Goal: Task Accomplishment & Management: Manage account settings

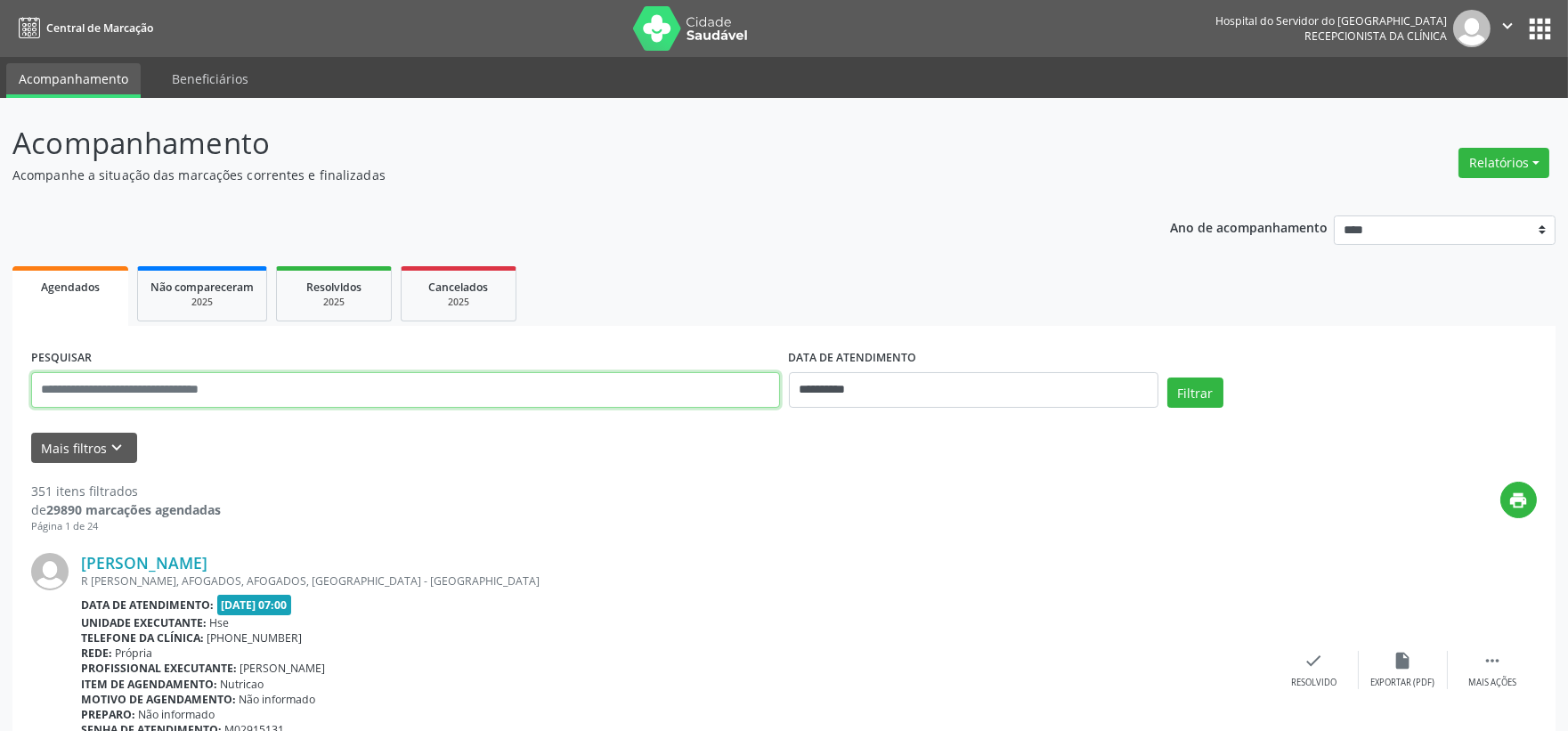
click at [332, 397] on input "text" at bounding box center [405, 390] width 748 height 36
type input "**********"
click at [1168, 377] on button "Filtrar" at bounding box center [1195, 393] width 56 height 30
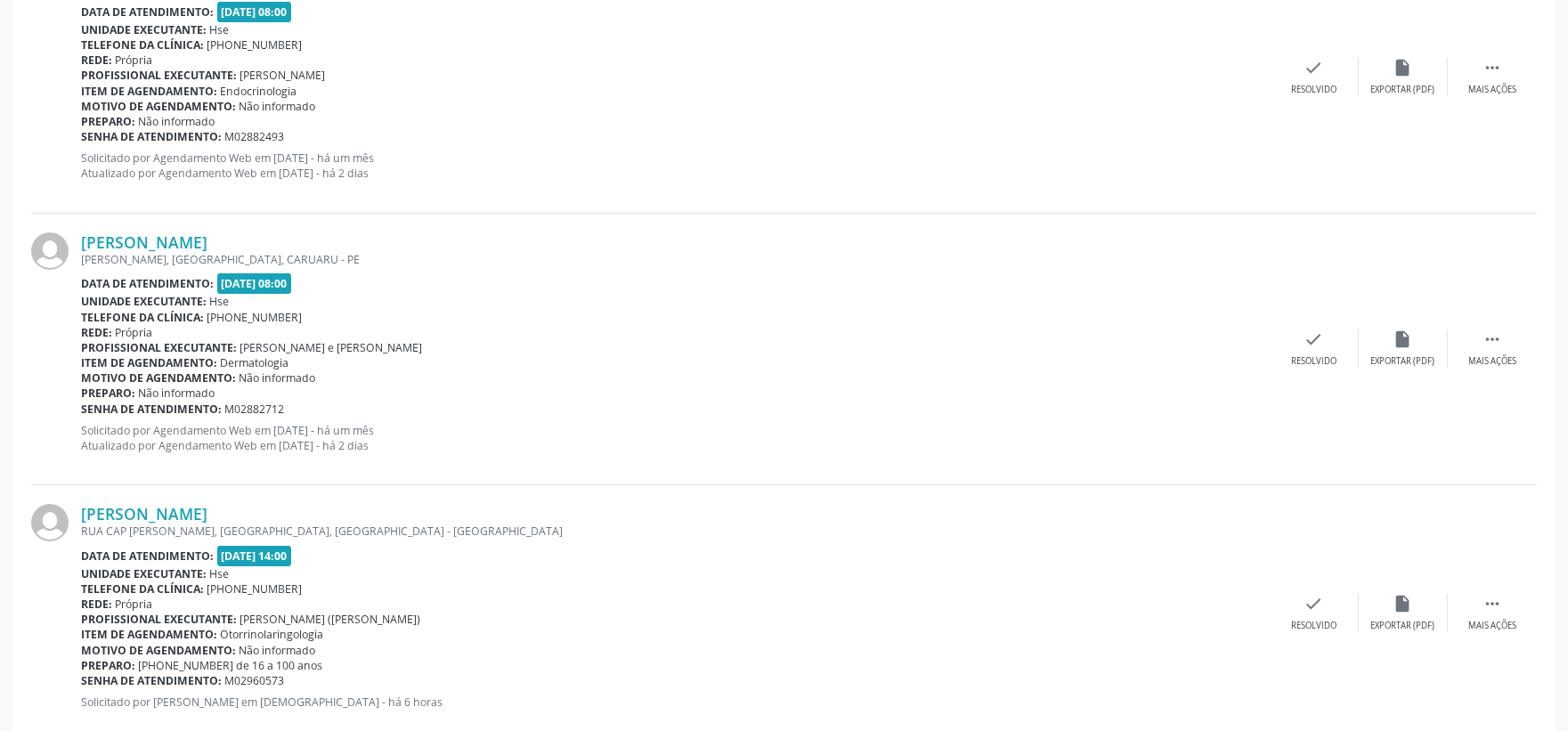
scroll to position [691, 0]
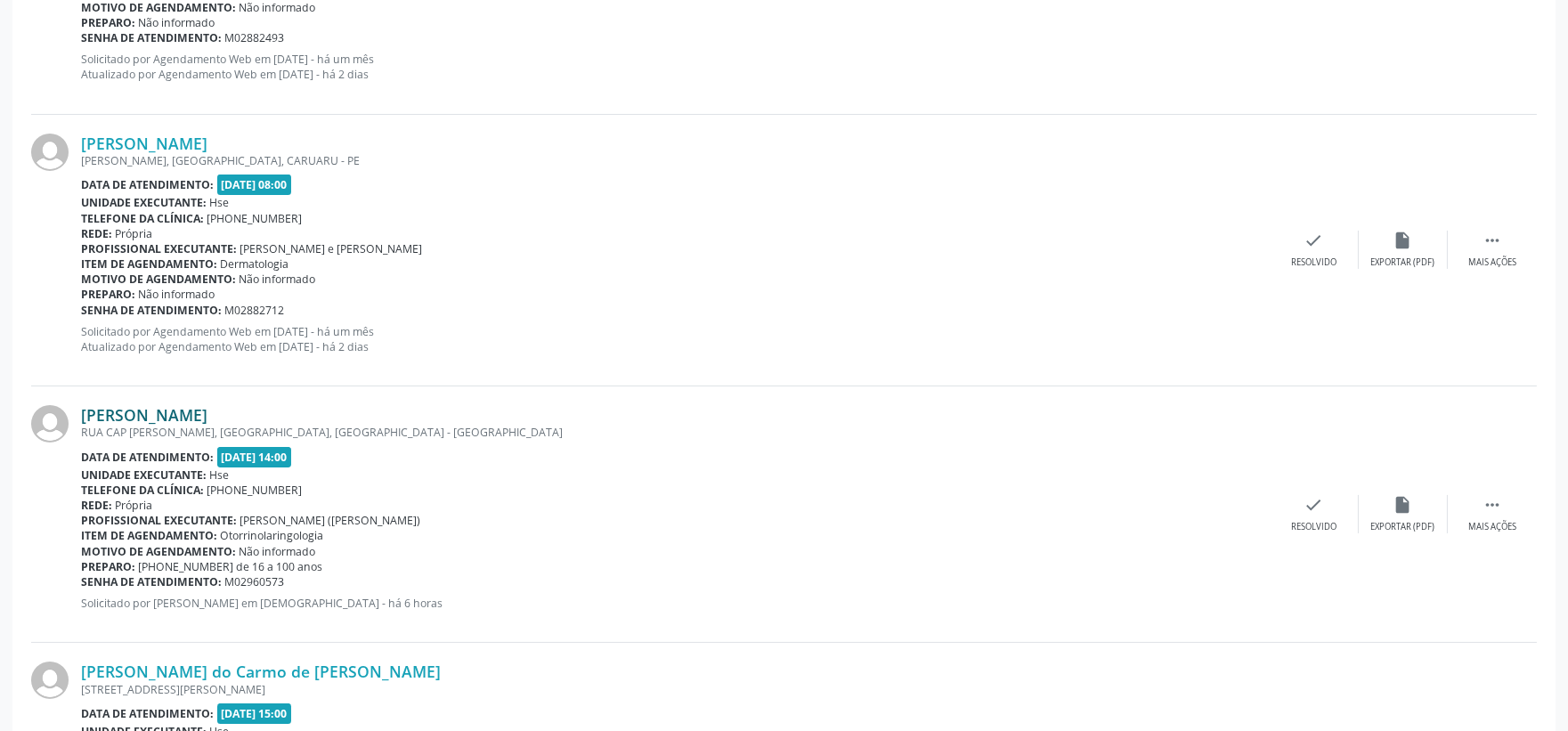
click at [208, 422] on link "[PERSON_NAME]" at bounding box center [143, 414] width 126 height 20
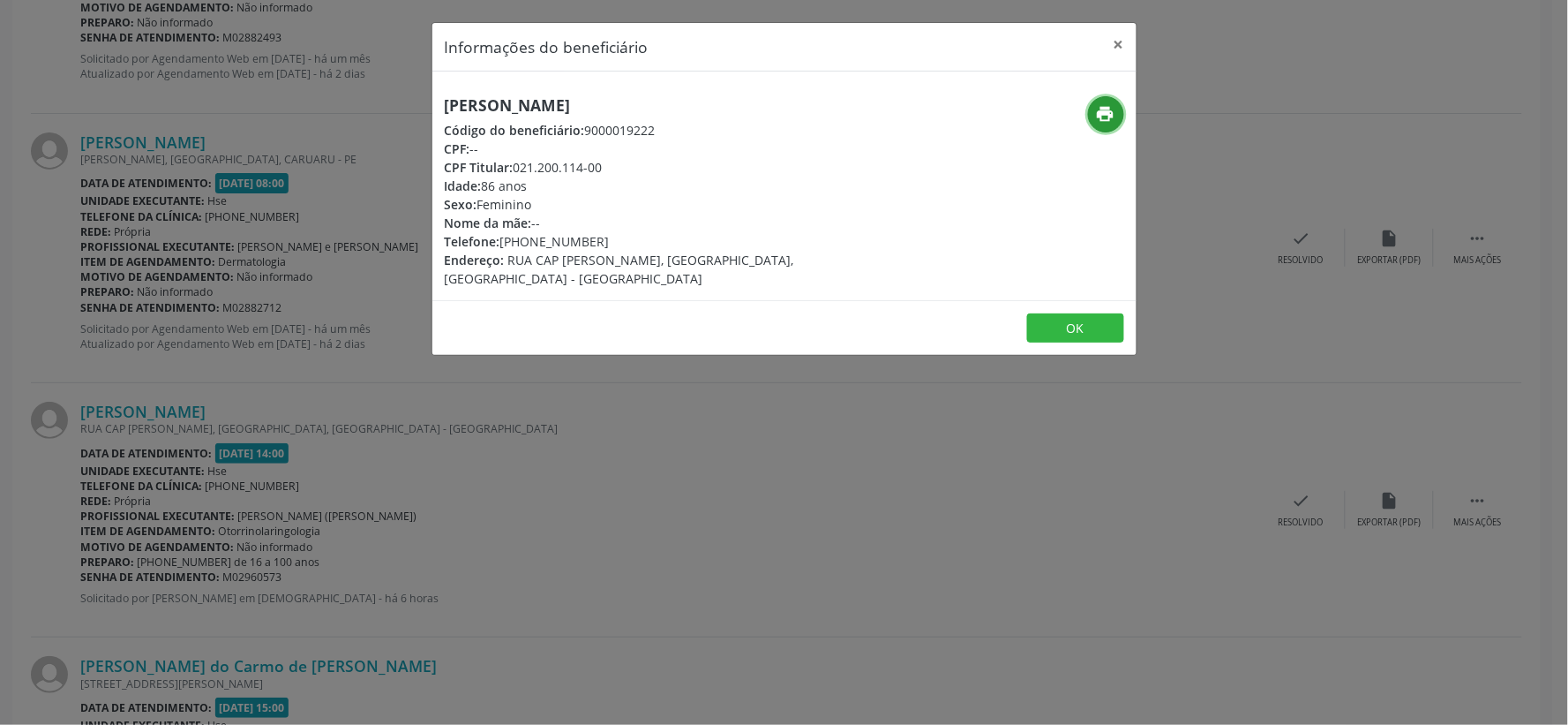
click at [1100, 111] on icon "print" at bounding box center [1105, 114] width 20 height 20
click at [1114, 41] on button "×" at bounding box center [1120, 44] width 36 height 43
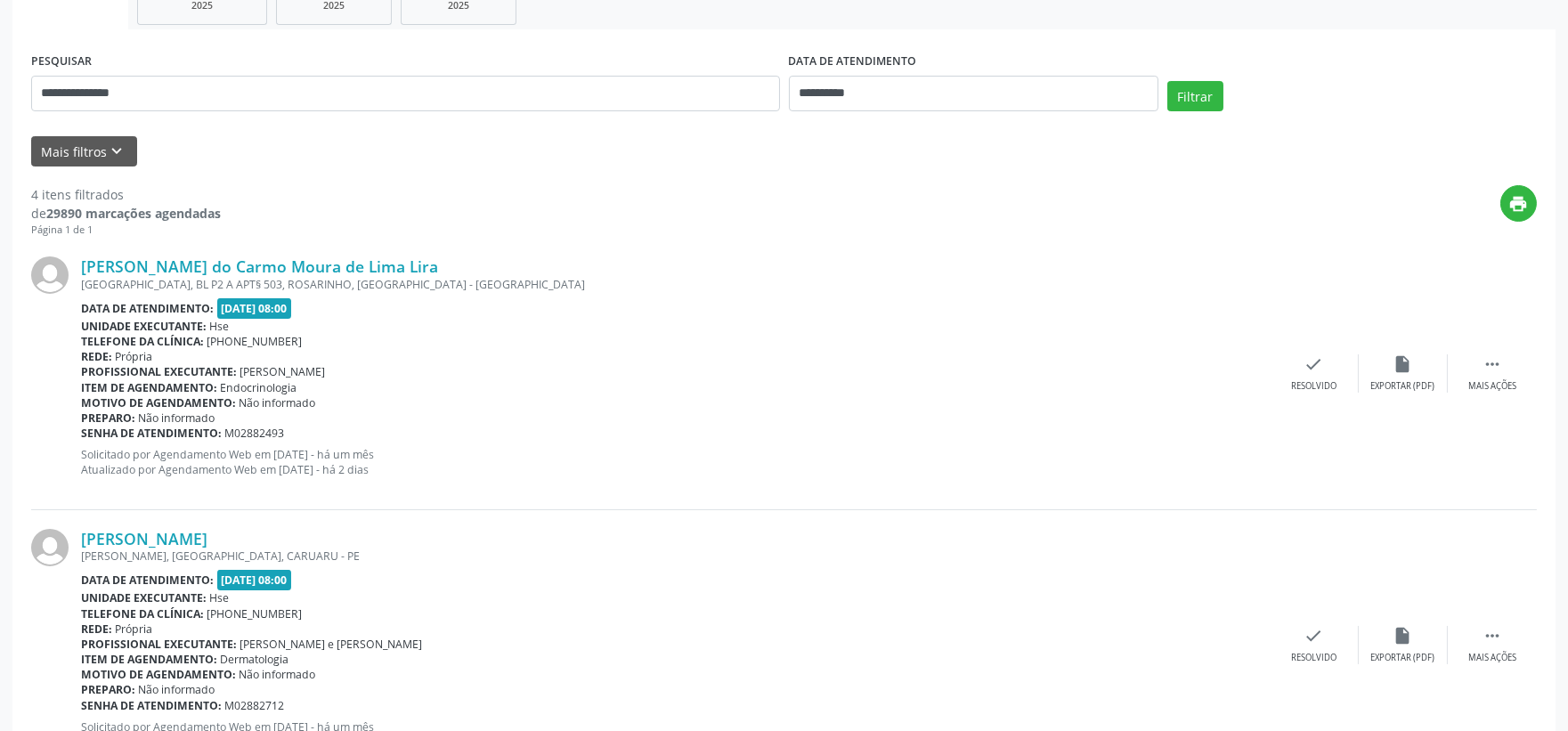
scroll to position [0, 0]
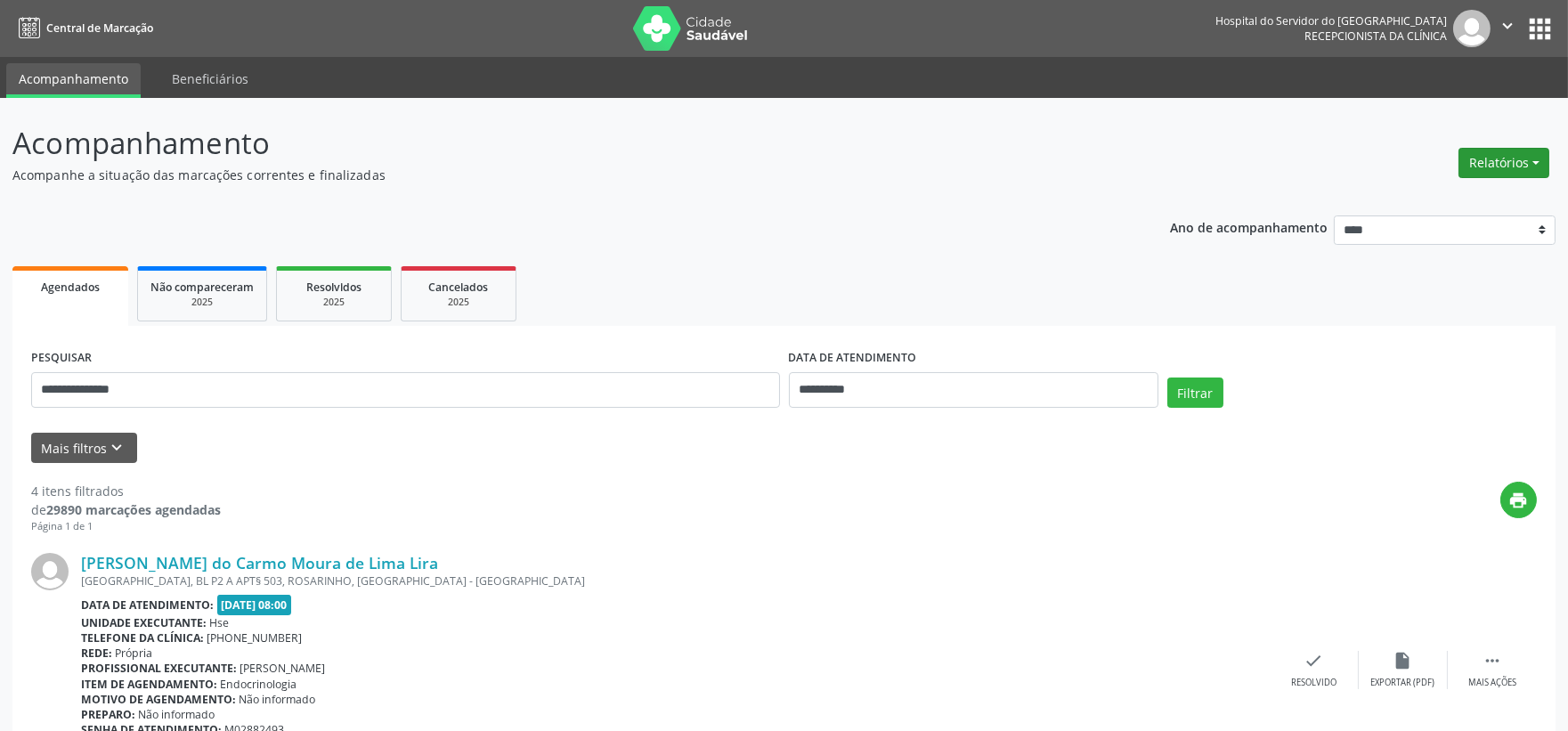
click at [1490, 165] on button "Relatórios" at bounding box center [1504, 163] width 91 height 30
click at [1434, 188] on link "Agendamentos" at bounding box center [1453, 200] width 192 height 25
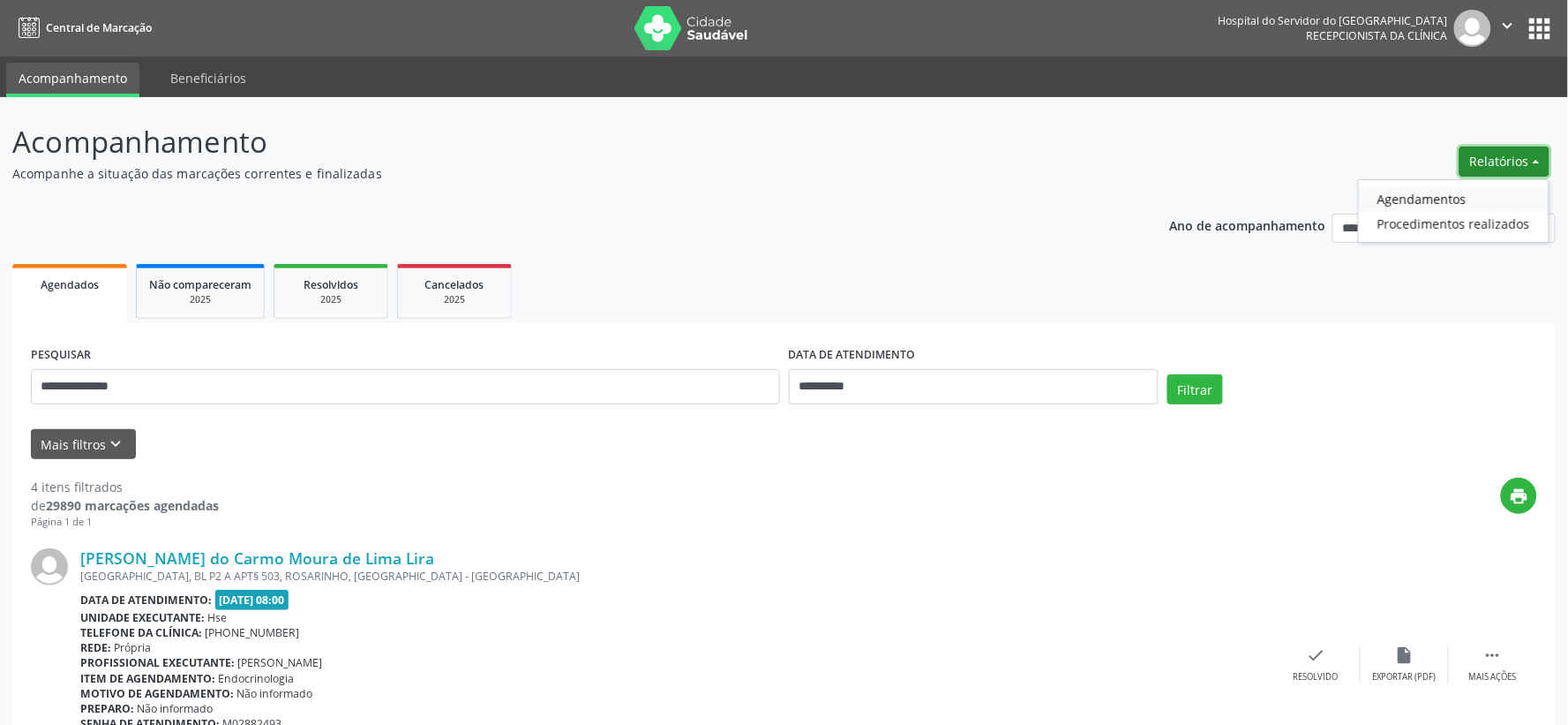
select select "*"
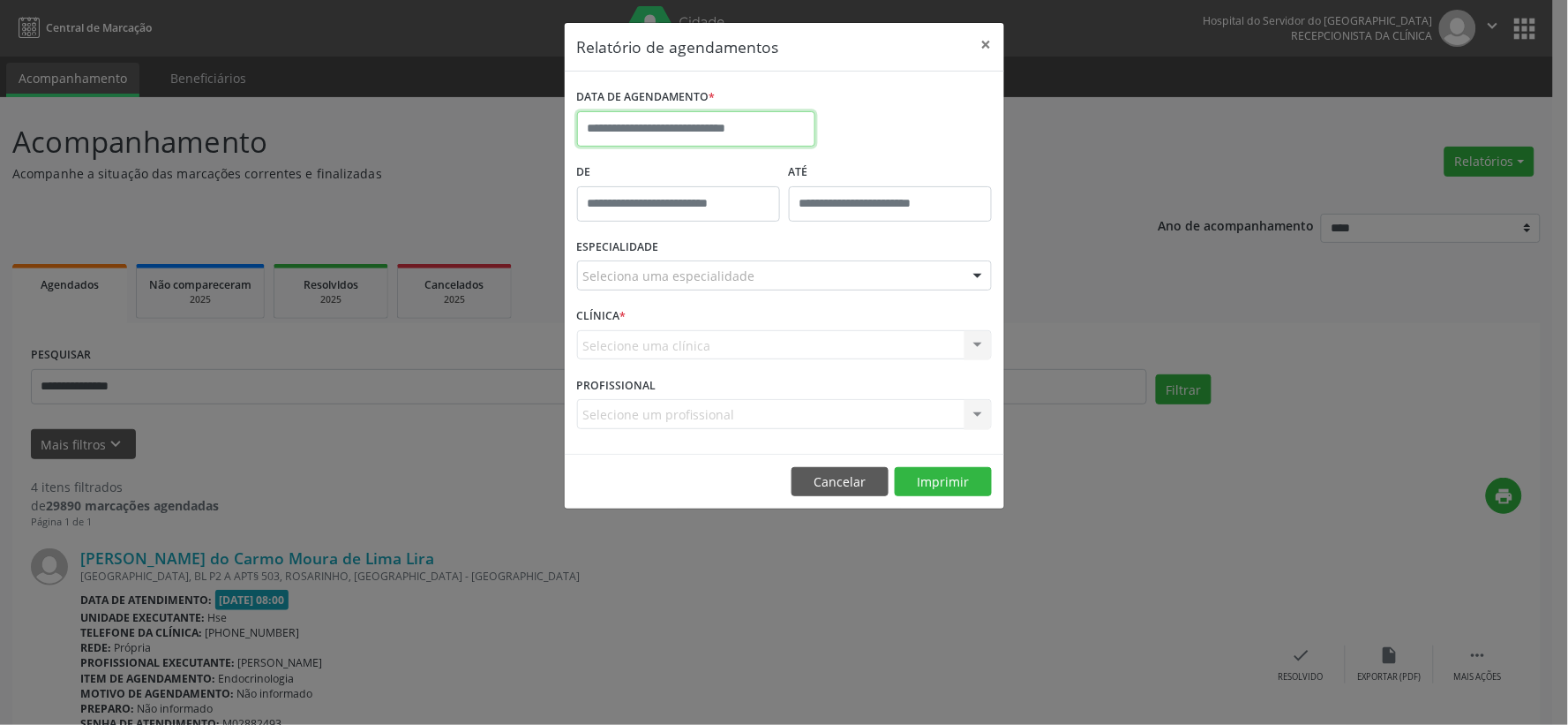
click at [792, 141] on body "**********" at bounding box center [784, 362] width 1568 height 725
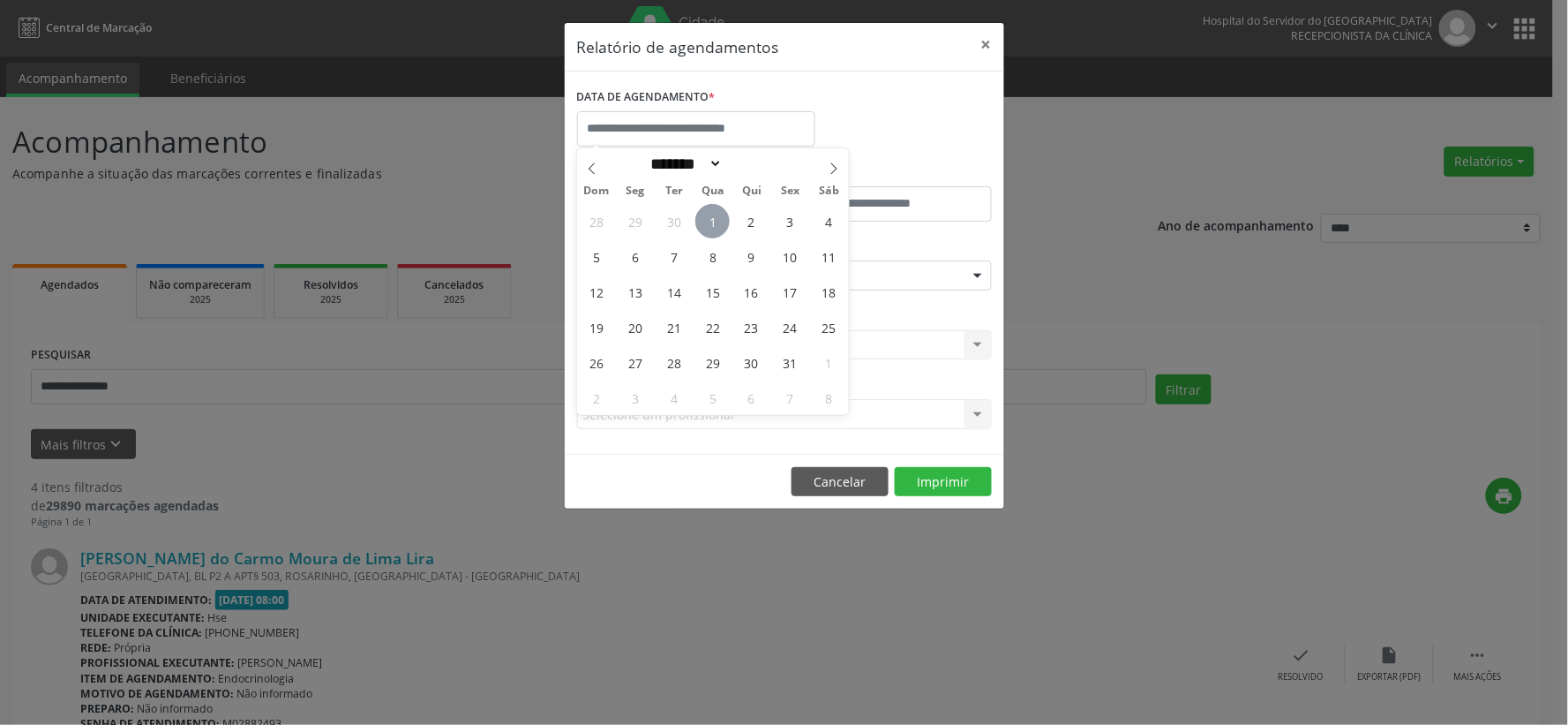
click at [722, 224] on span "1" at bounding box center [713, 221] width 35 height 35
type input "**********"
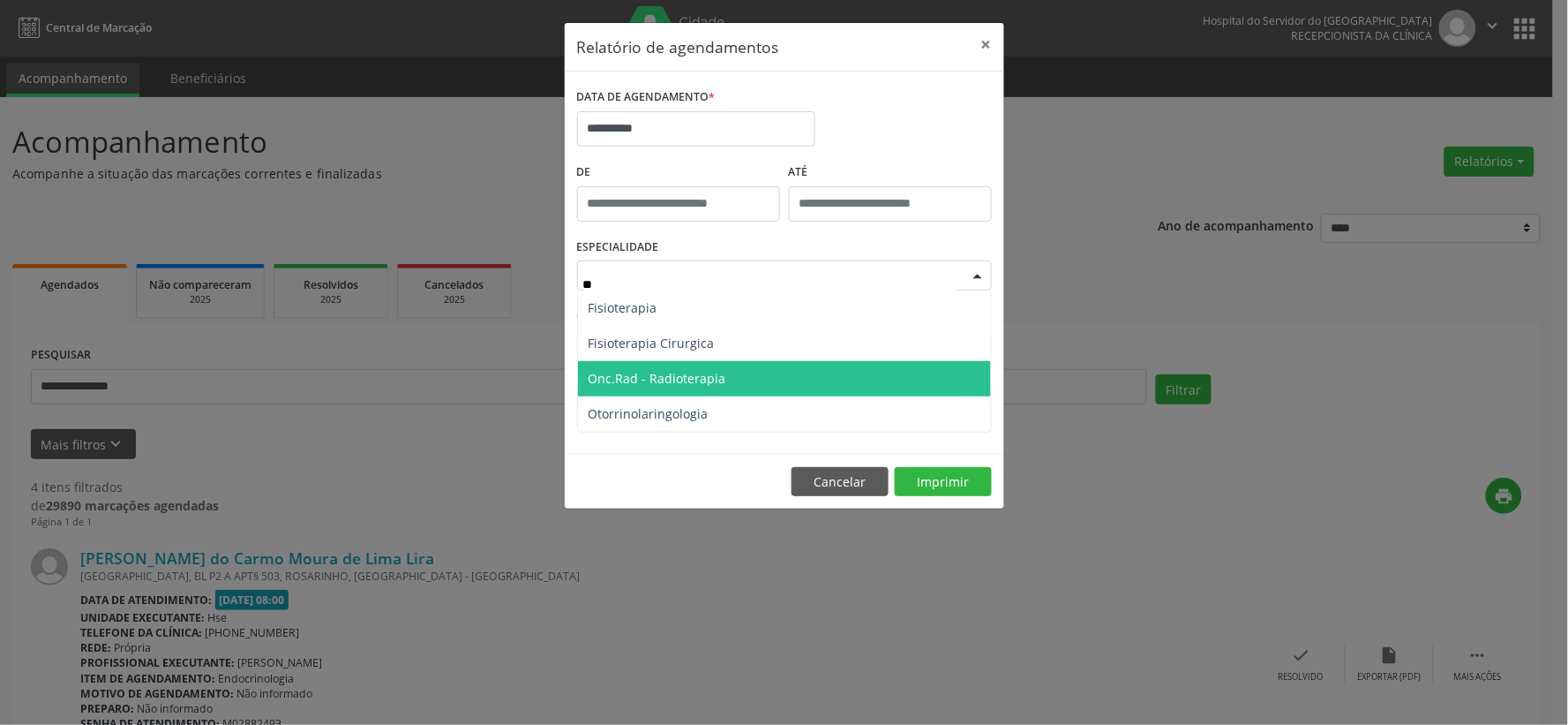
click at [644, 395] on span "Onc.Rad - Radioterapia" at bounding box center [784, 379] width 413 height 36
type input "**"
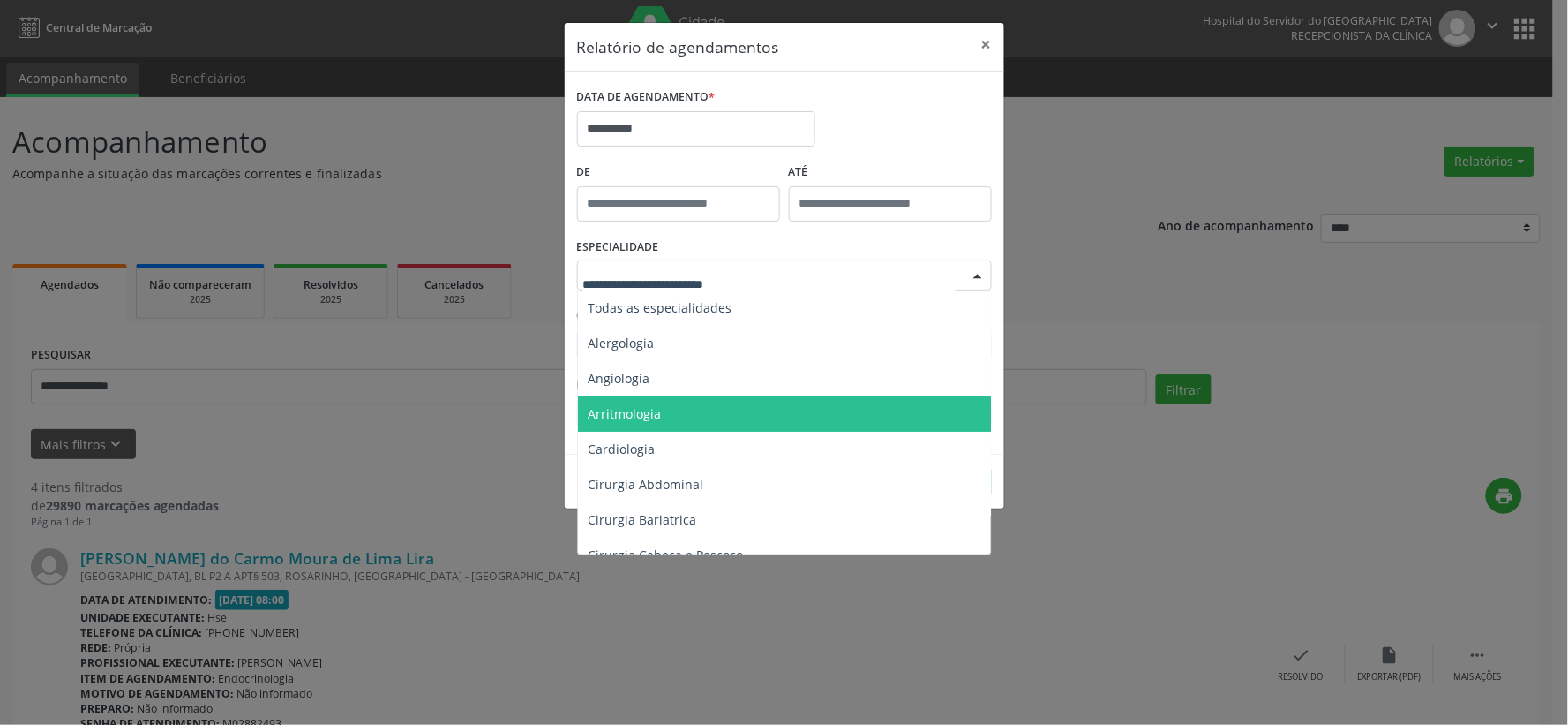
click at [637, 279] on input "text" at bounding box center [769, 284] width 372 height 36
type input "**"
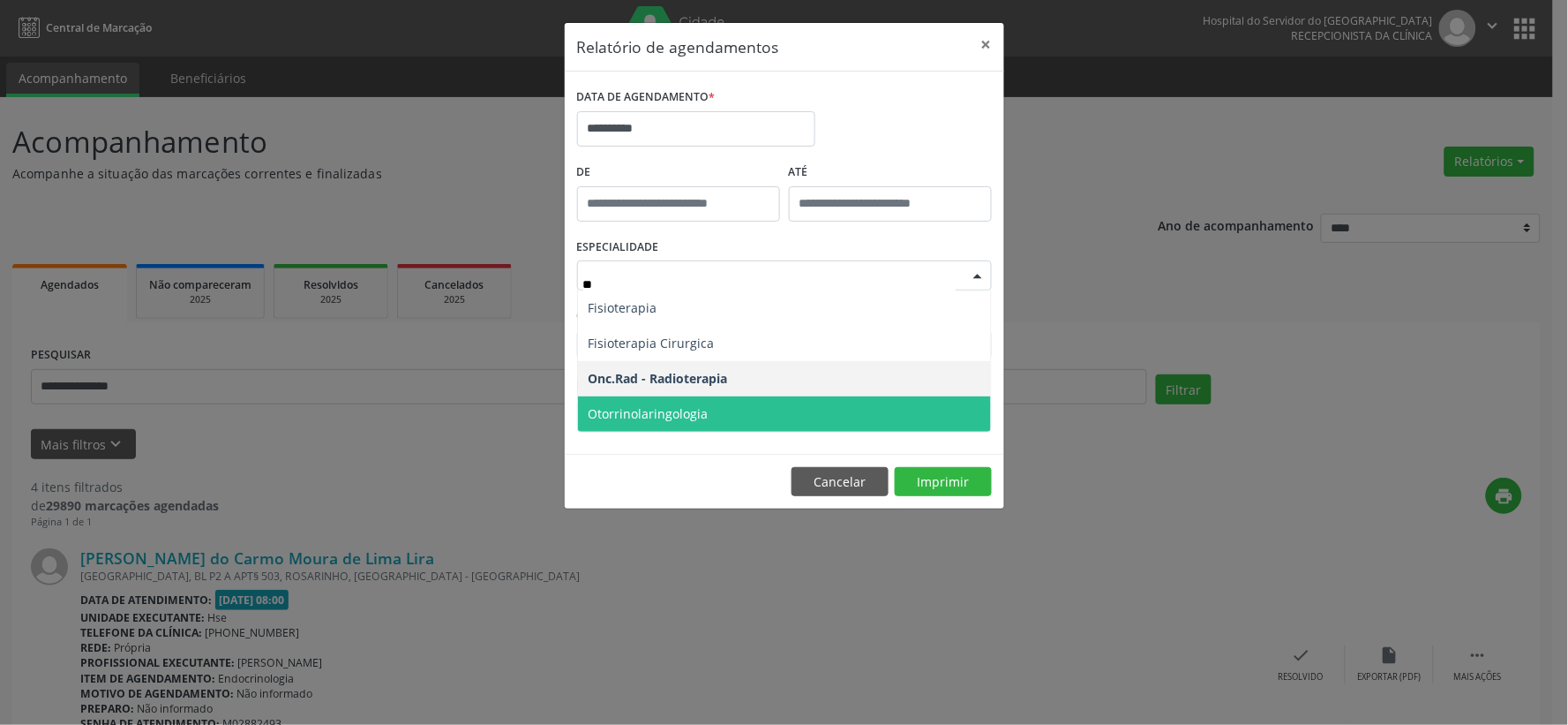
click at [619, 405] on span "Otorrinolaringologia" at bounding box center [649, 414] width 120 height 17
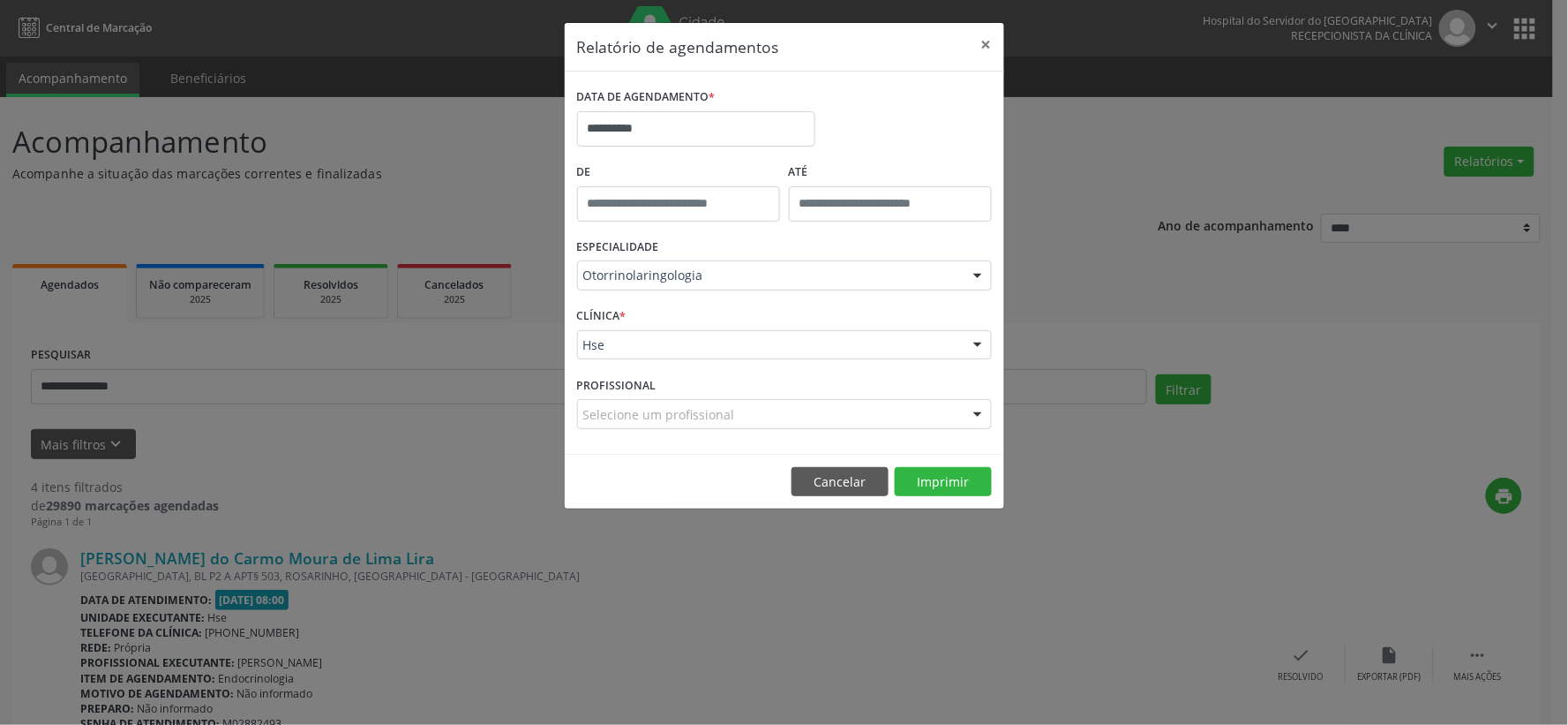
click at [647, 355] on div "Hse" at bounding box center [784, 345] width 415 height 30
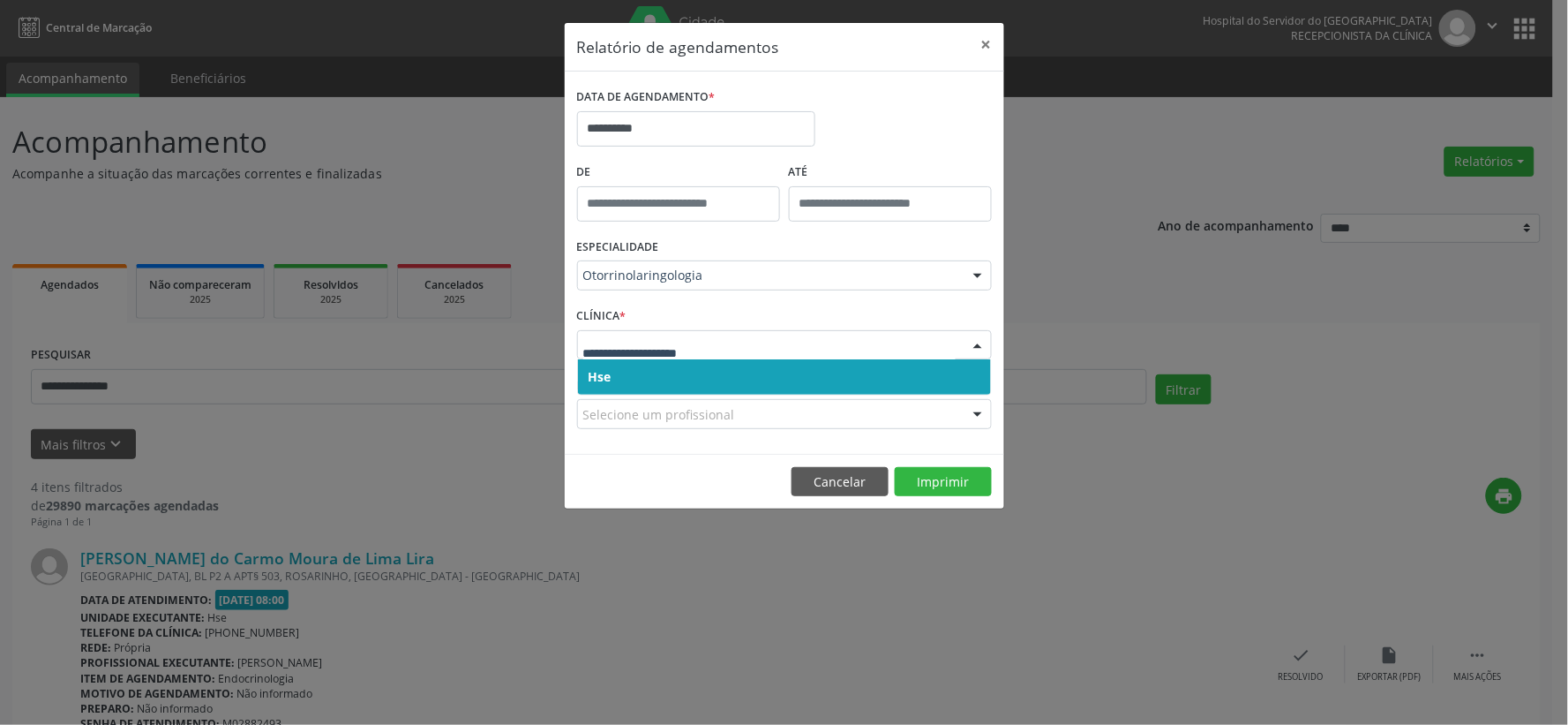
click at [631, 372] on span "Hse" at bounding box center [784, 377] width 413 height 36
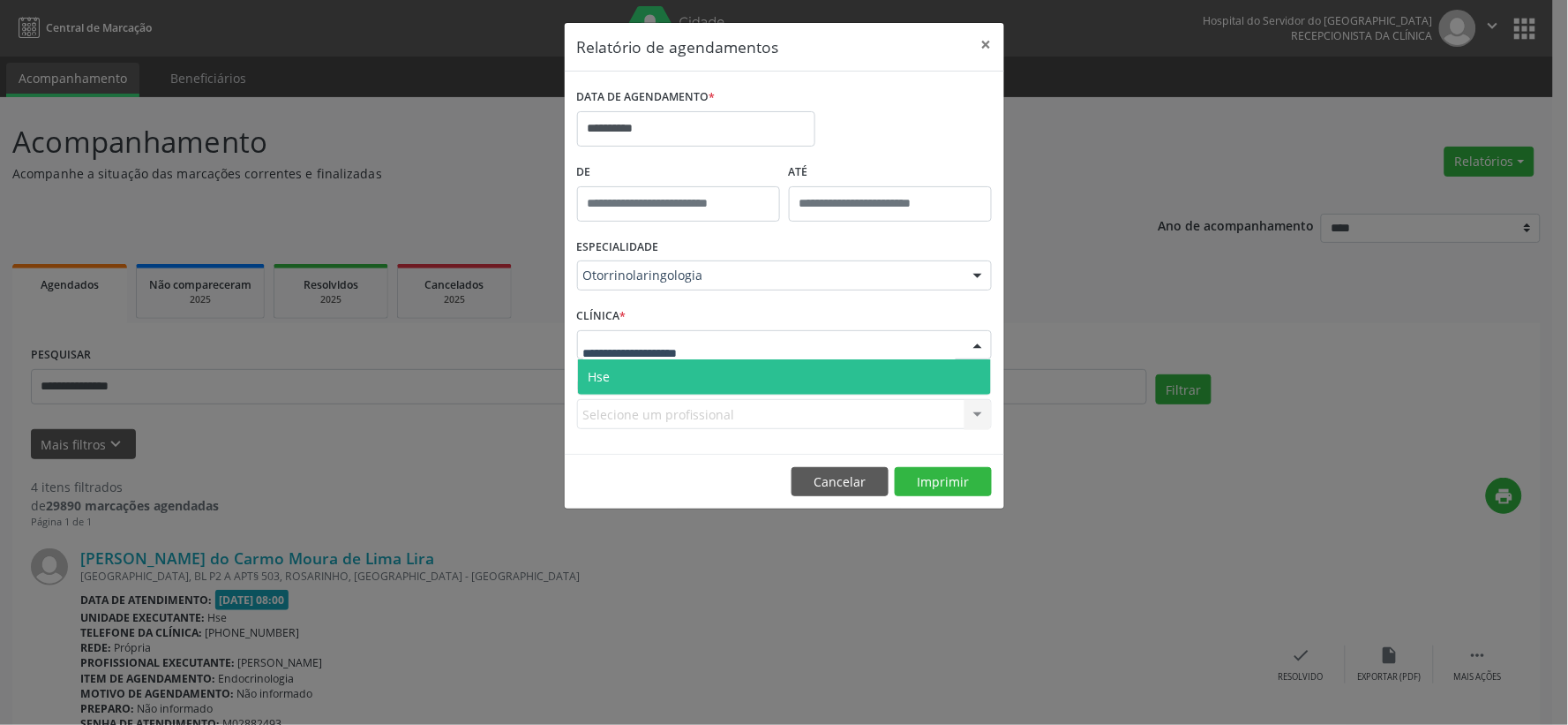
click at [616, 372] on span "Hse" at bounding box center [784, 377] width 413 height 36
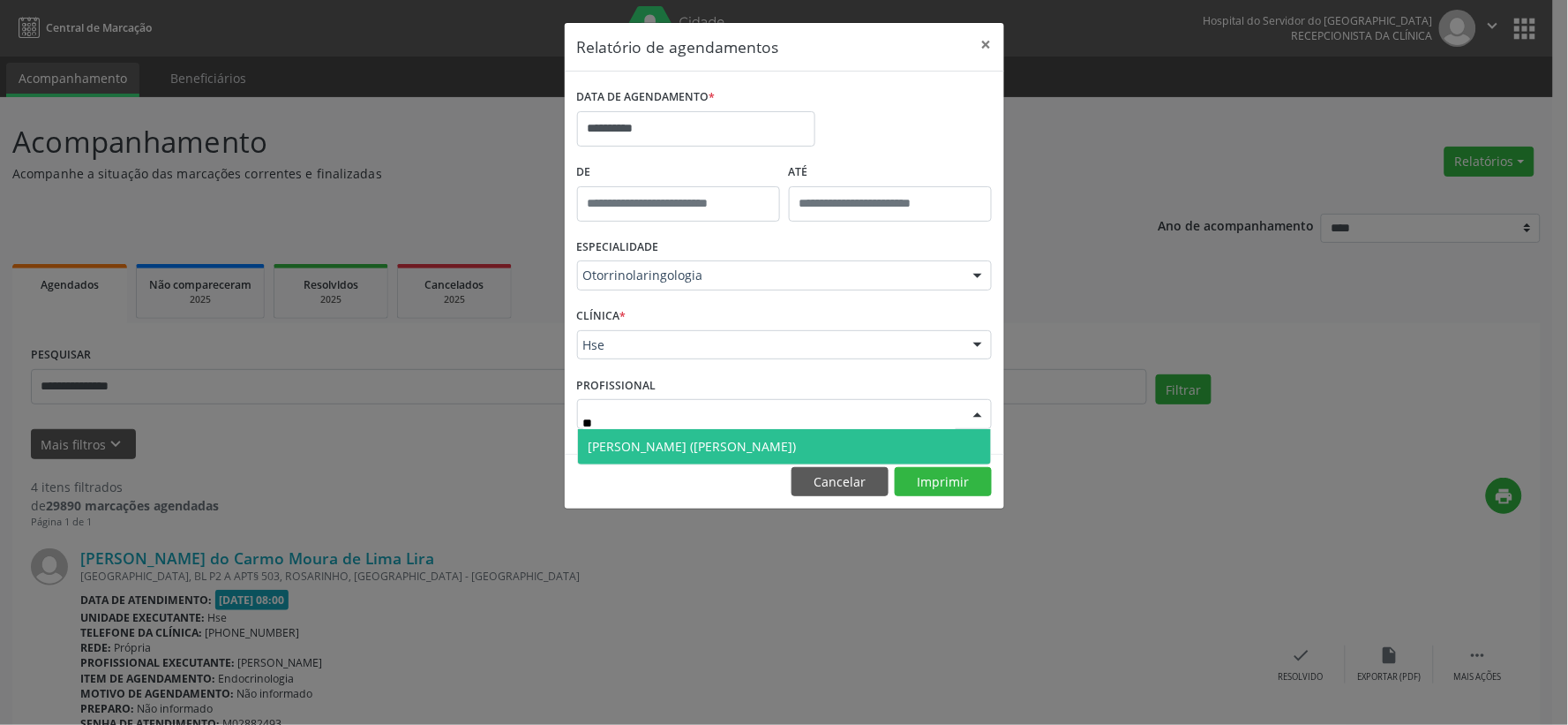
type input "***"
click at [625, 438] on span "[PERSON_NAME] ([PERSON_NAME])" at bounding box center [693, 447] width 209 height 17
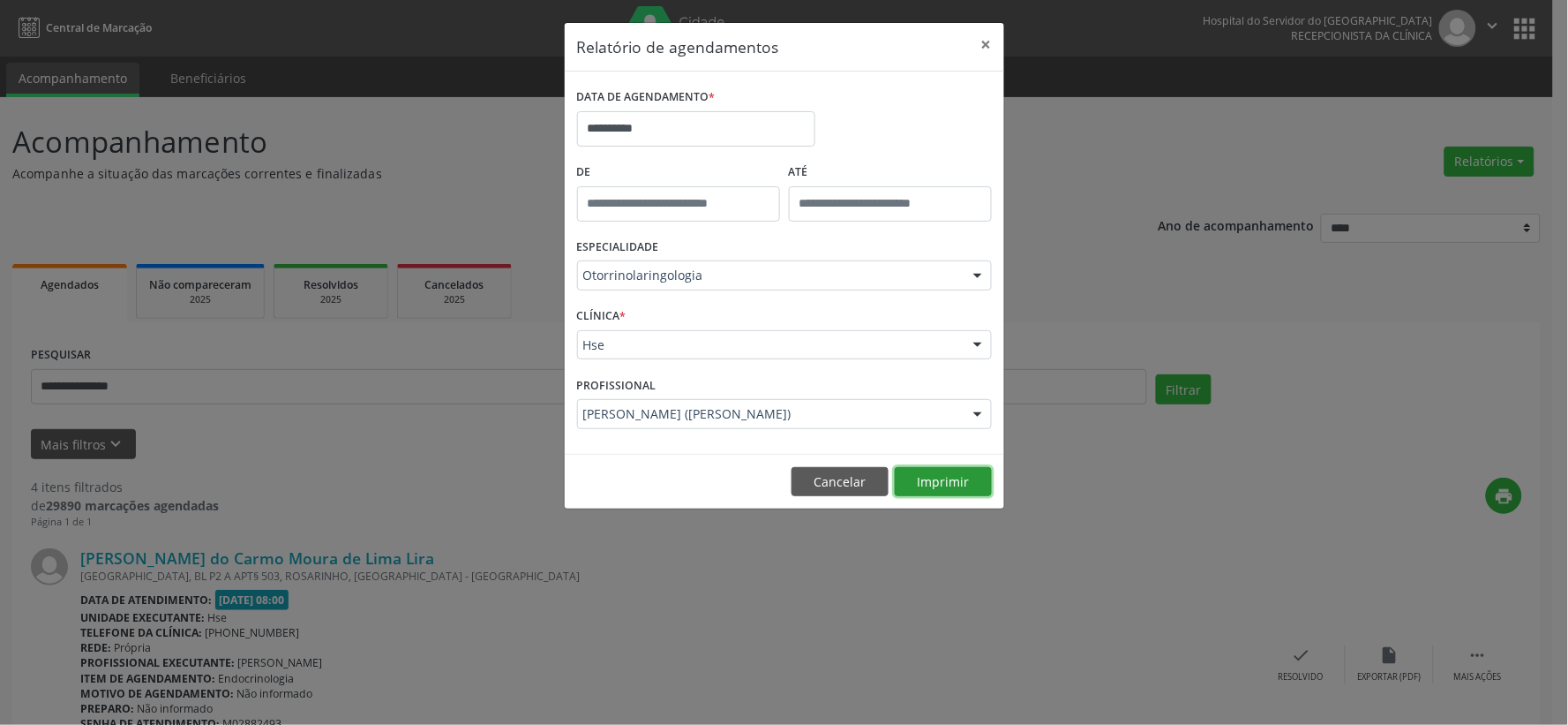
click at [925, 490] on button "Imprimir" at bounding box center [943, 482] width 97 height 30
drag, startPoint x: 984, startPoint y: 39, endPoint x: 956, endPoint y: 39, distance: 28.0
click at [984, 39] on button "×" at bounding box center [987, 44] width 36 height 43
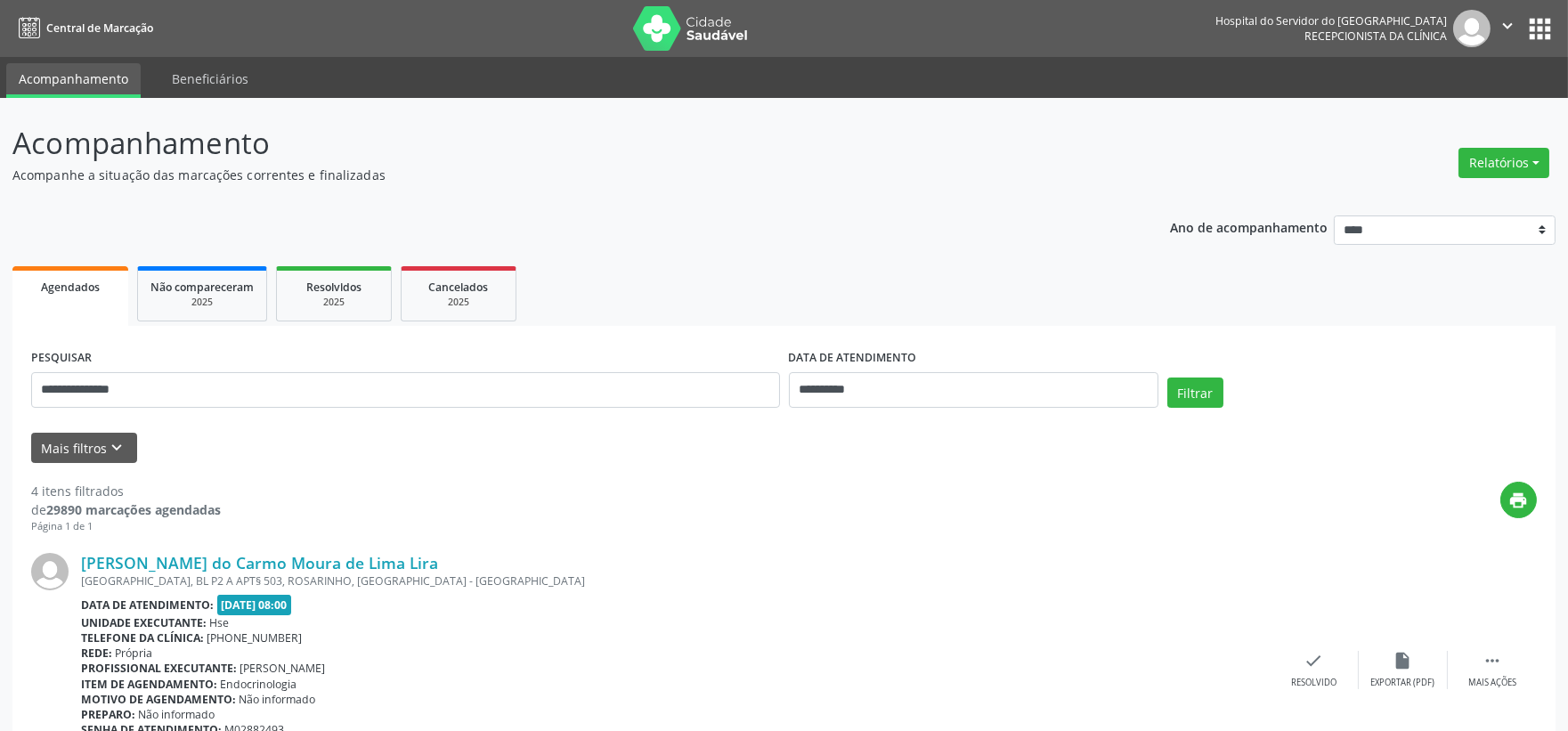
click at [705, 33] on img at bounding box center [691, 28] width 116 height 45
click at [92, 415] on div "PESQUISAR" at bounding box center [405, 382] width 758 height 76
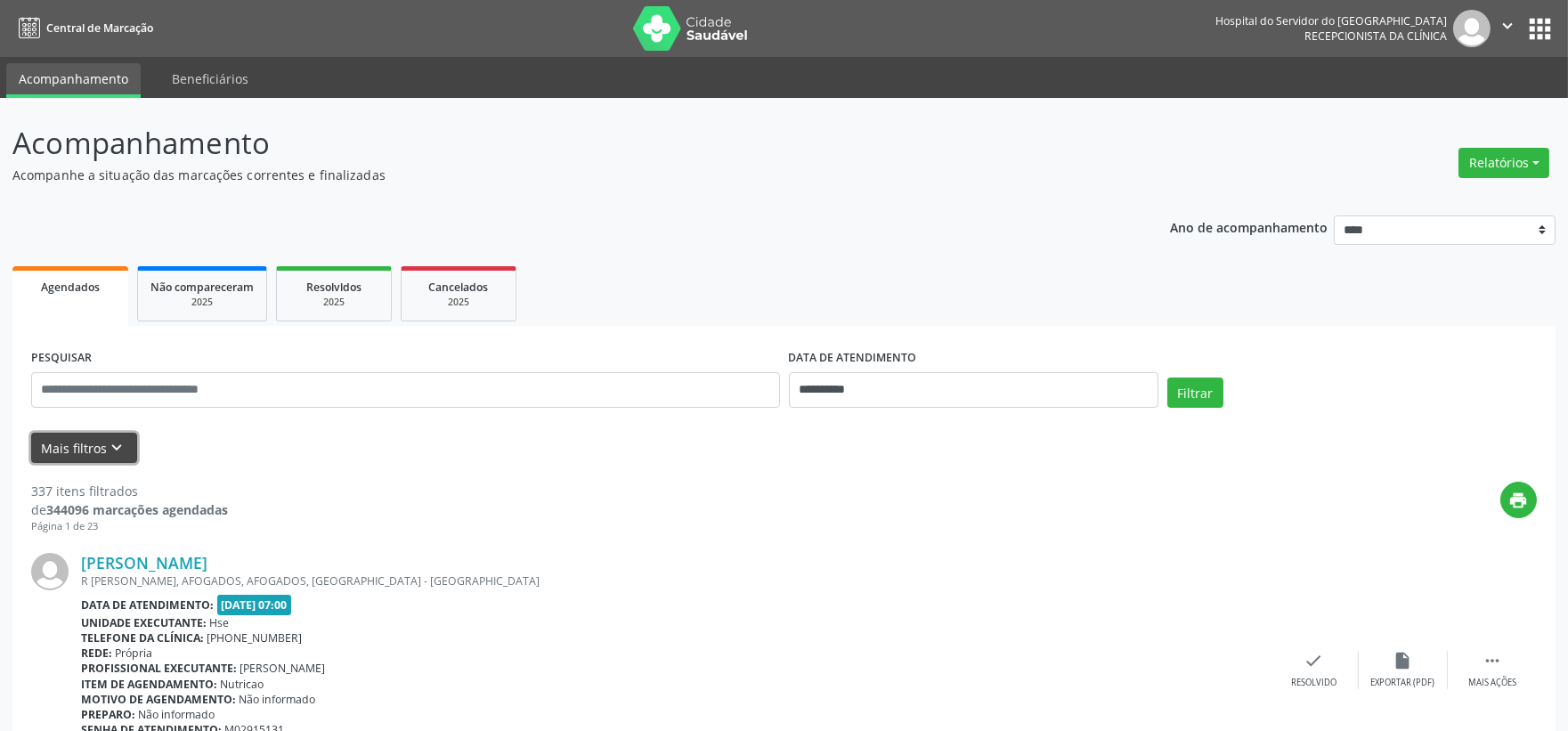
click at [82, 438] on button "Mais filtros keyboard_arrow_down" at bounding box center [84, 448] width 106 height 31
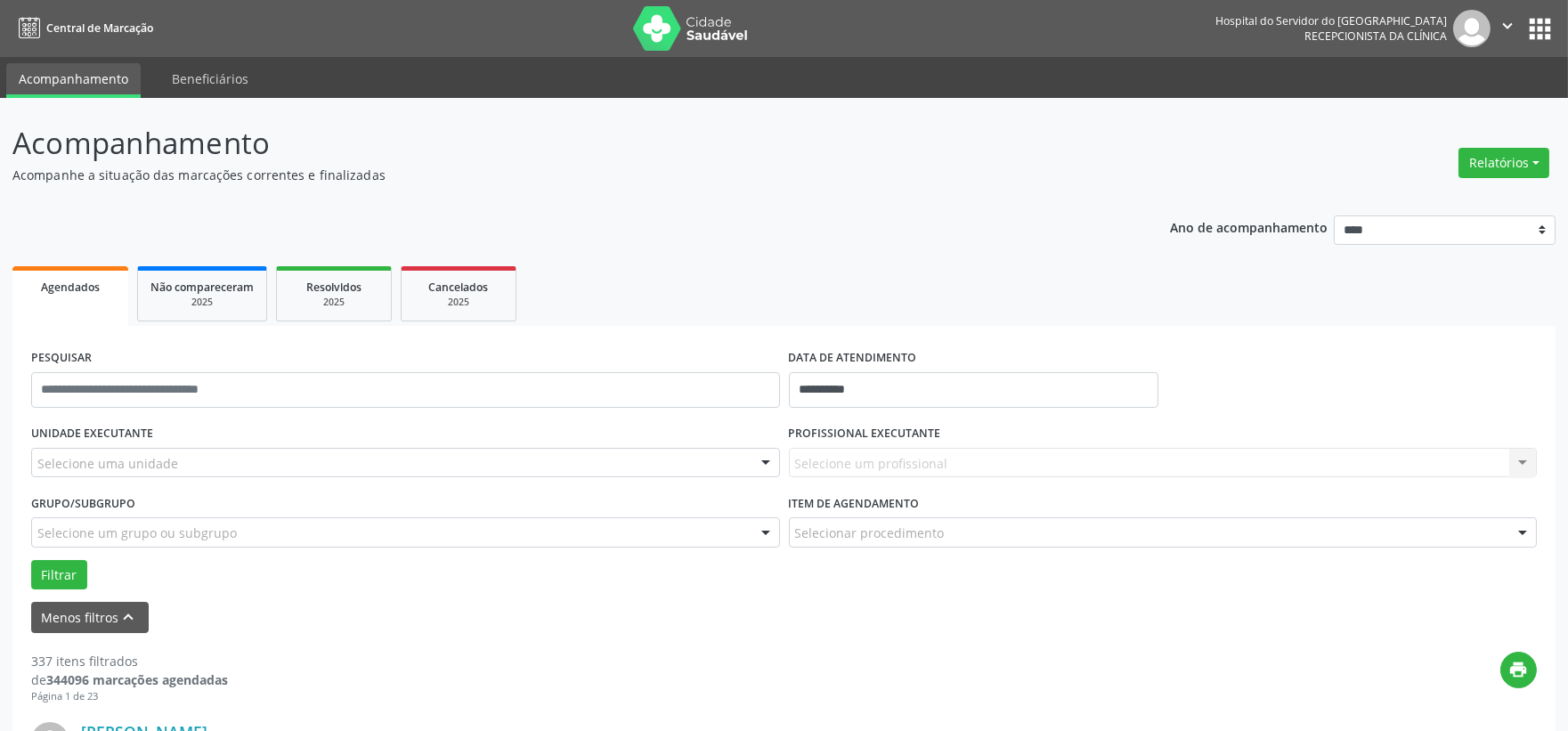
click at [98, 438] on label "UNIDADE EXECUTANTE" at bounding box center [92, 433] width 122 height 27
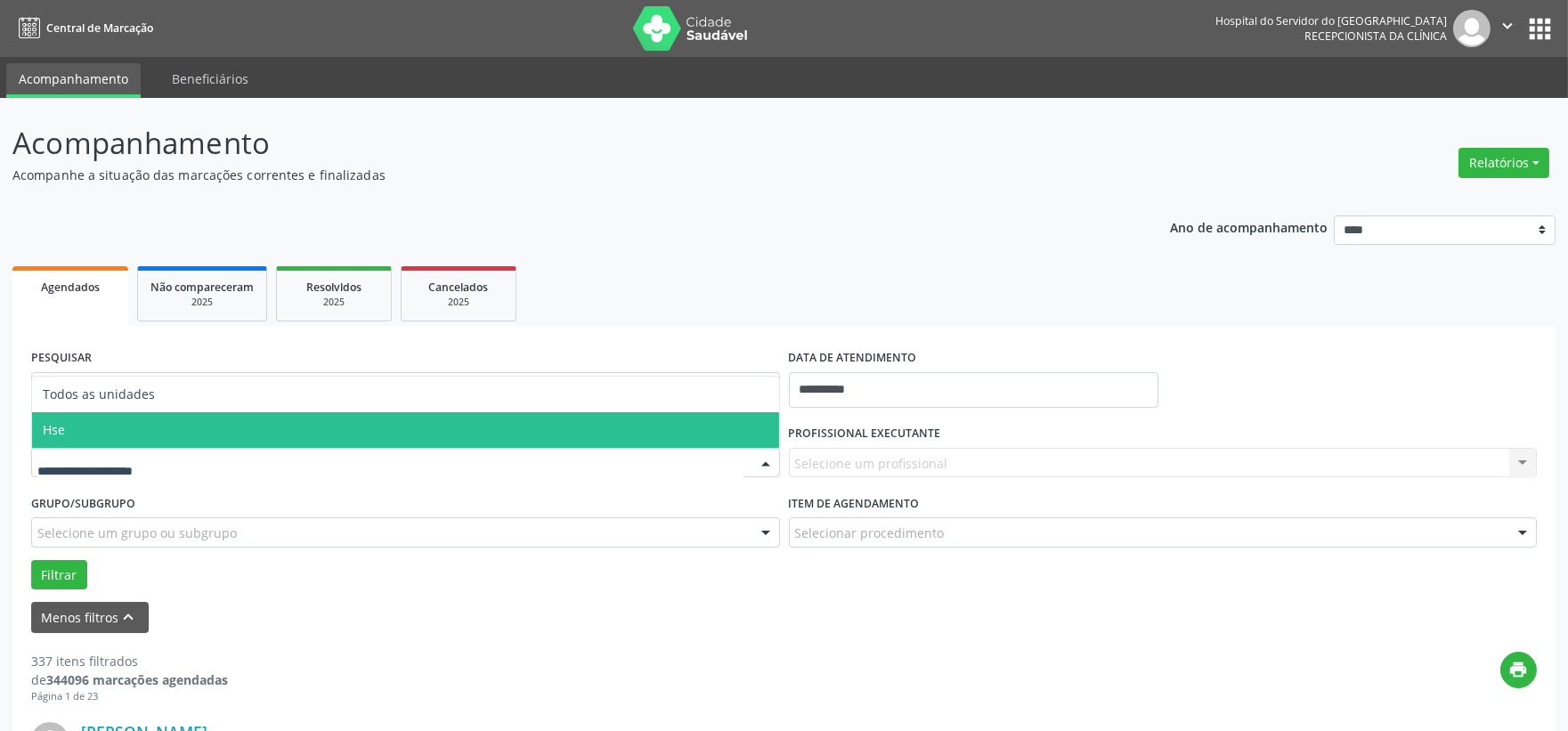
click at [59, 437] on span "Hse" at bounding box center [406, 430] width 747 height 36
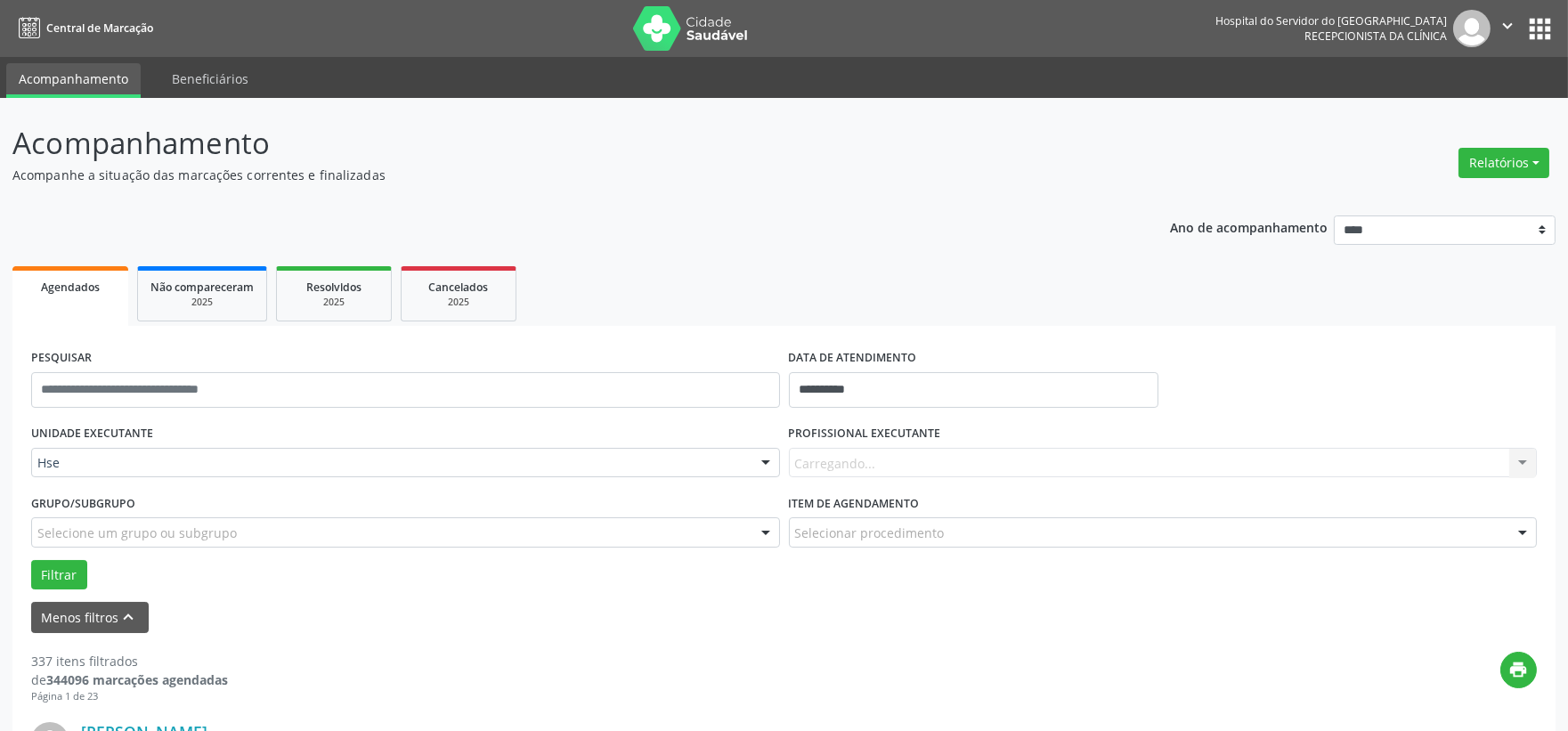
click at [821, 461] on div "Carregando... Nenhum resultado encontrado para: " " Não há nenhuma opção para s…" at bounding box center [1163, 463] width 748 height 30
click at [822, 461] on div "Carregando... Nenhum resultado encontrado para: " " Não há nenhuma opção para s…" at bounding box center [1163, 463] width 748 height 30
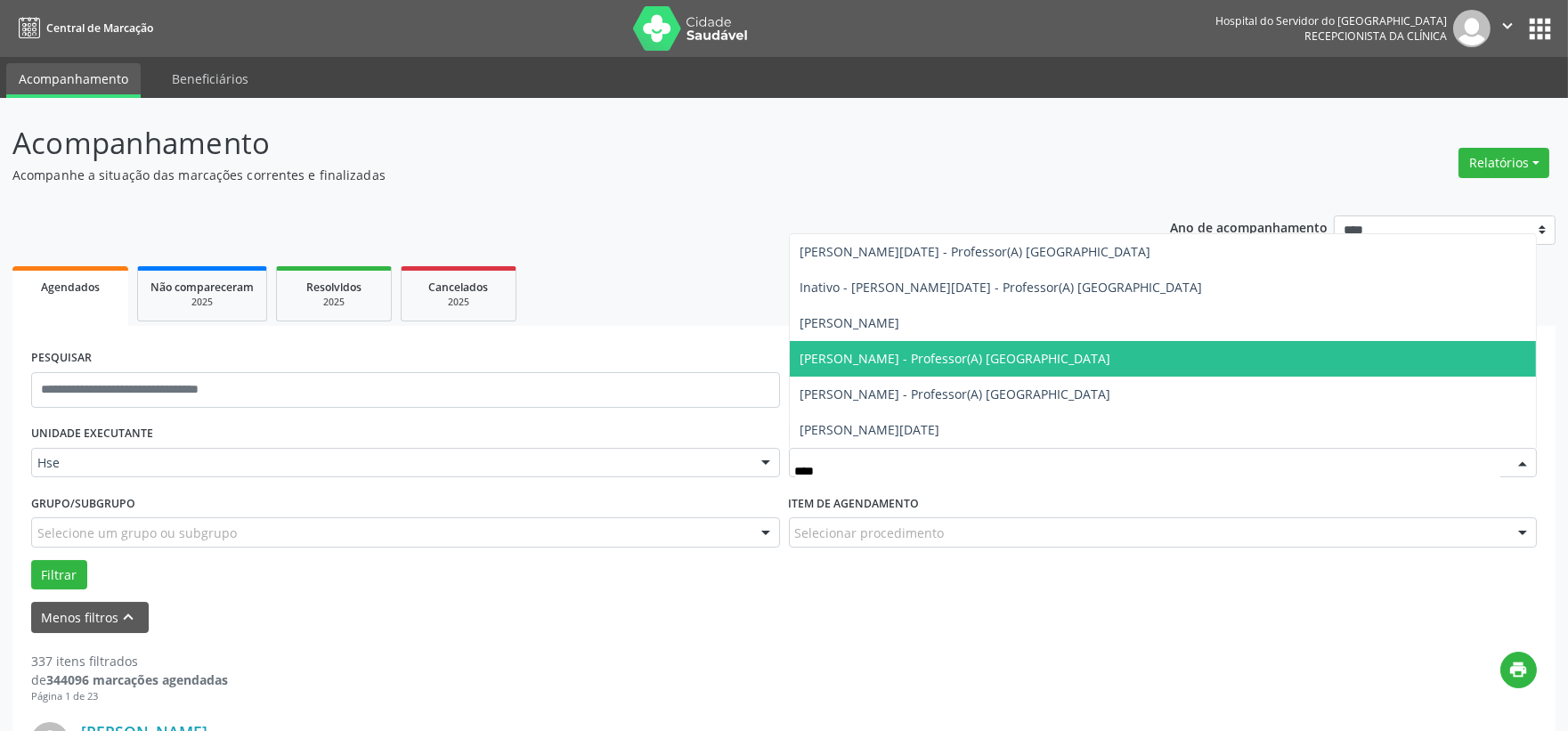
click at [865, 363] on span "[PERSON_NAME] - Professor(A) [GEOGRAPHIC_DATA]" at bounding box center [956, 358] width 311 height 17
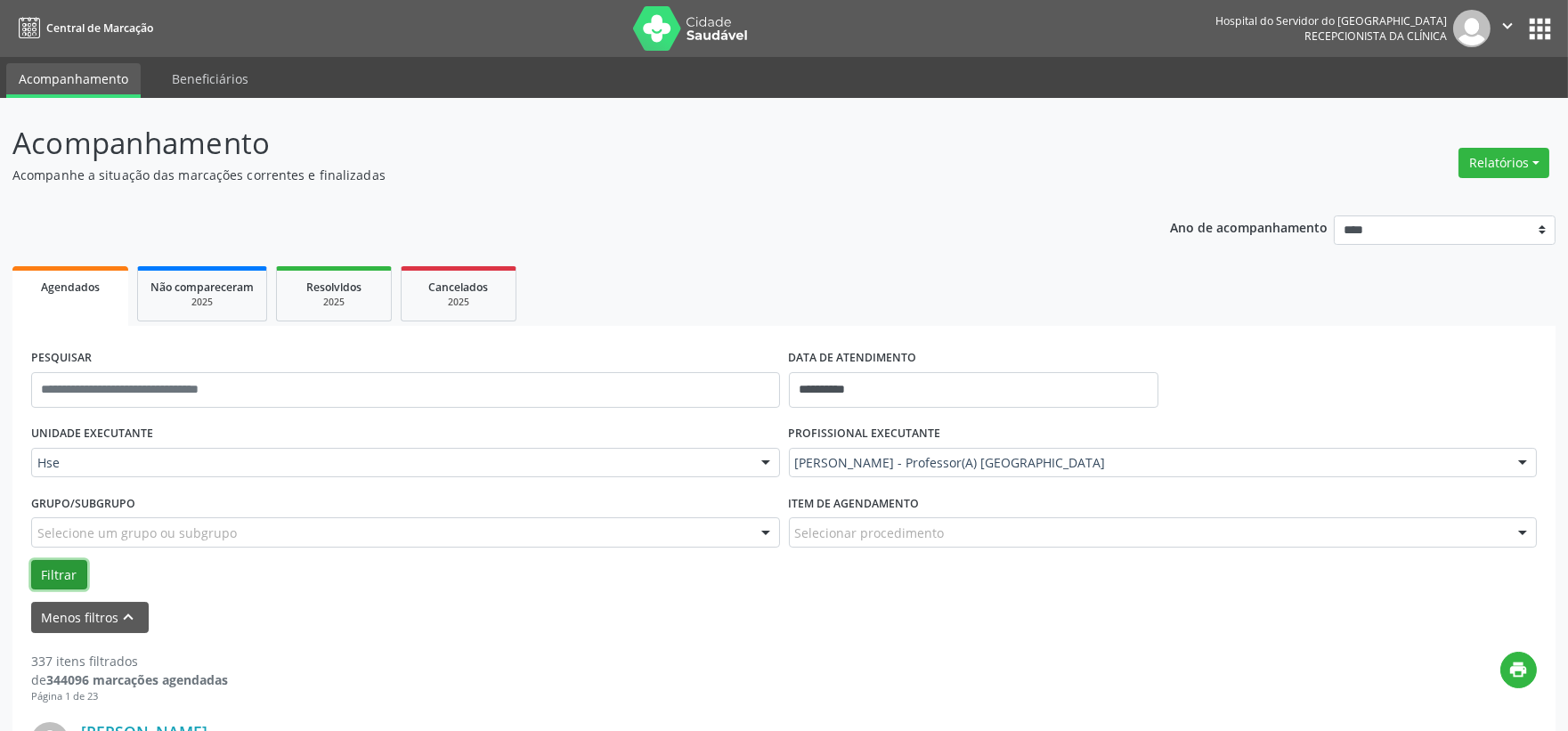
click at [53, 565] on button "Filtrar" at bounding box center [59, 575] width 56 height 30
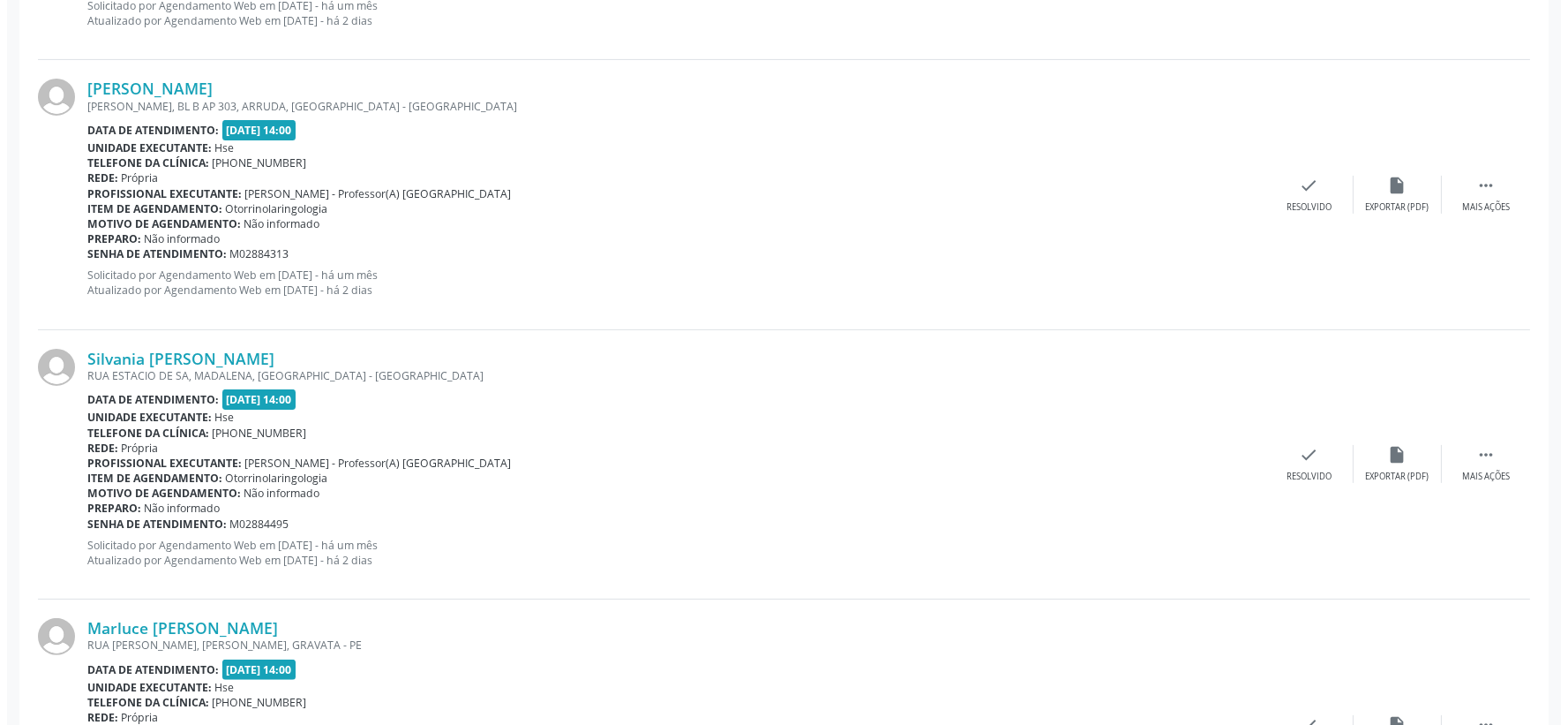
scroll to position [1350, 0]
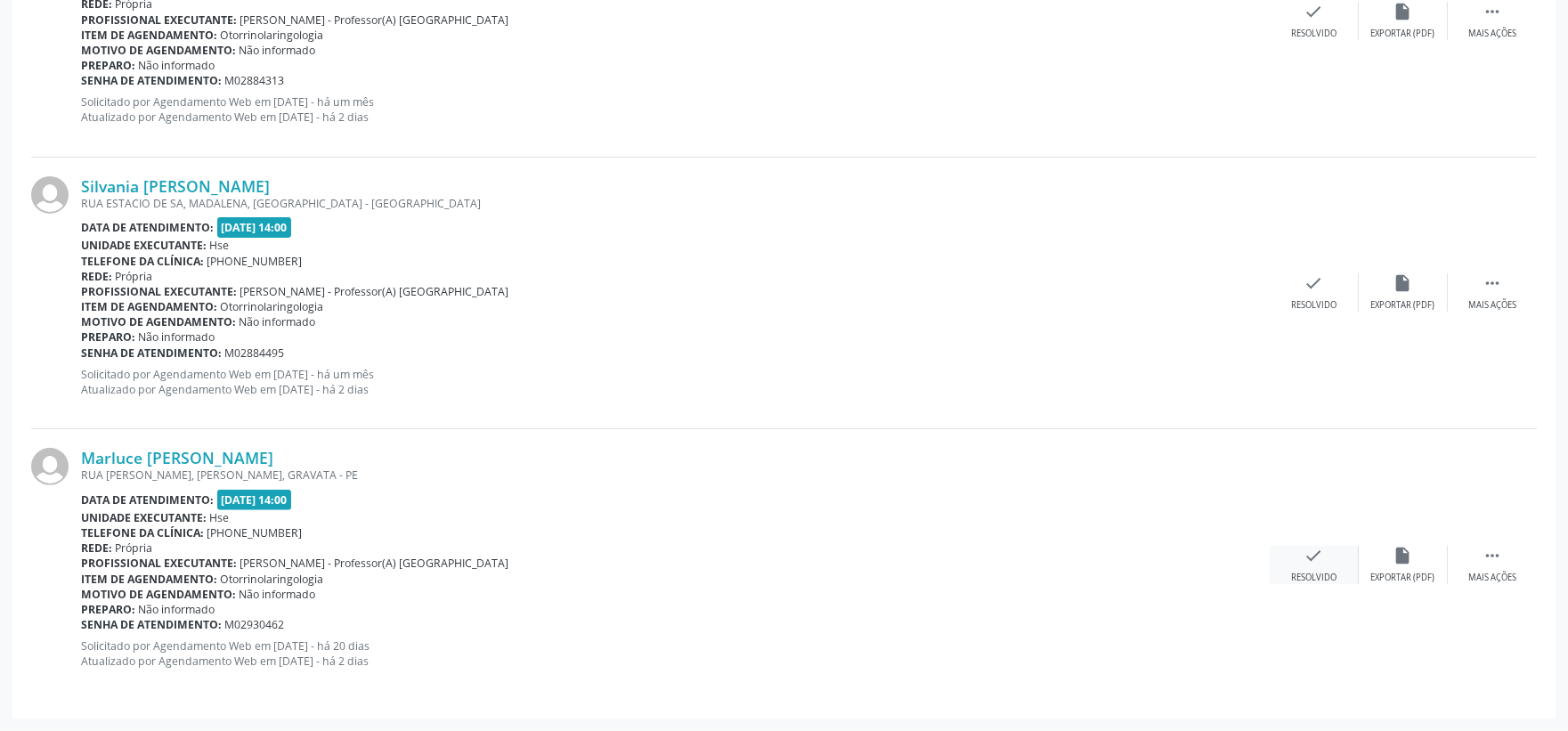
click at [1301, 545] on div "check Resolvido" at bounding box center [1315, 564] width 89 height 38
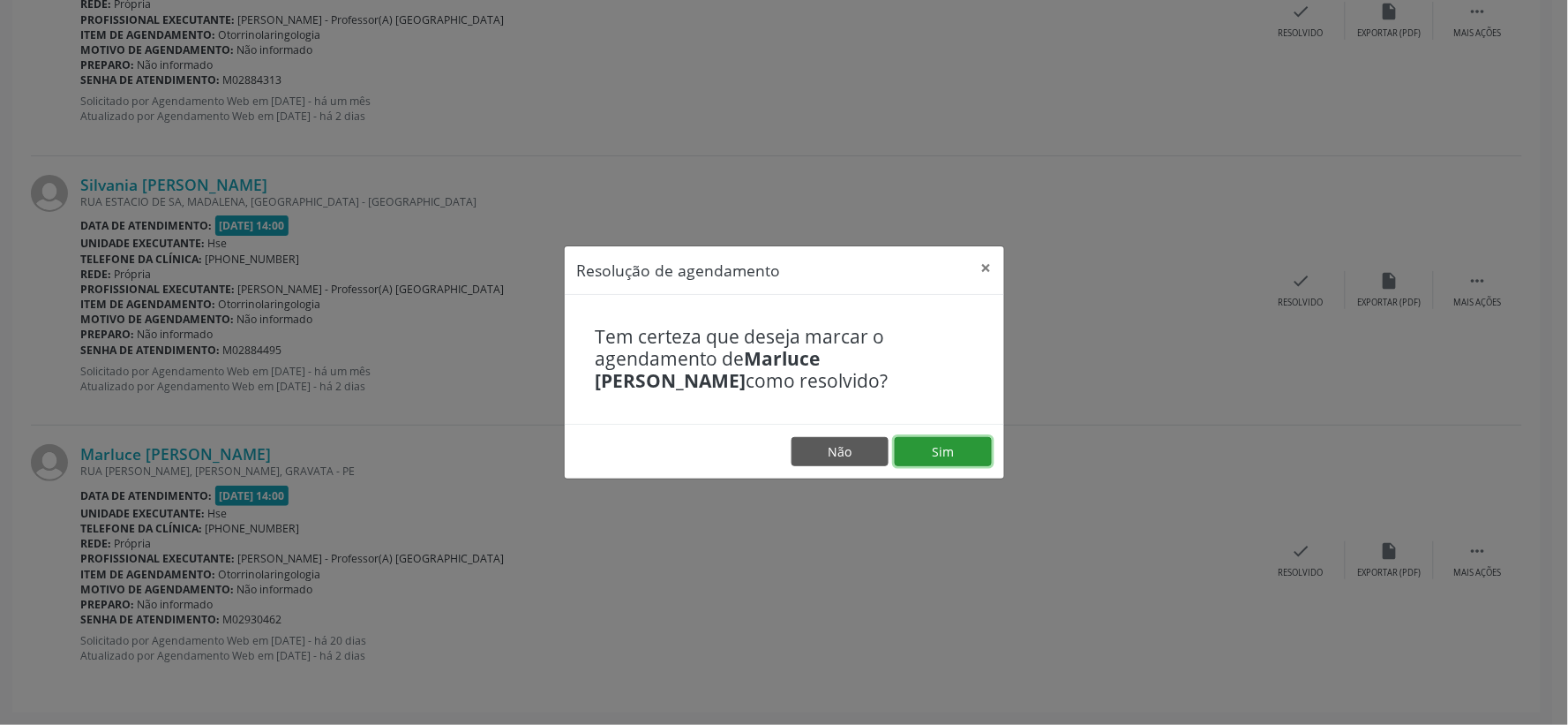
click at [915, 454] on button "Sim" at bounding box center [943, 452] width 97 height 30
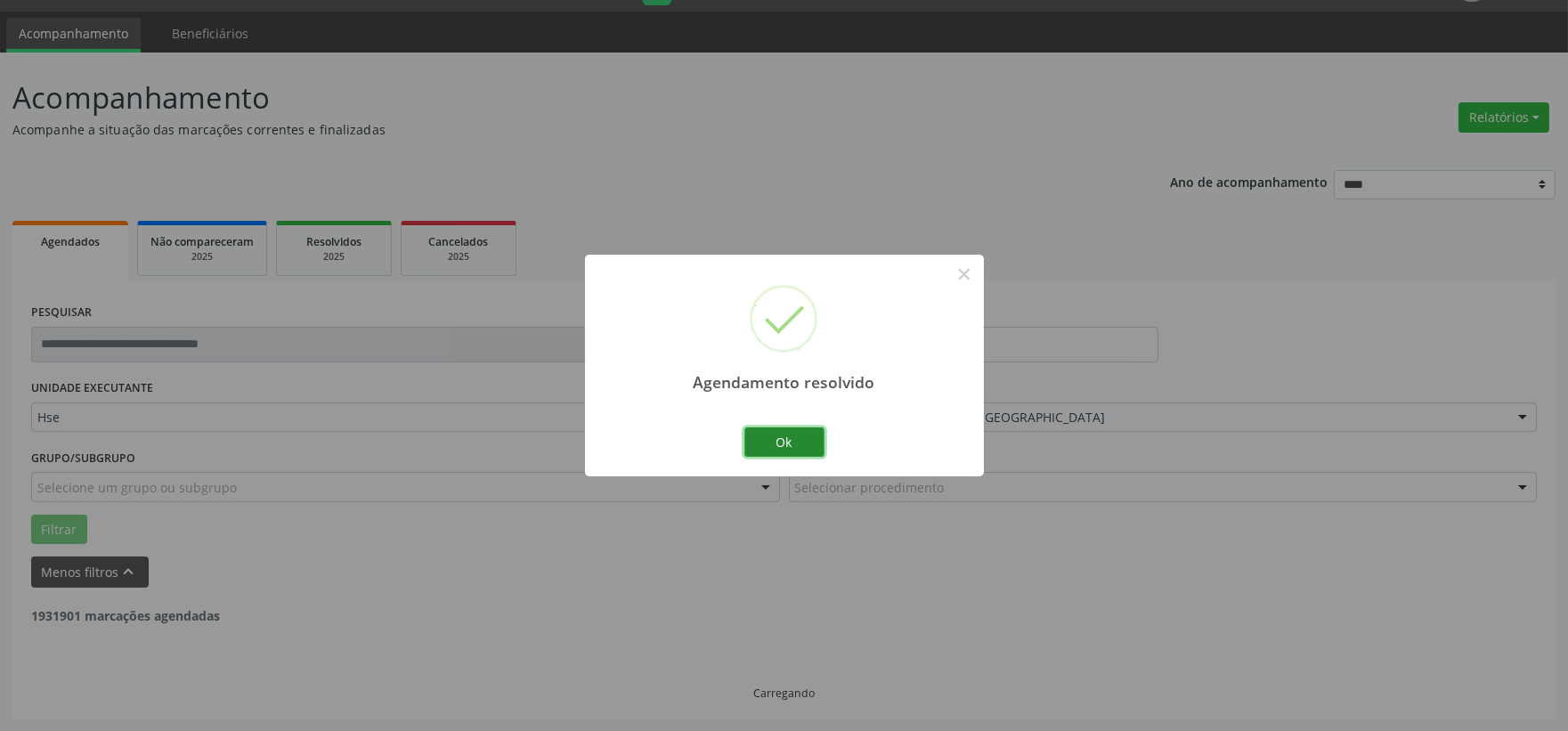
click at [793, 448] on button "Ok" at bounding box center [784, 443] width 80 height 30
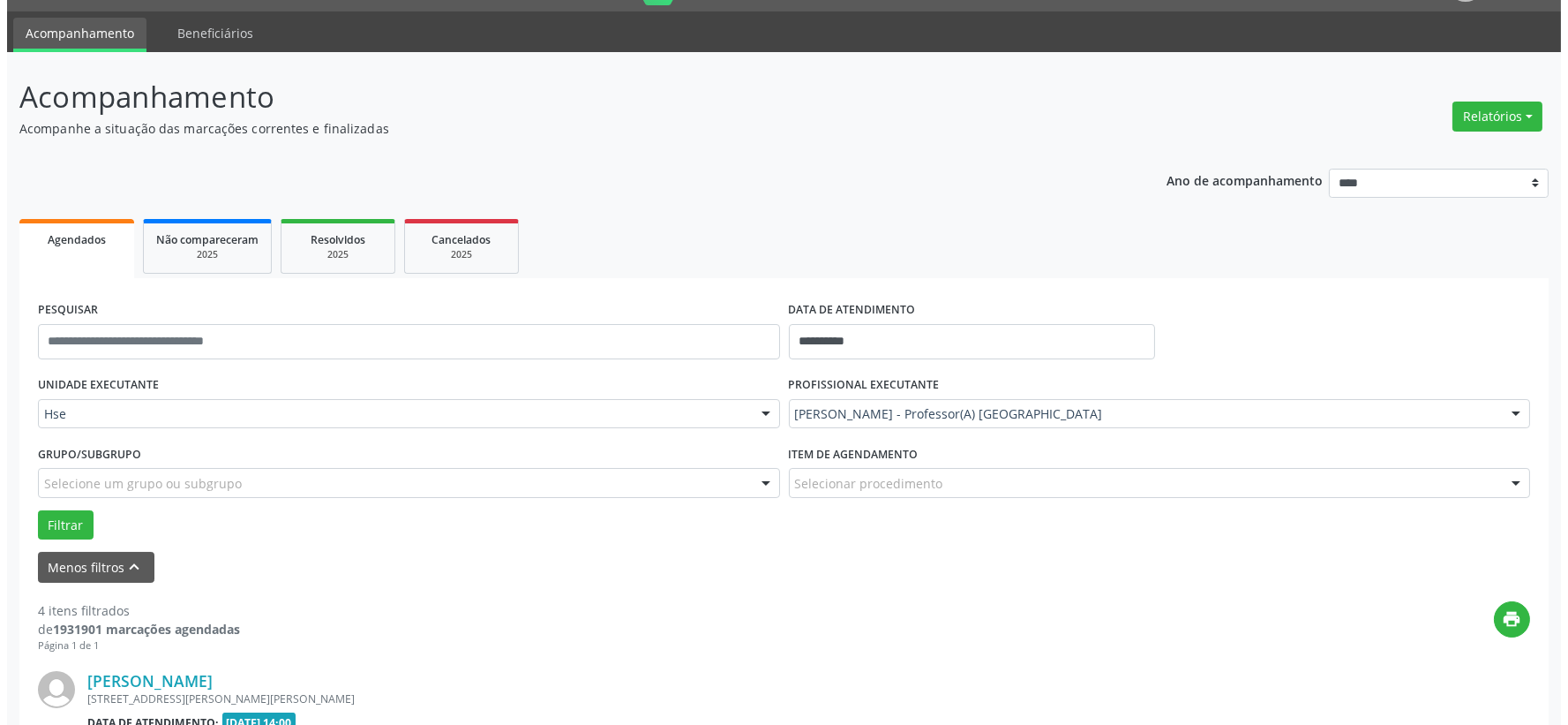
scroll to position [1080, 0]
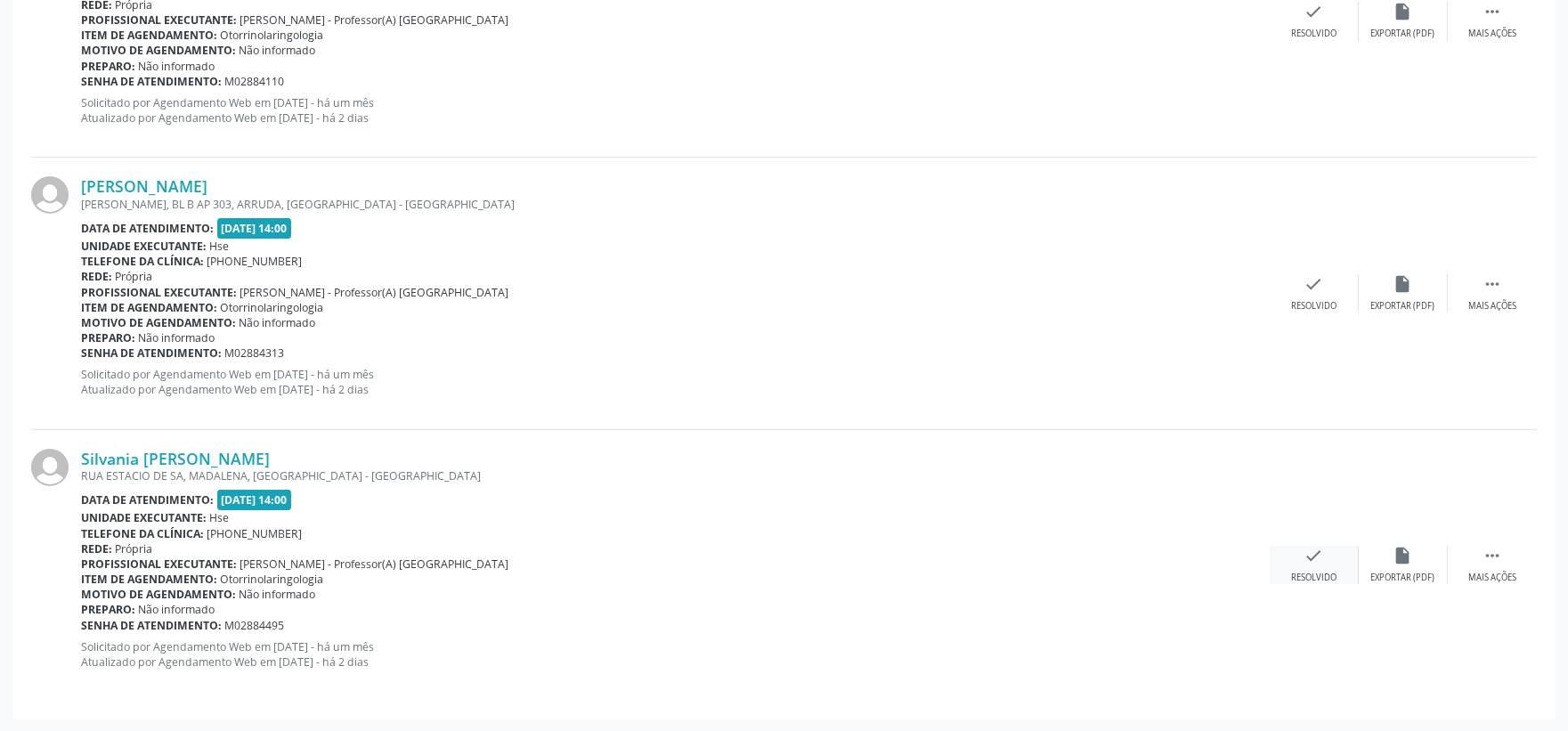
click at [1313, 566] on div "check Resolvido" at bounding box center [1315, 564] width 89 height 38
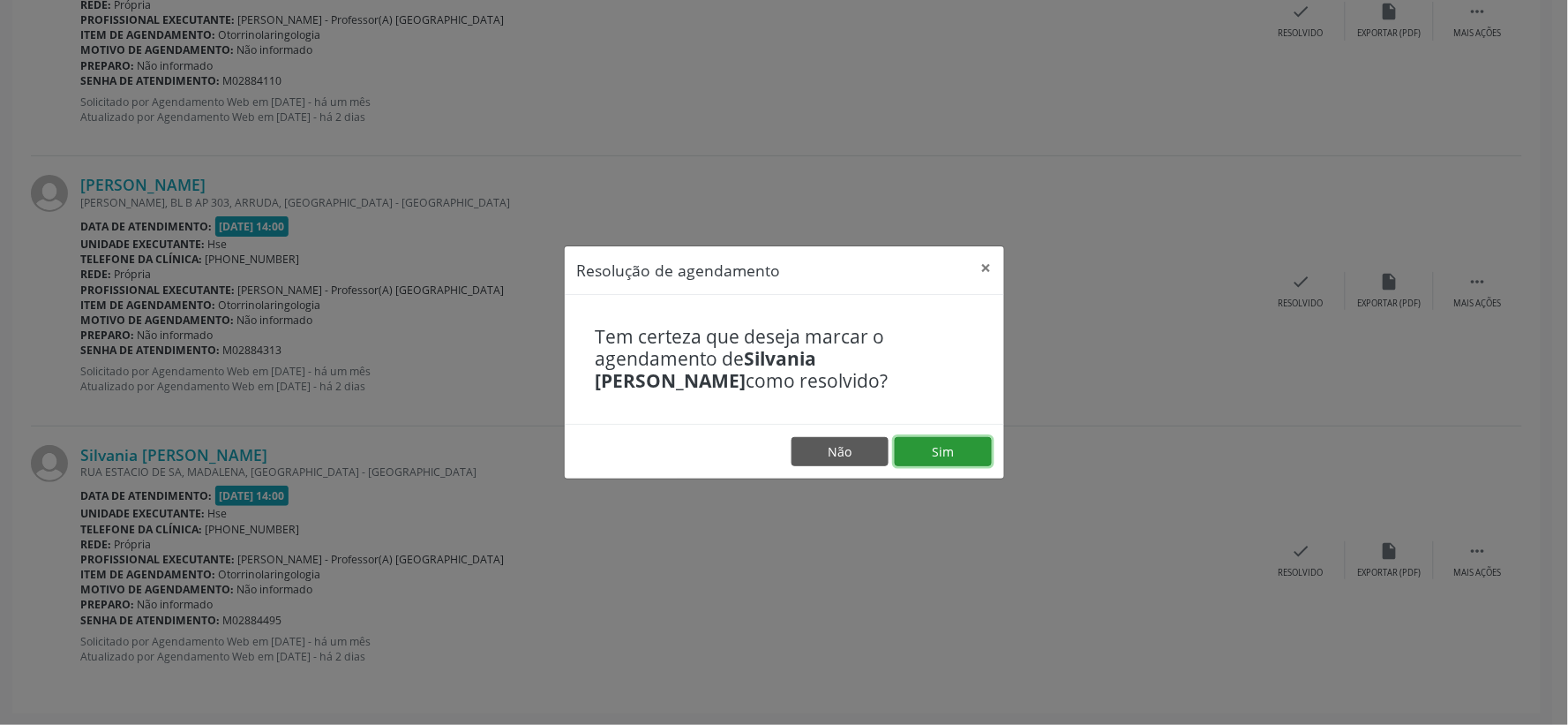
click at [948, 461] on button "Sim" at bounding box center [943, 452] width 97 height 30
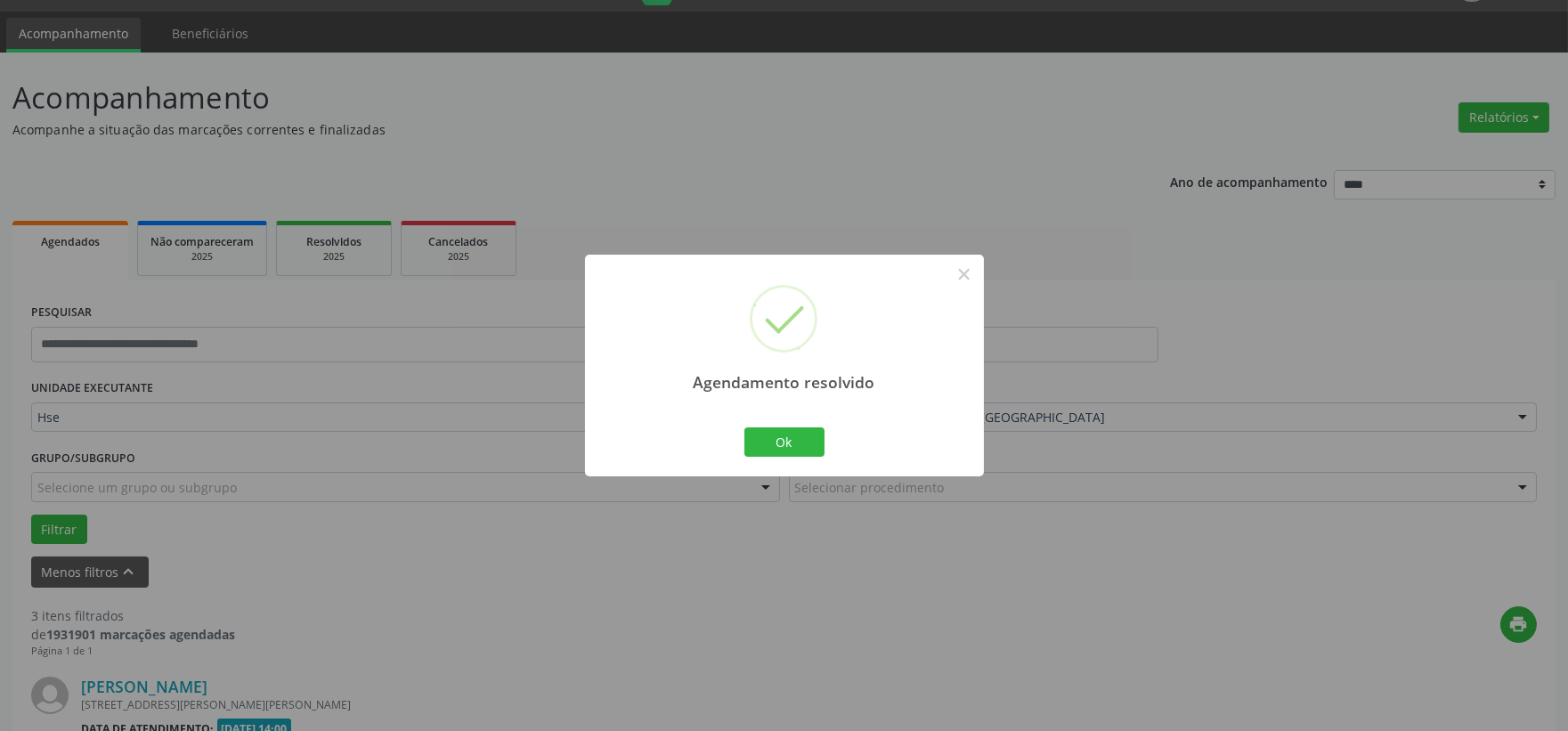
scroll to position [817, 0]
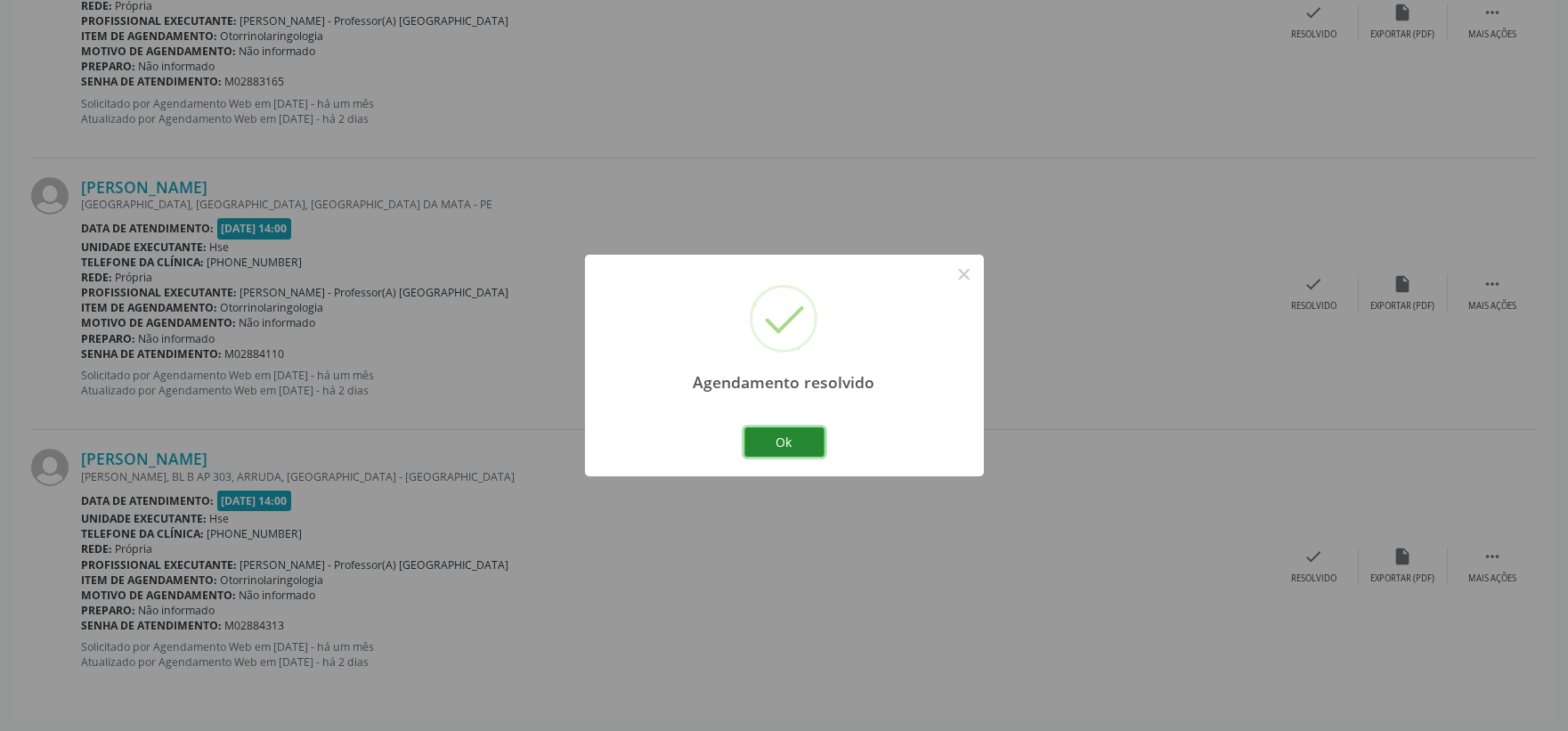
click at [803, 446] on button "Ok" at bounding box center [784, 443] width 80 height 30
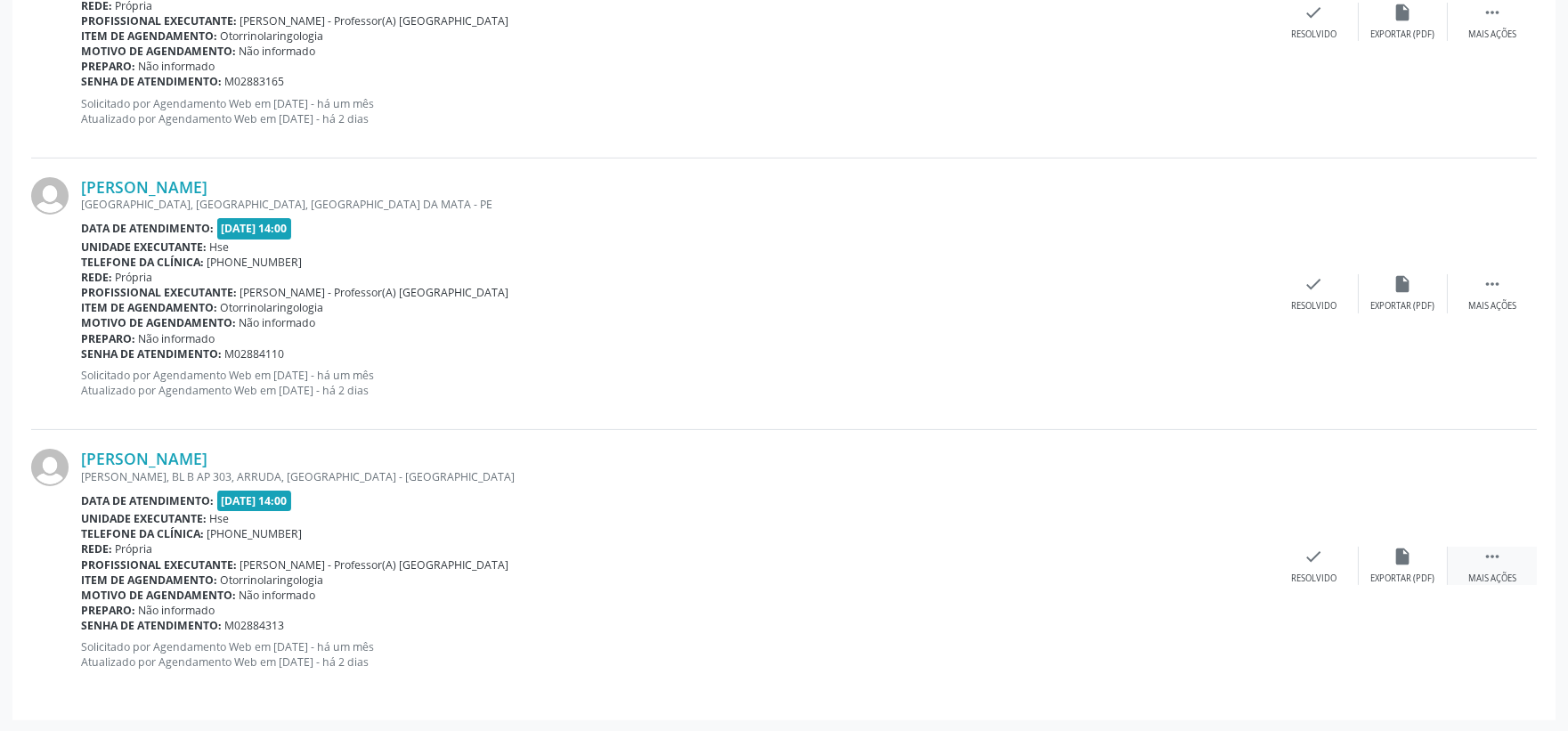
drag, startPoint x: 1493, startPoint y: 550, endPoint x: 1466, endPoint y: 549, distance: 27.0
click at [1493, 550] on icon "" at bounding box center [1492, 556] width 20 height 20
click at [1403, 546] on icon "alarm_off" at bounding box center [1403, 556] width 20 height 20
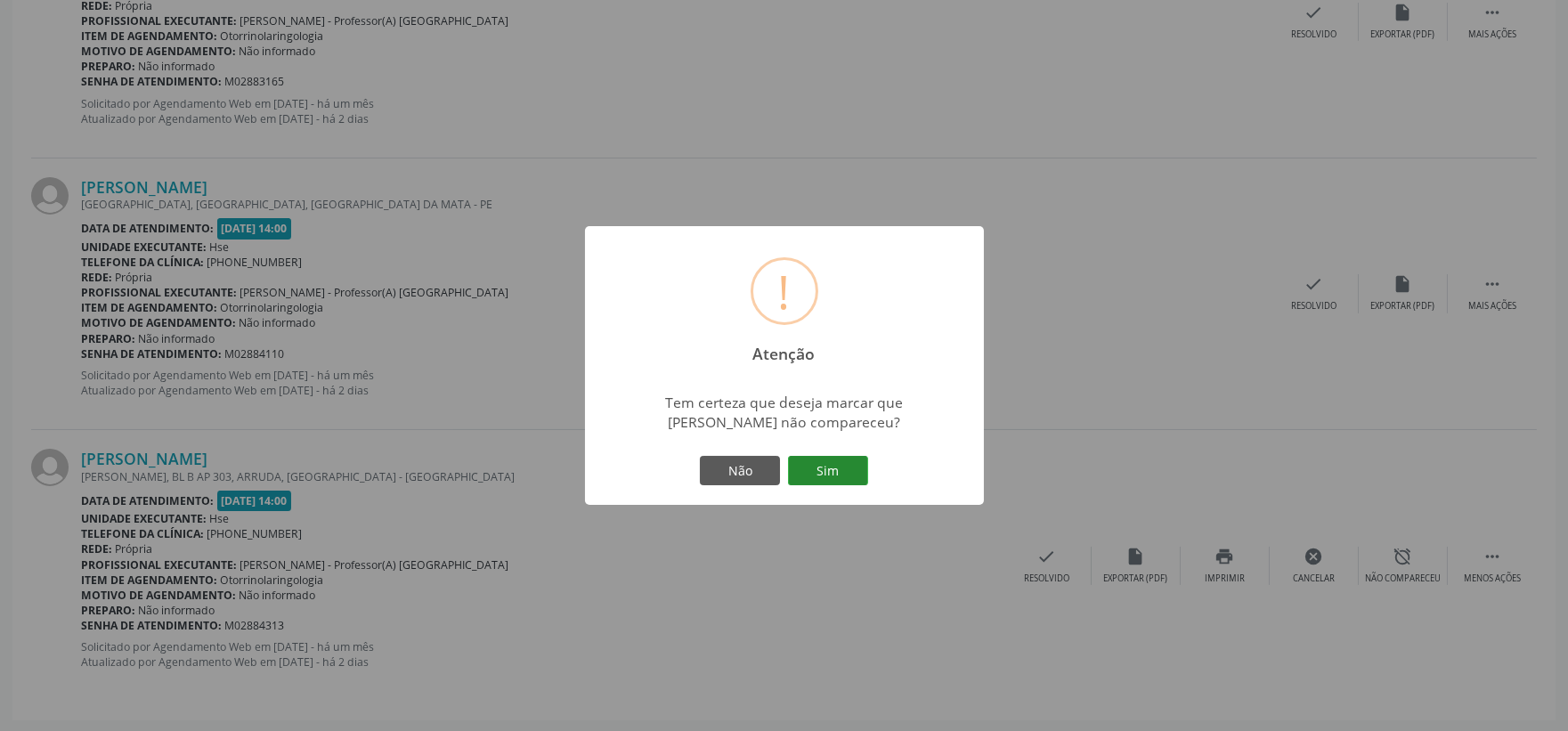
click at [837, 464] on button "Sim" at bounding box center [828, 471] width 80 height 30
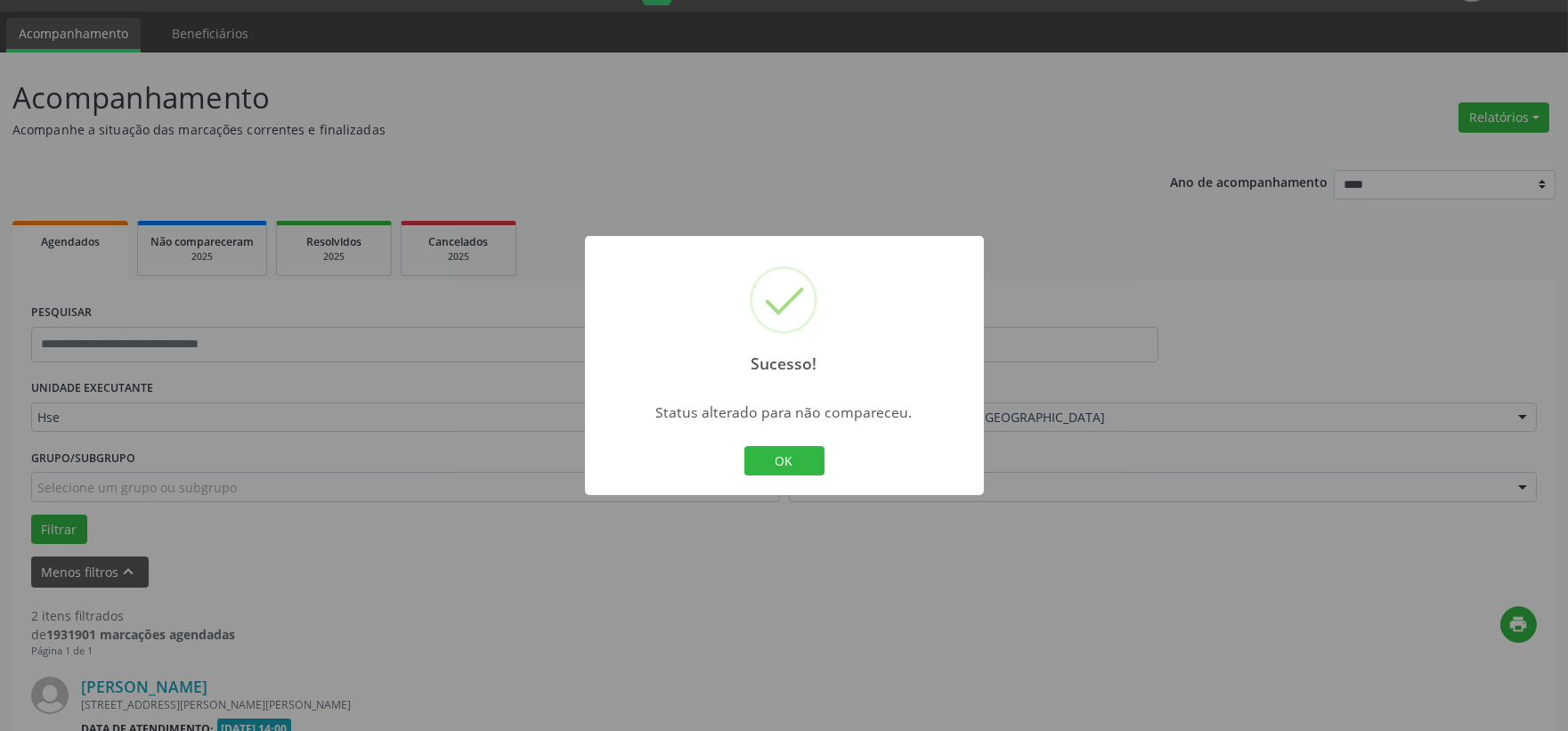
scroll to position [545, 0]
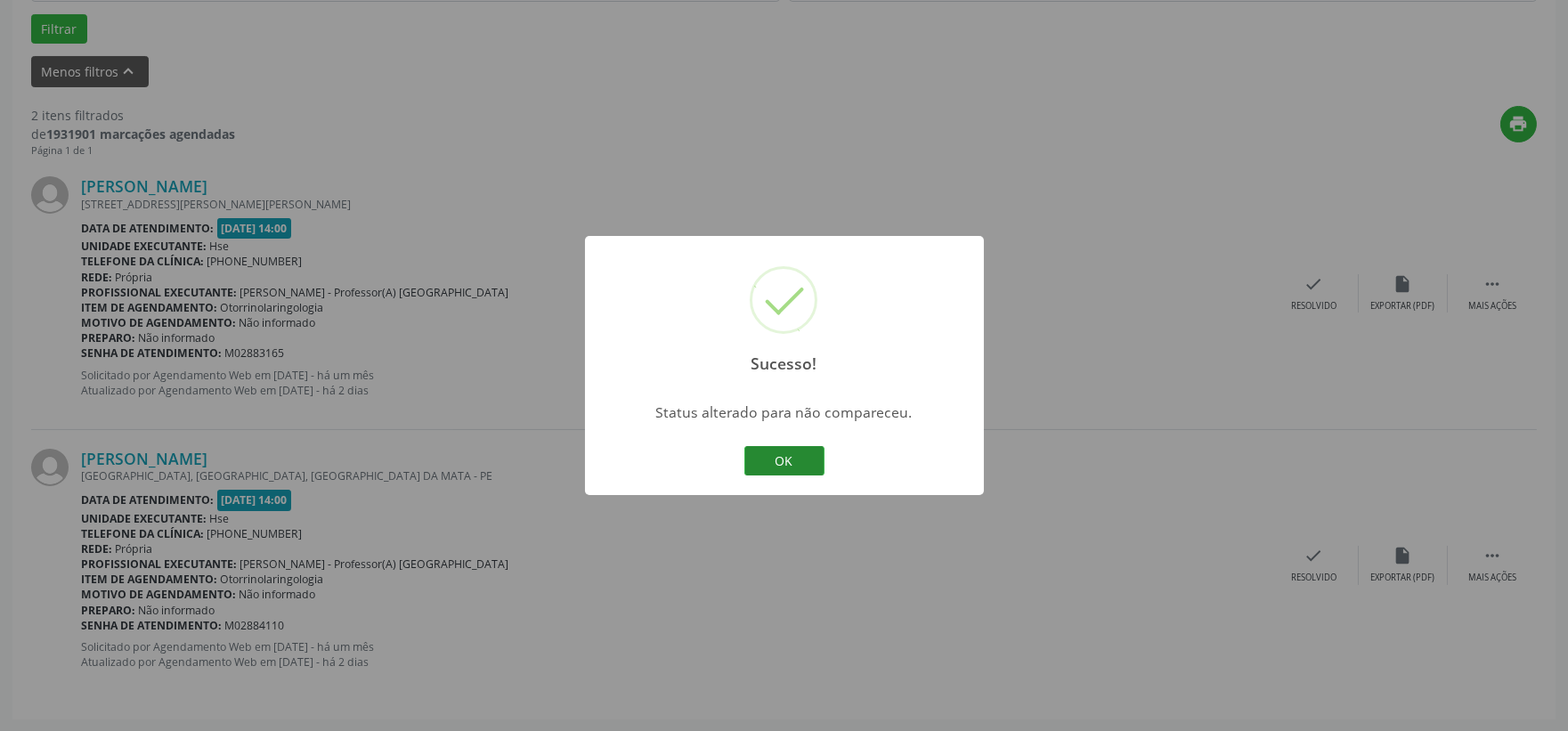
click at [803, 451] on button "OK" at bounding box center [784, 461] width 80 height 30
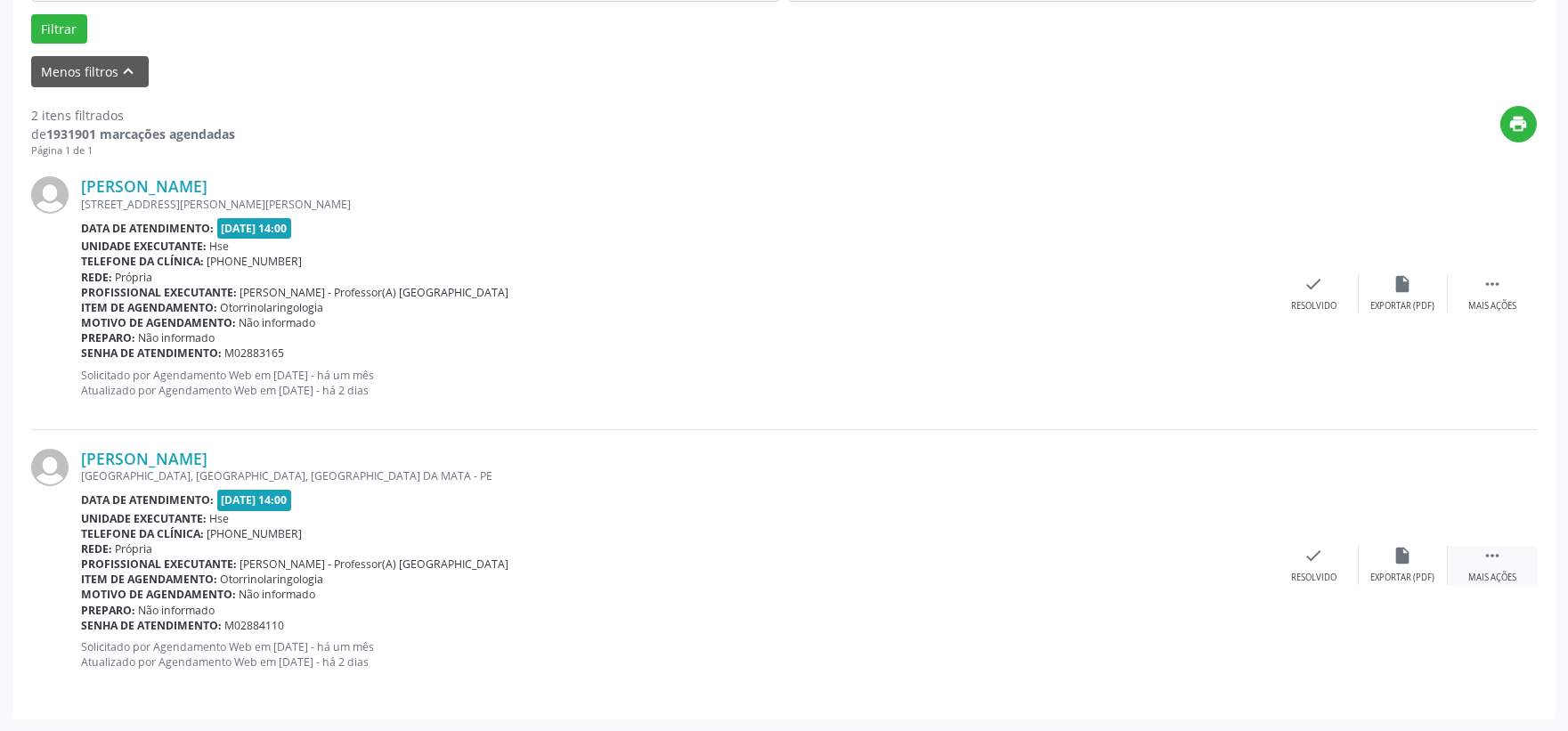
drag, startPoint x: 1475, startPoint y: 559, endPoint x: 1461, endPoint y: 556, distance: 14.3
click at [1475, 559] on div " Mais ações" at bounding box center [1492, 564] width 89 height 38
click at [1374, 553] on div "alarm_off Não compareceu" at bounding box center [1403, 564] width 89 height 38
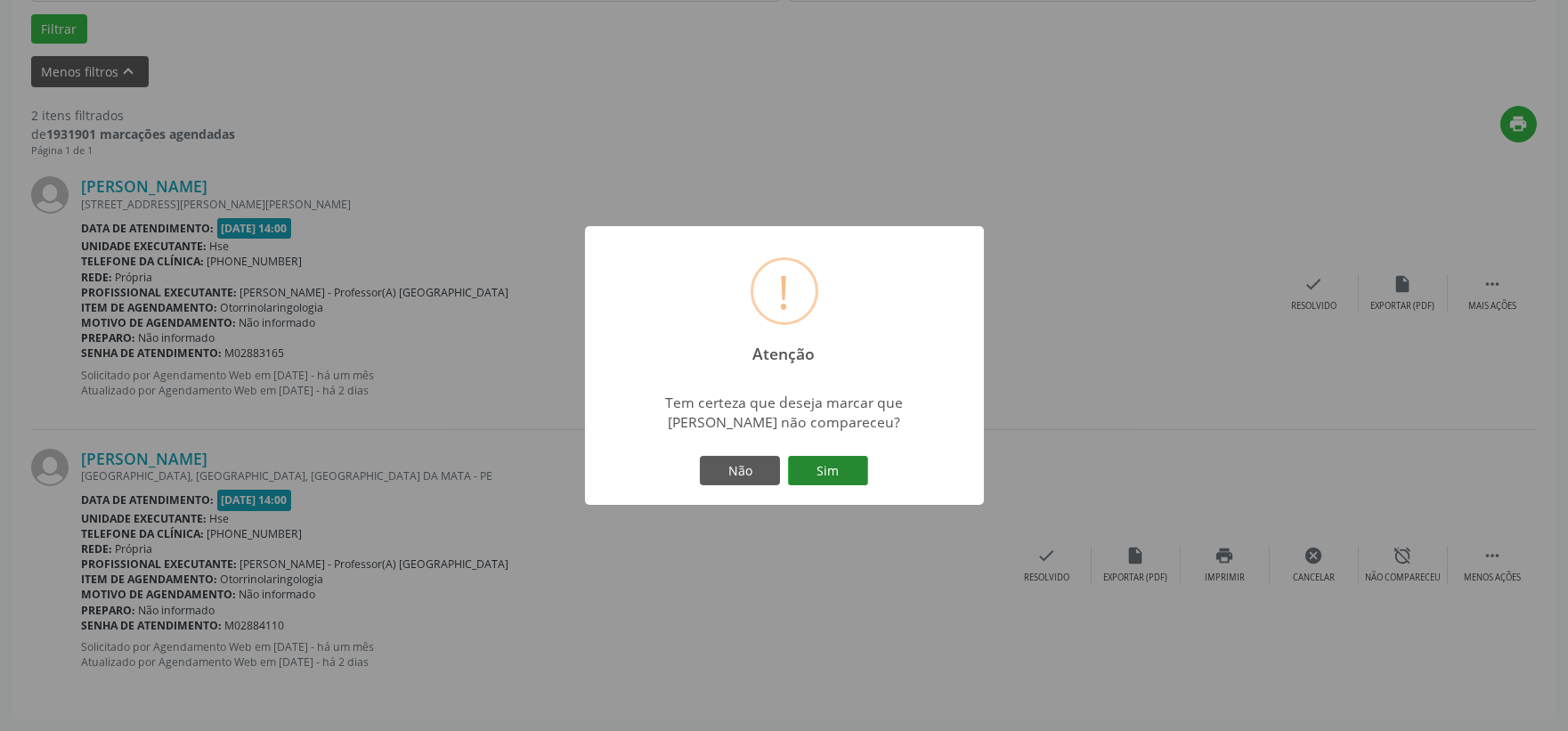
click at [842, 478] on button "Sim" at bounding box center [828, 471] width 80 height 30
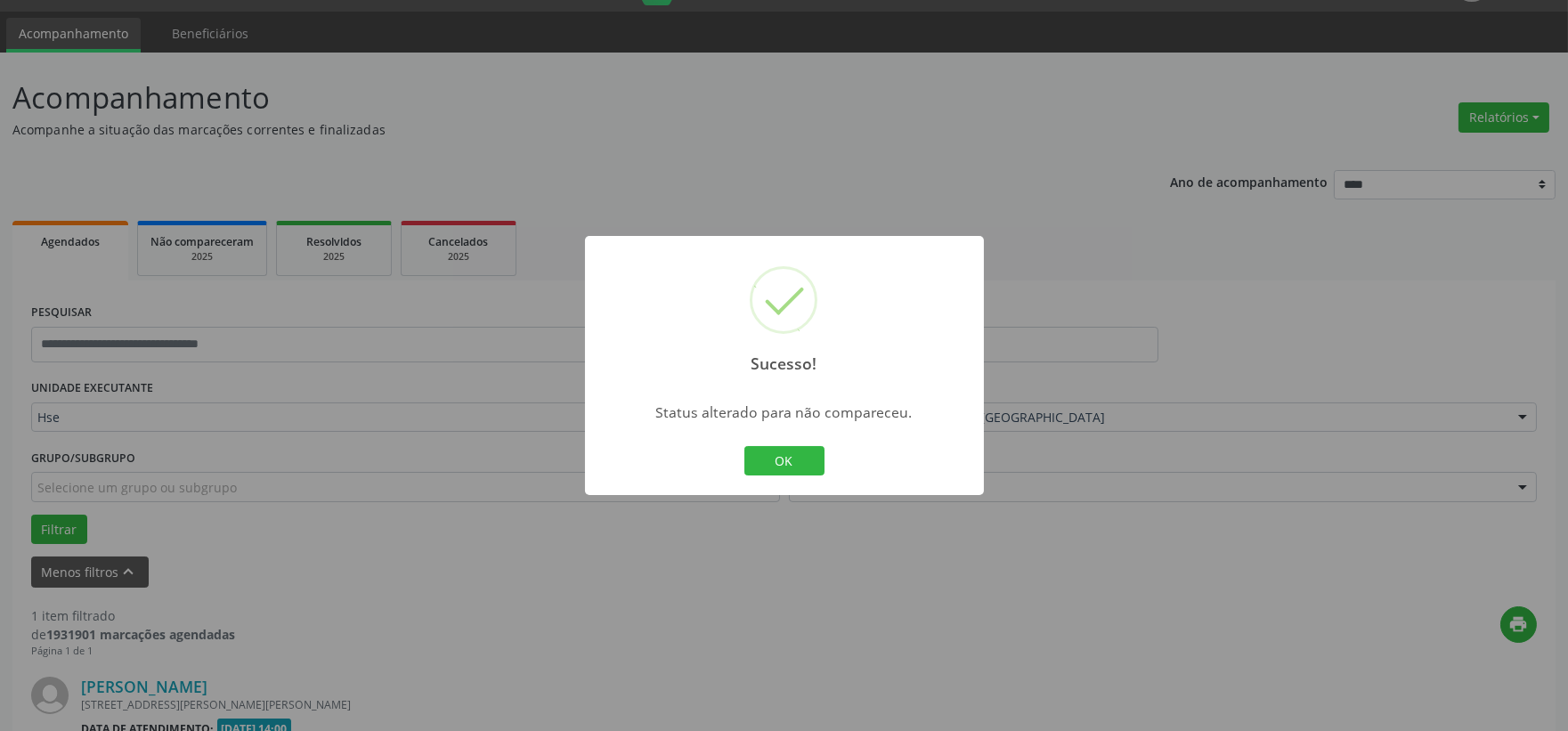
scroll to position [273, 0]
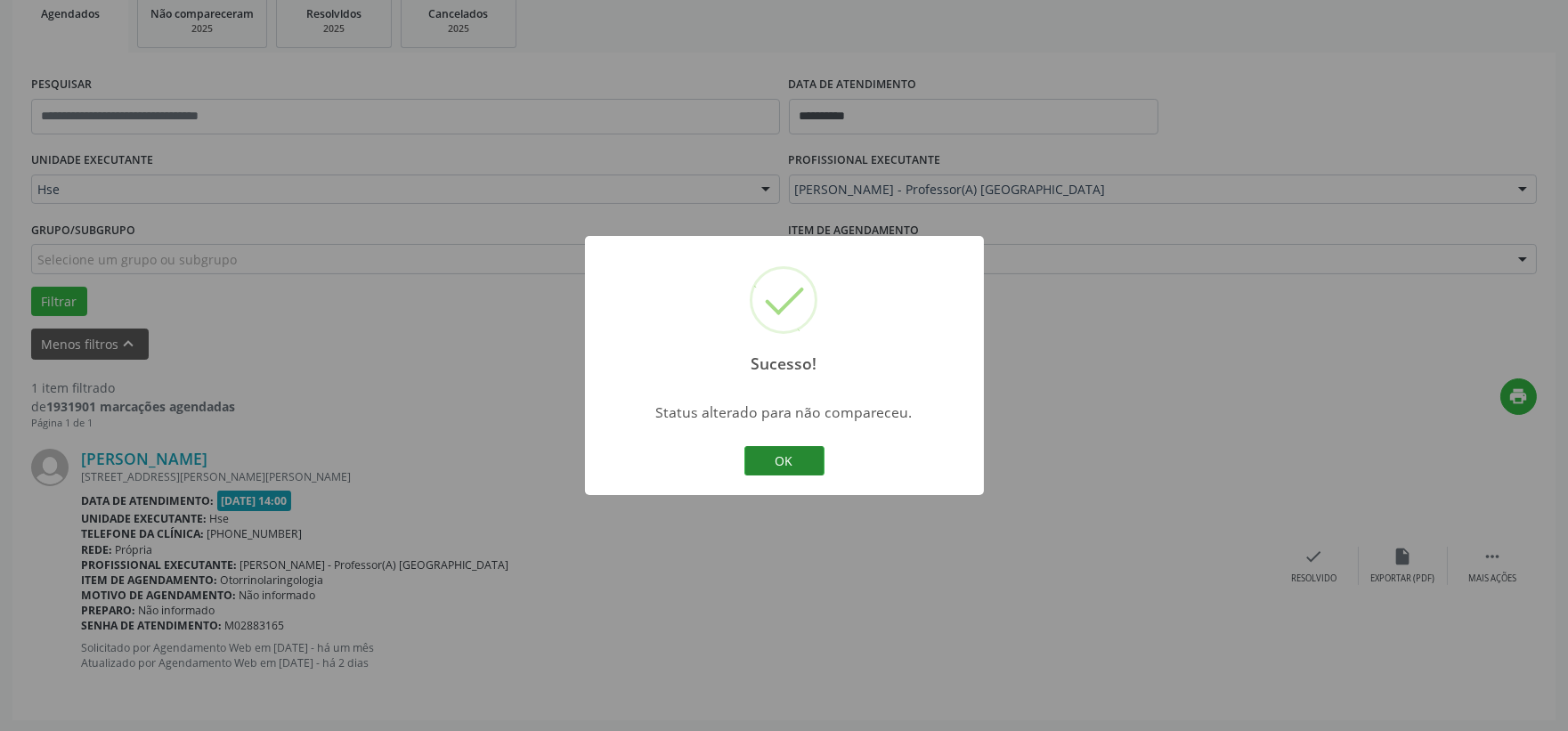
click at [785, 460] on button "OK" at bounding box center [784, 461] width 80 height 30
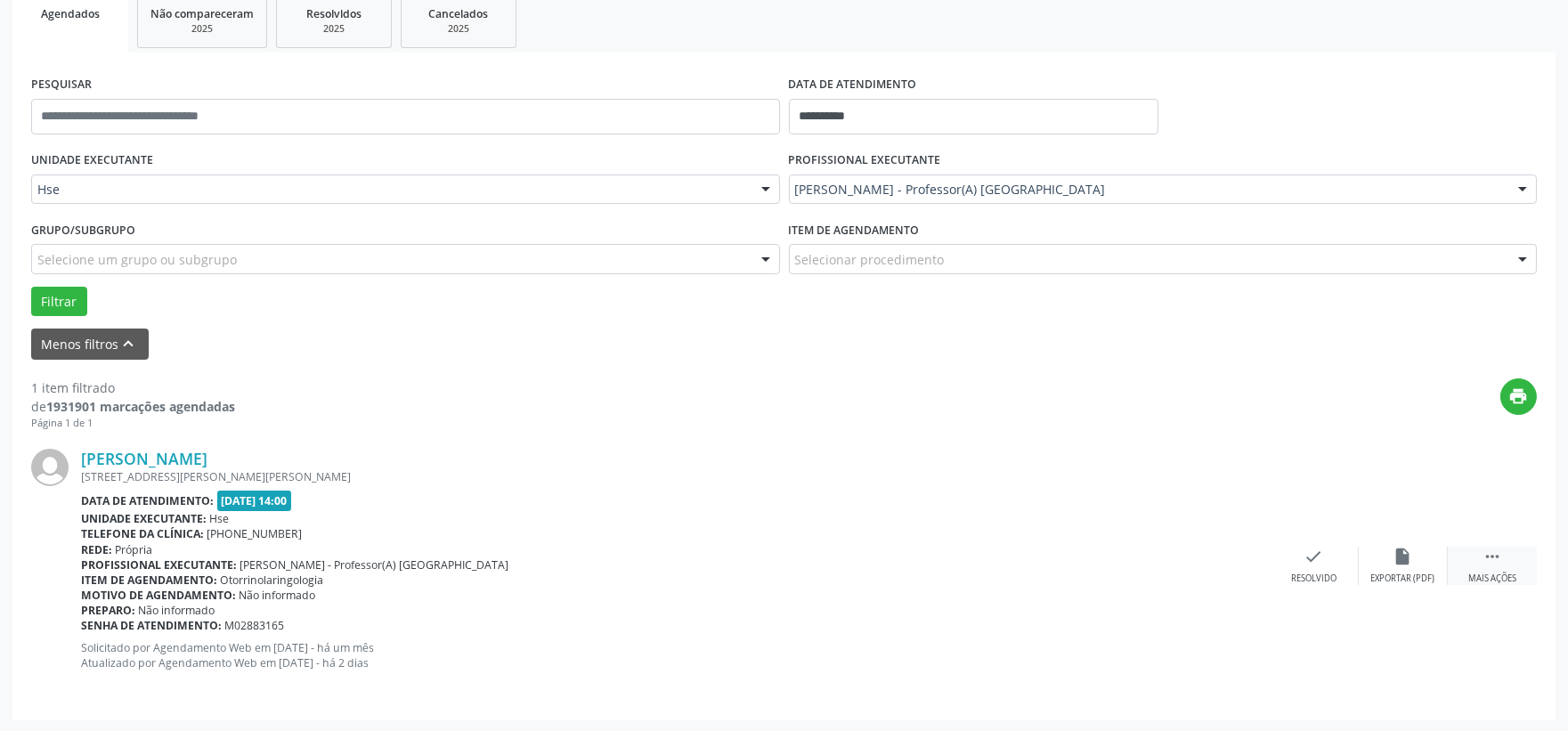
drag, startPoint x: 1491, startPoint y: 570, endPoint x: 1469, endPoint y: 573, distance: 22.2
click at [1491, 570] on div " Mais ações" at bounding box center [1492, 565] width 89 height 38
click at [1389, 575] on div "Não compareceu" at bounding box center [1403, 578] width 76 height 12
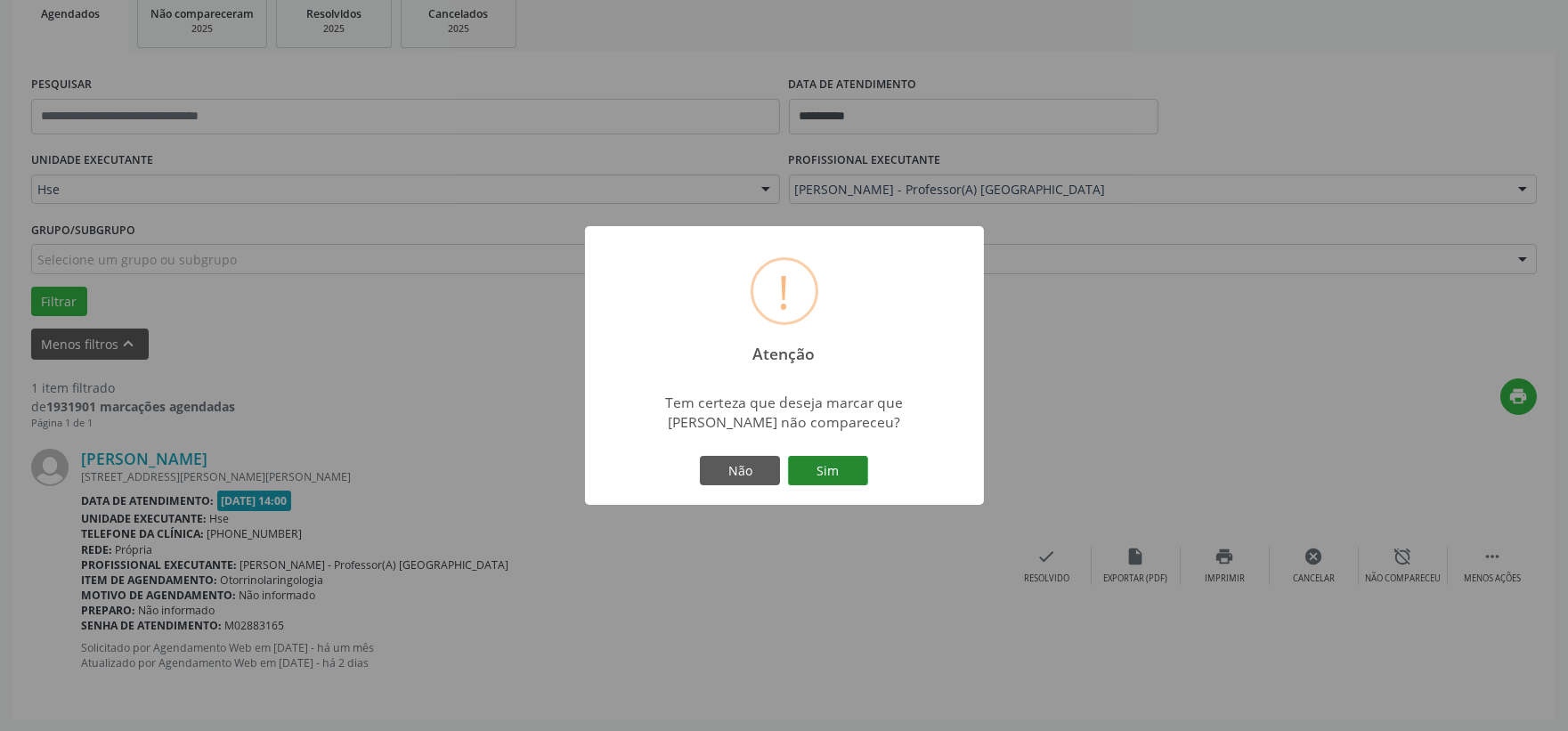
click at [825, 470] on button "Sim" at bounding box center [828, 471] width 80 height 30
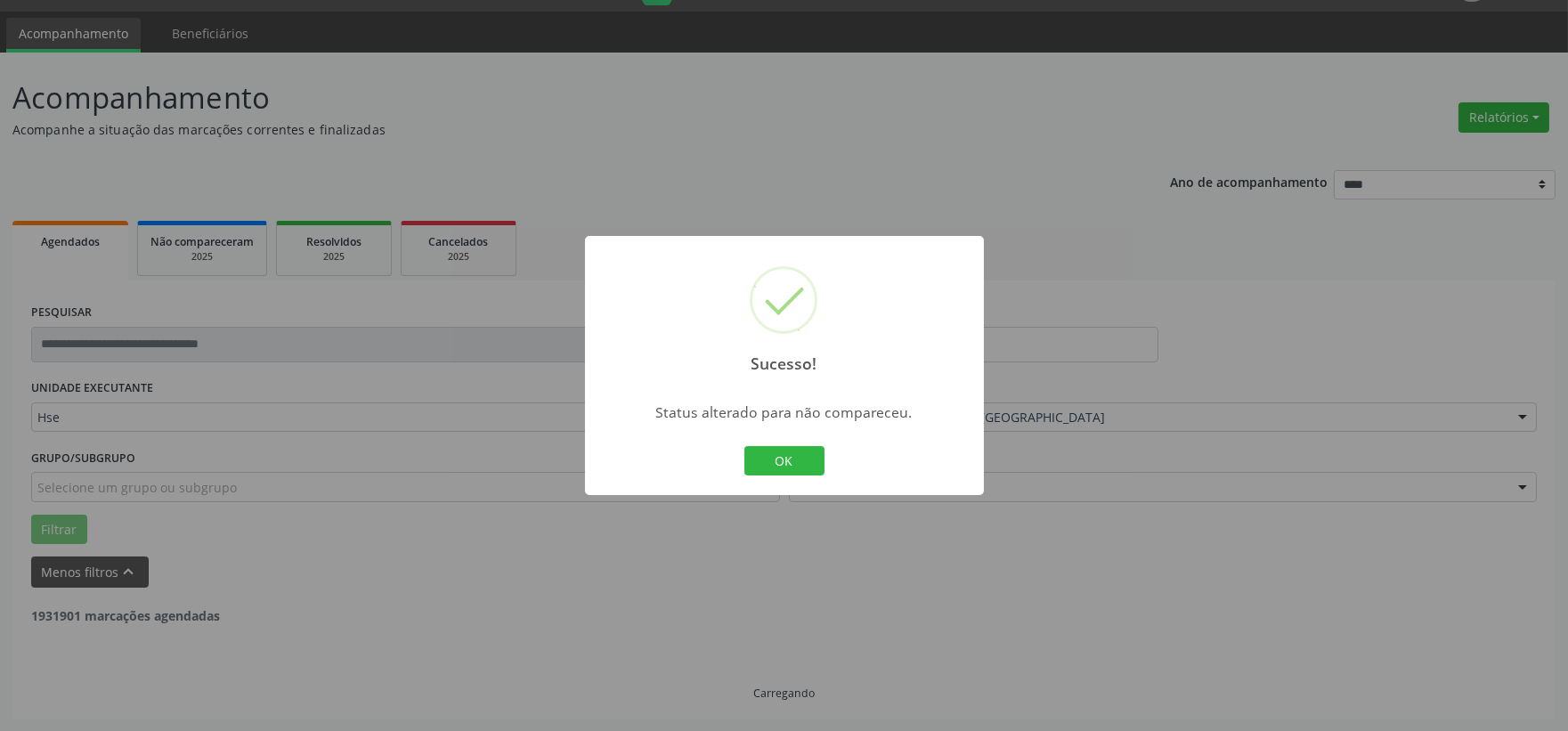
scroll to position [0, 0]
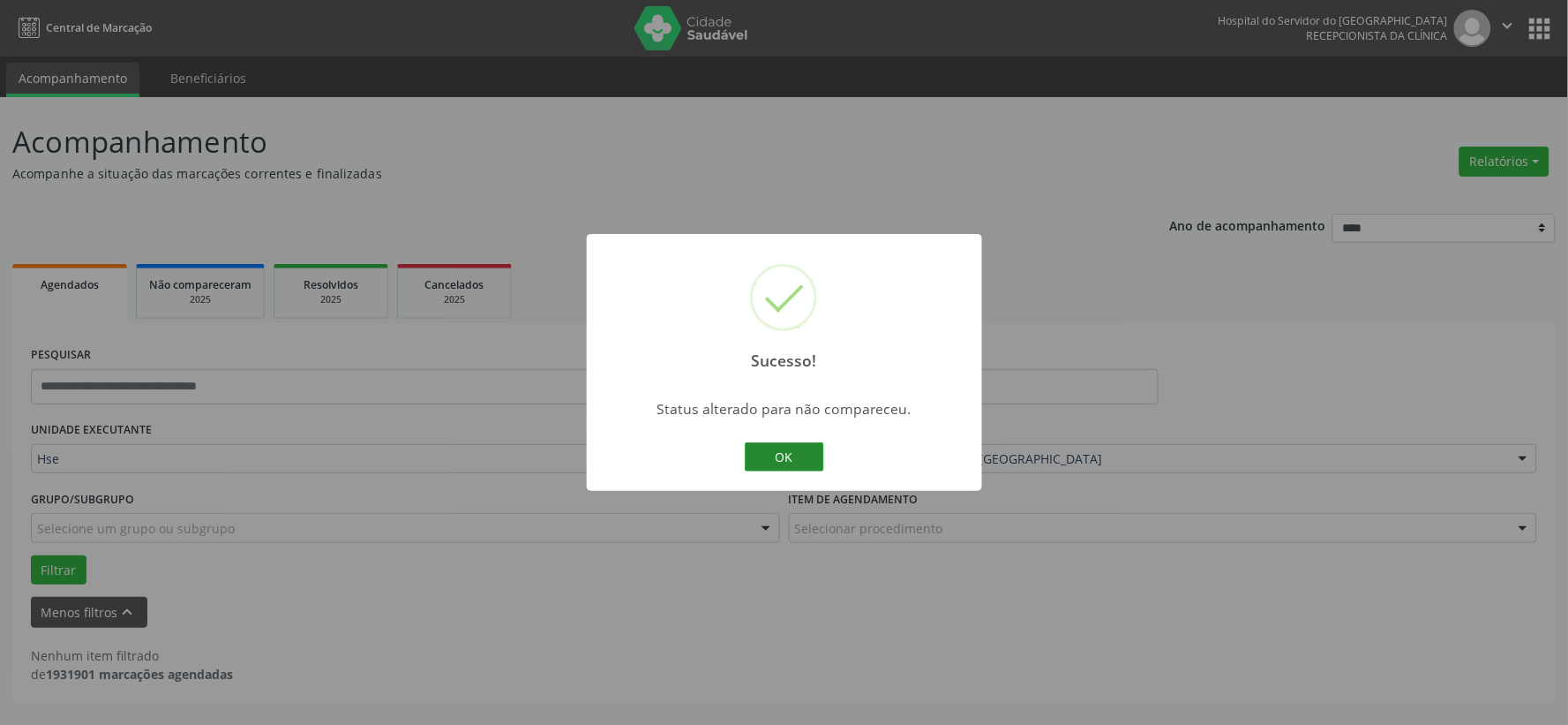
click at [795, 454] on button "OK" at bounding box center [784, 457] width 79 height 30
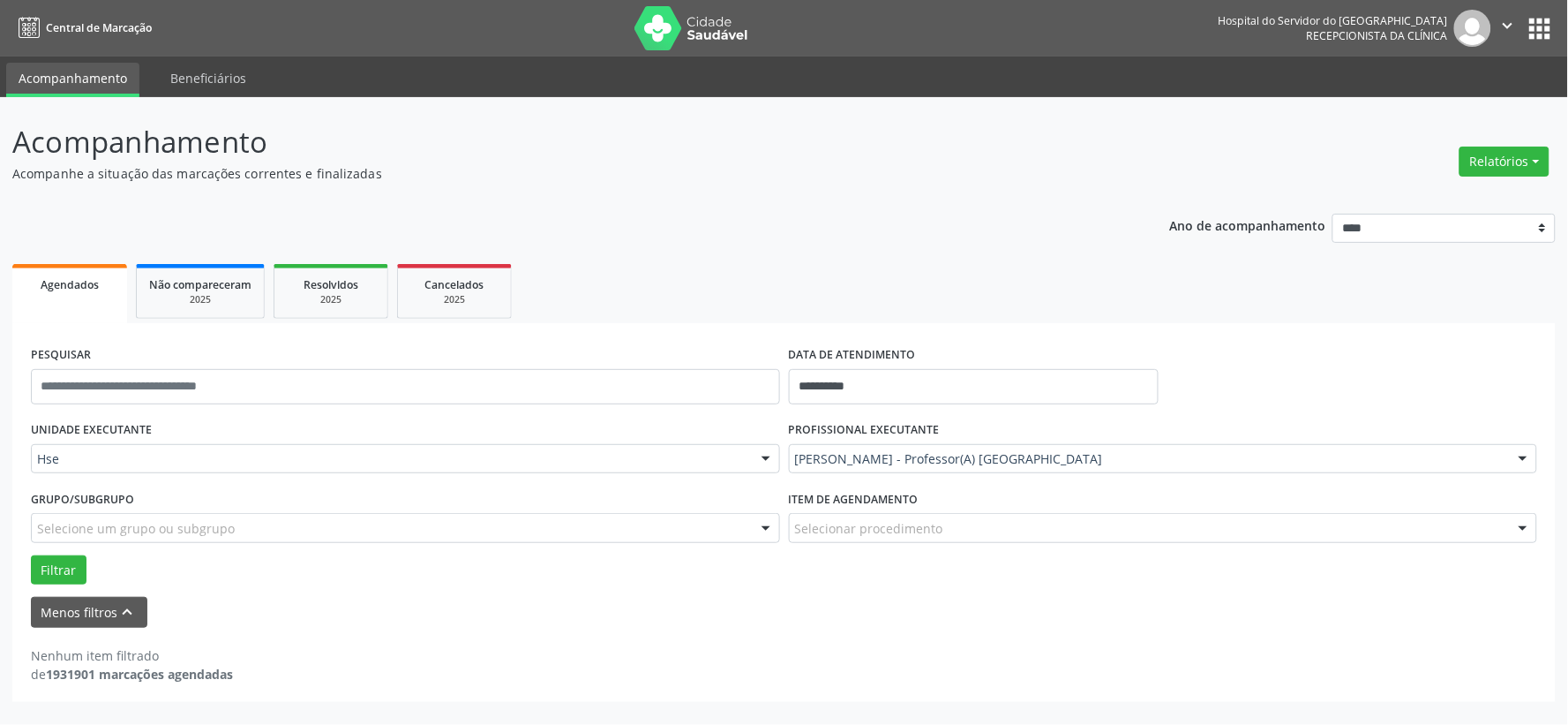
click at [850, 447] on div "[PERSON_NAME] - Professor(A) [GEOGRAPHIC_DATA]" at bounding box center [1163, 459] width 749 height 30
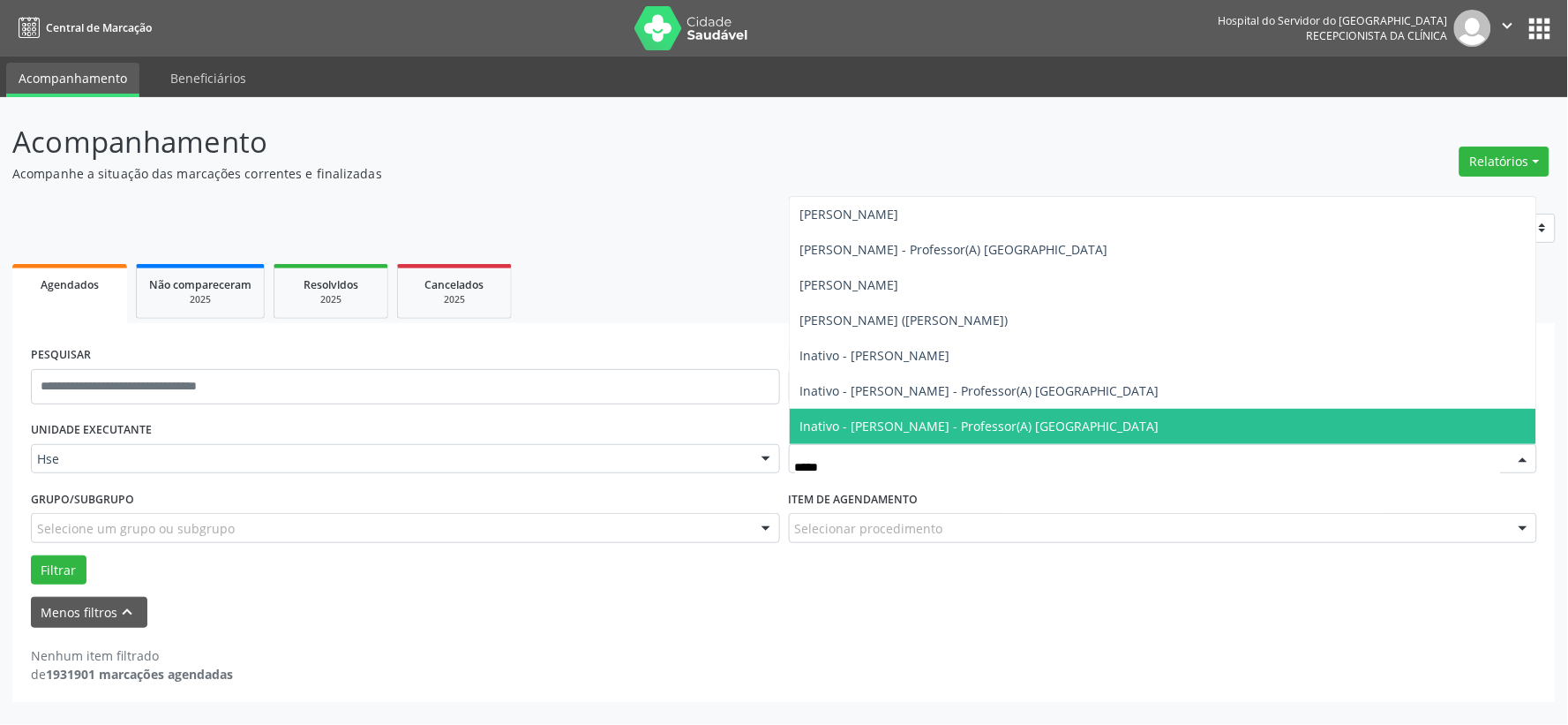
type input "******"
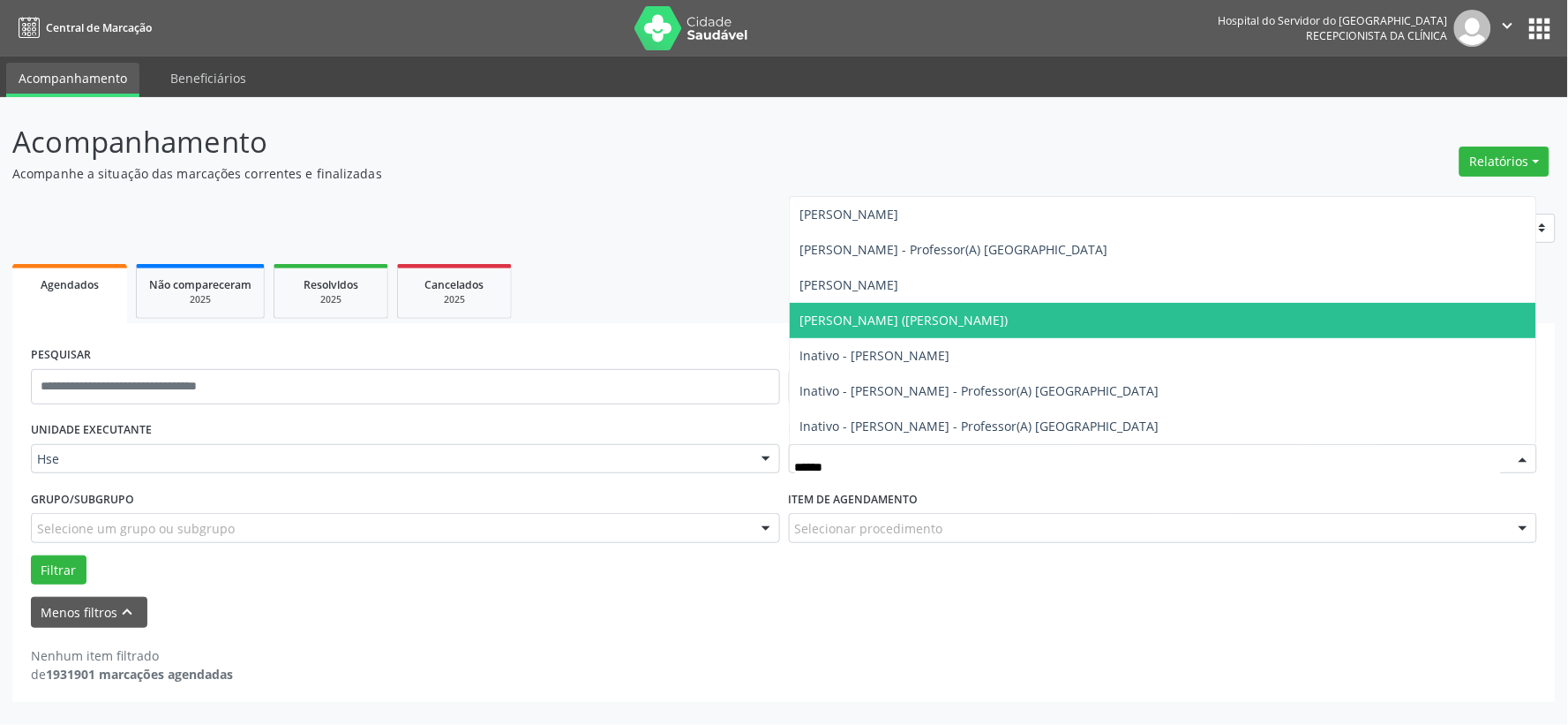
click at [1009, 323] on span "[PERSON_NAME] ([PERSON_NAME])" at bounding box center [904, 320] width 209 height 17
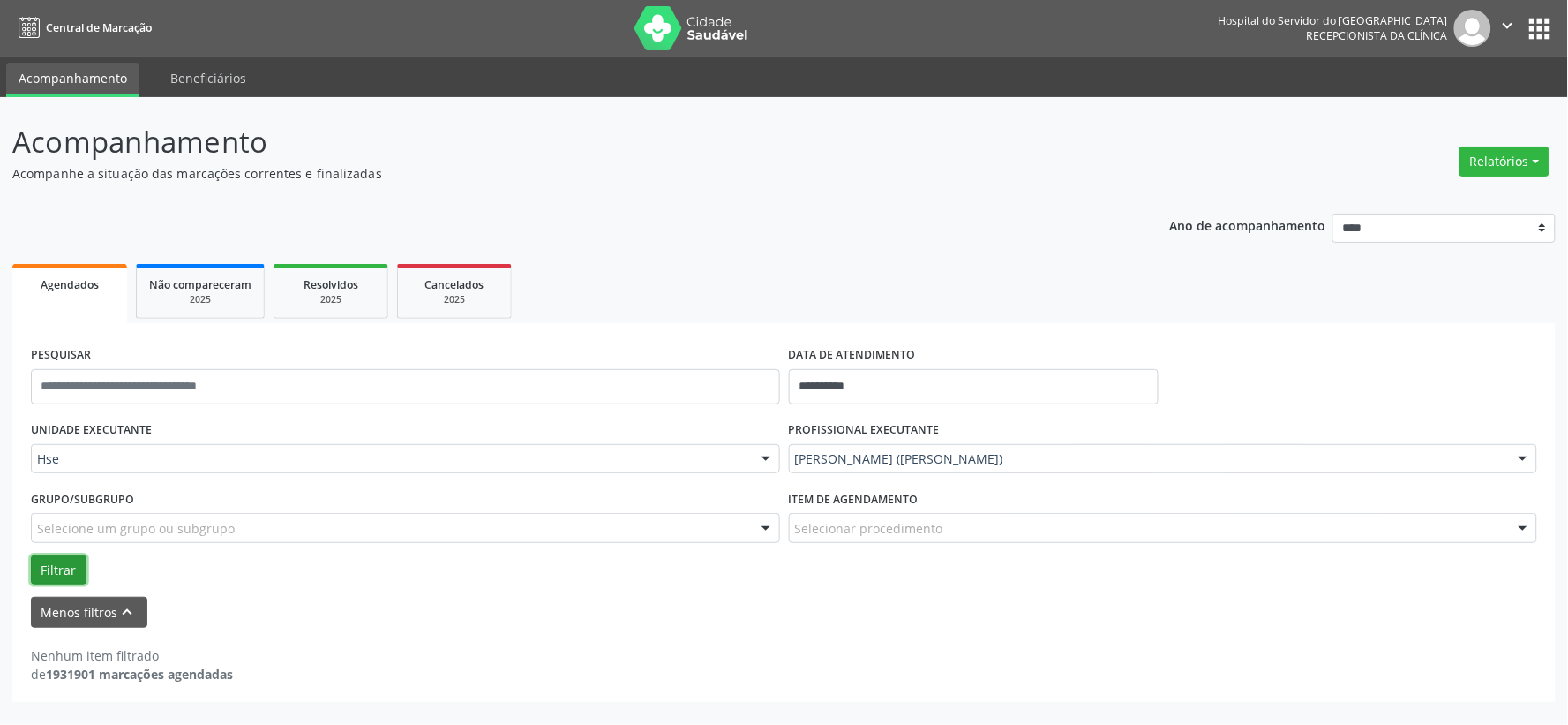
click at [55, 559] on button "Filtrar" at bounding box center [58, 570] width 55 height 30
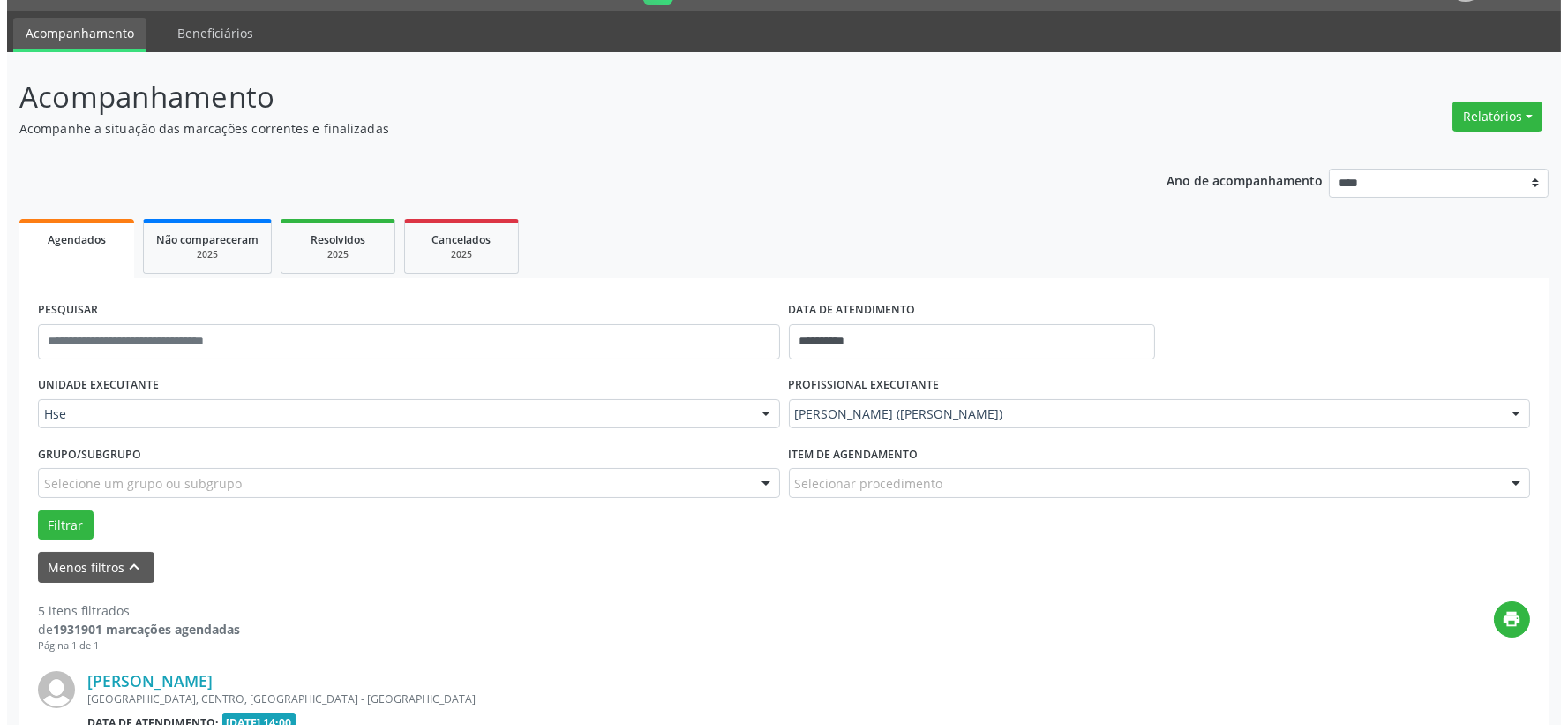
scroll to position [339, 0]
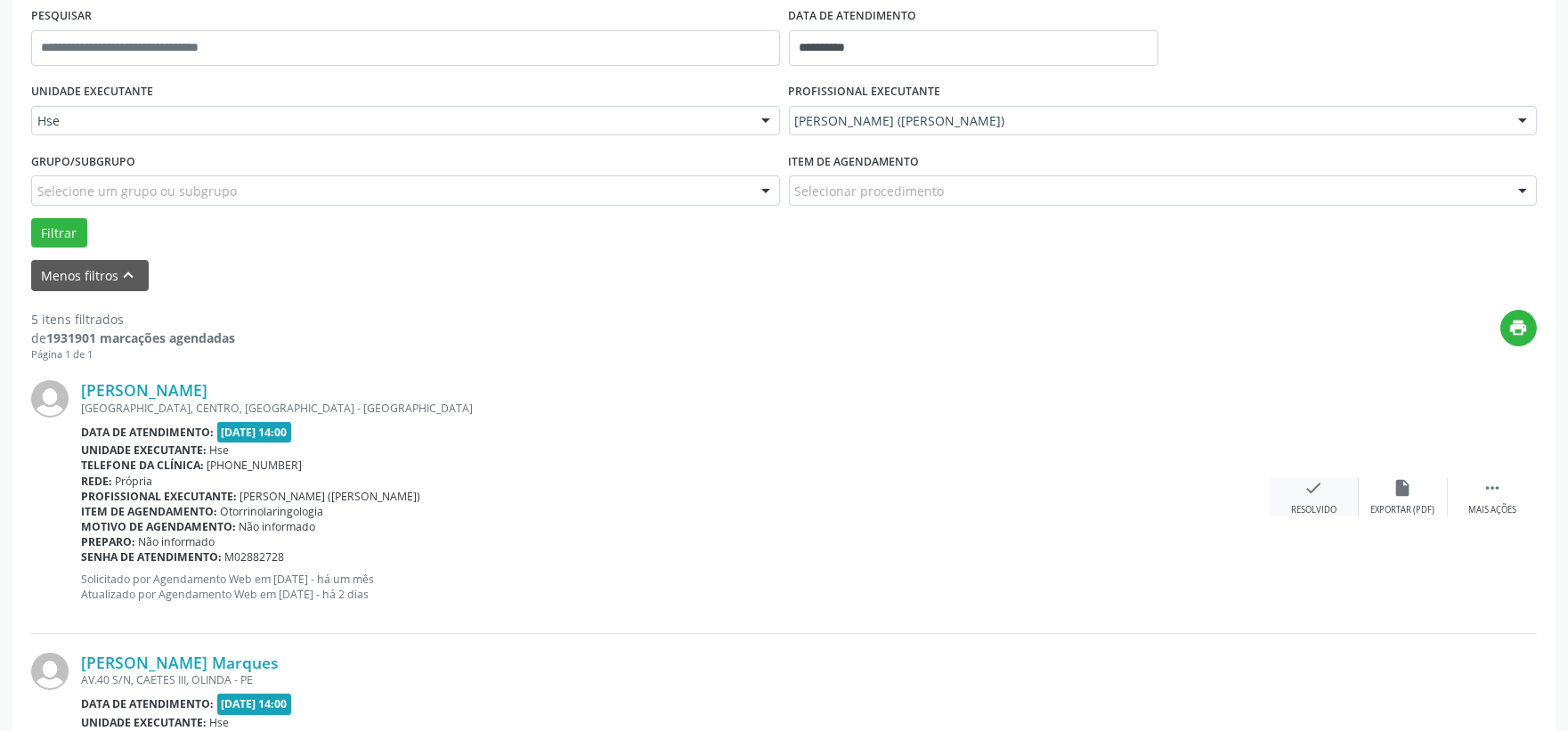
click at [1313, 481] on icon "check" at bounding box center [1314, 487] width 20 height 20
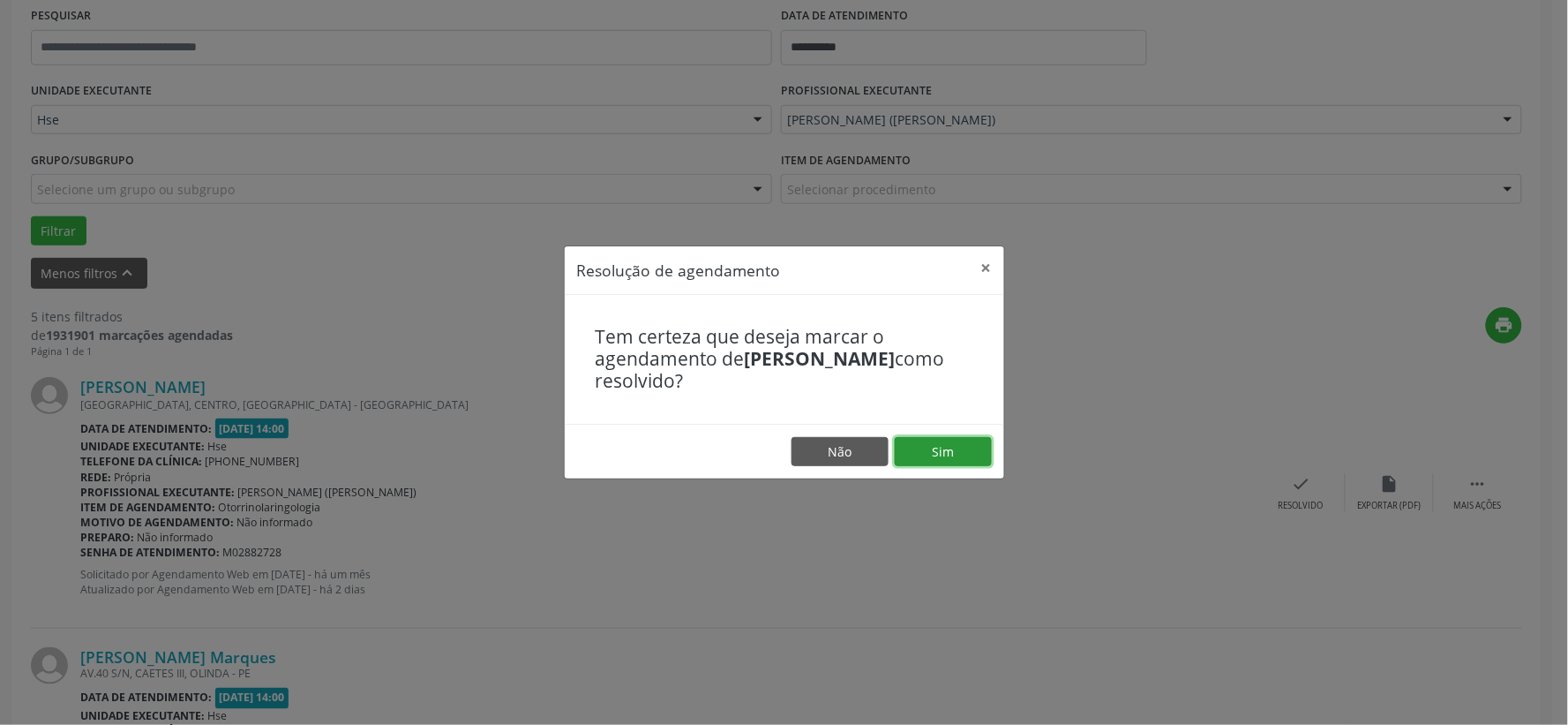
click at [990, 450] on button "Sim" at bounding box center [943, 452] width 97 height 30
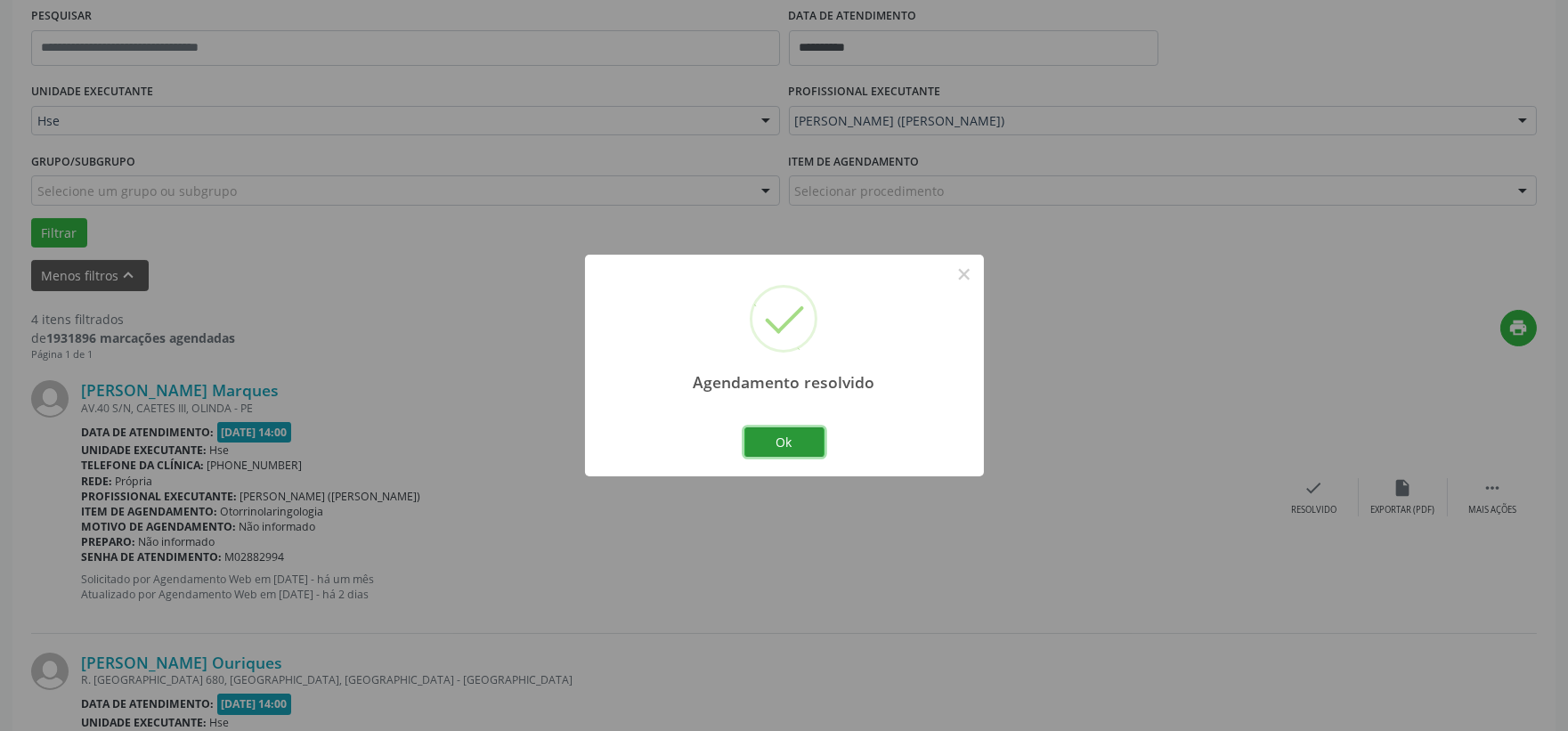
drag, startPoint x: 776, startPoint y: 445, endPoint x: 581, endPoint y: 196, distance: 316.3
click at [776, 445] on button "Ok" at bounding box center [784, 443] width 80 height 30
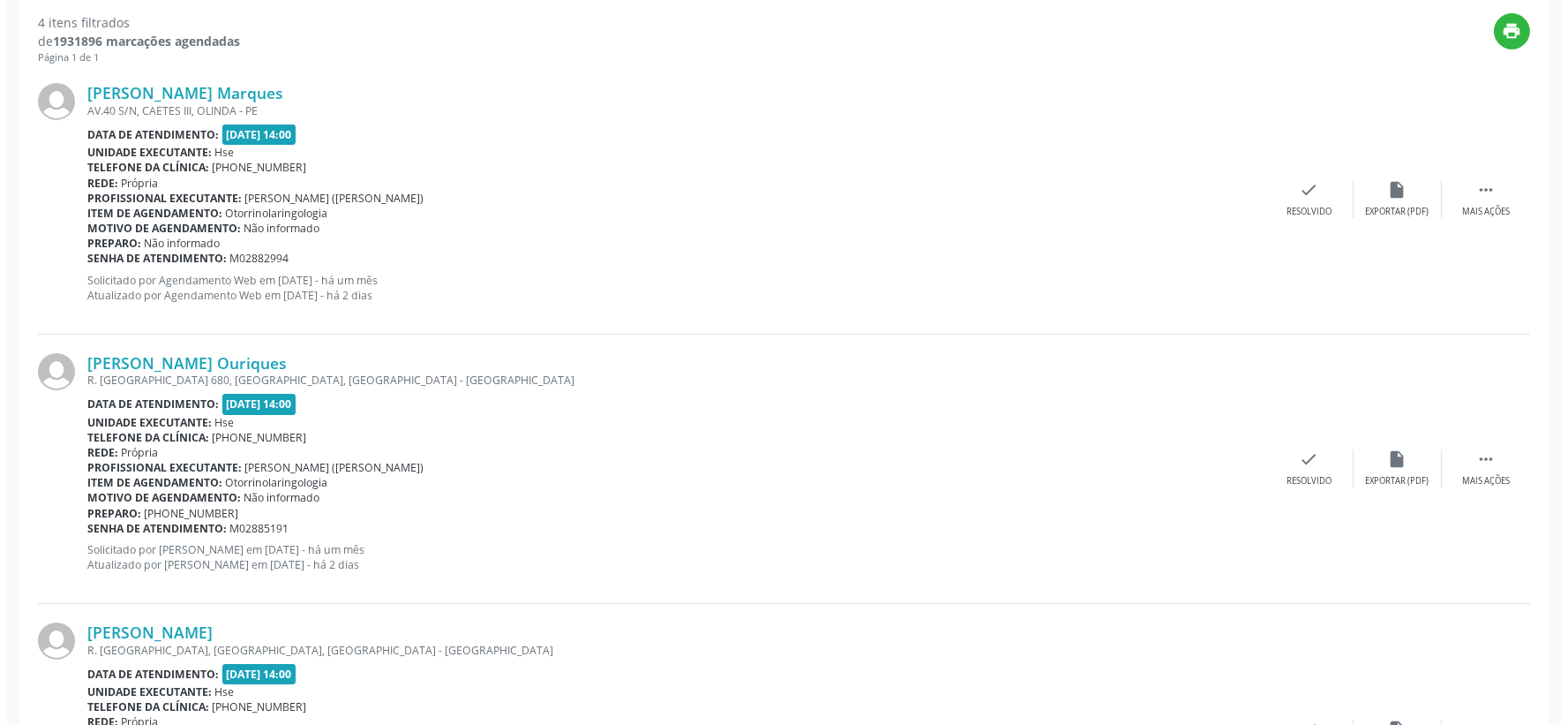
scroll to position [731, 0]
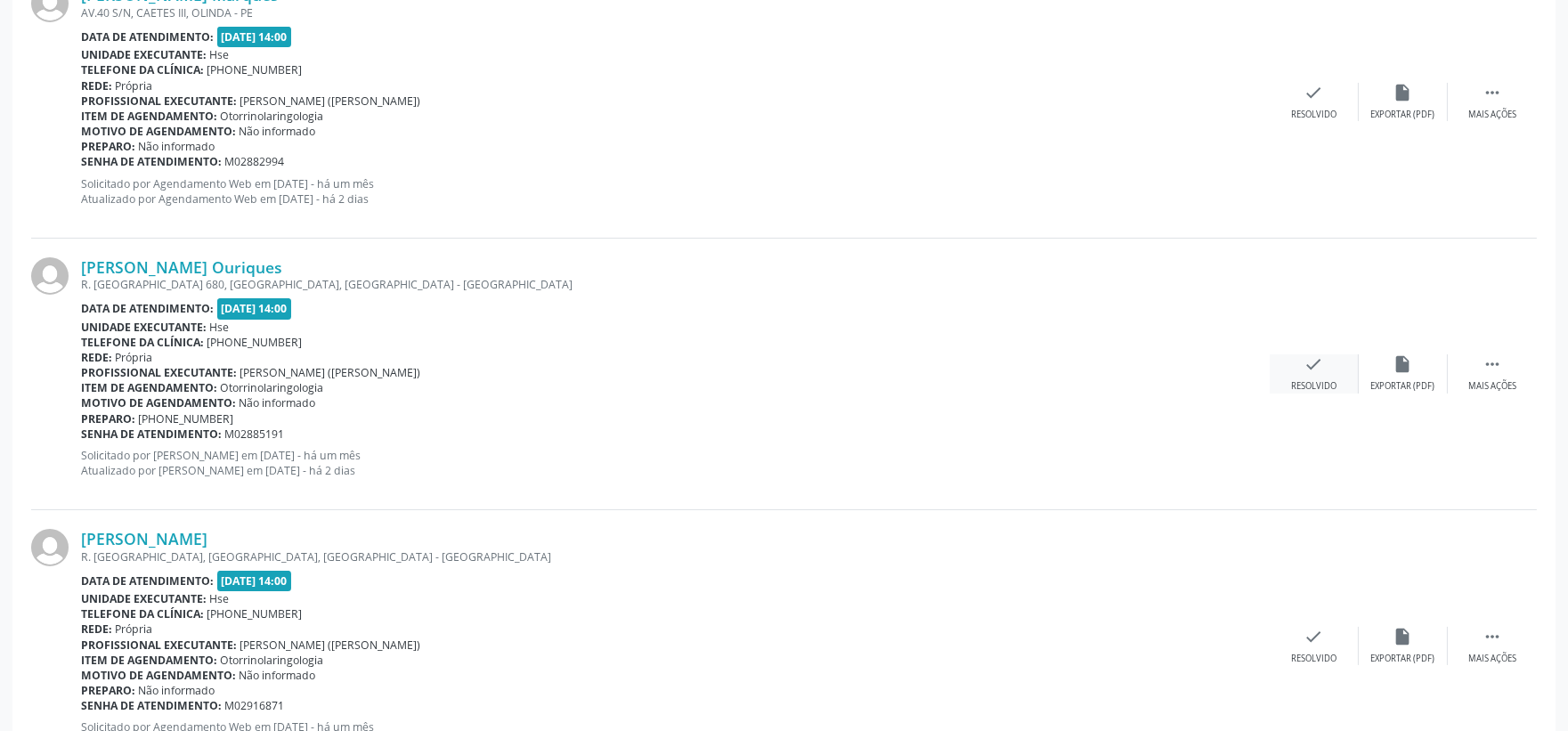
click at [1306, 375] on div "check Resolvido" at bounding box center [1315, 374] width 89 height 38
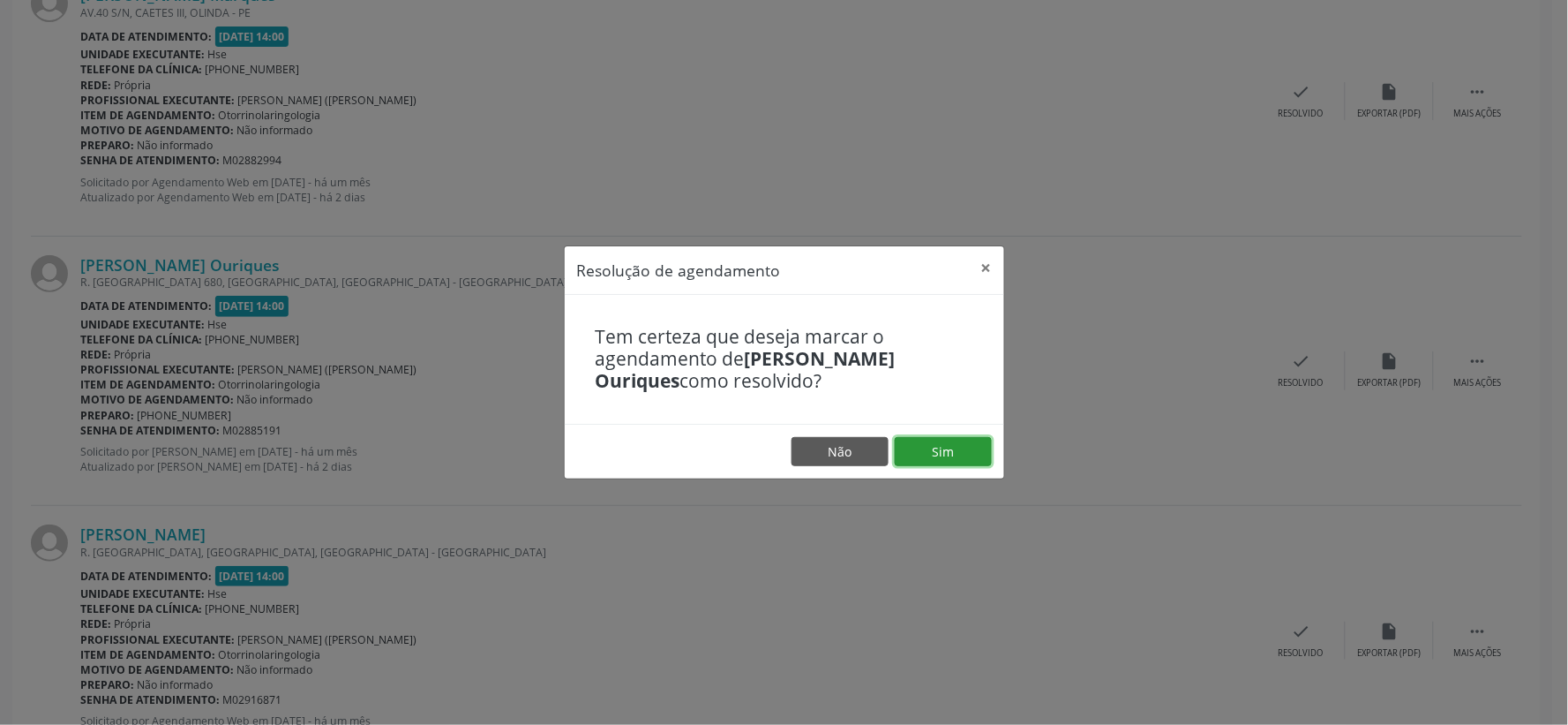
click at [930, 444] on button "Sim" at bounding box center [943, 452] width 97 height 30
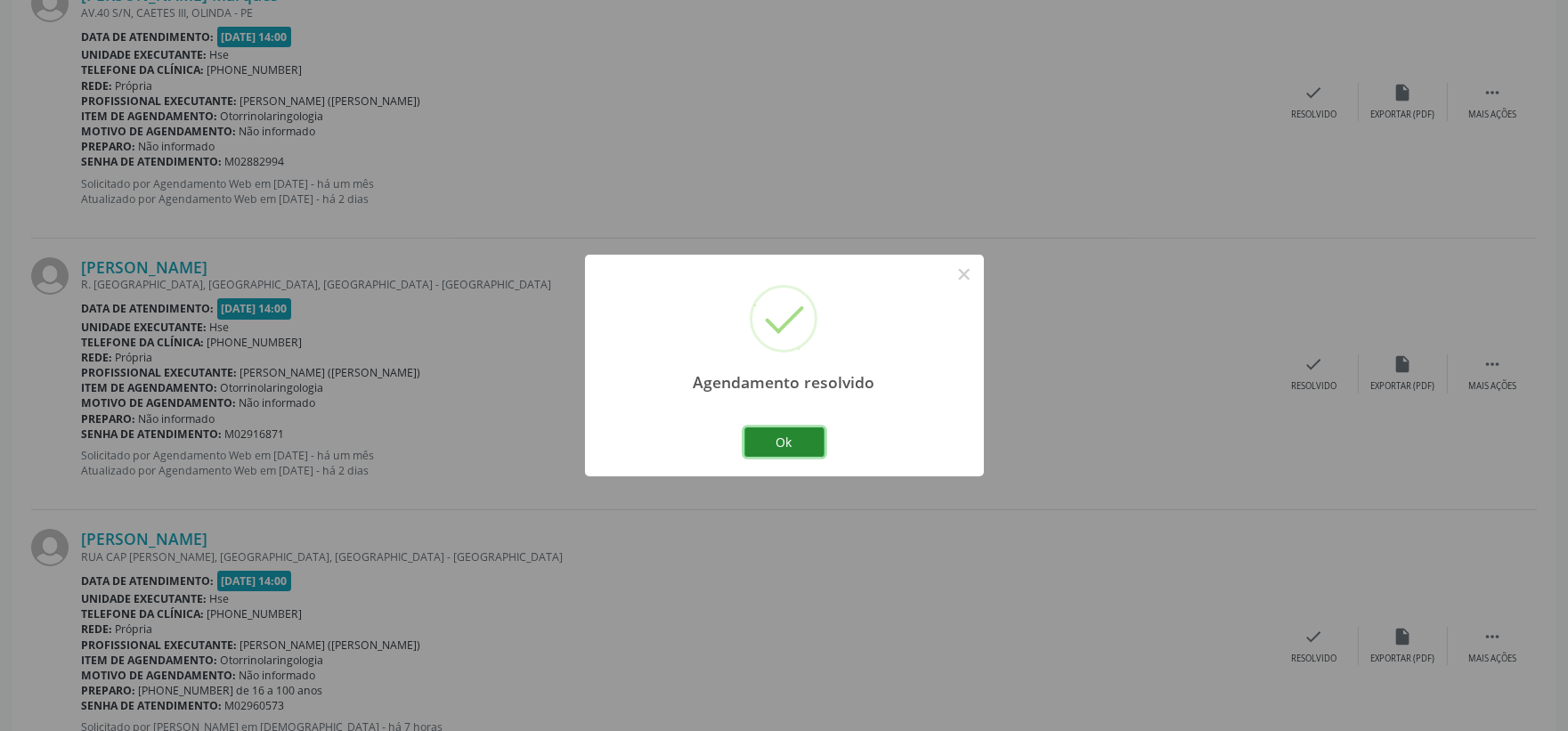
click at [806, 440] on button "Ok" at bounding box center [784, 443] width 80 height 30
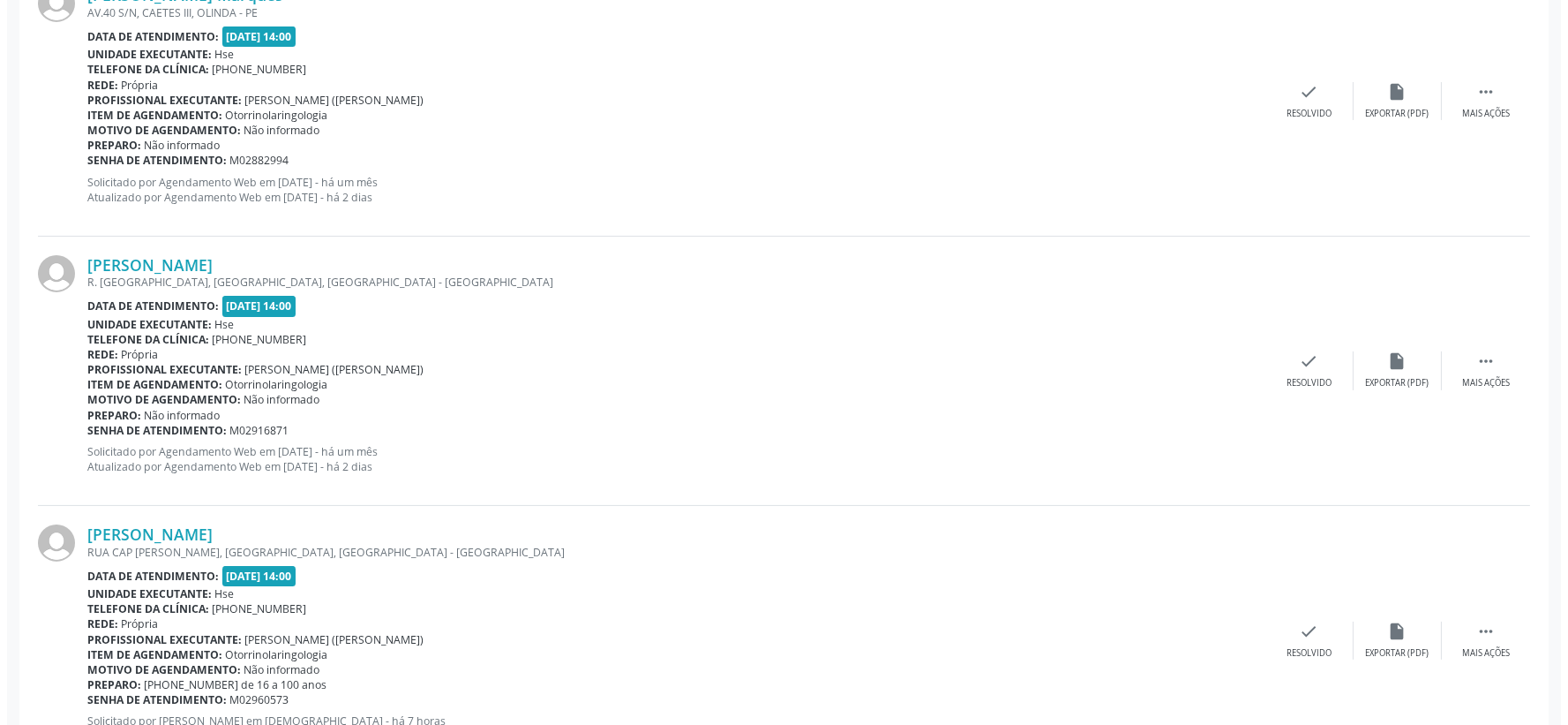
scroll to position [811, 0]
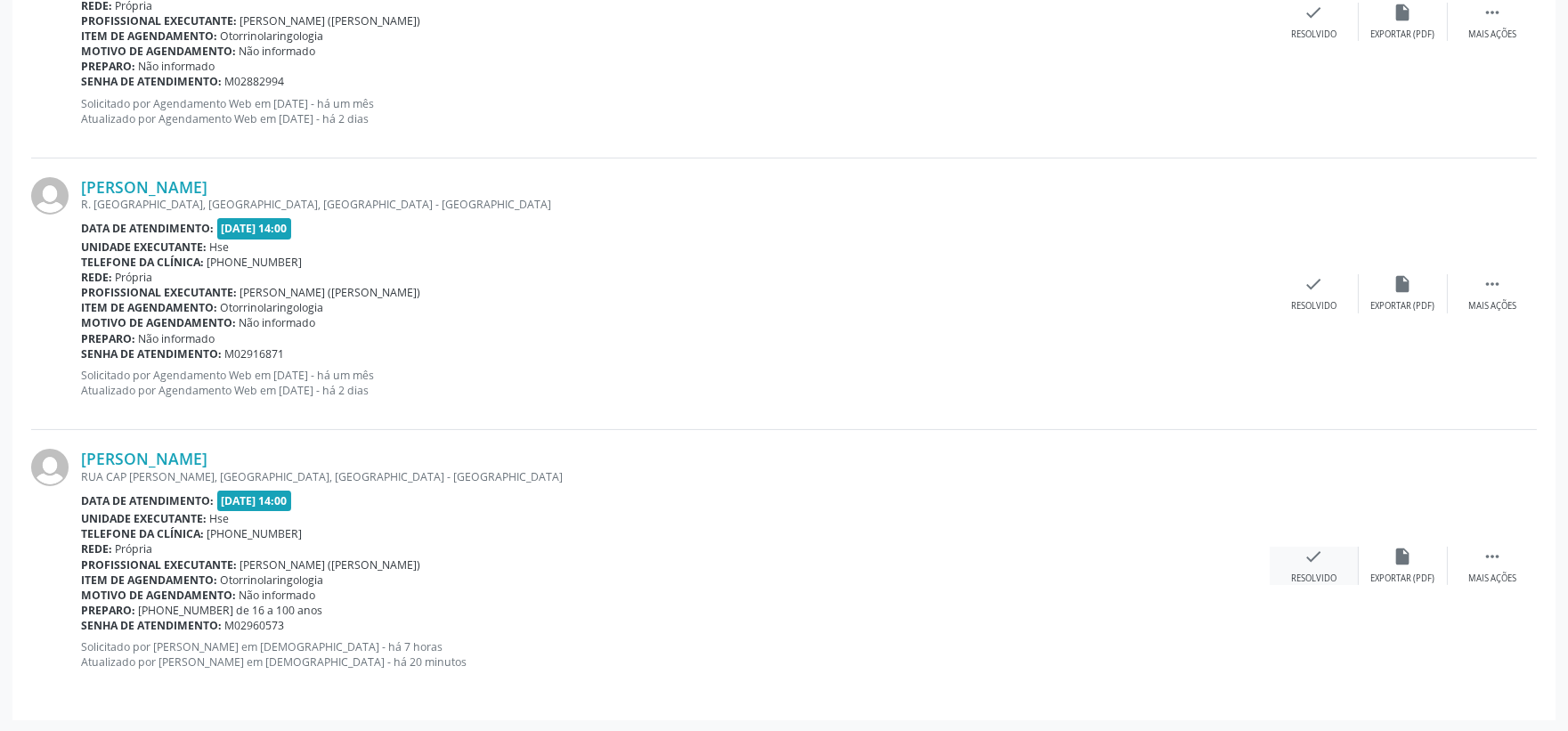
click at [1306, 573] on div "Resolvido" at bounding box center [1314, 578] width 46 height 12
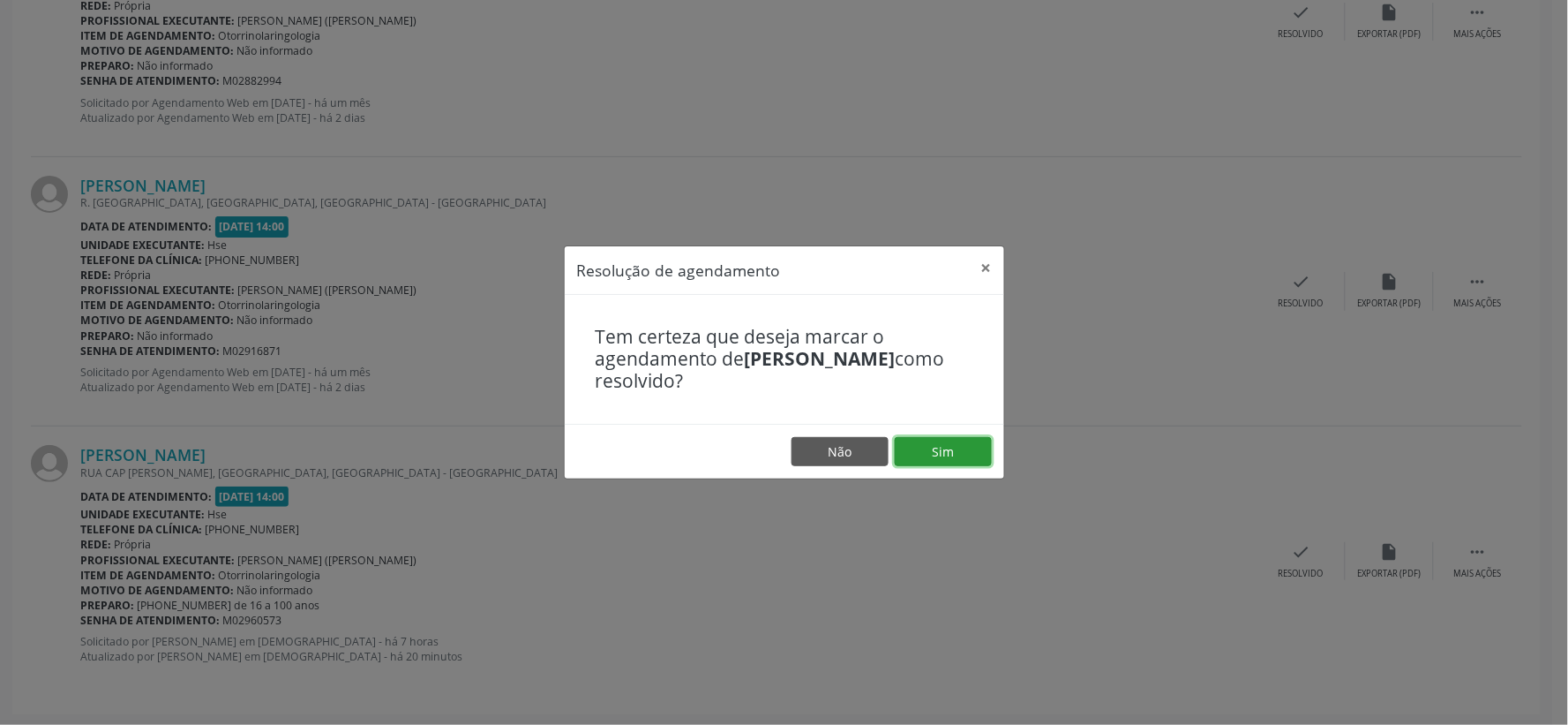
click at [946, 444] on button "Sim" at bounding box center [943, 452] width 97 height 30
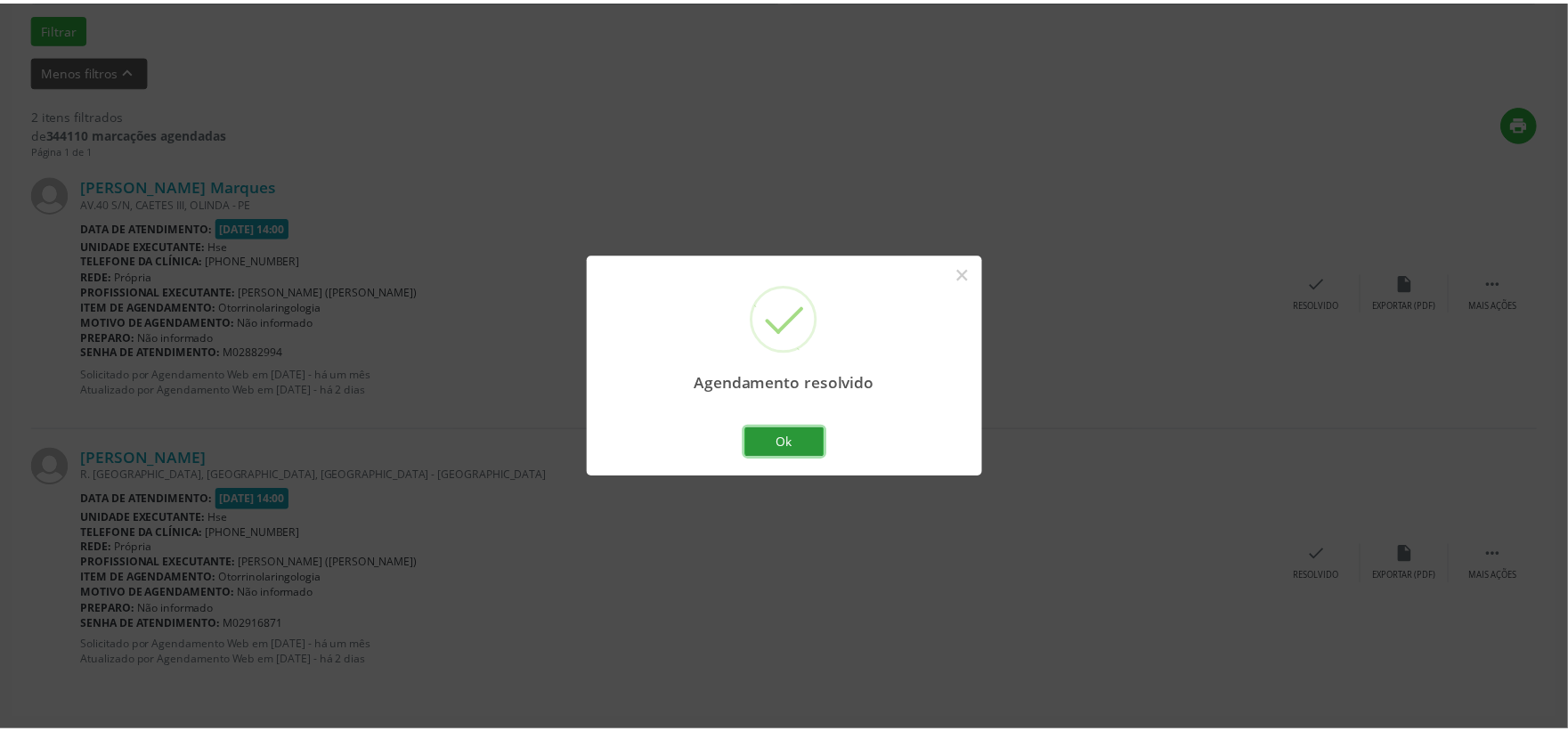
scroll to position [545, 0]
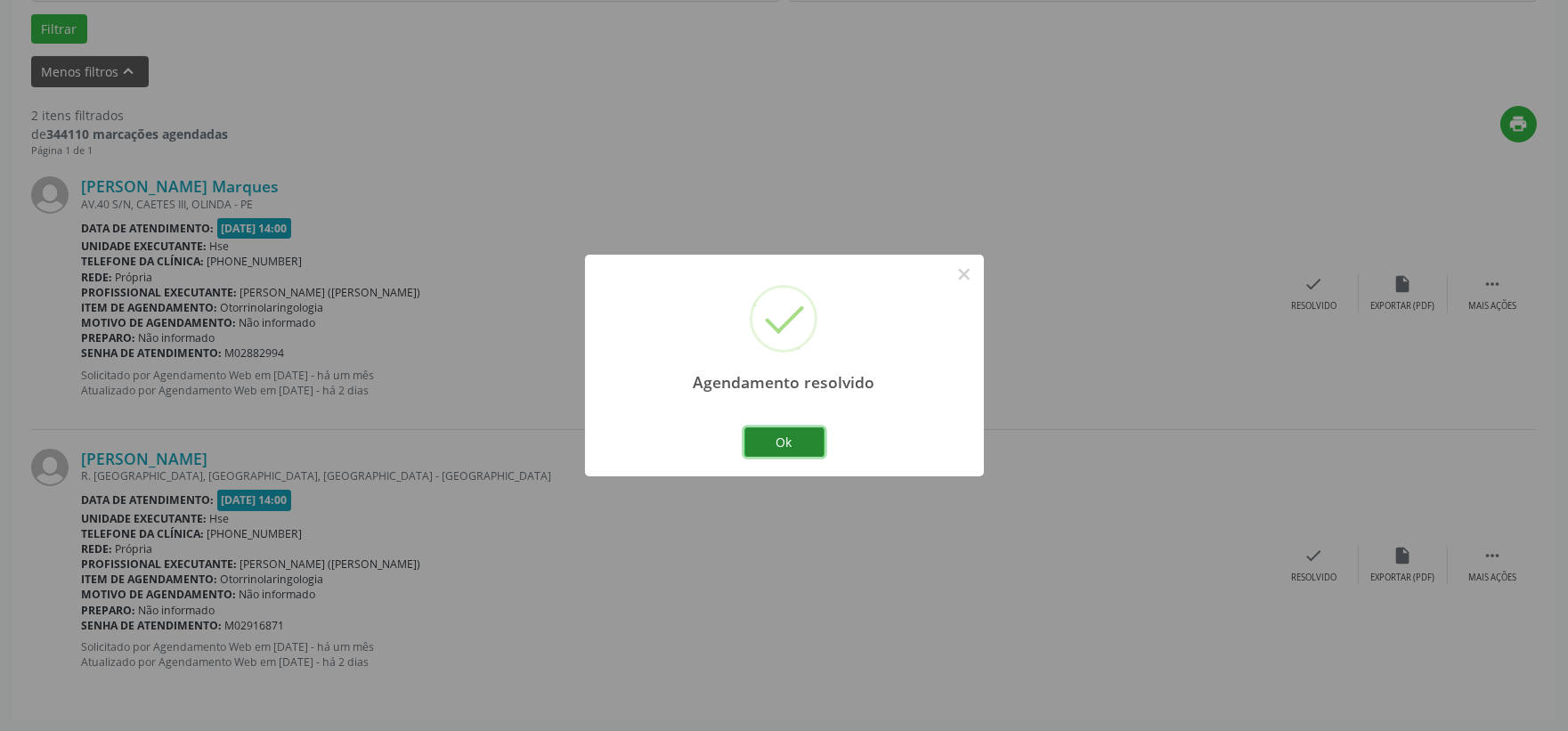
click at [802, 446] on button "Ok" at bounding box center [784, 443] width 80 height 30
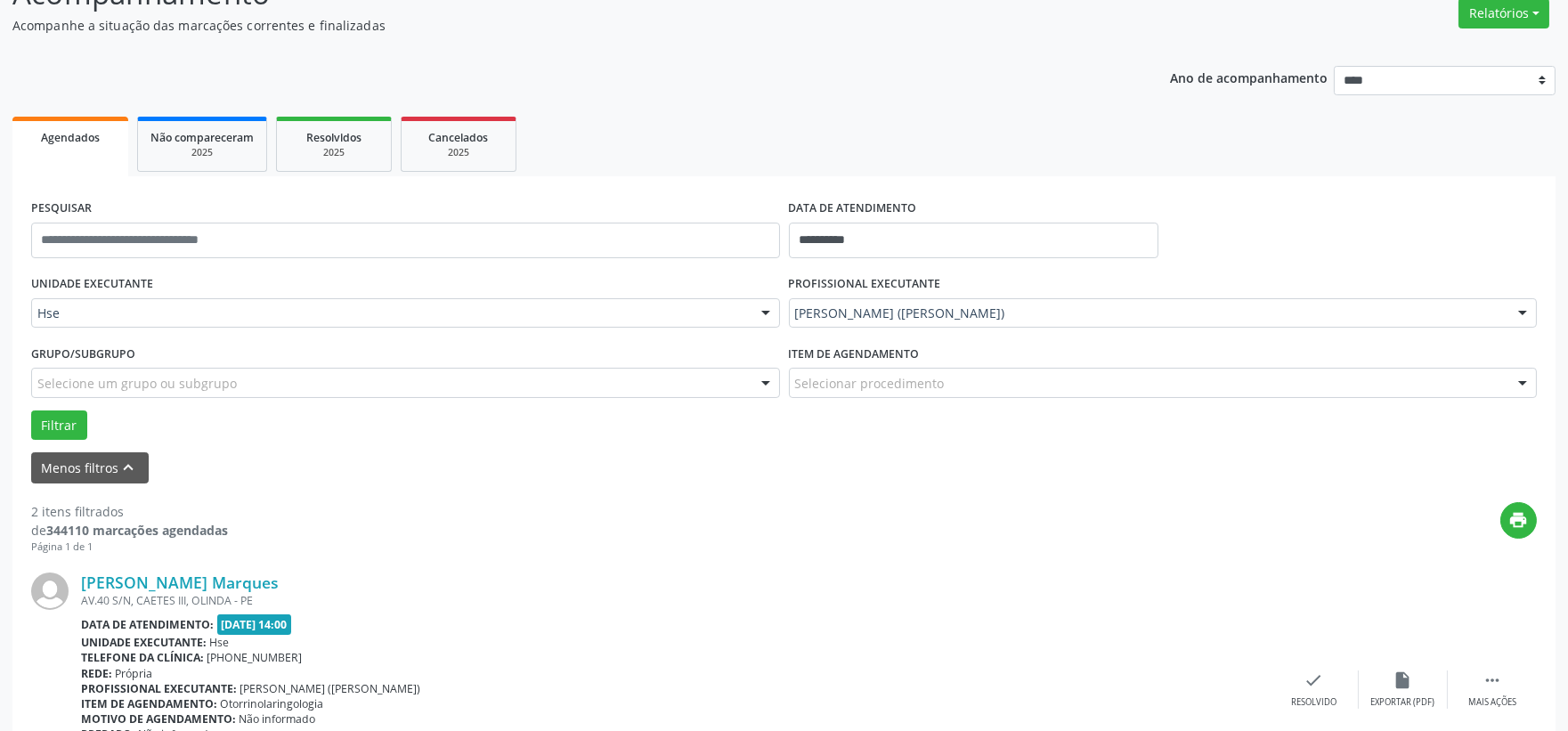
scroll to position [51, 0]
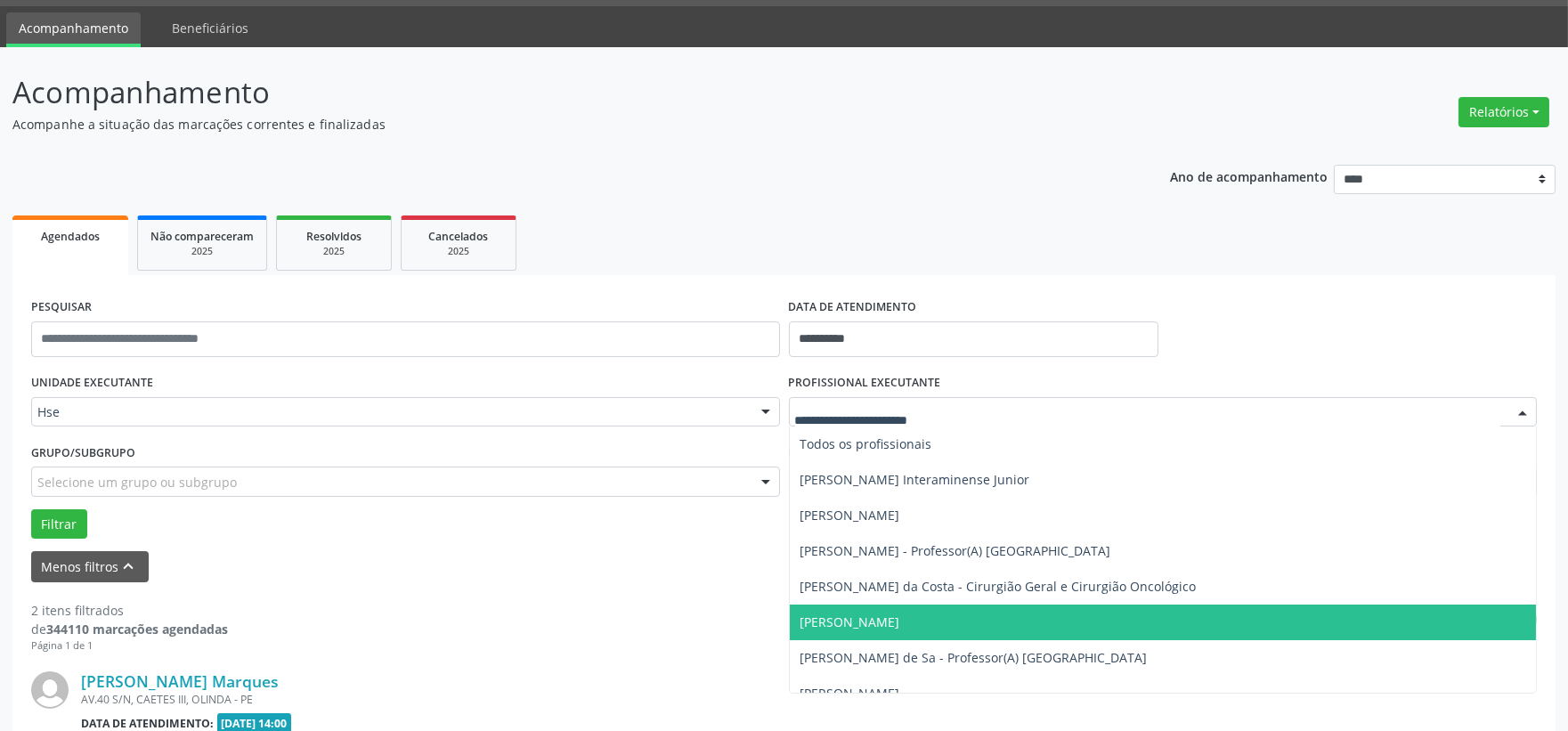
click at [913, 411] on input "text" at bounding box center [1148, 421] width 706 height 36
click at [553, 50] on div "**********" at bounding box center [784, 637] width 1568 height 1179
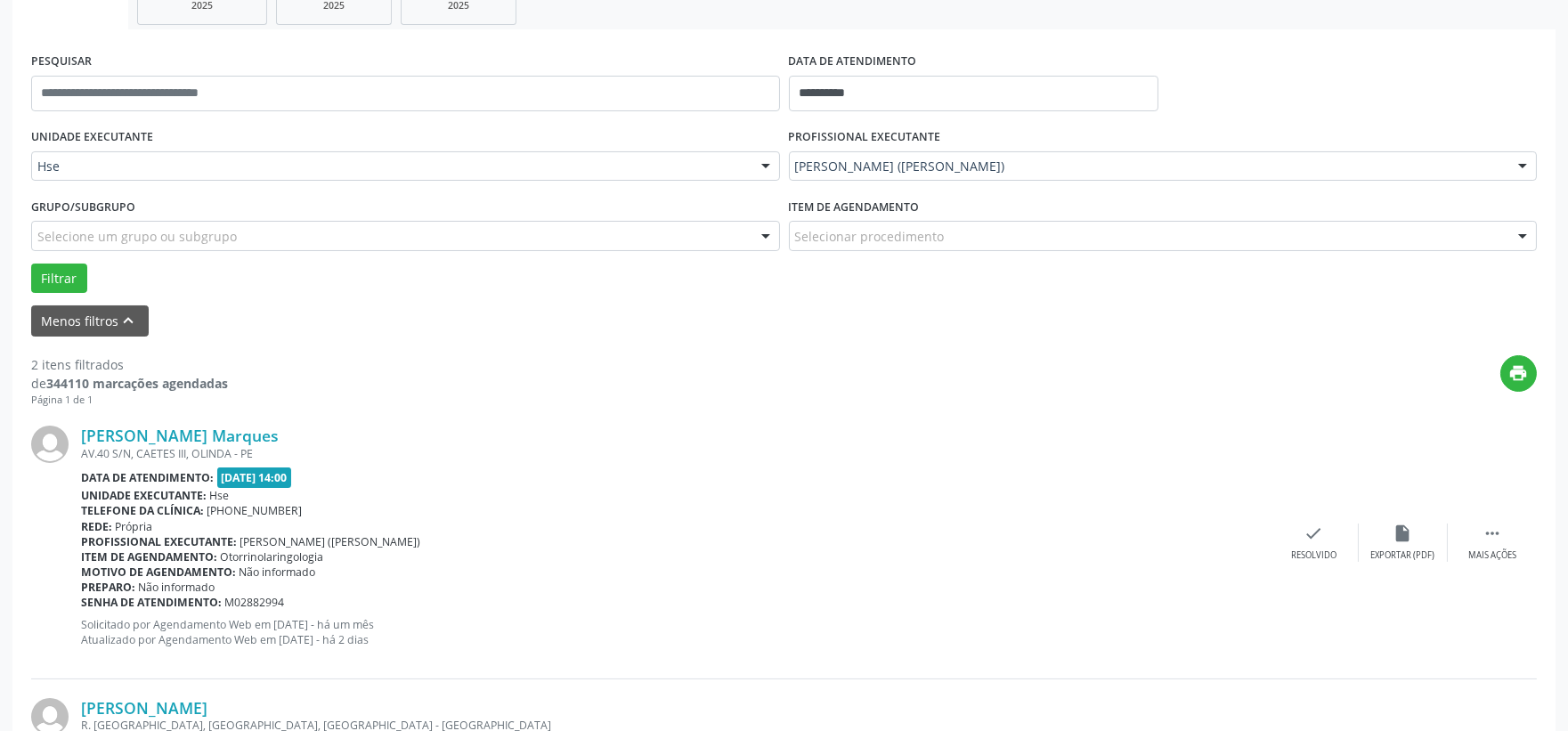
scroll to position [494, 0]
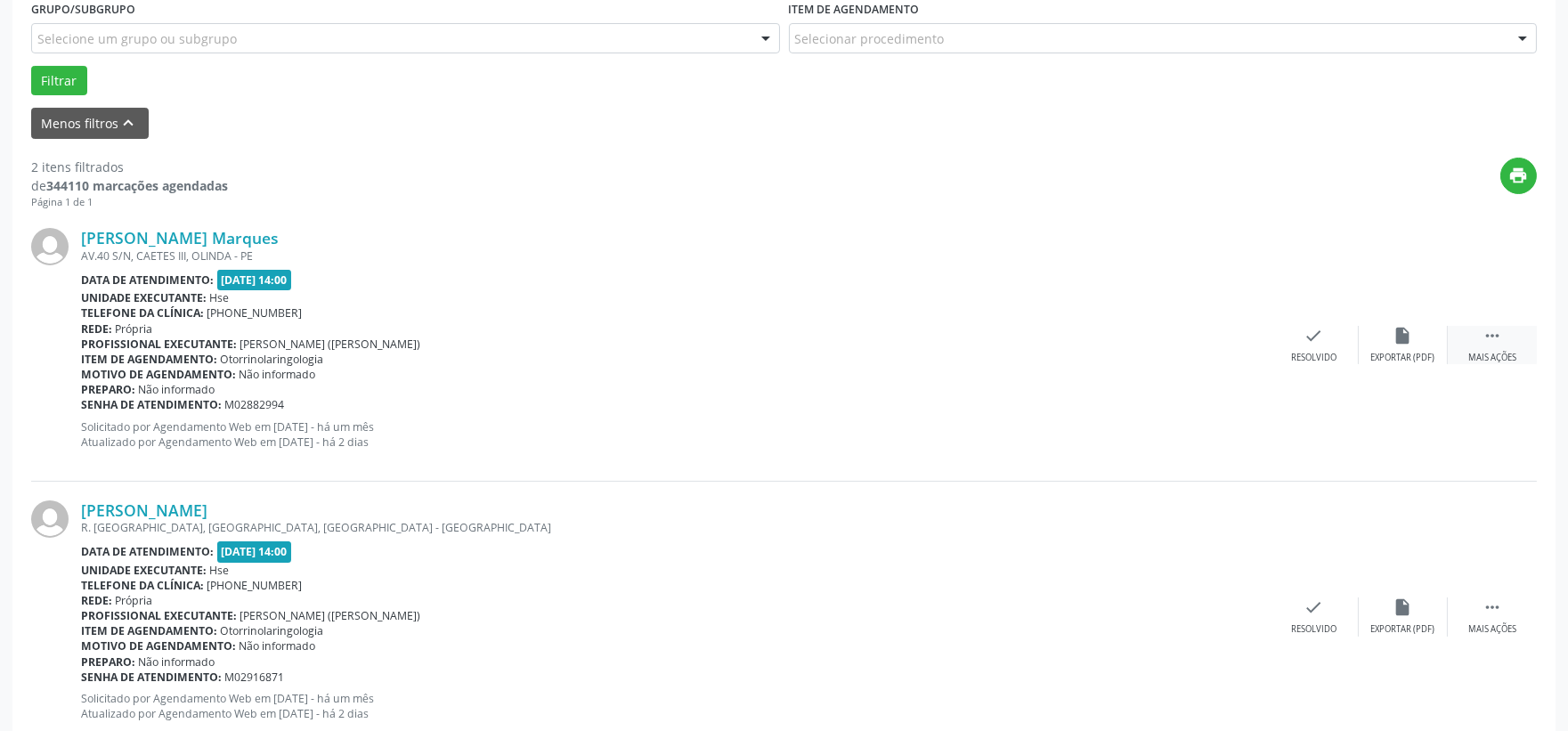
click at [1502, 337] on icon "" at bounding box center [1492, 336] width 20 height 20
click at [1412, 352] on div "Não compareceu" at bounding box center [1403, 357] width 76 height 12
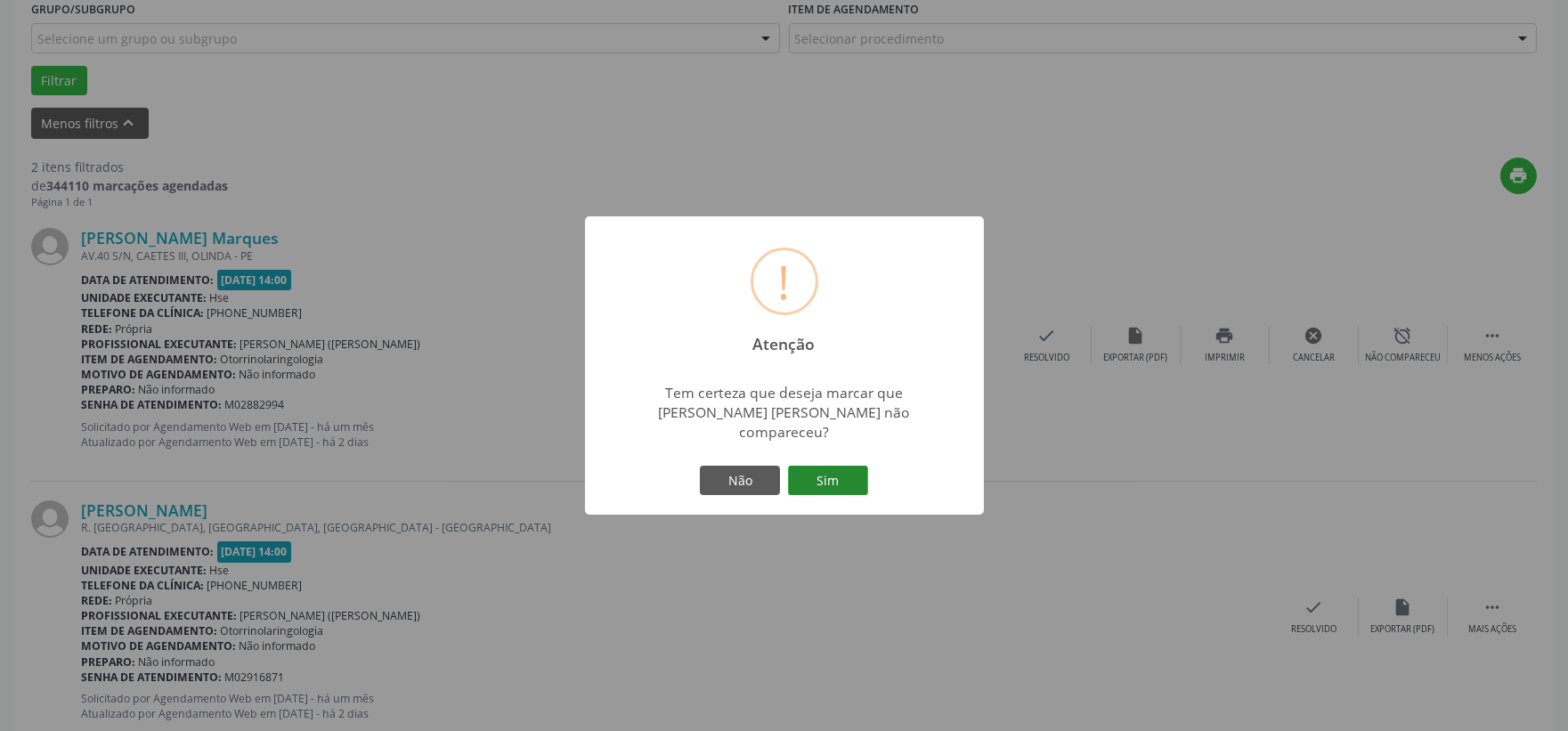
click at [856, 482] on button "Sim" at bounding box center [828, 481] width 80 height 30
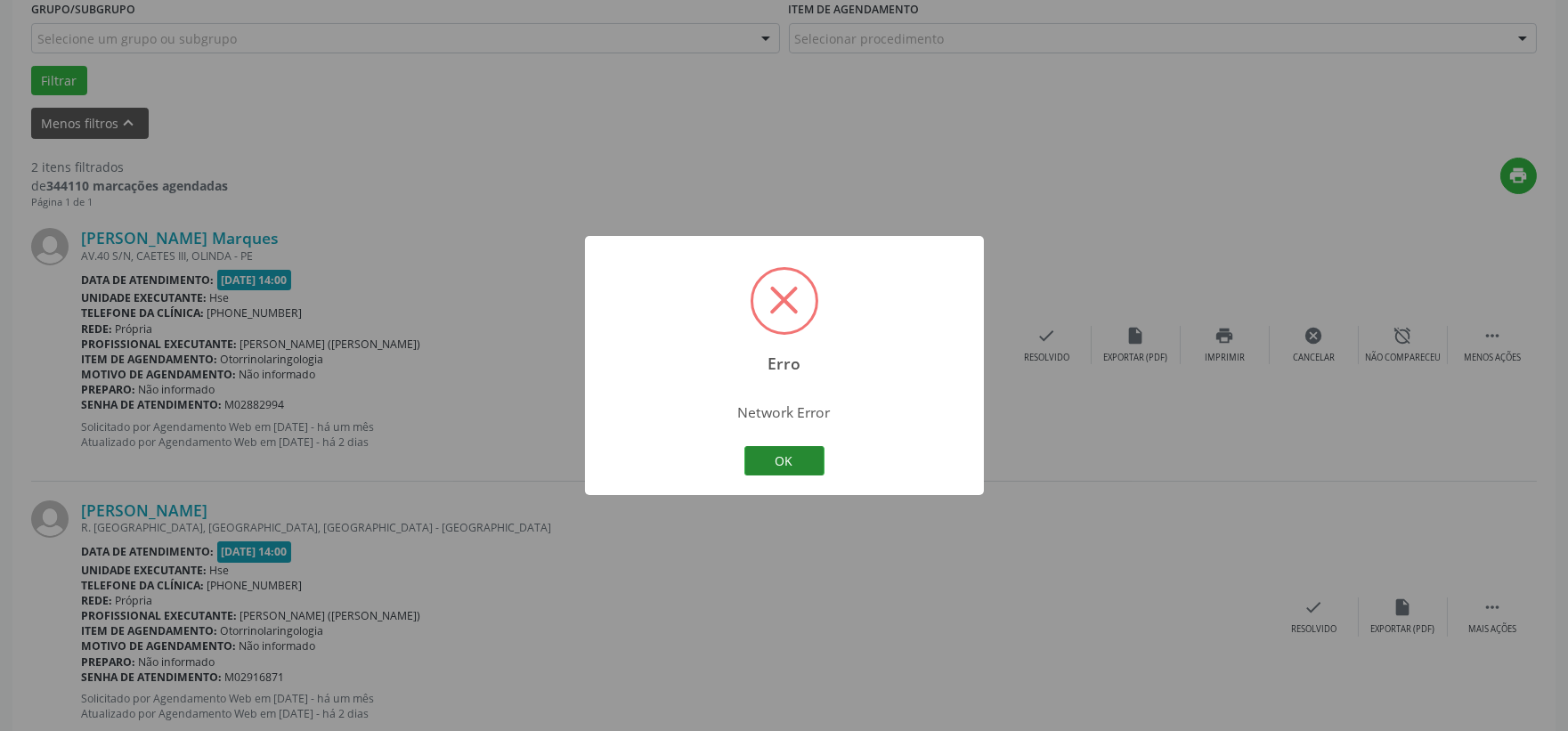
click at [763, 451] on button "OK" at bounding box center [784, 461] width 80 height 30
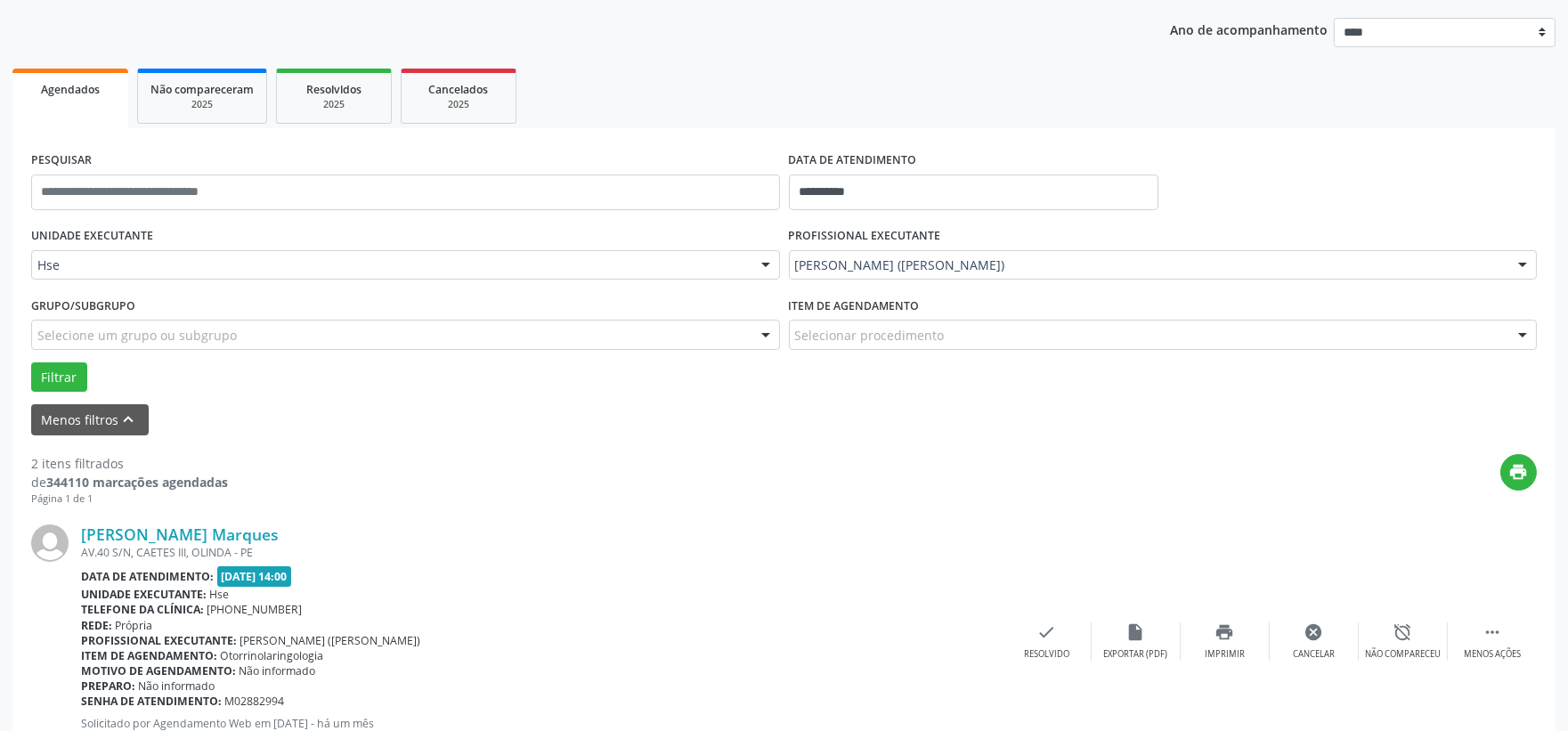
scroll to position [0, 0]
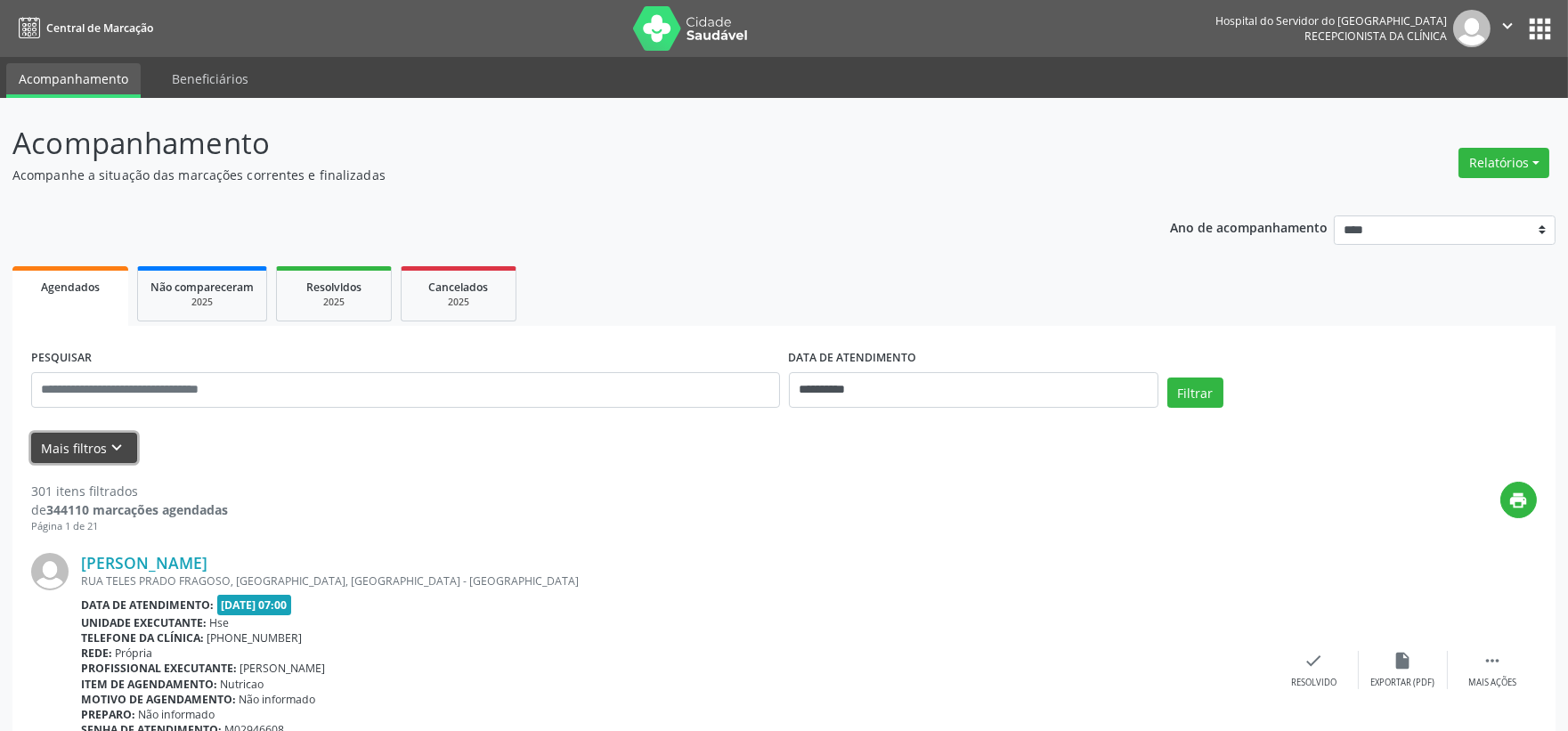
click at [75, 446] on button "Mais filtros keyboard_arrow_down" at bounding box center [84, 448] width 106 height 31
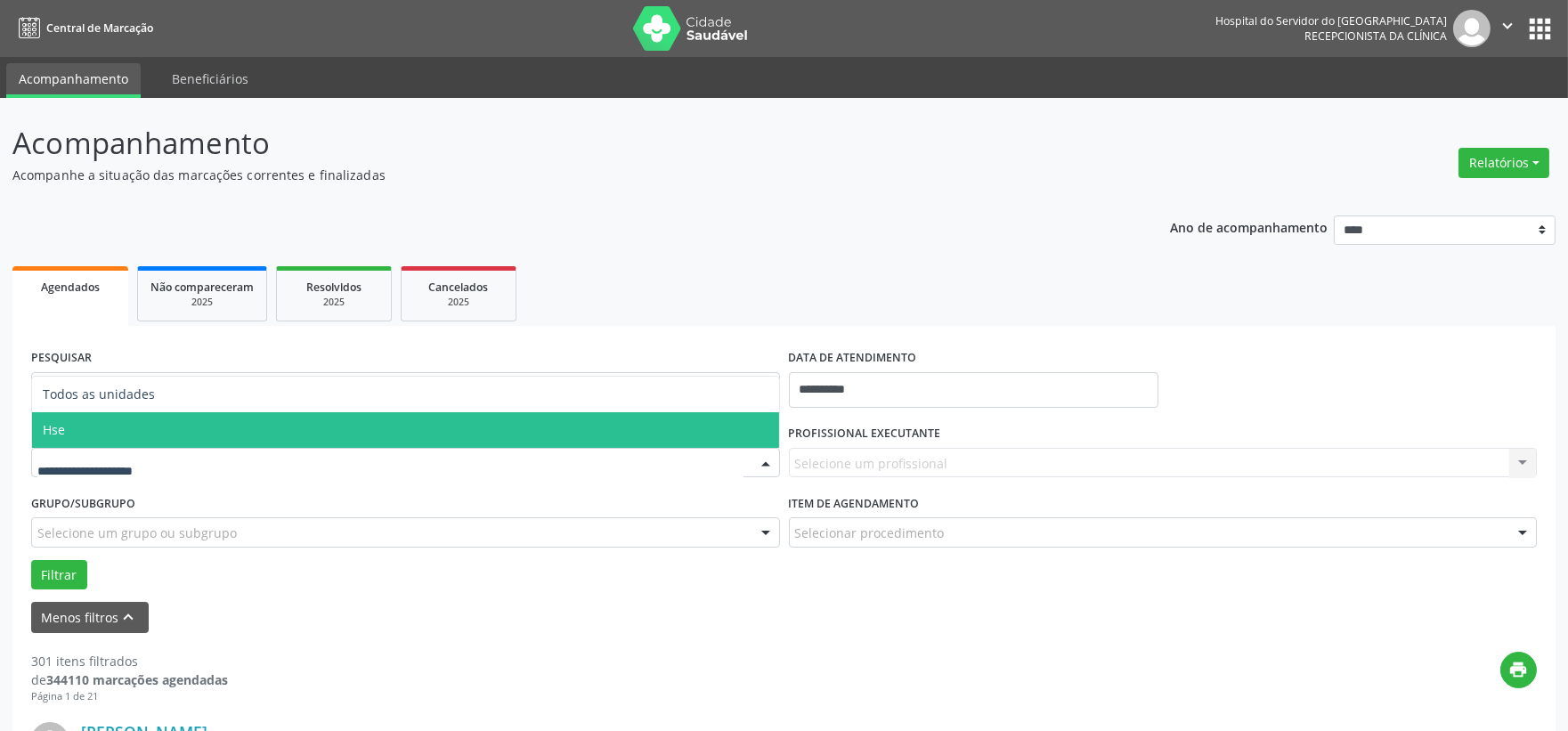
click at [114, 443] on span "Hse" at bounding box center [406, 430] width 747 height 36
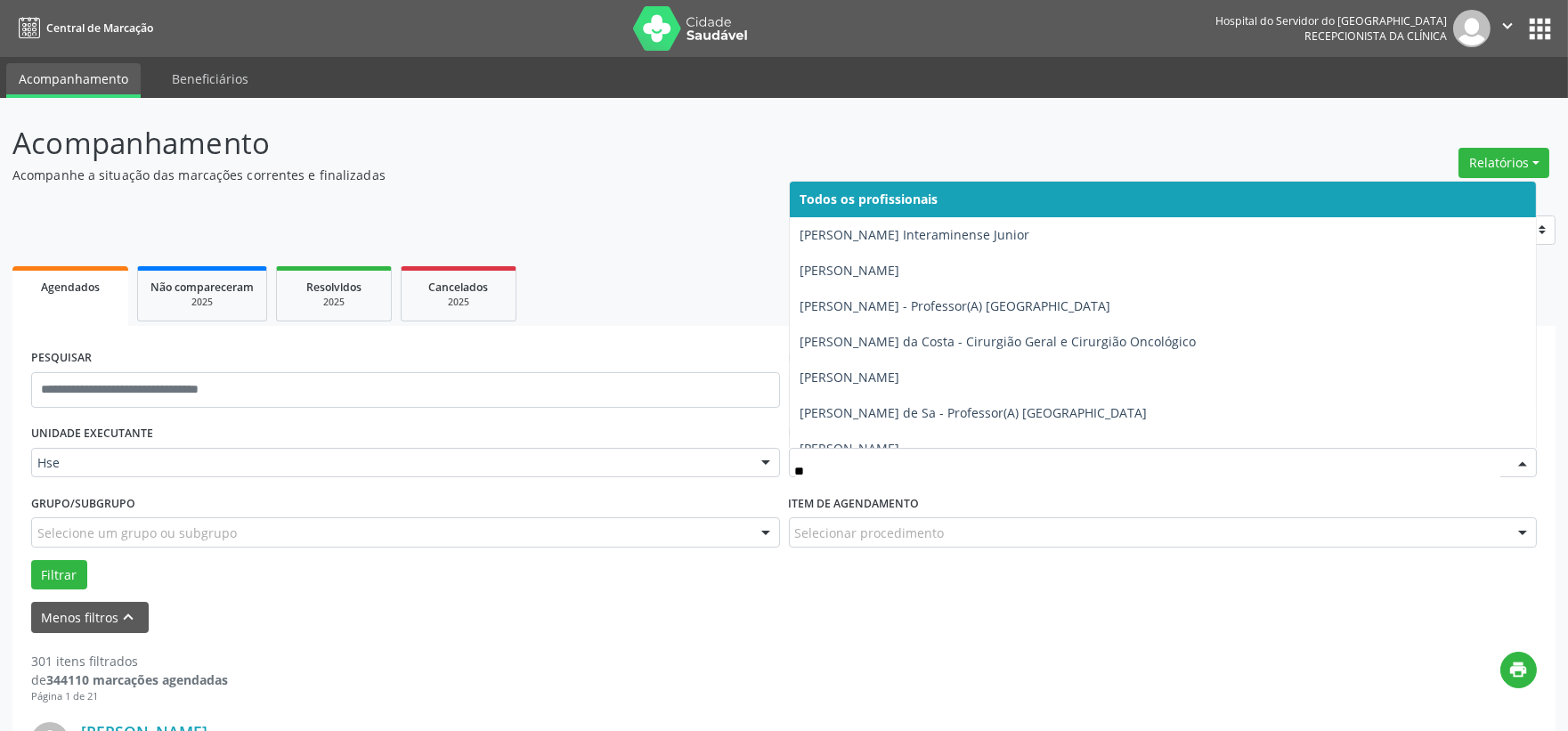
type input "***"
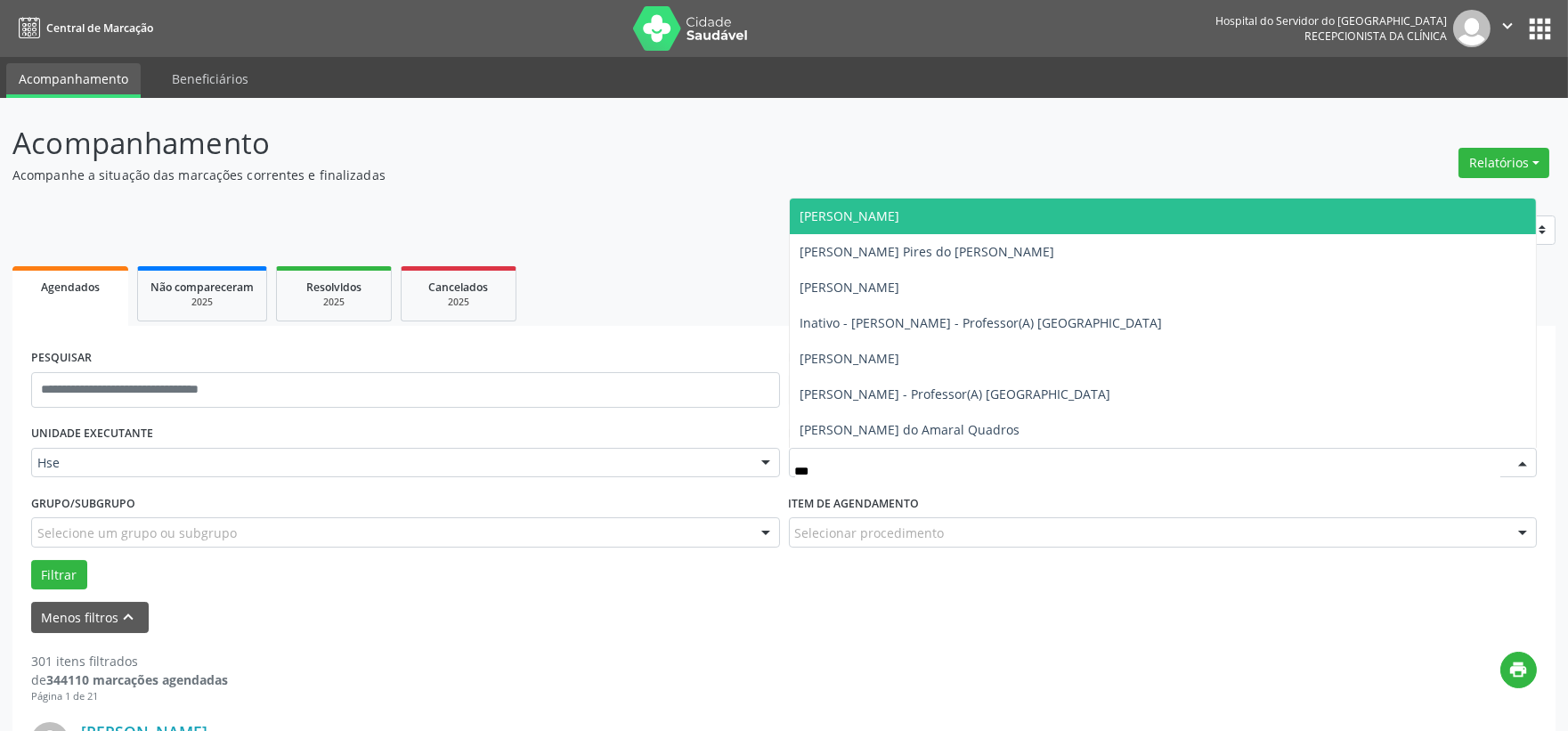
click at [885, 211] on span "Amanda Brito Barros" at bounding box center [850, 216] width 100 height 17
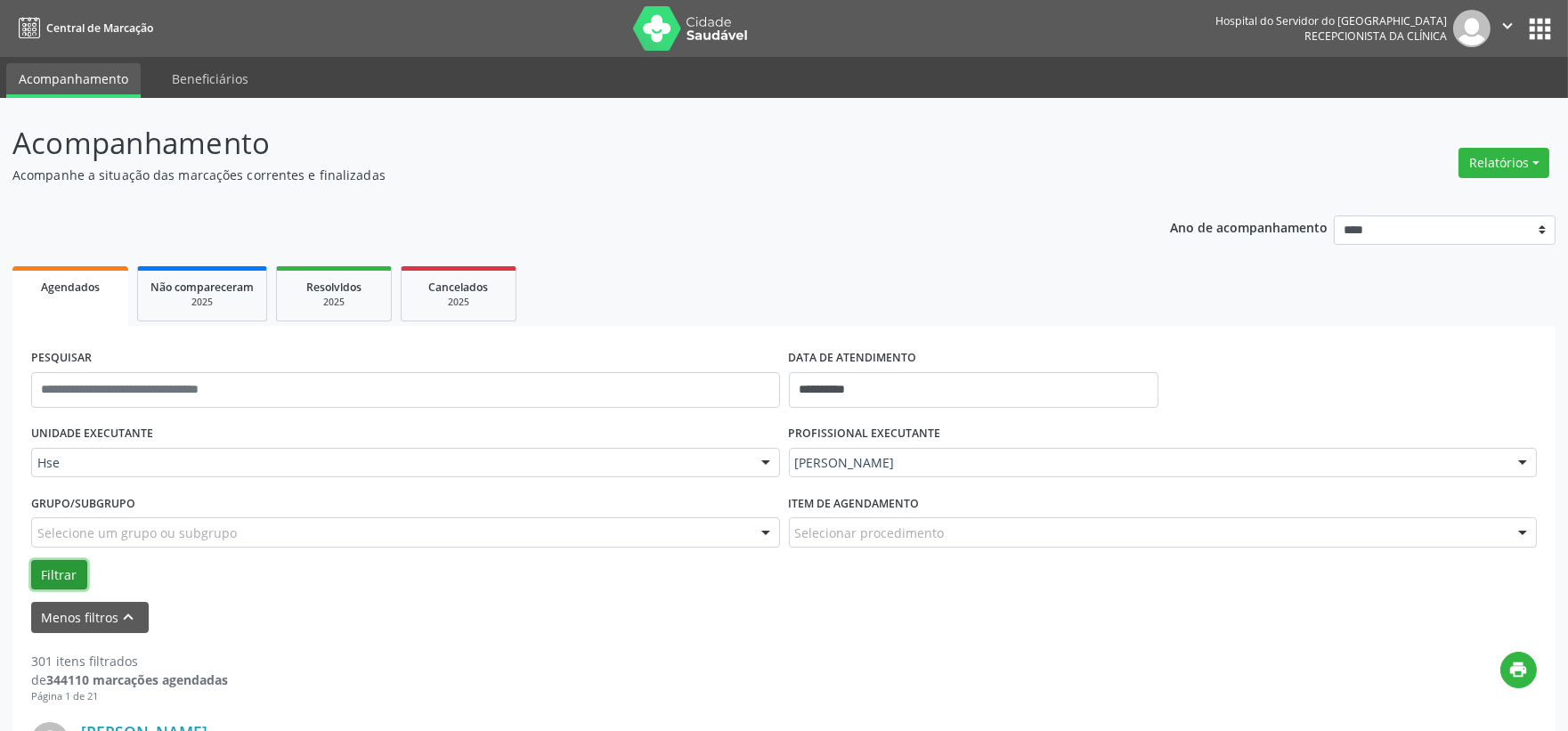
click at [75, 571] on button "Filtrar" at bounding box center [59, 575] width 56 height 30
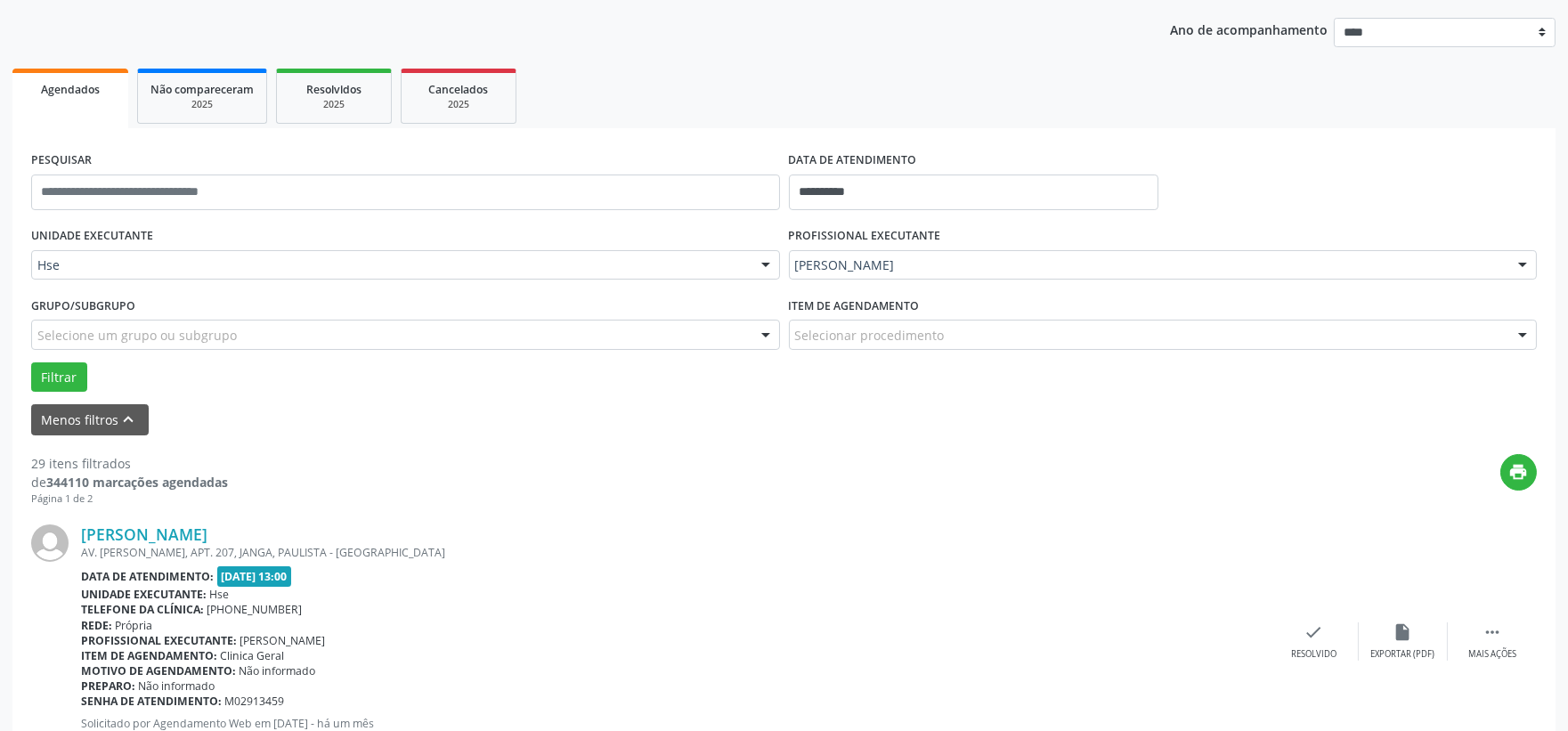
scroll to position [297, 0]
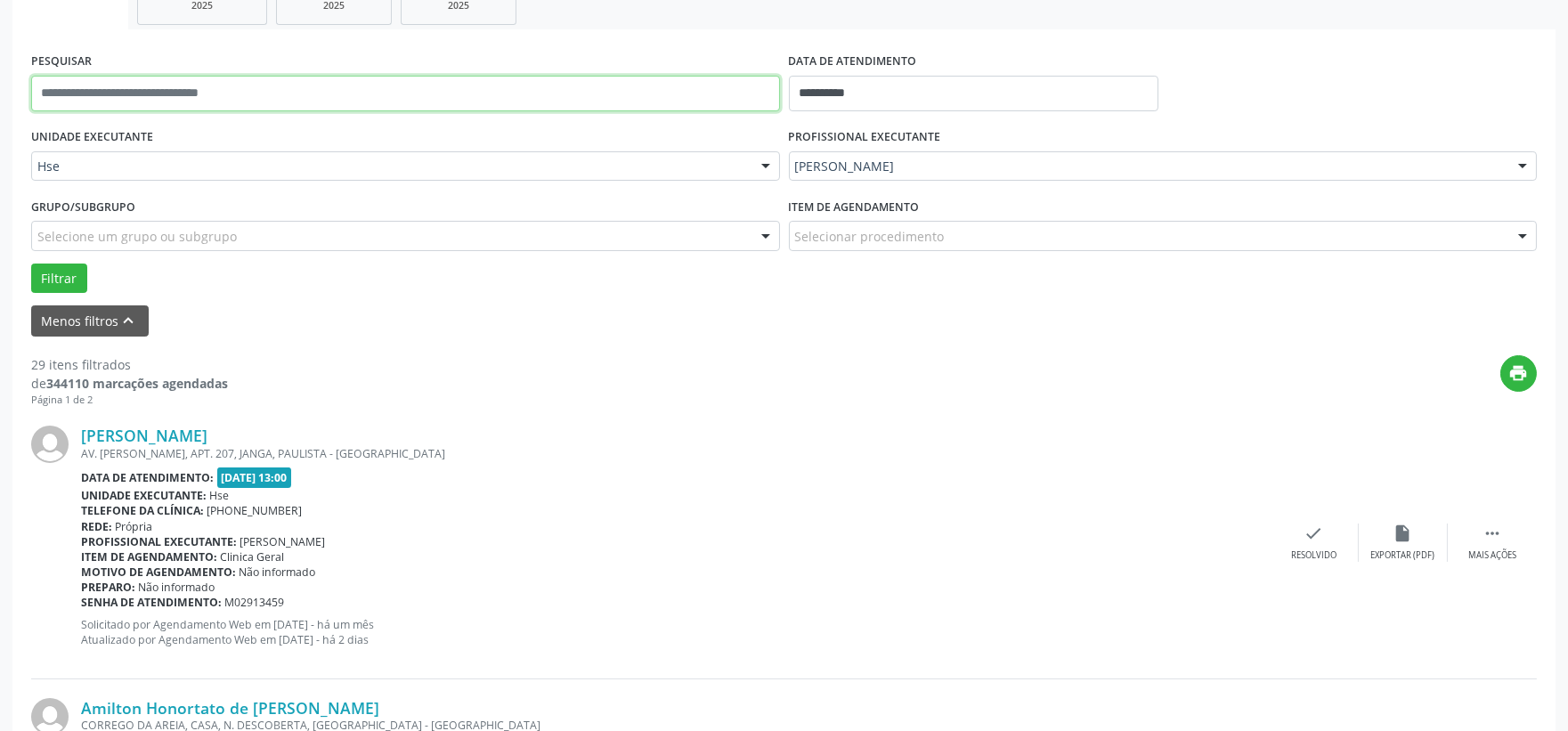
click at [226, 93] on input "text" at bounding box center [405, 94] width 748 height 36
click at [31, 264] on button "Filtrar" at bounding box center [59, 279] width 56 height 30
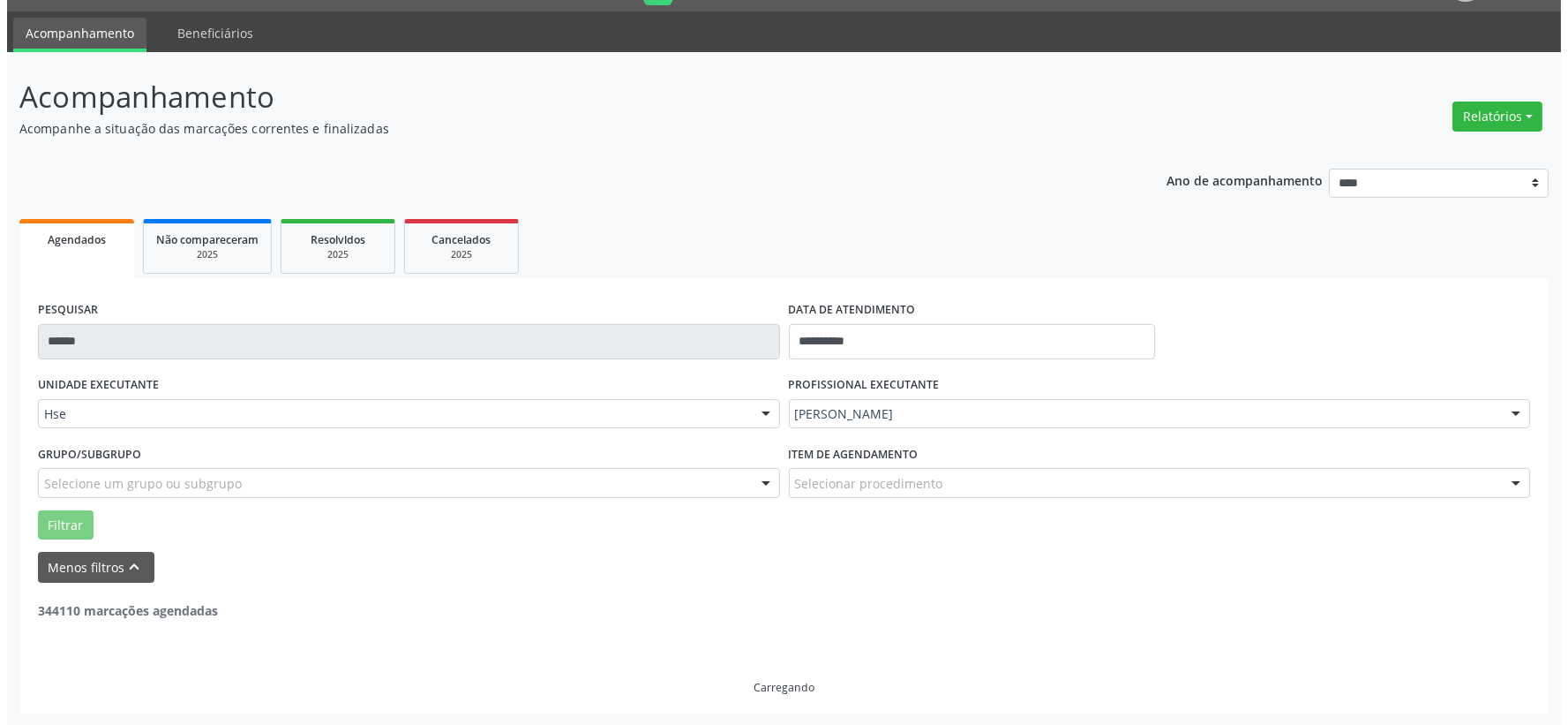
scroll to position [271, 0]
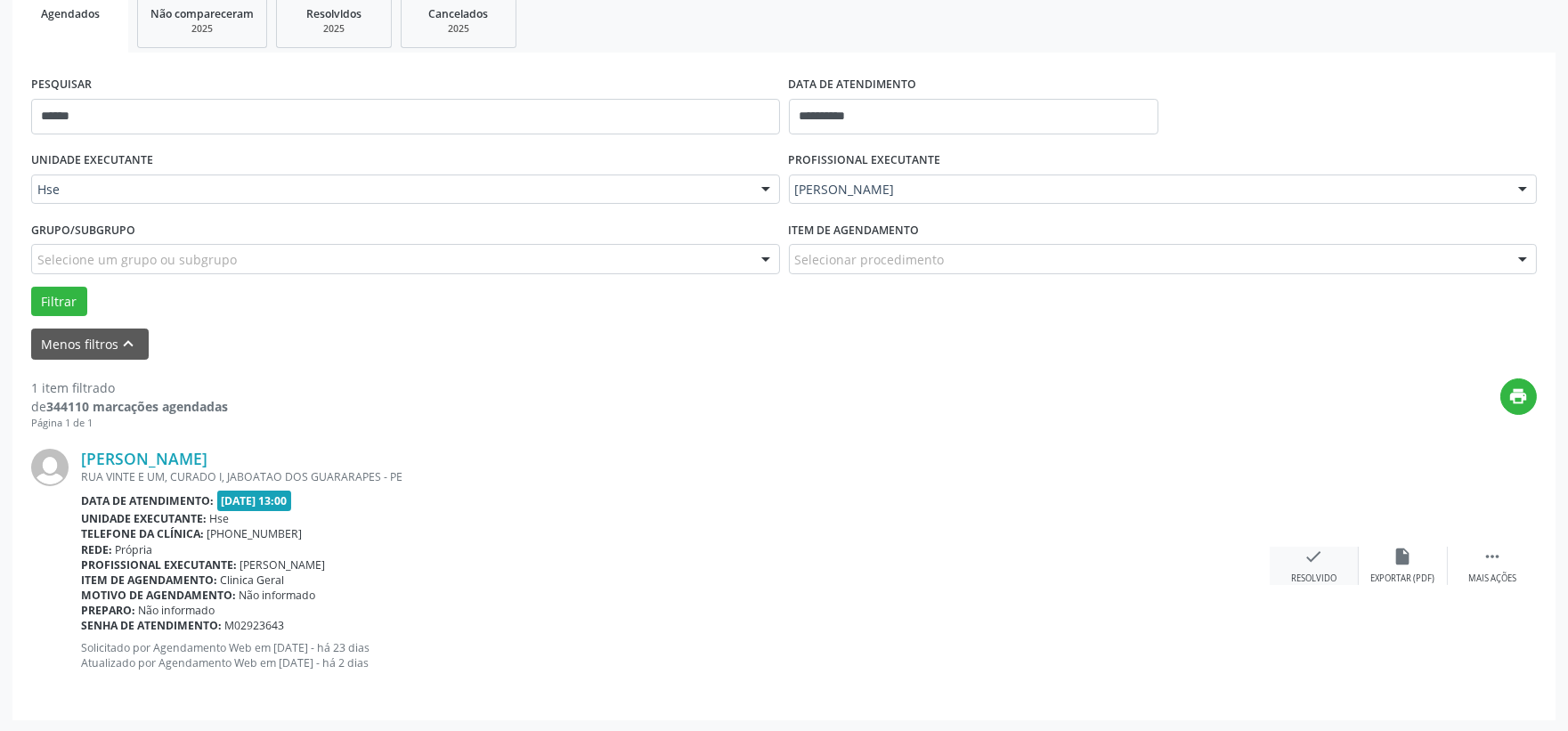
click at [1299, 564] on div "check Resolvido" at bounding box center [1315, 565] width 89 height 38
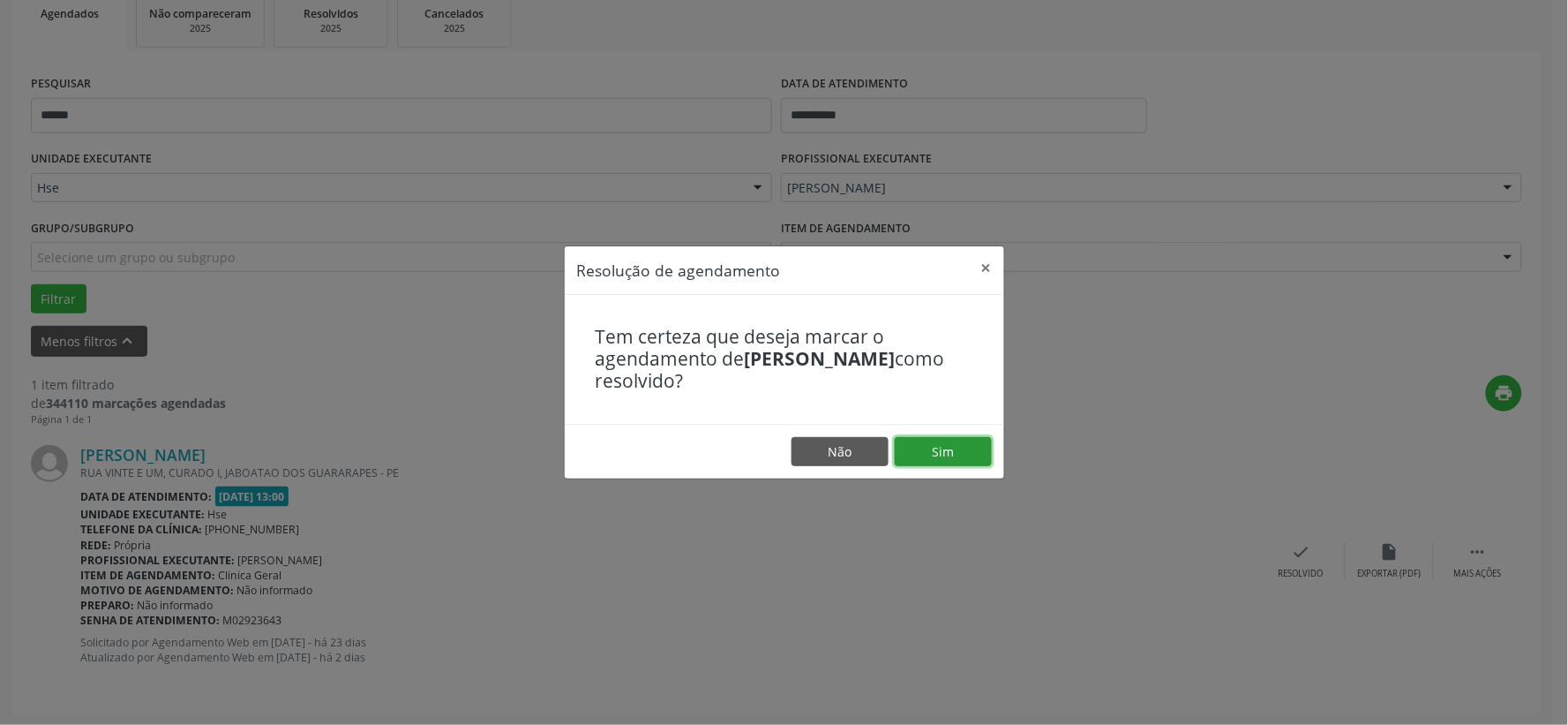
click at [938, 450] on button "Sim" at bounding box center [943, 452] width 97 height 30
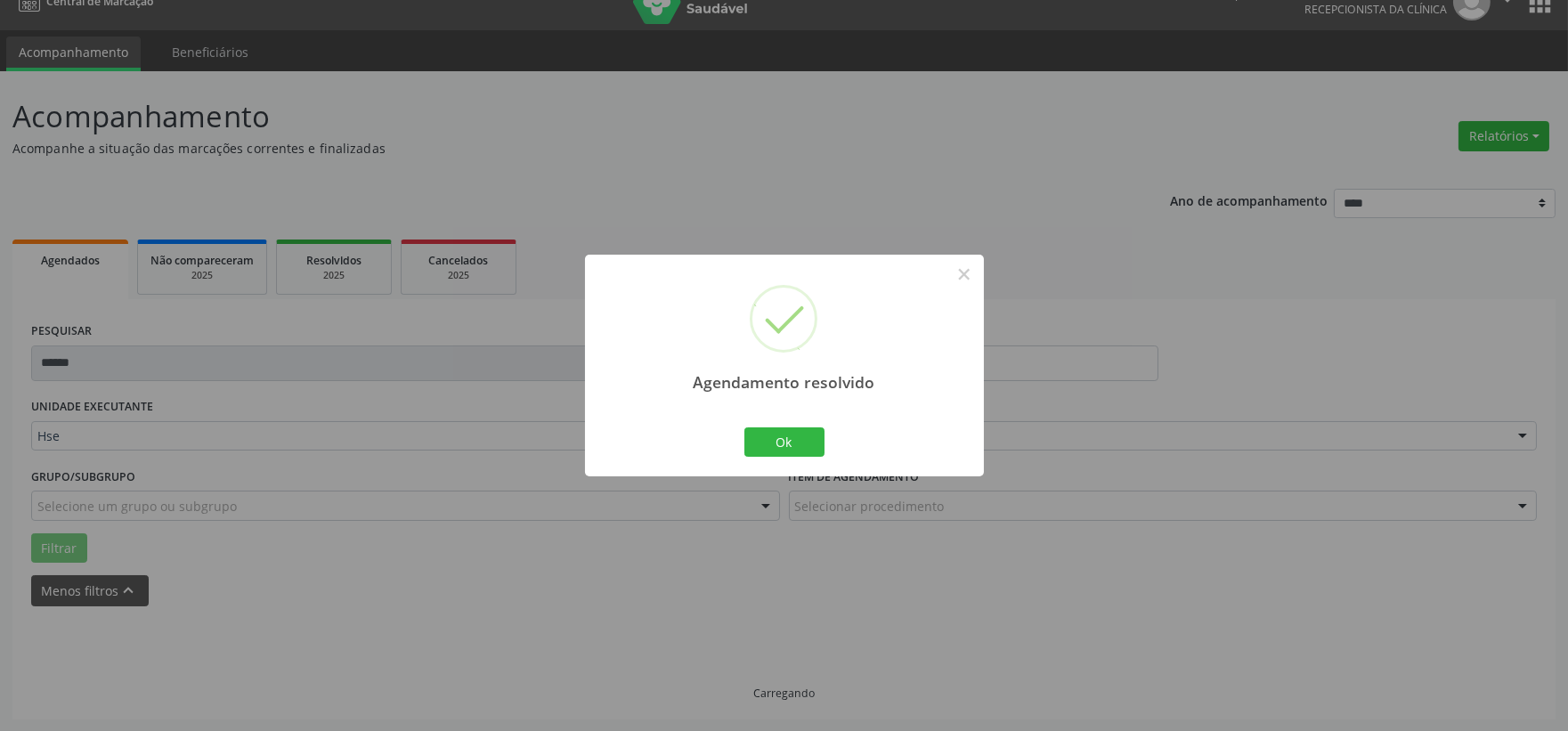
scroll to position [0, 0]
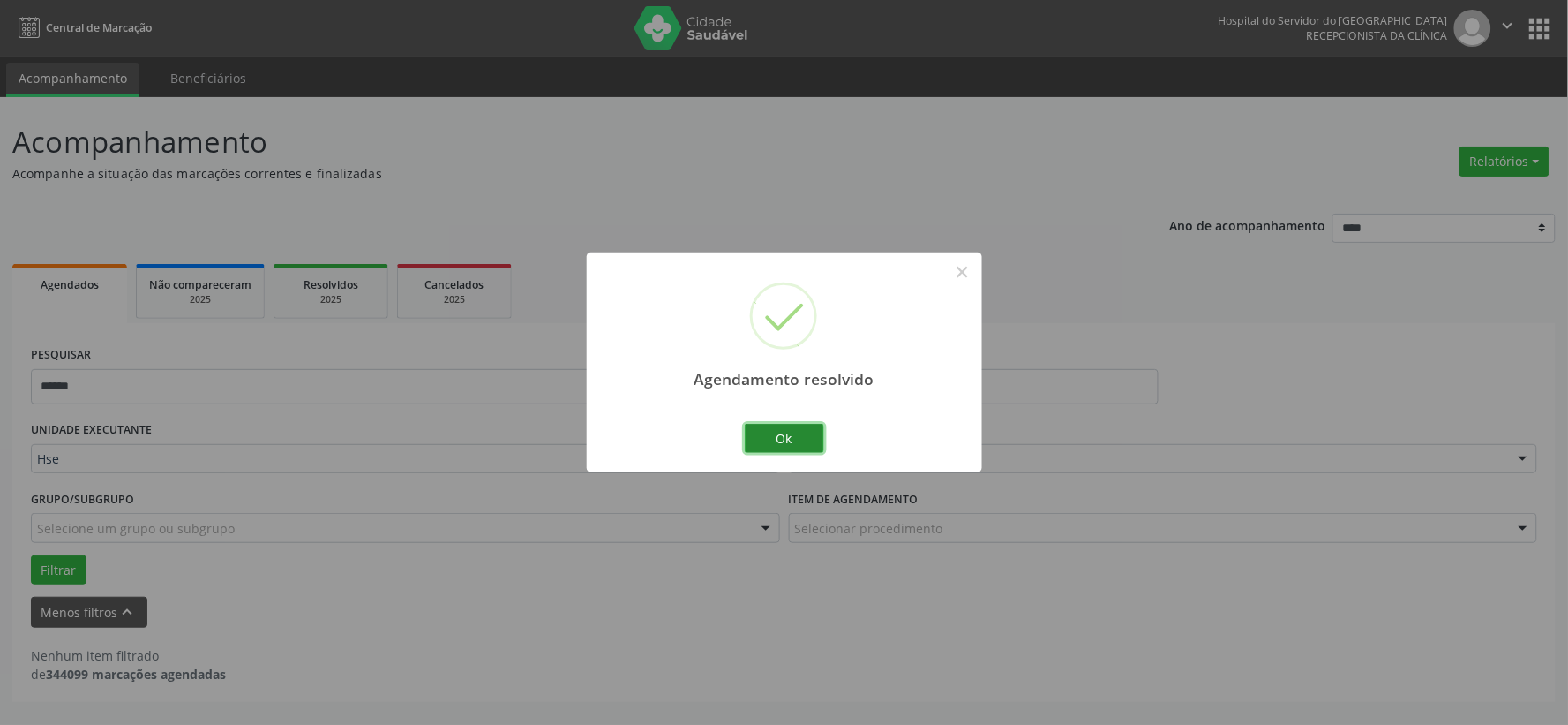
click at [792, 439] on button "Ok" at bounding box center [784, 439] width 79 height 30
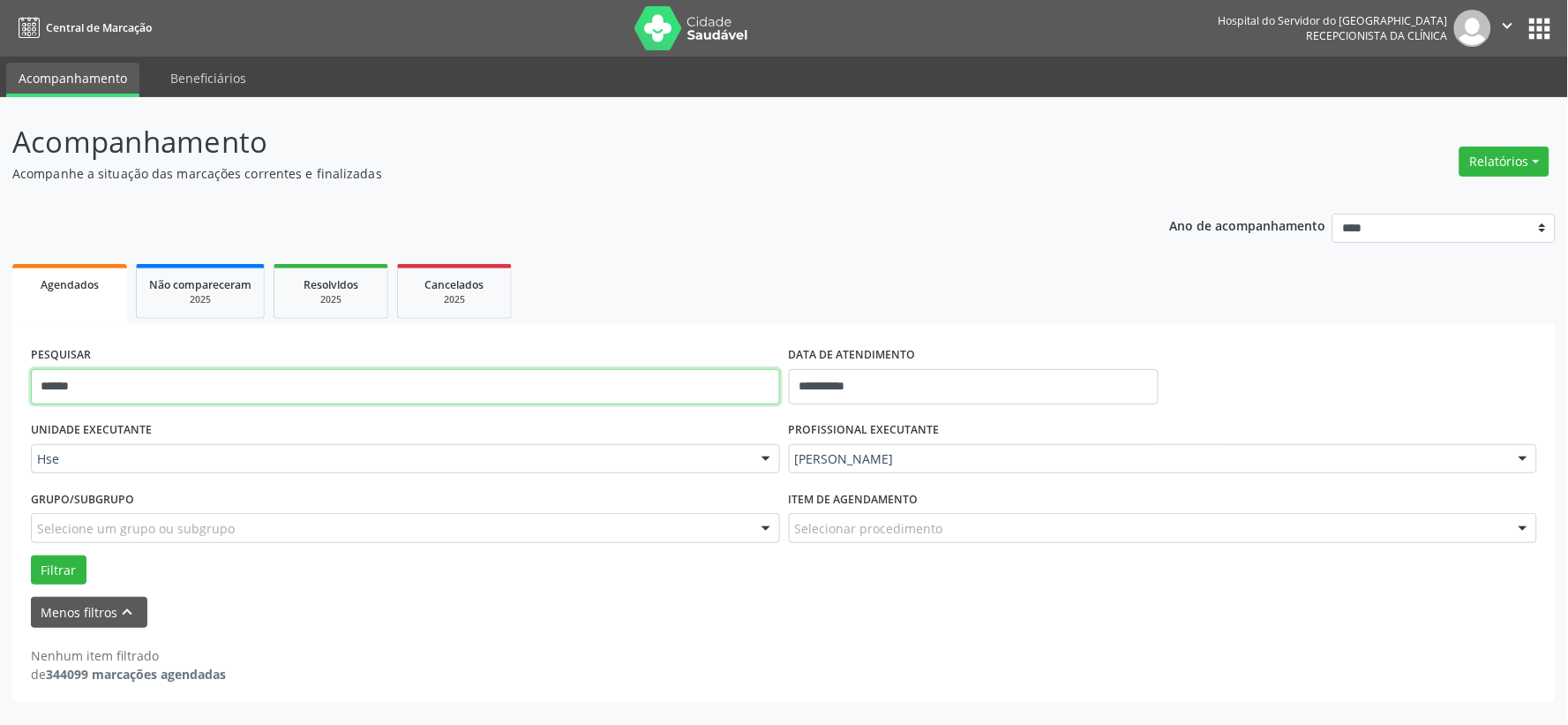
click at [762, 399] on input "******" at bounding box center [405, 386] width 749 height 36
click at [31, 555] on button "Filtrar" at bounding box center [58, 570] width 55 height 30
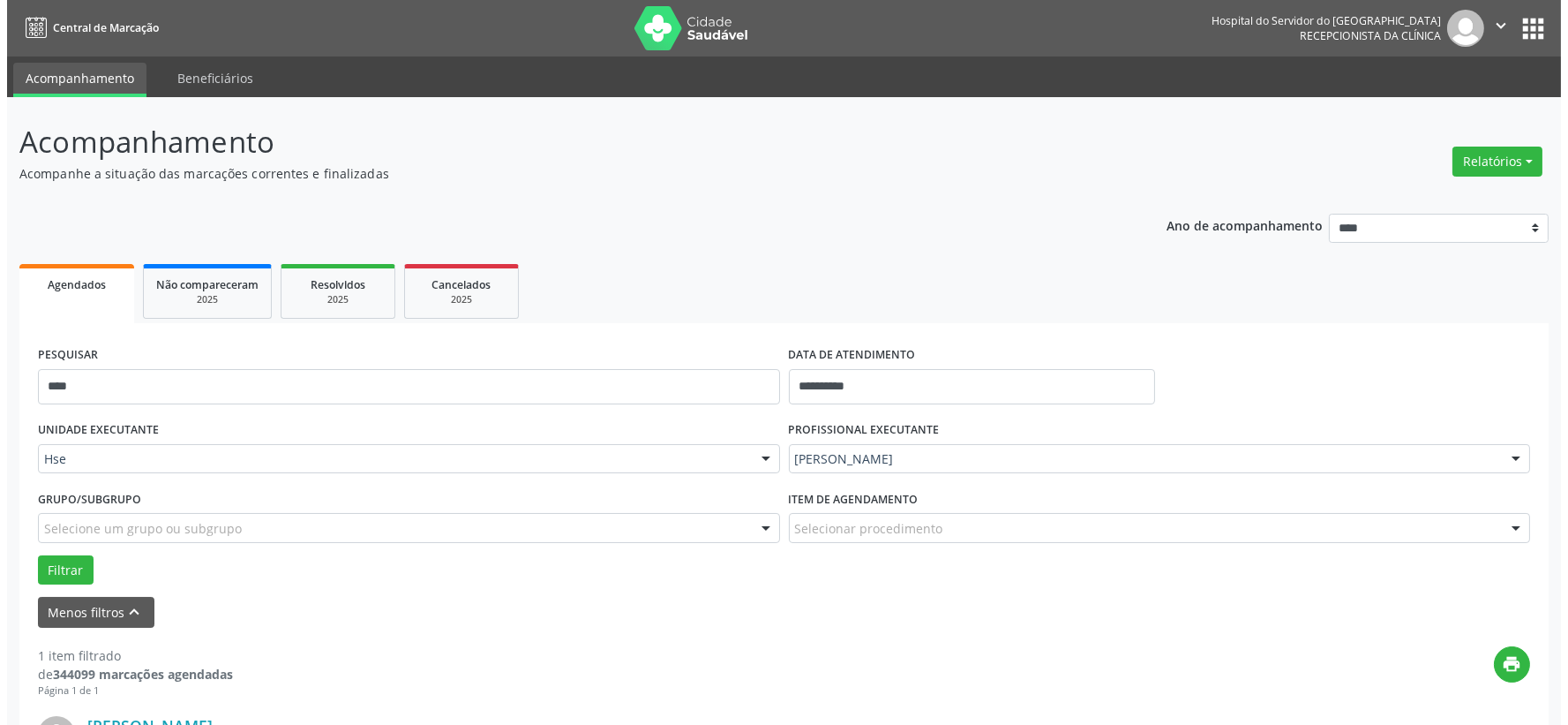
scroll to position [271, 0]
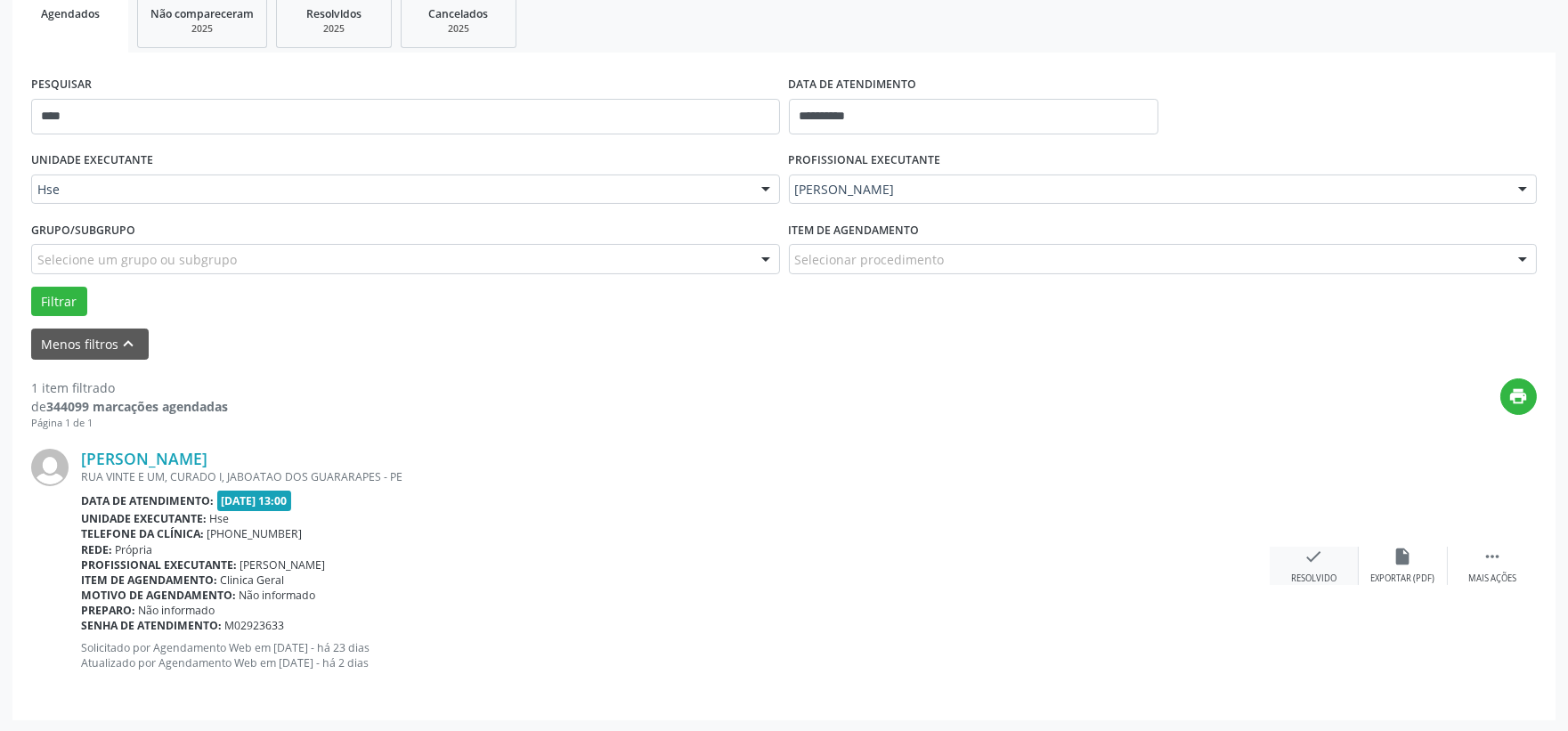
click at [1303, 573] on div "Resolvido" at bounding box center [1314, 578] width 46 height 12
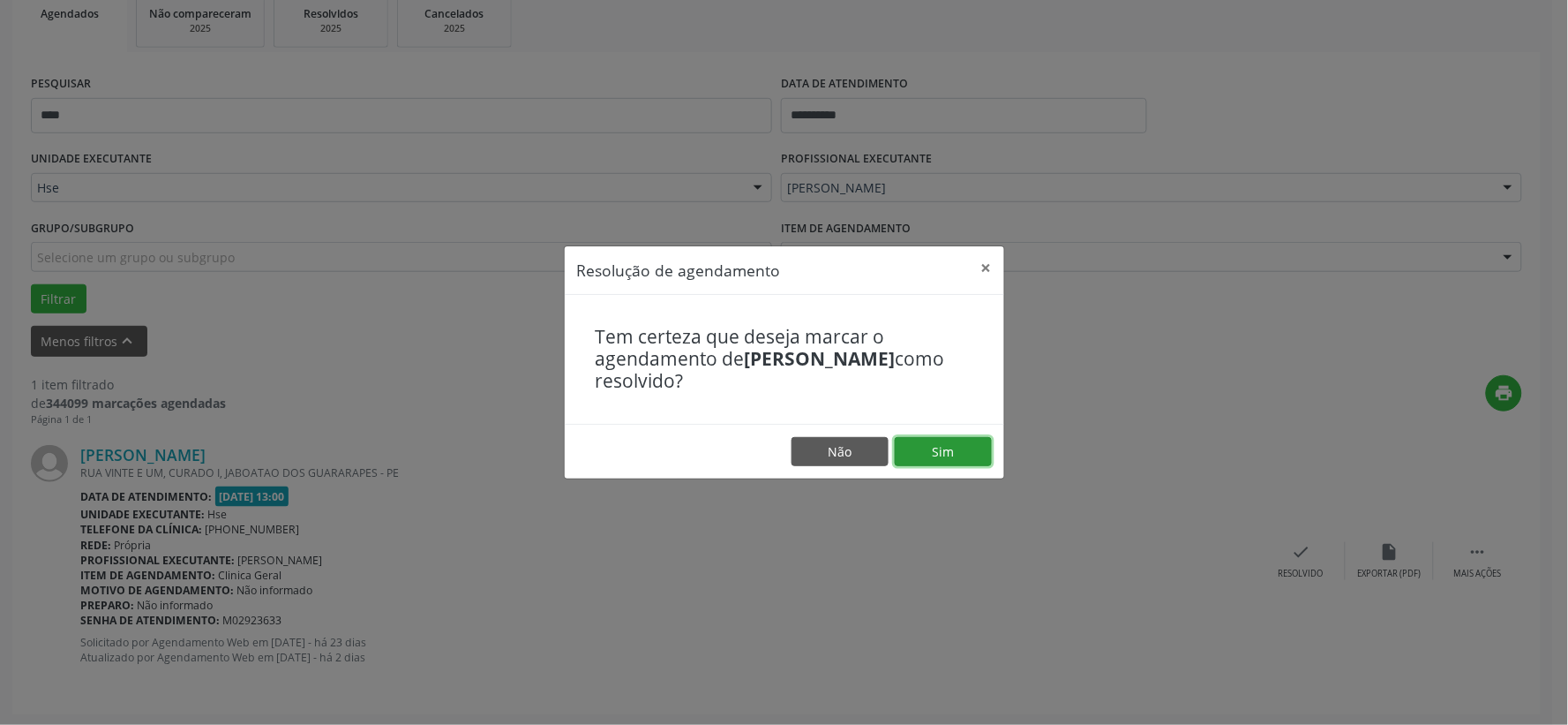
click at [960, 453] on button "Sim" at bounding box center [943, 452] width 97 height 30
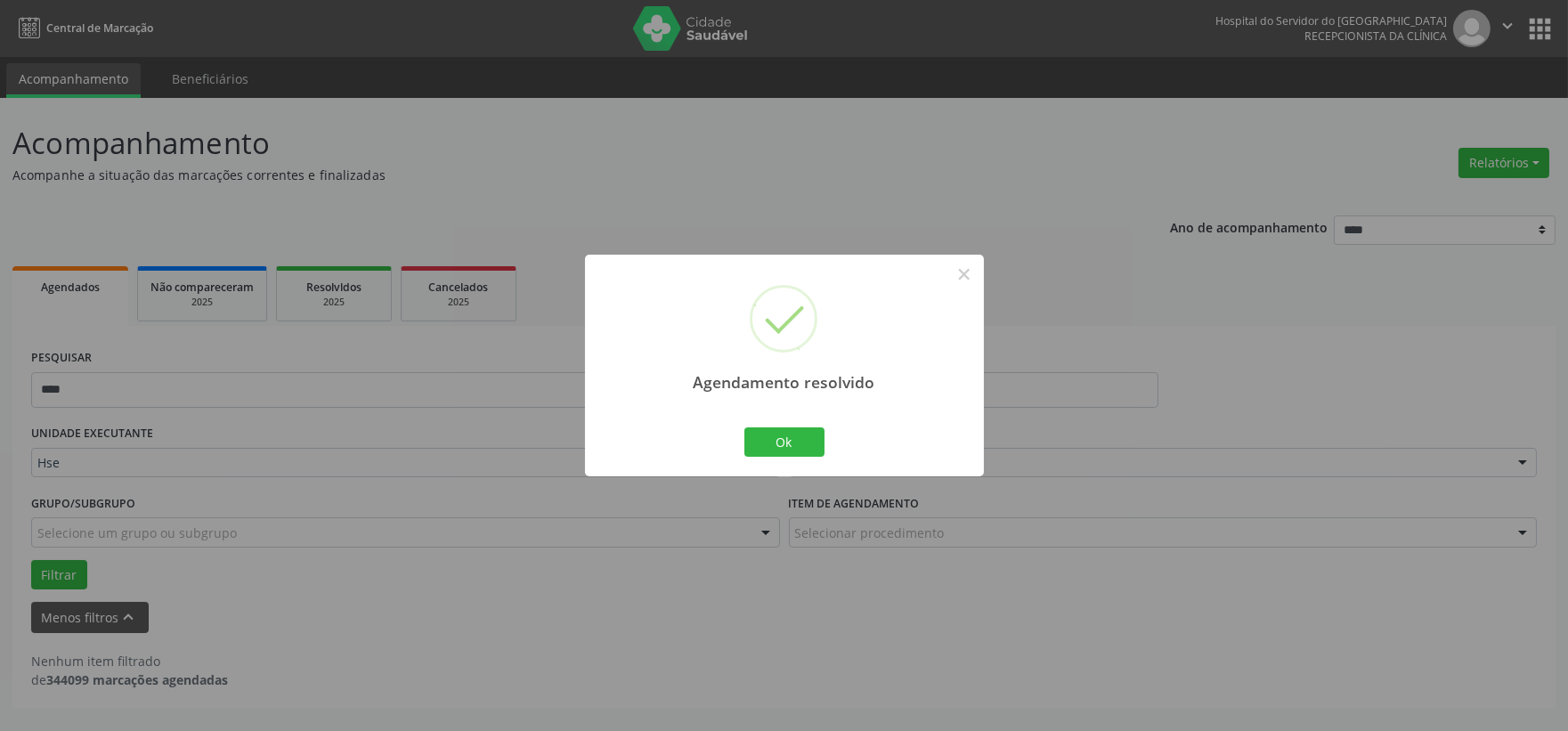
scroll to position [0, 0]
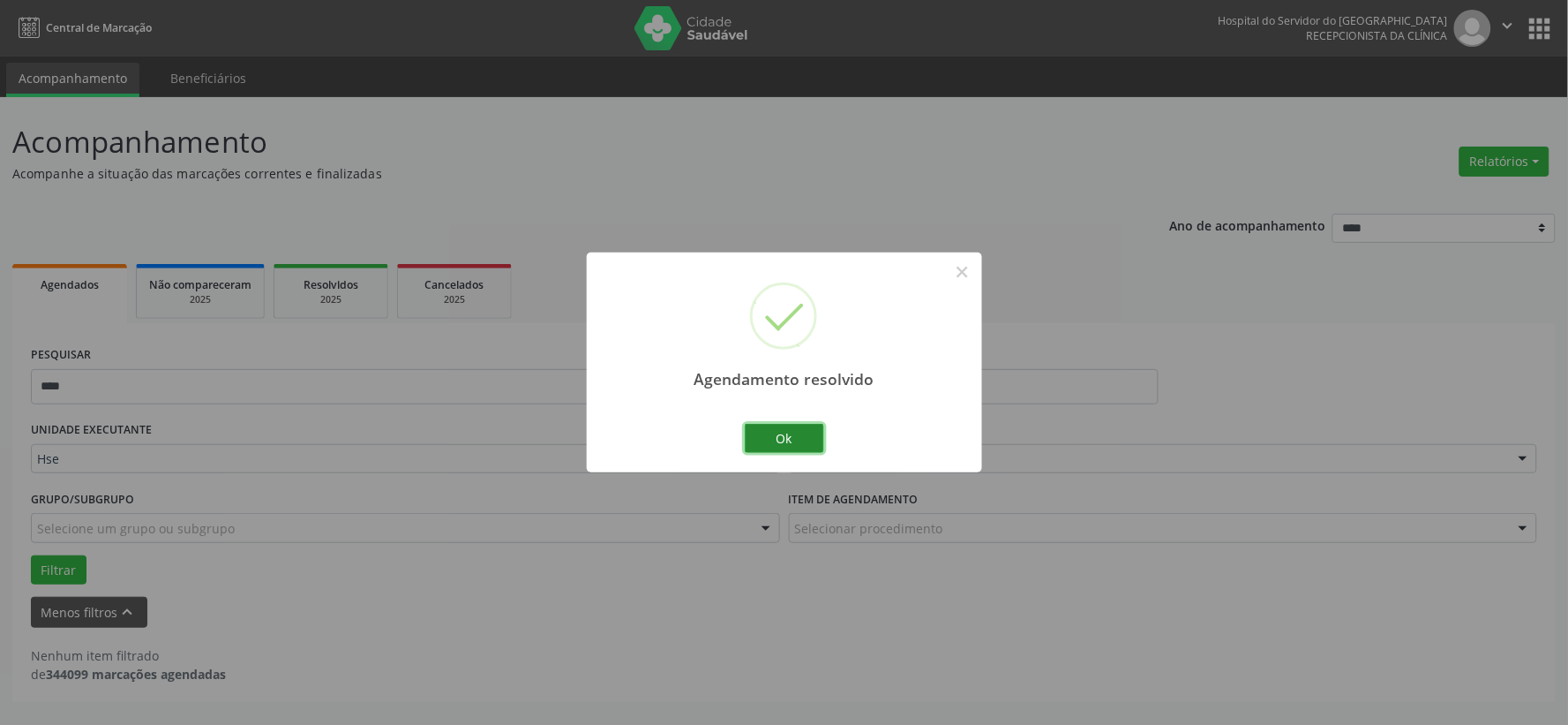
click at [783, 434] on button "Ok" at bounding box center [784, 439] width 79 height 30
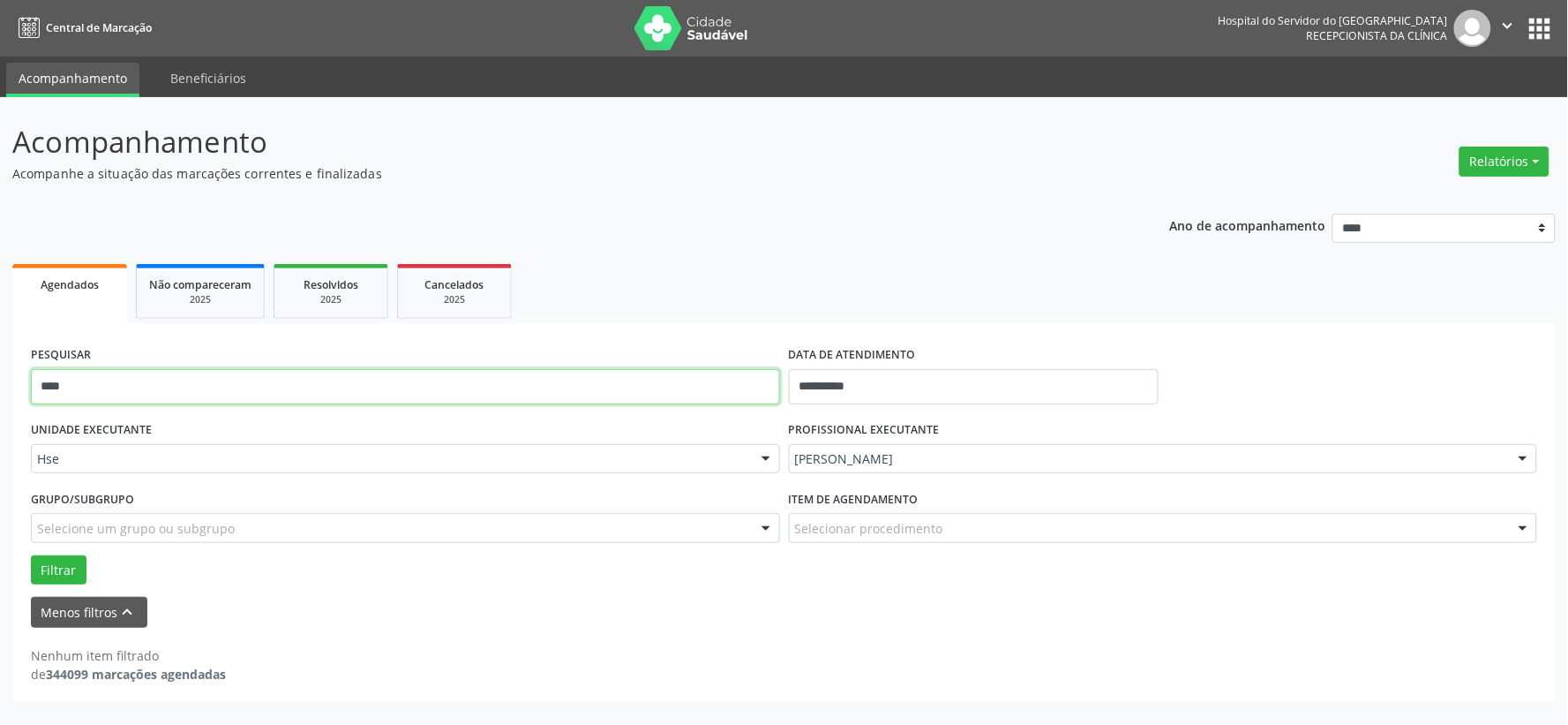
click at [618, 381] on input "****" at bounding box center [405, 386] width 749 height 36
click at [31, 555] on button "Filtrar" at bounding box center [58, 570] width 55 height 30
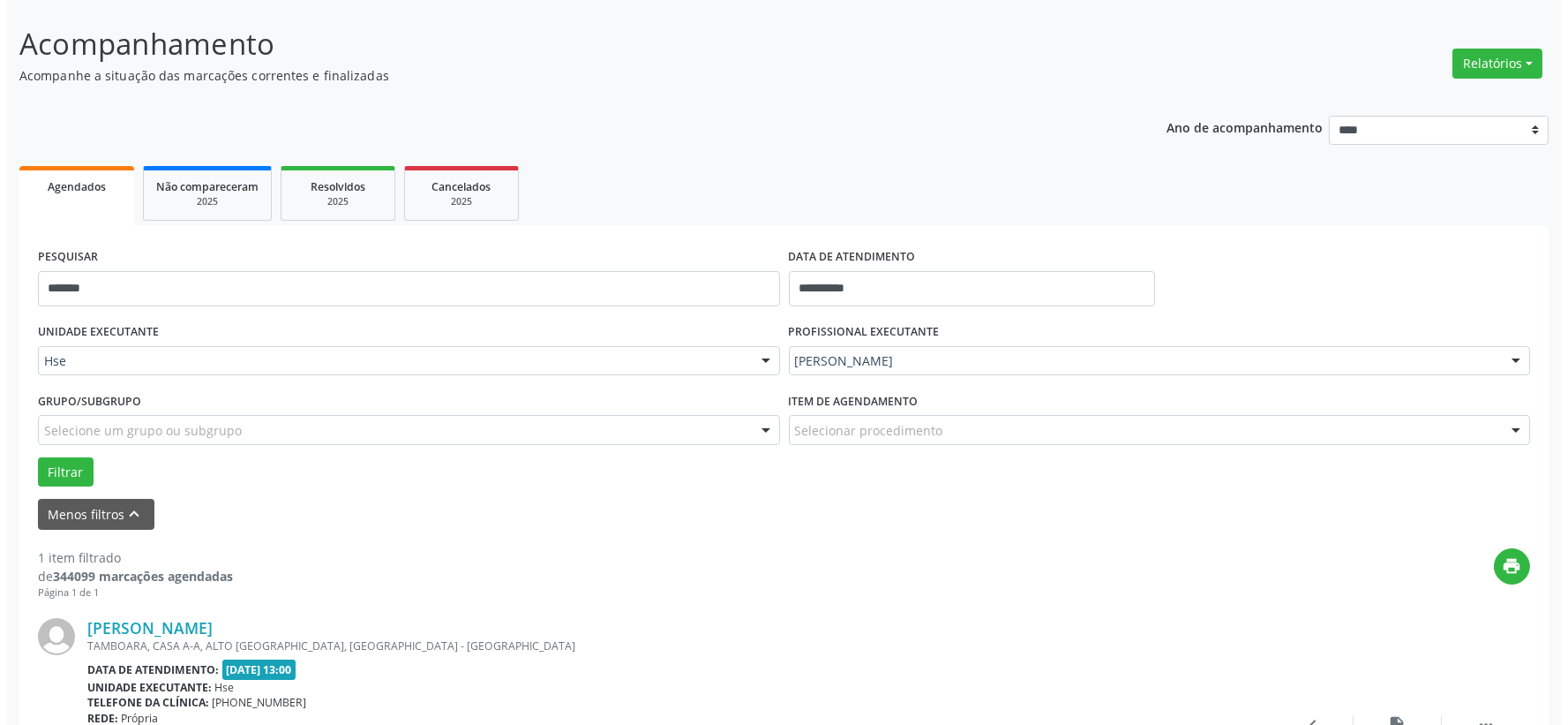
scroll to position [271, 0]
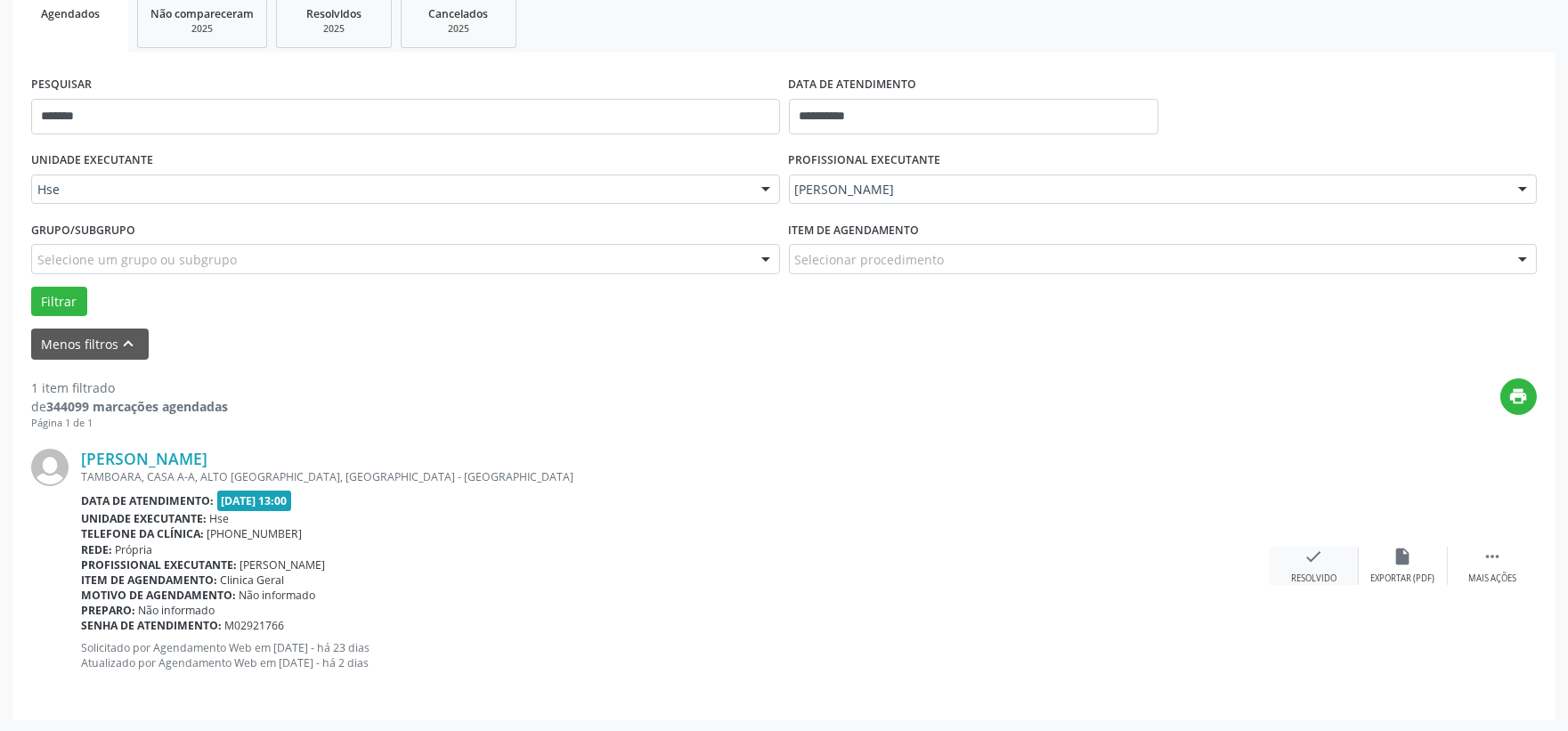
click at [1320, 557] on icon "check" at bounding box center [1314, 556] width 20 height 20
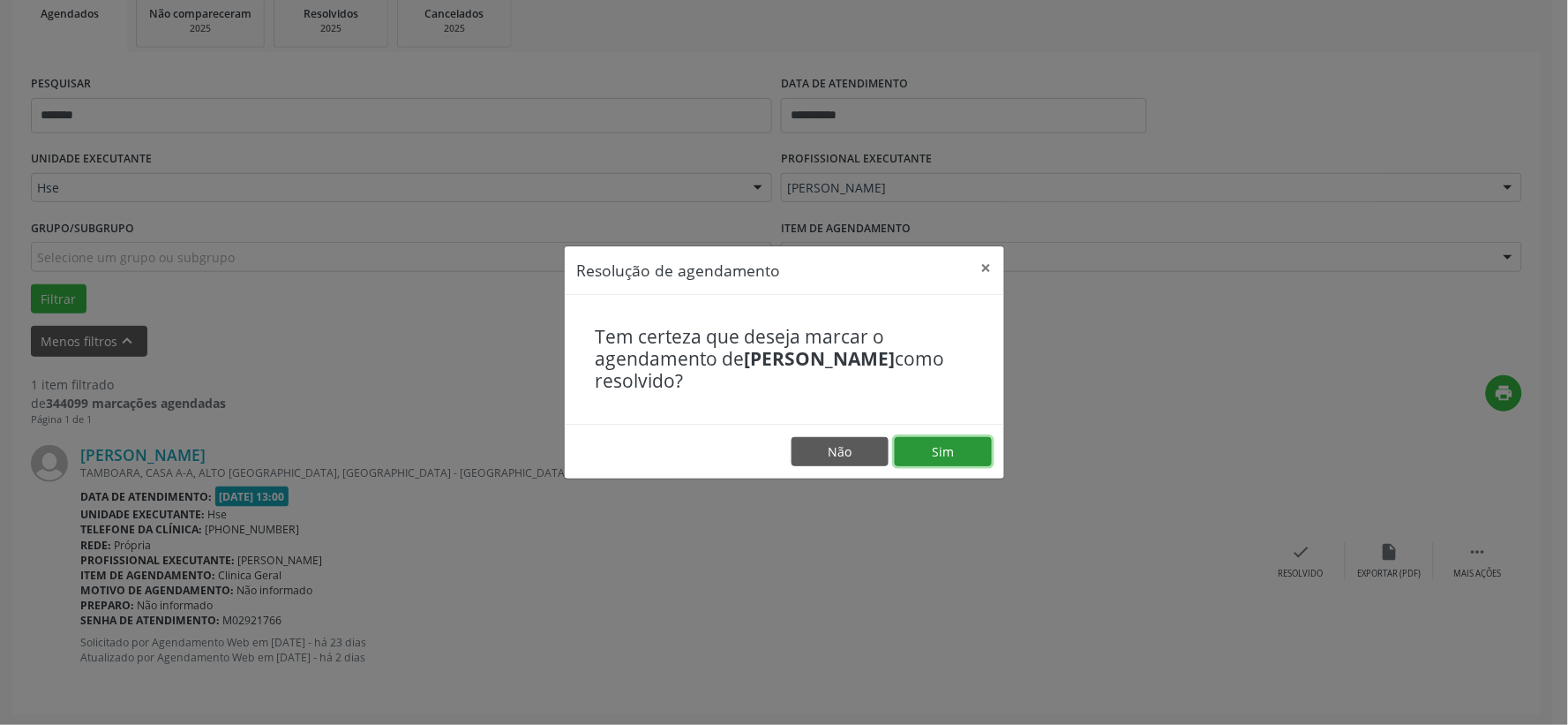
click at [942, 448] on button "Sim" at bounding box center [943, 452] width 97 height 30
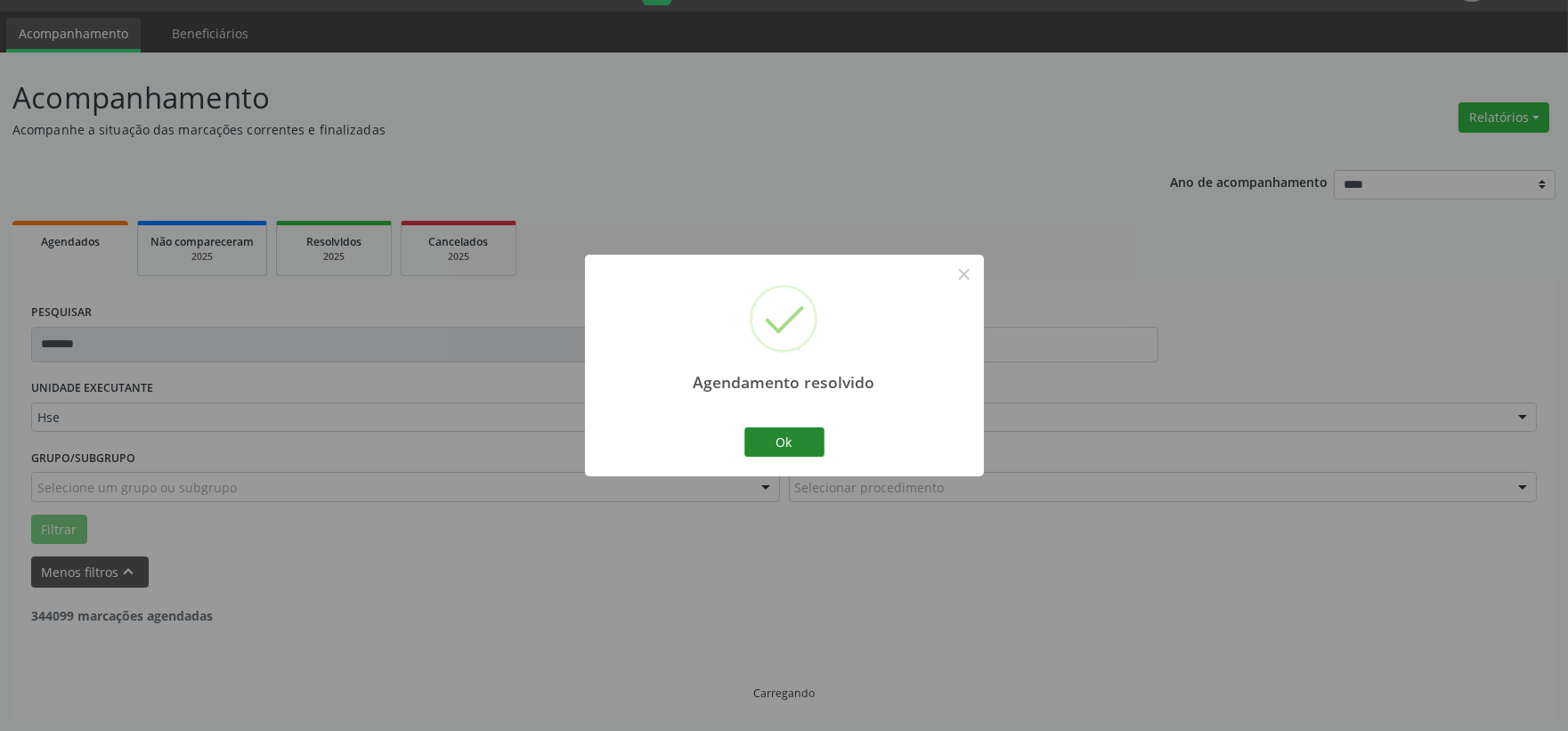
scroll to position [0, 0]
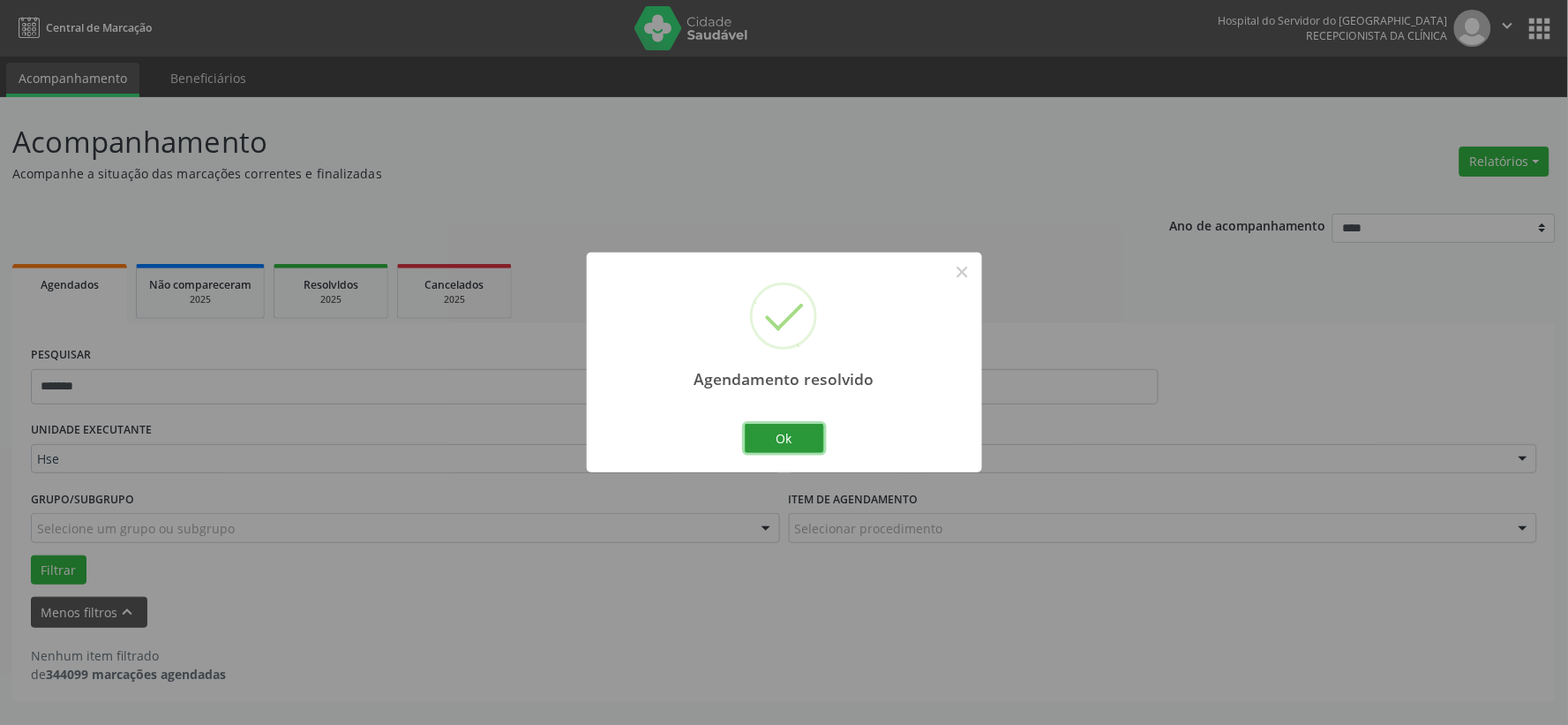
drag, startPoint x: 774, startPoint y: 436, endPoint x: 740, endPoint y: 417, distance: 38.9
click at [774, 436] on button "Ok" at bounding box center [784, 439] width 79 height 30
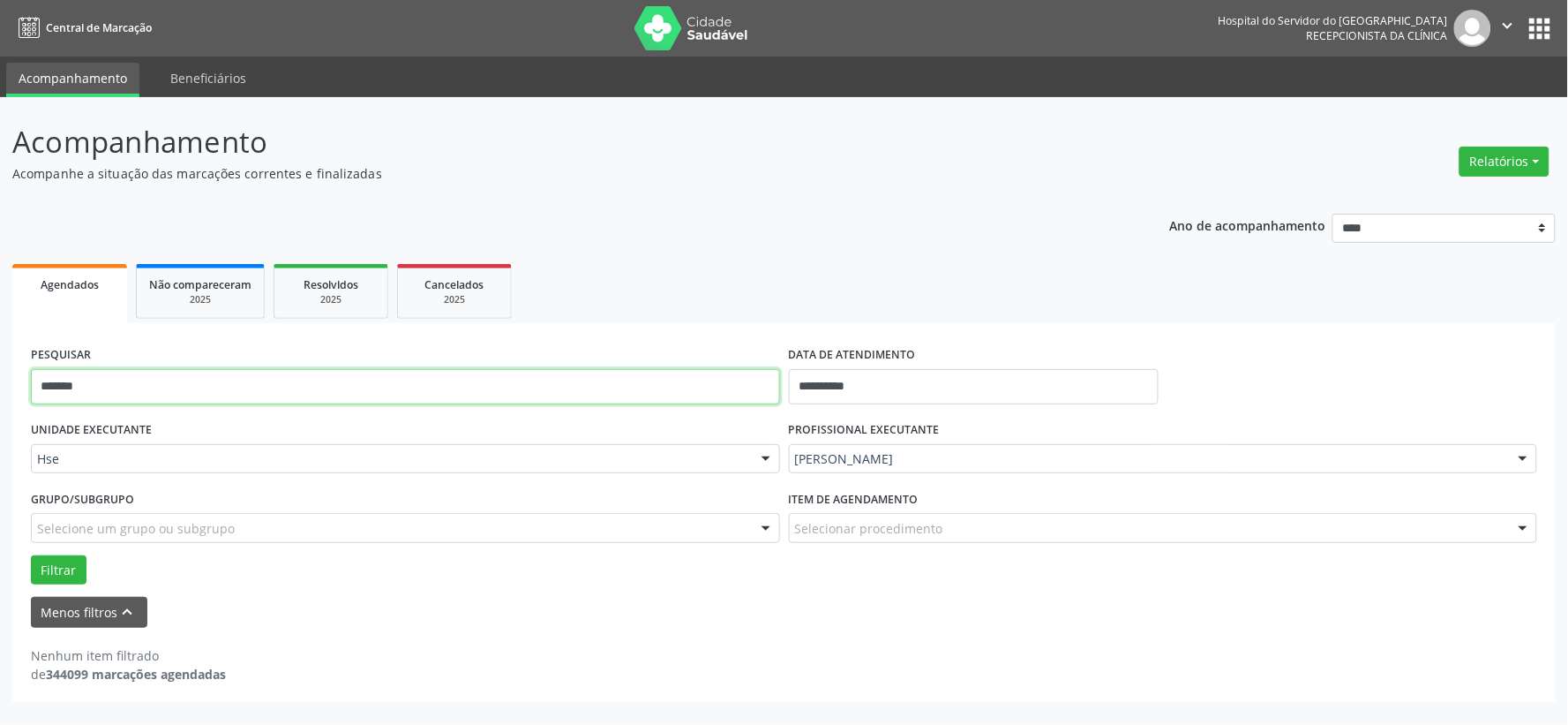
click at [662, 386] on input "*******" at bounding box center [405, 386] width 749 height 36
click at [31, 555] on button "Filtrar" at bounding box center [58, 570] width 55 height 30
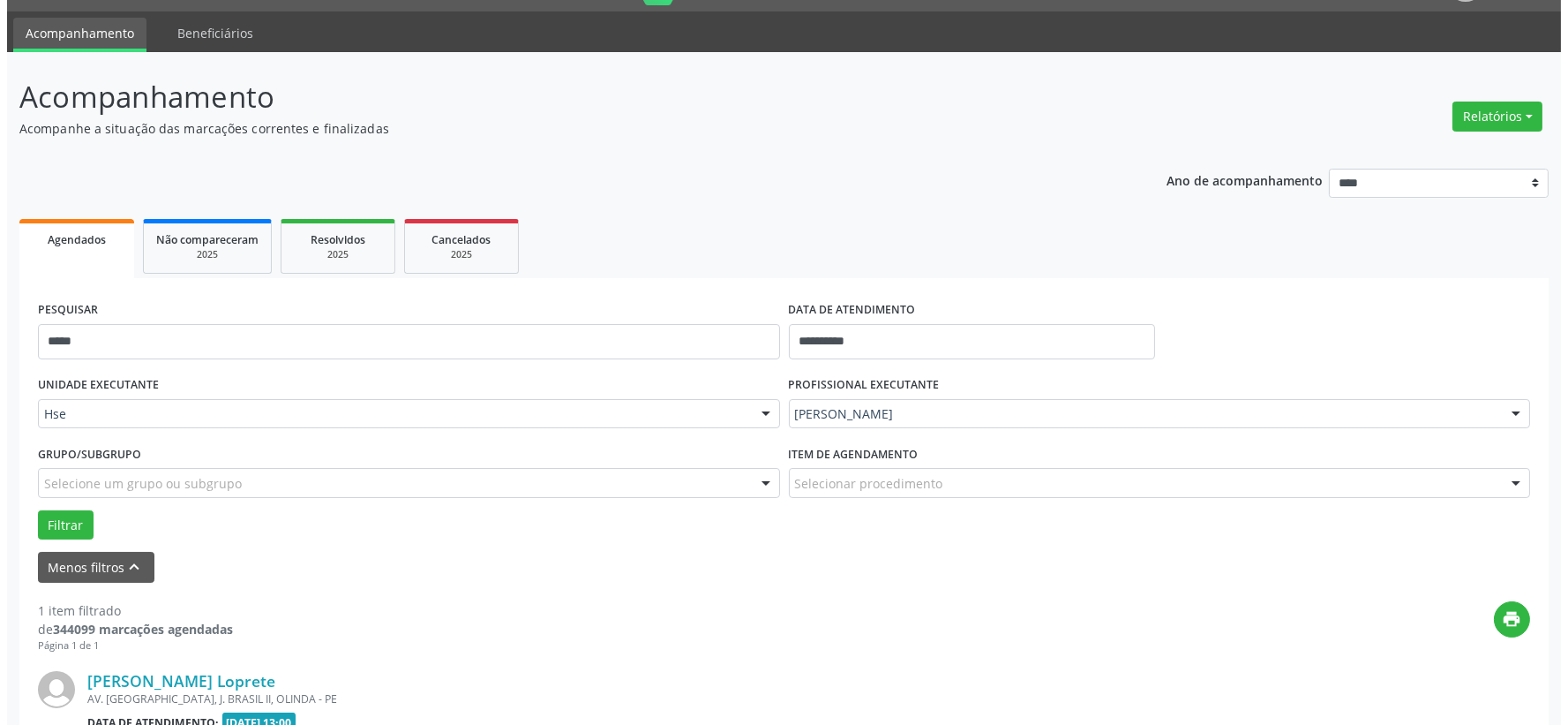
scroll to position [271, 0]
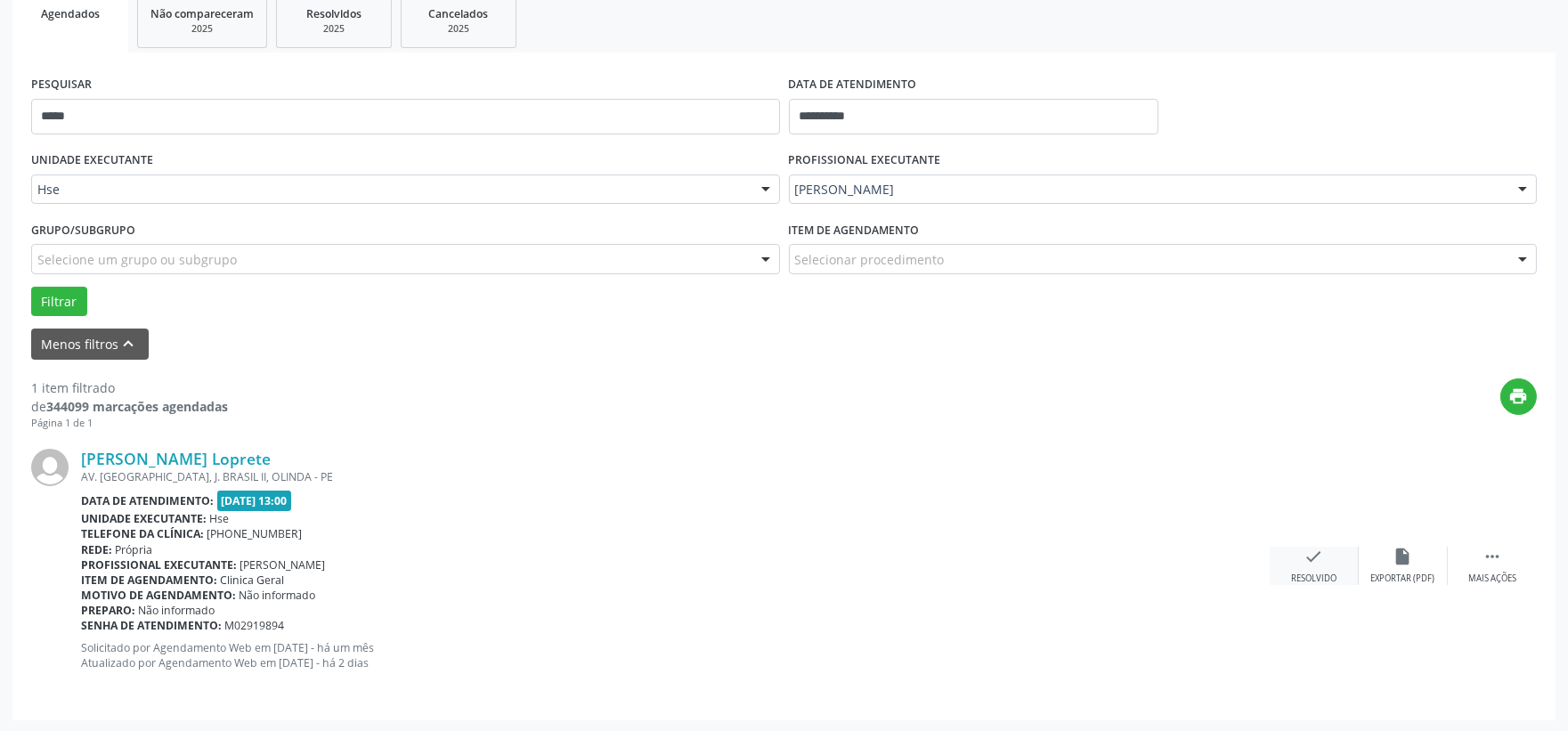
click at [1310, 566] on div "check Resolvido" at bounding box center [1315, 565] width 89 height 38
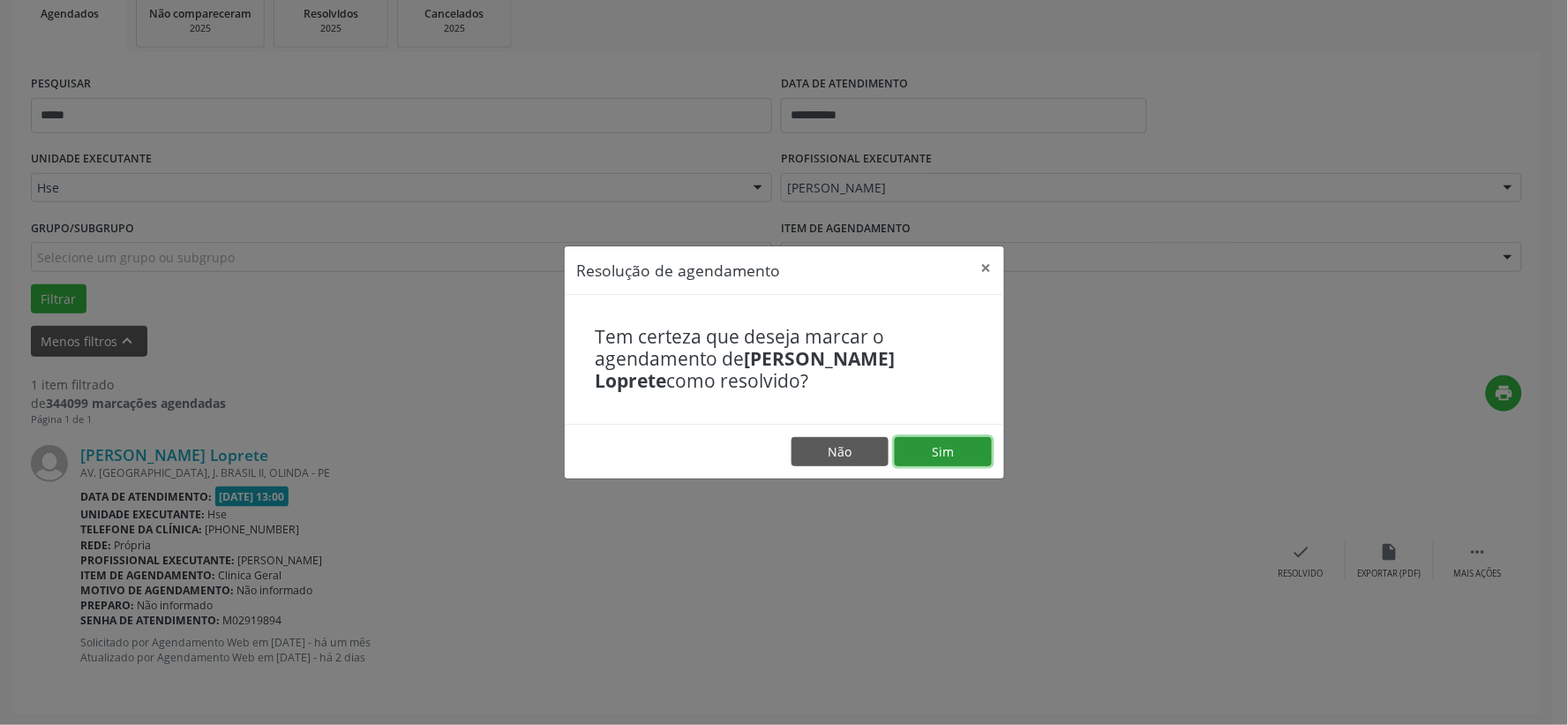
click at [984, 456] on button "Sim" at bounding box center [943, 452] width 97 height 30
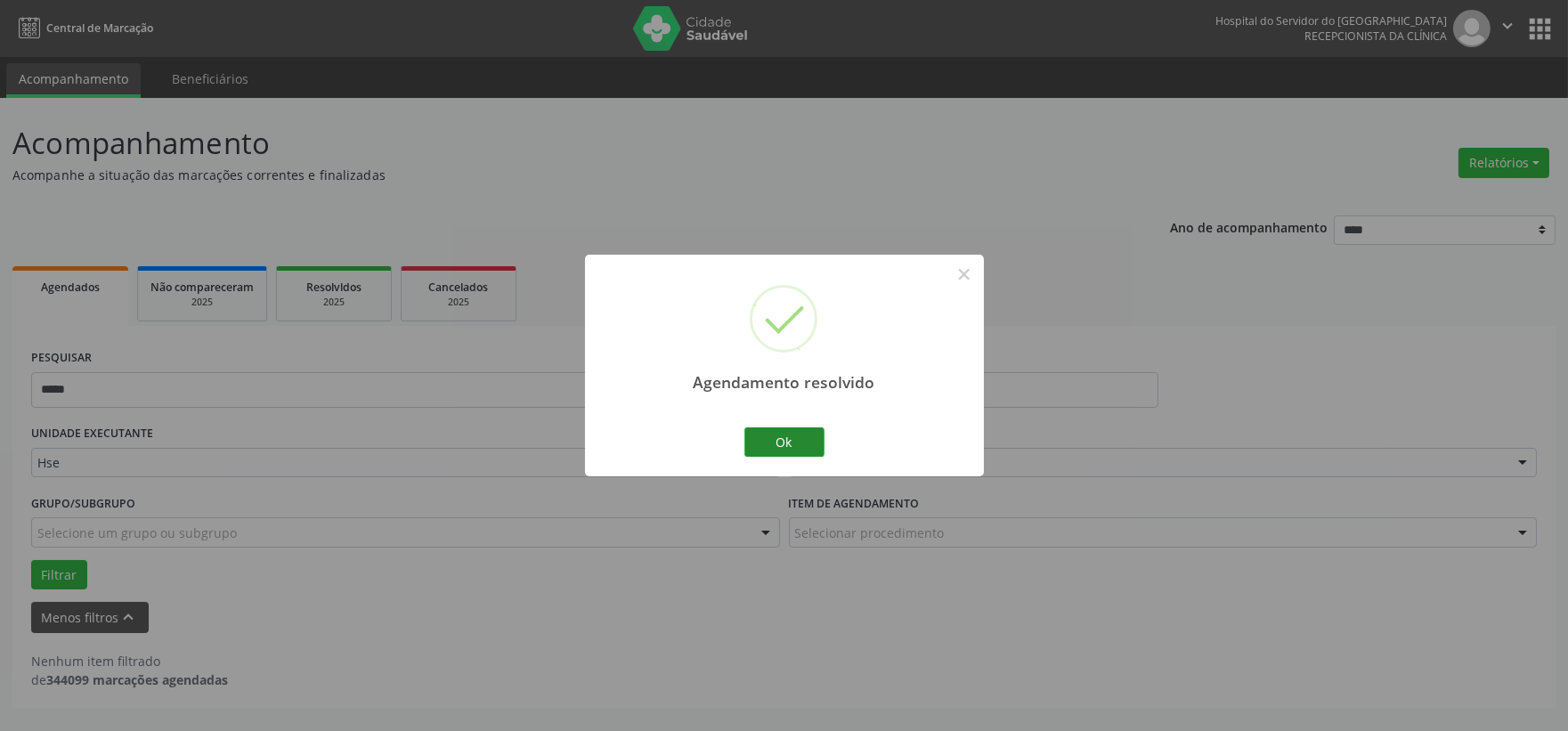
scroll to position [0, 0]
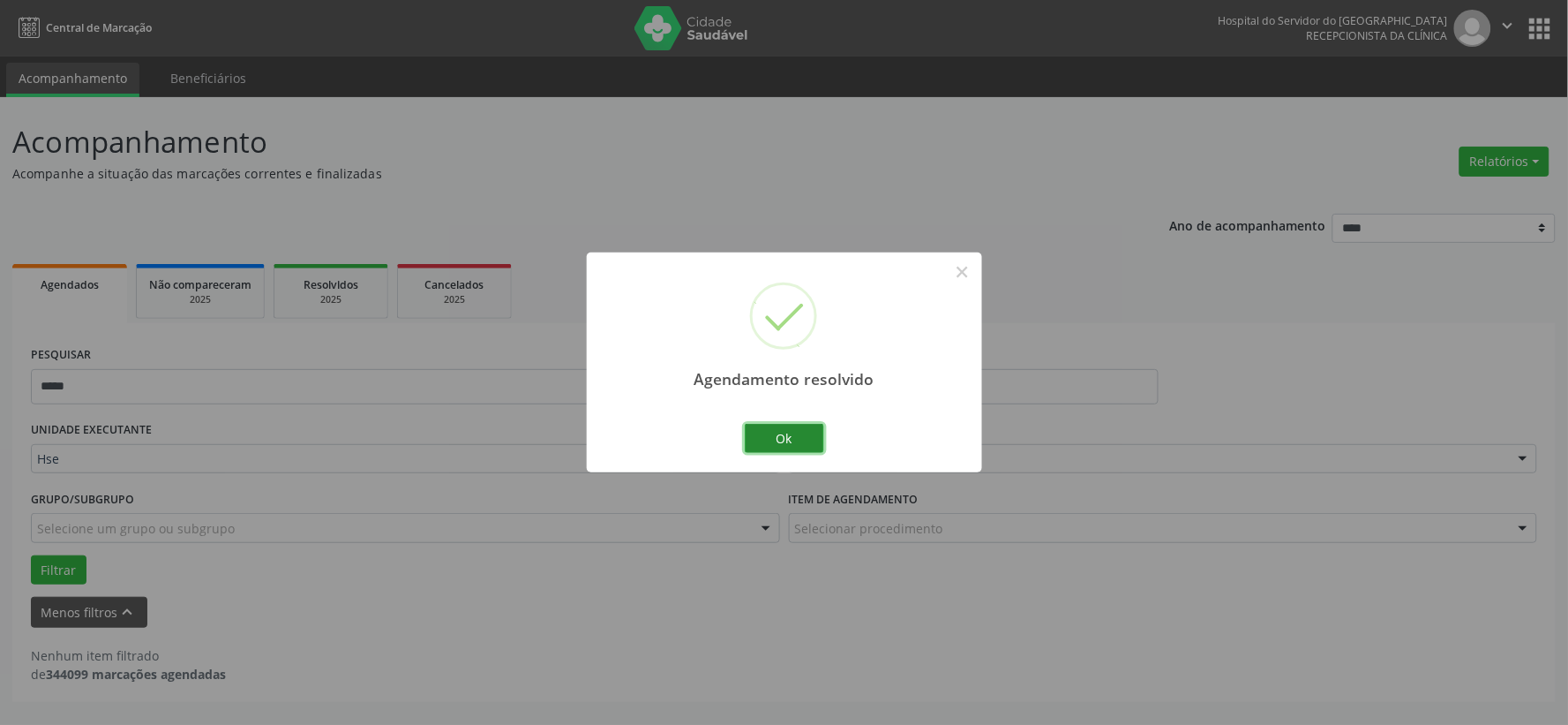
click at [795, 443] on button "Ok" at bounding box center [784, 439] width 79 height 30
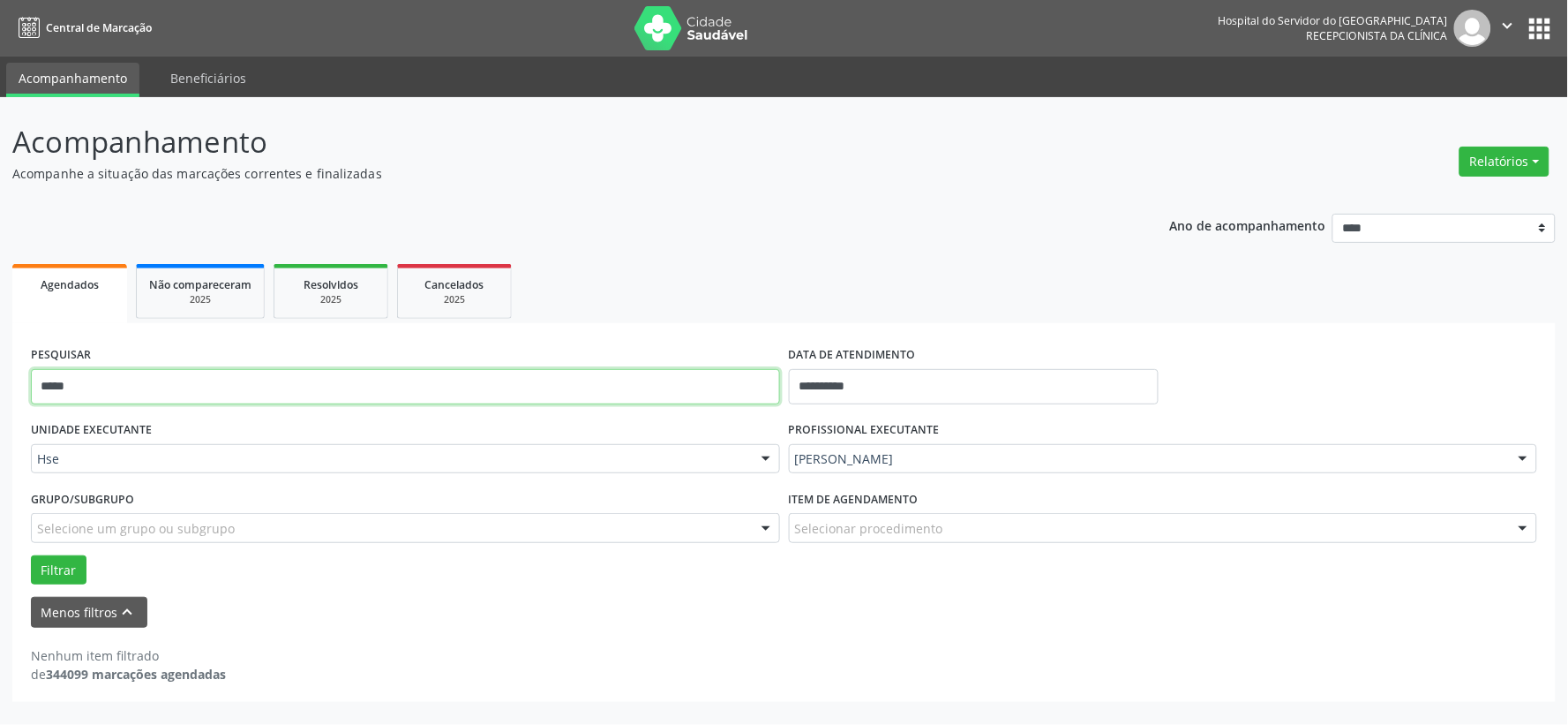
click at [673, 389] on input "*****" at bounding box center [405, 386] width 749 height 36
click at [31, 555] on button "Filtrar" at bounding box center [58, 570] width 55 height 30
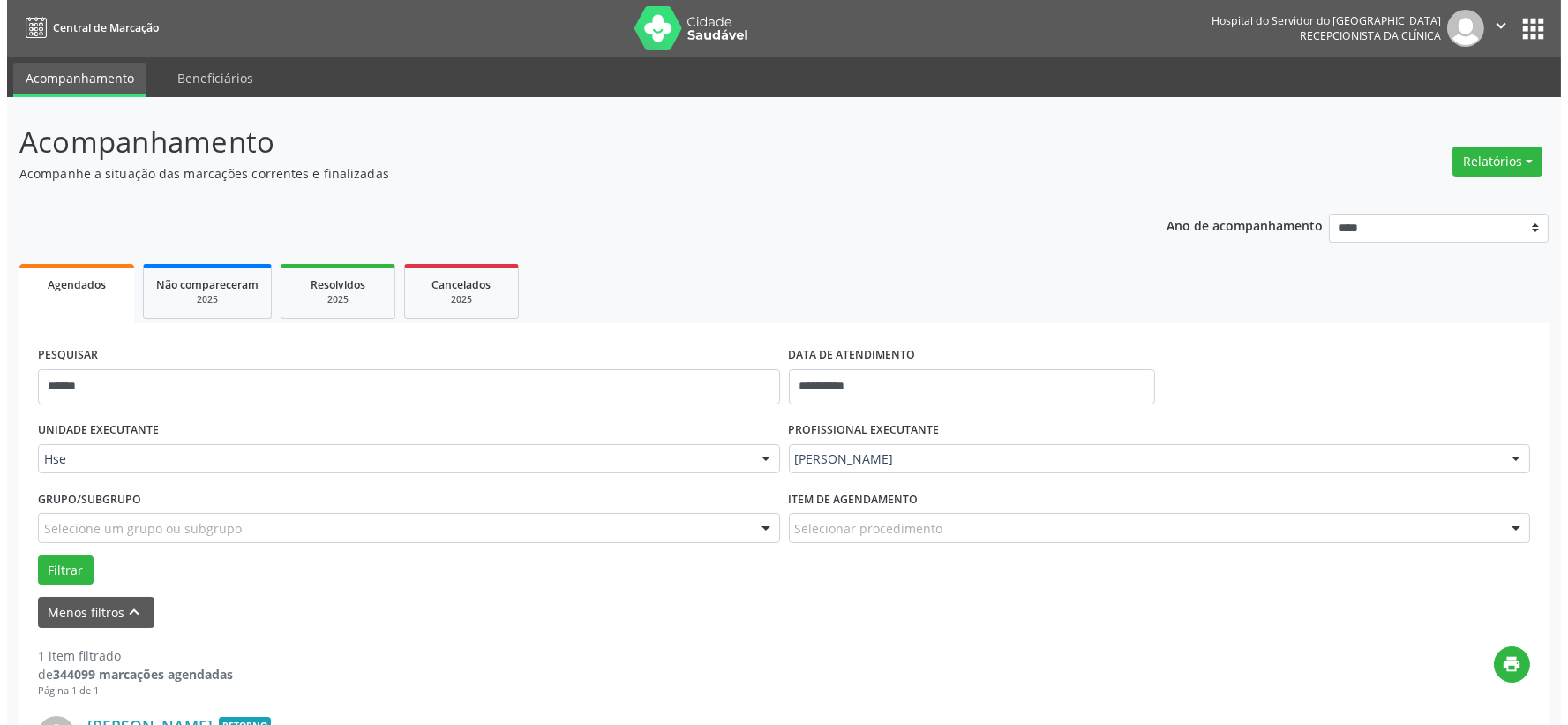
scroll to position [271, 0]
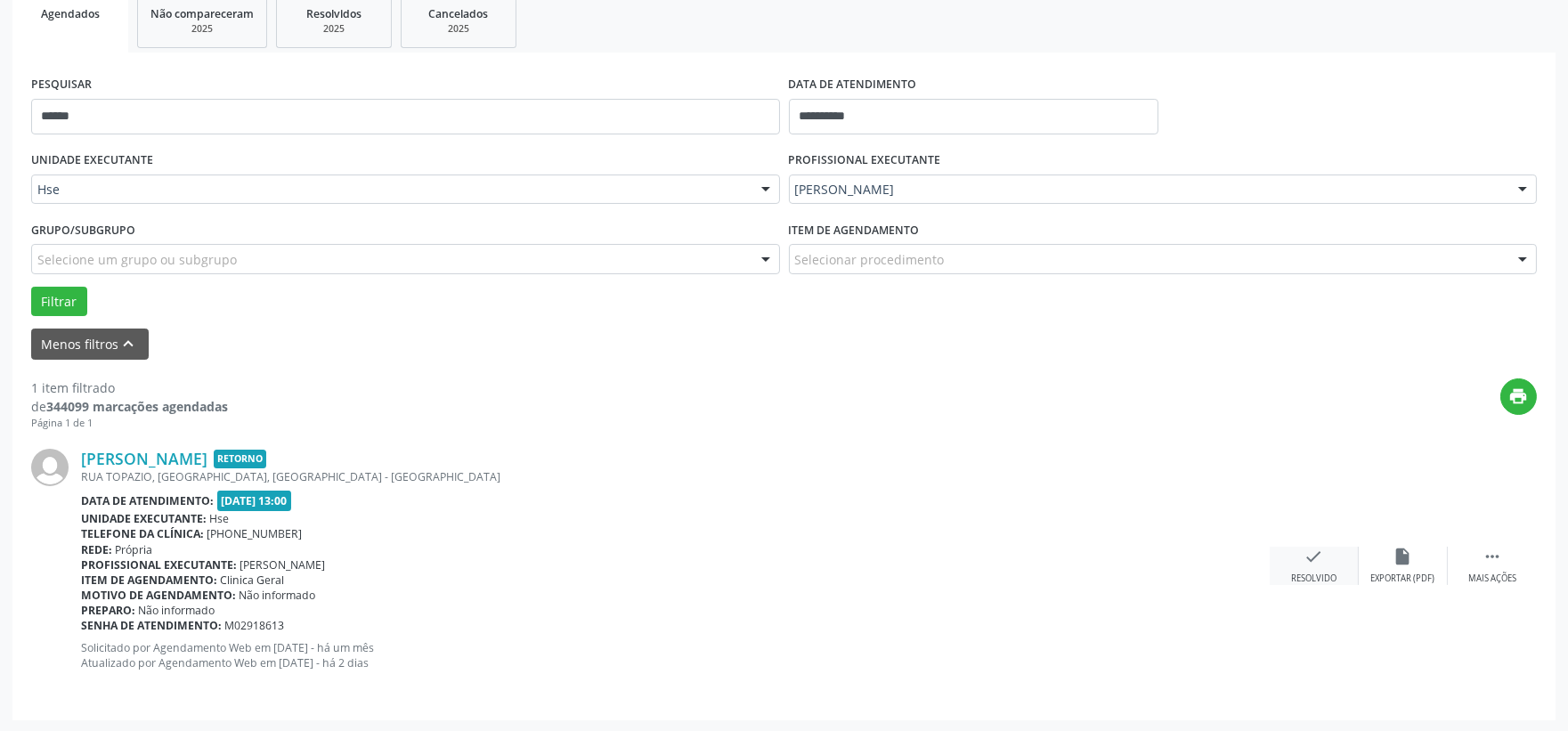
click at [1306, 580] on div "Resolvido" at bounding box center [1314, 578] width 46 height 12
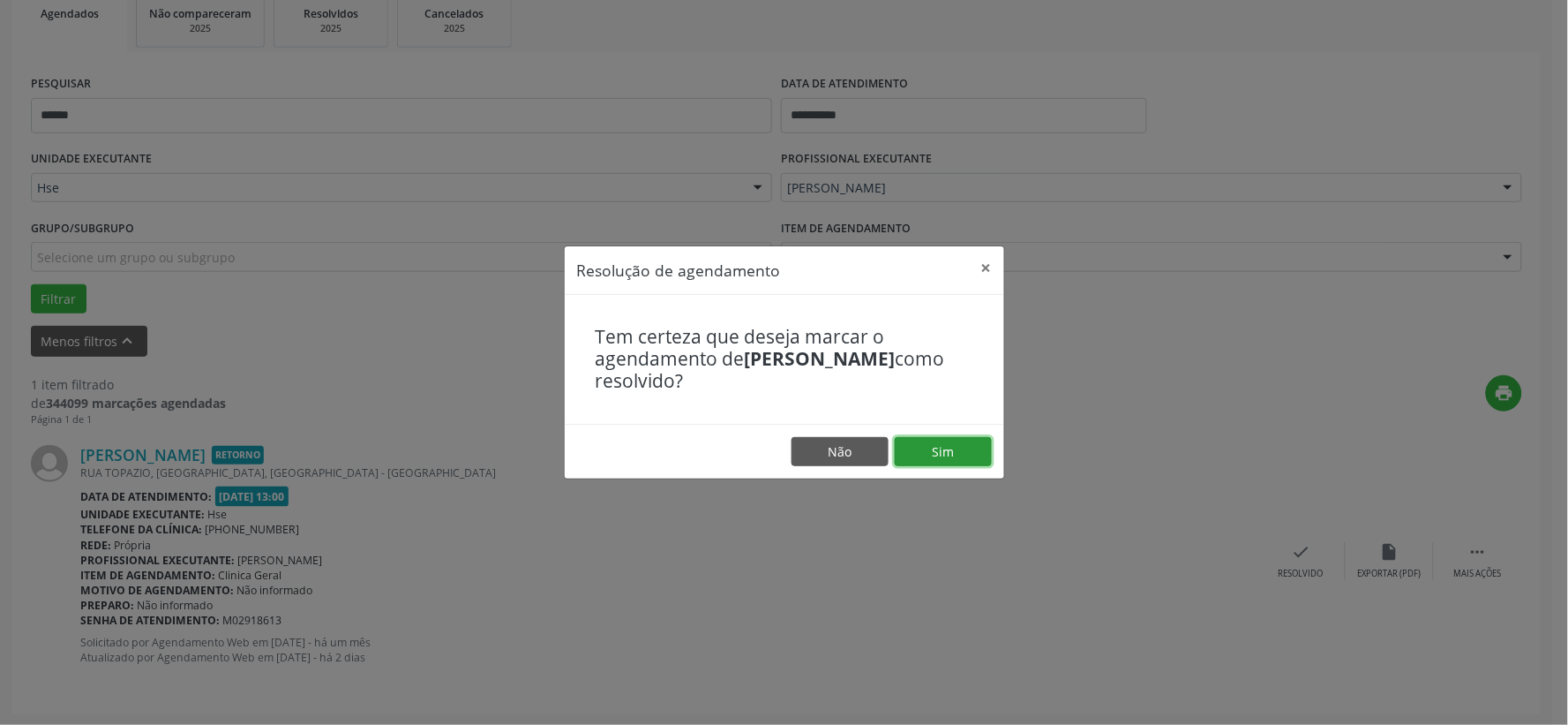
click at [942, 454] on button "Sim" at bounding box center [943, 452] width 97 height 30
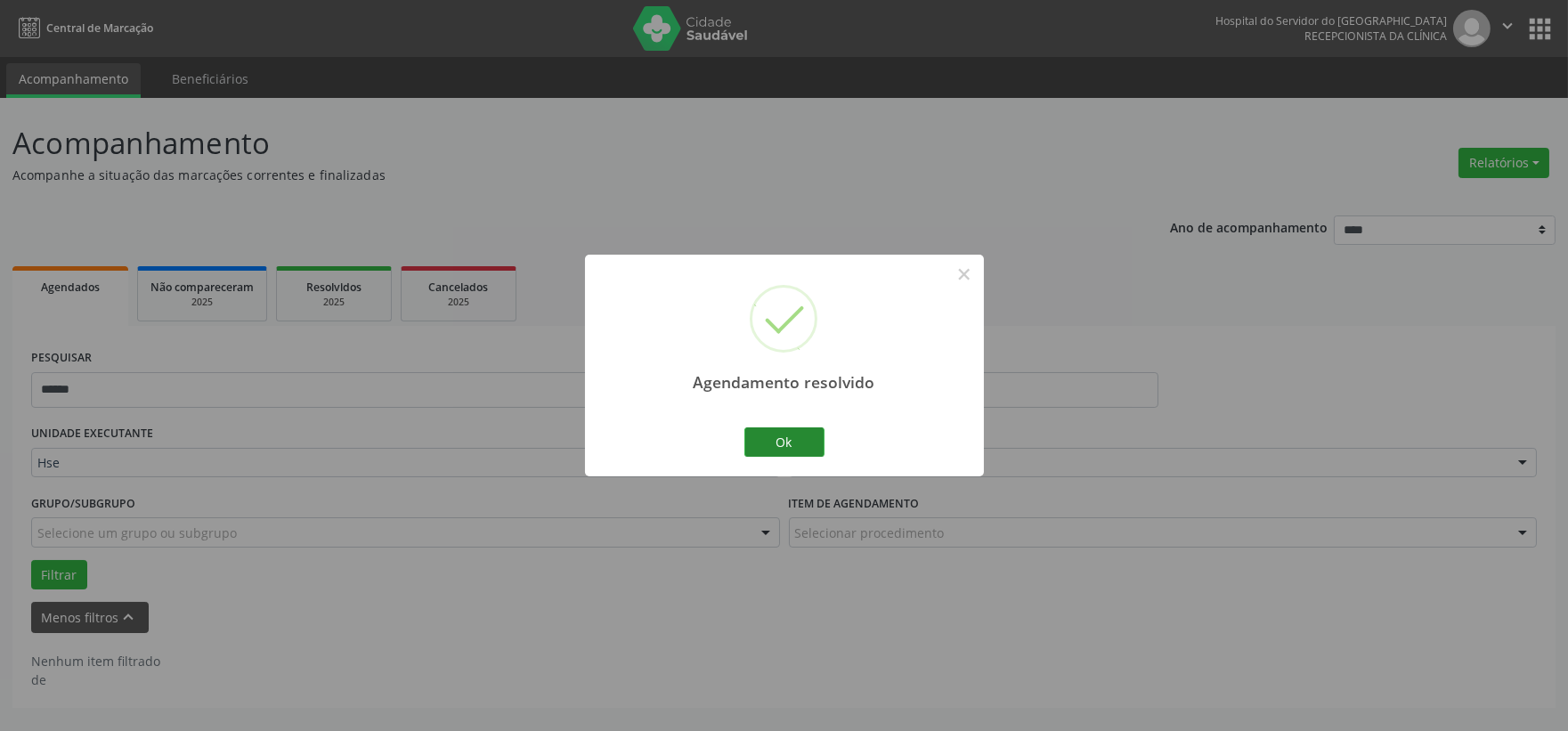
scroll to position [0, 0]
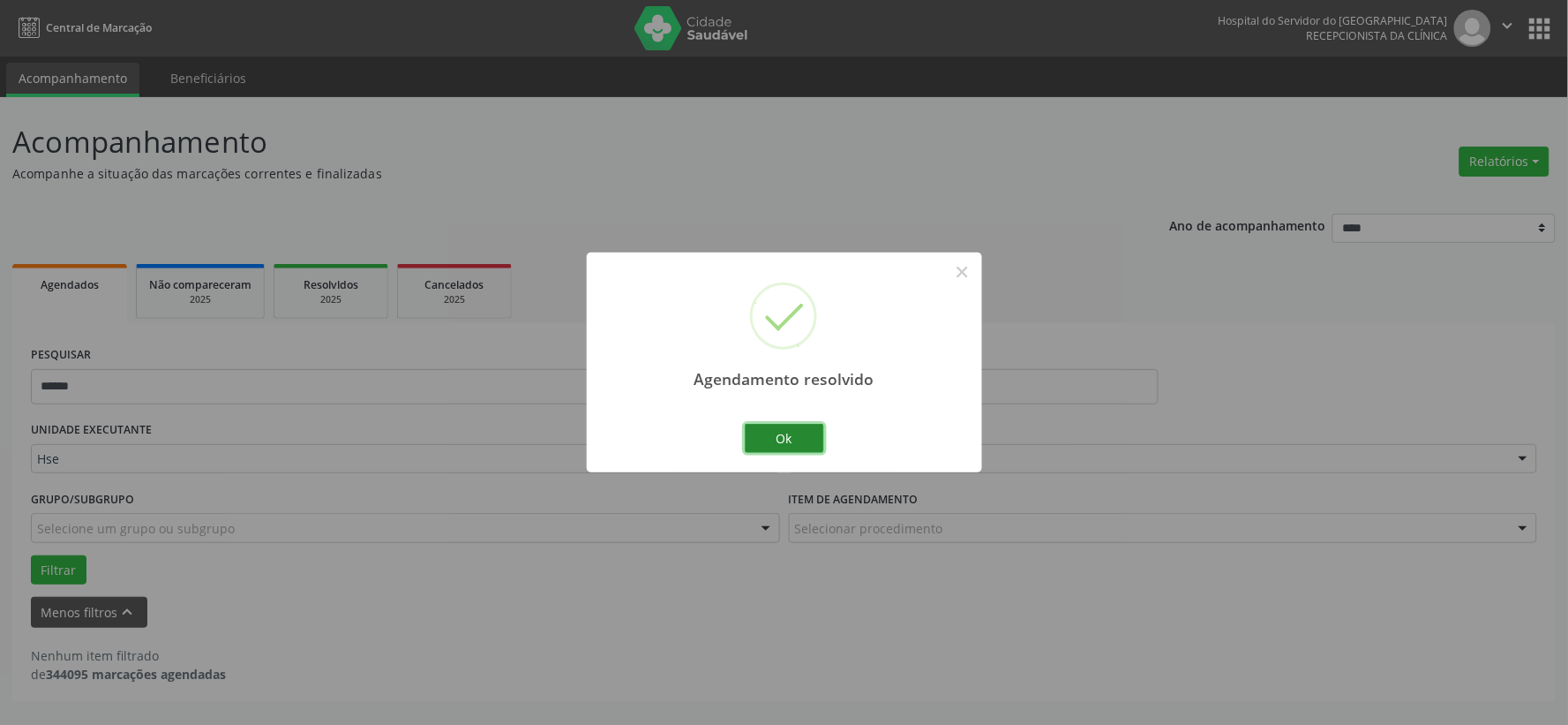
click at [765, 428] on button "Ok" at bounding box center [784, 439] width 79 height 30
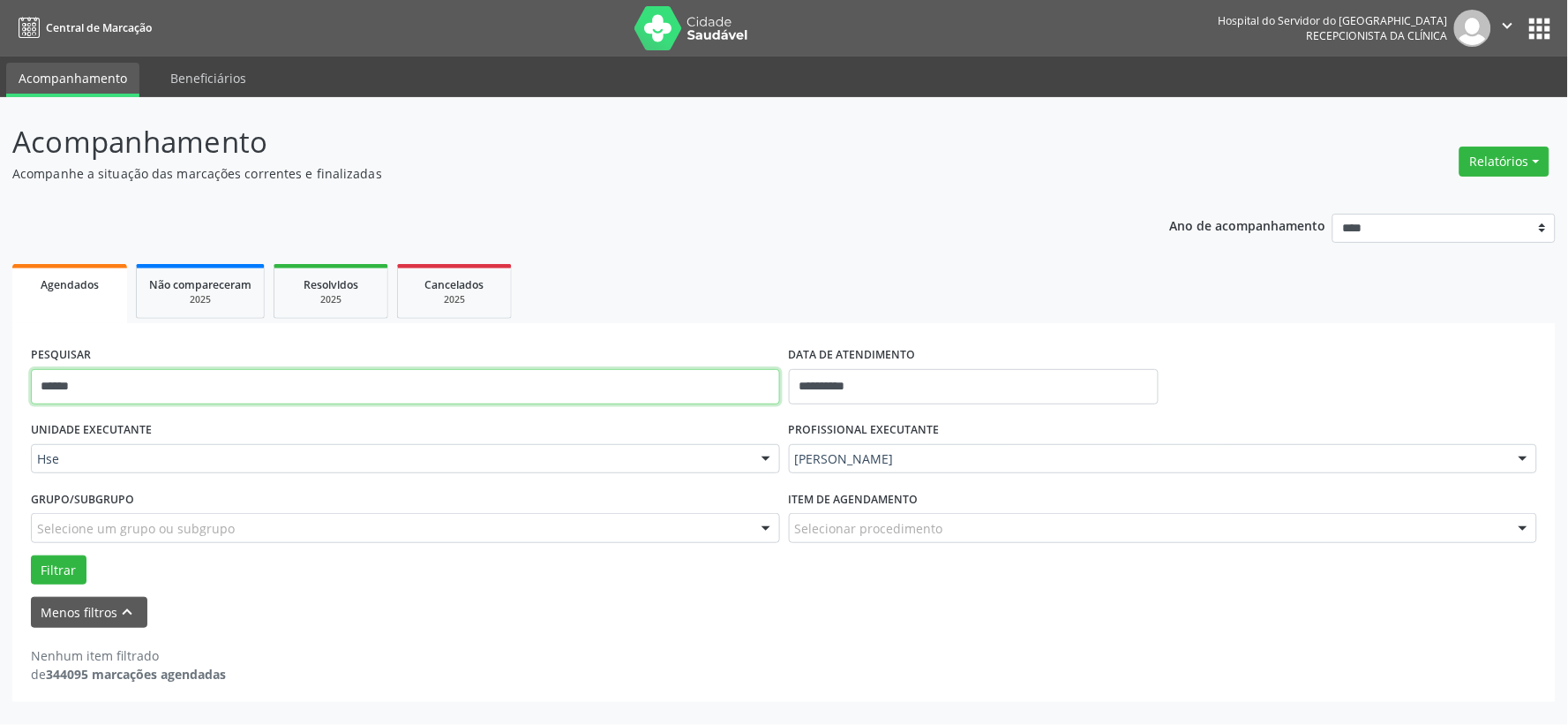
click at [628, 389] on input "******" at bounding box center [405, 386] width 749 height 36
type input "******"
click at [31, 555] on button "Filtrar" at bounding box center [58, 570] width 55 height 30
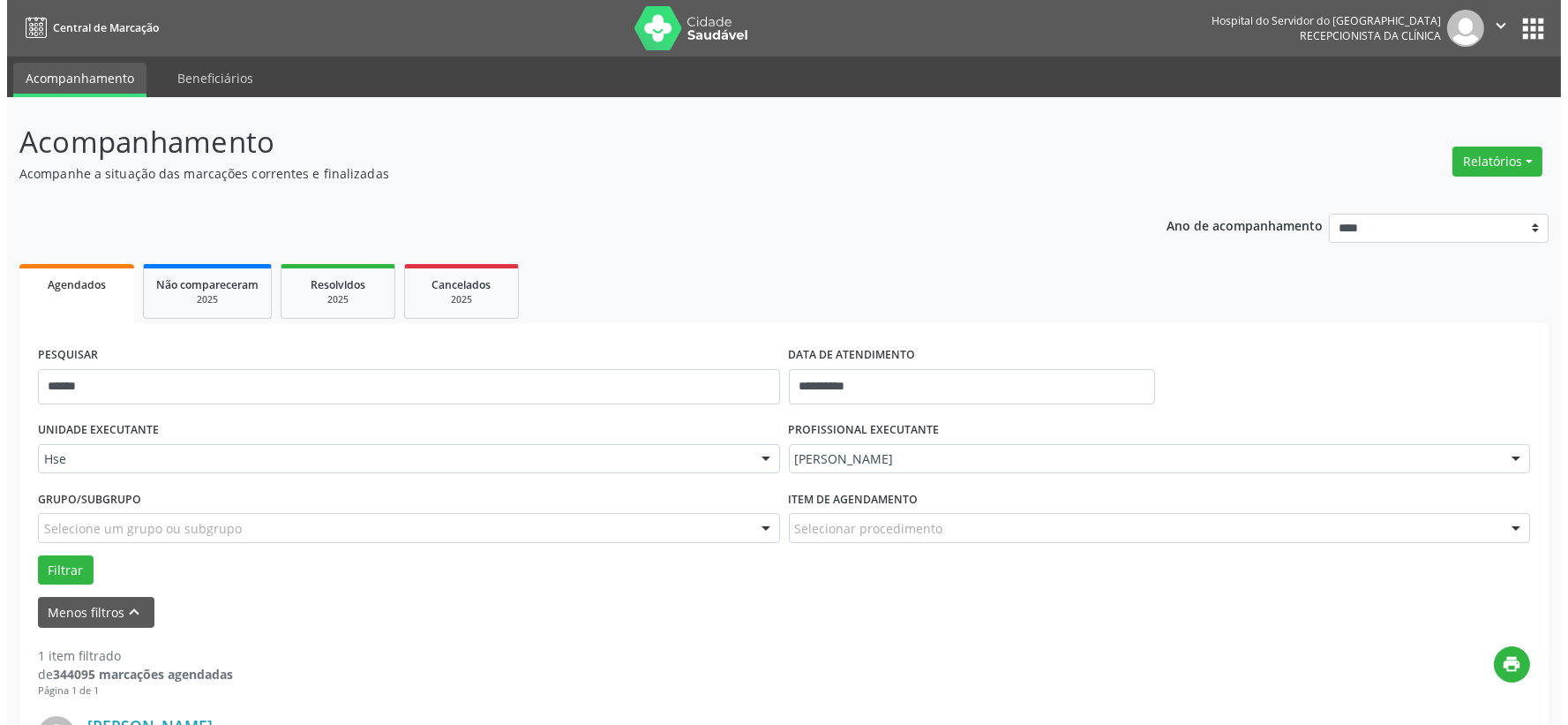
scroll to position [271, 0]
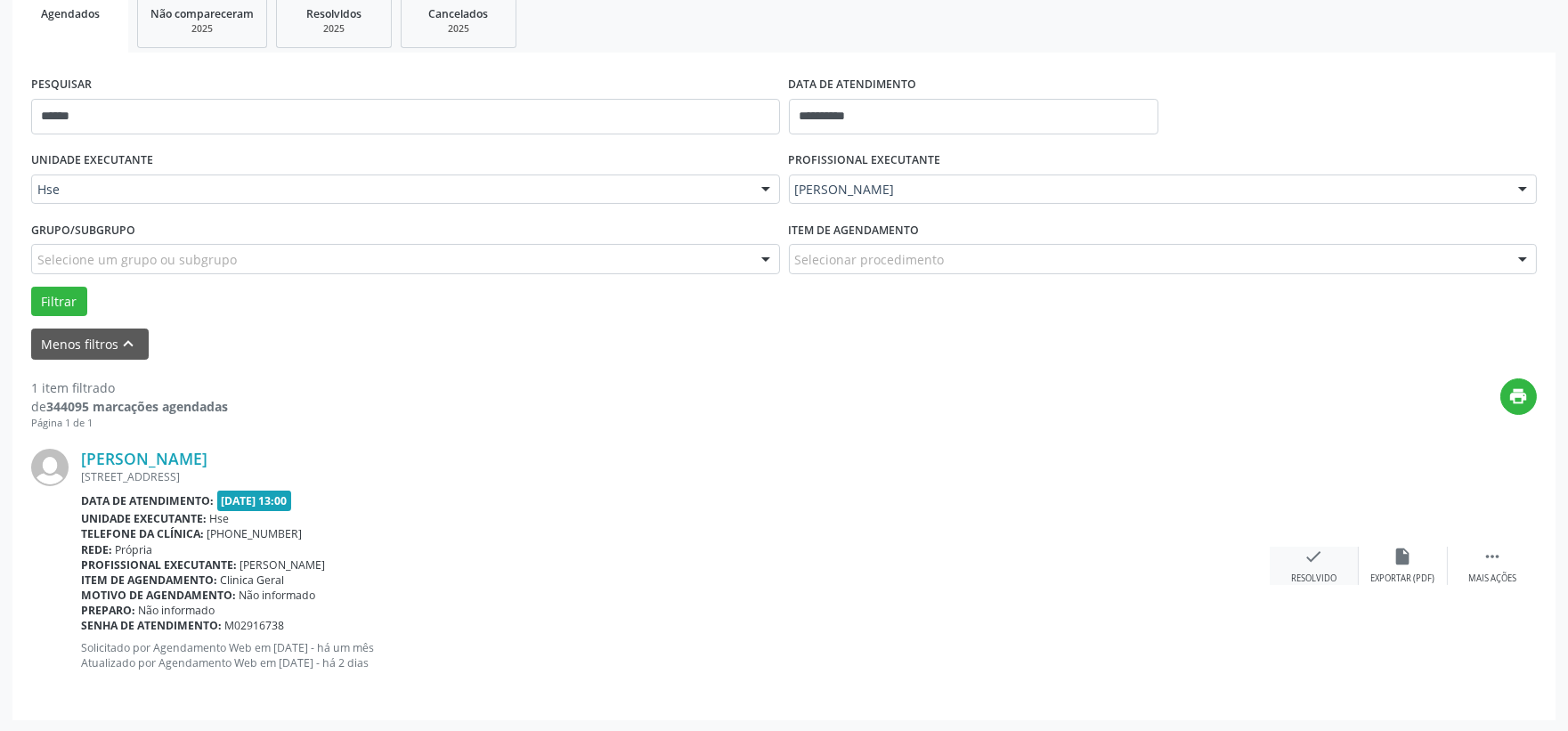
click at [1312, 573] on div "Resolvido" at bounding box center [1314, 578] width 46 height 12
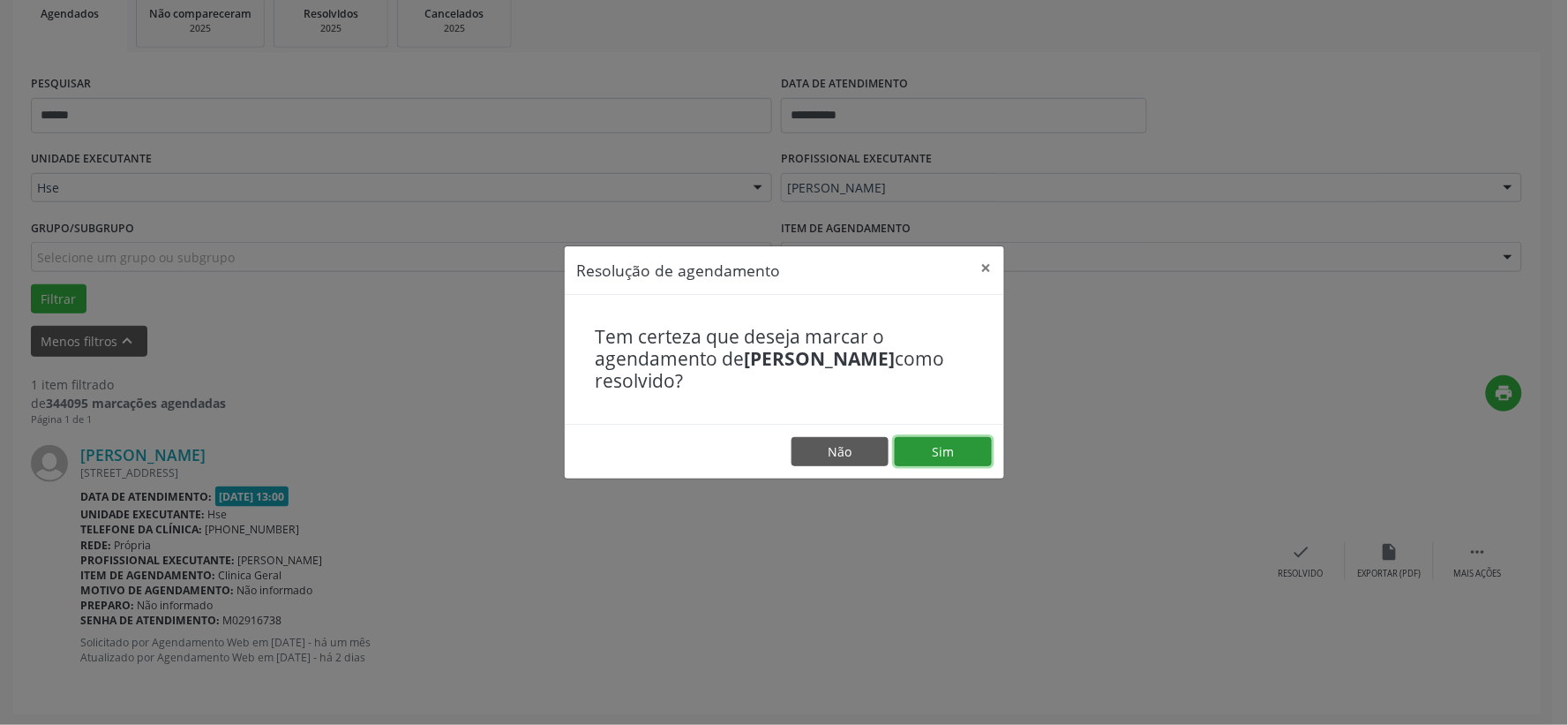
click at [955, 445] on button "Sim" at bounding box center [943, 452] width 97 height 30
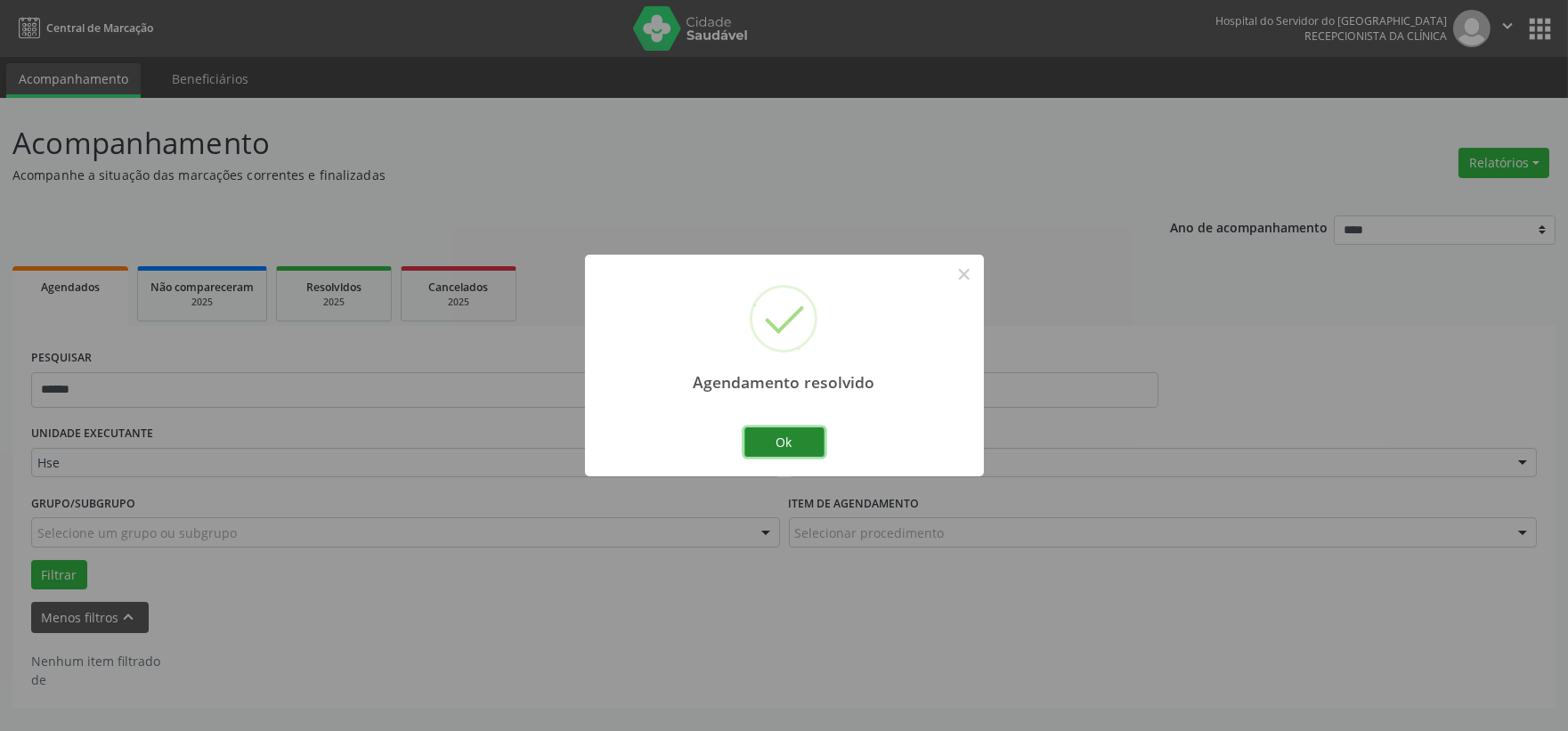
scroll to position [0, 0]
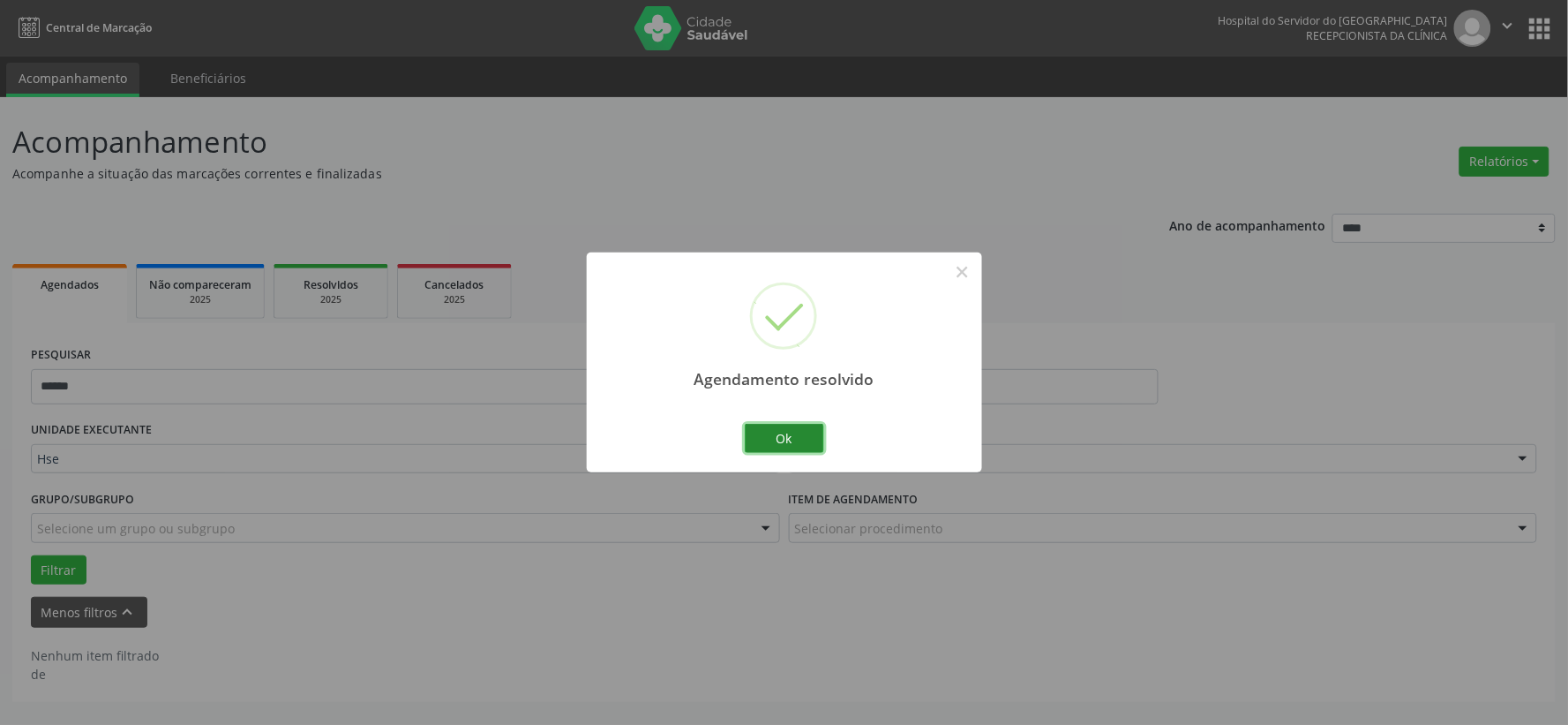
click at [765, 436] on button "Ok" at bounding box center [784, 439] width 79 height 30
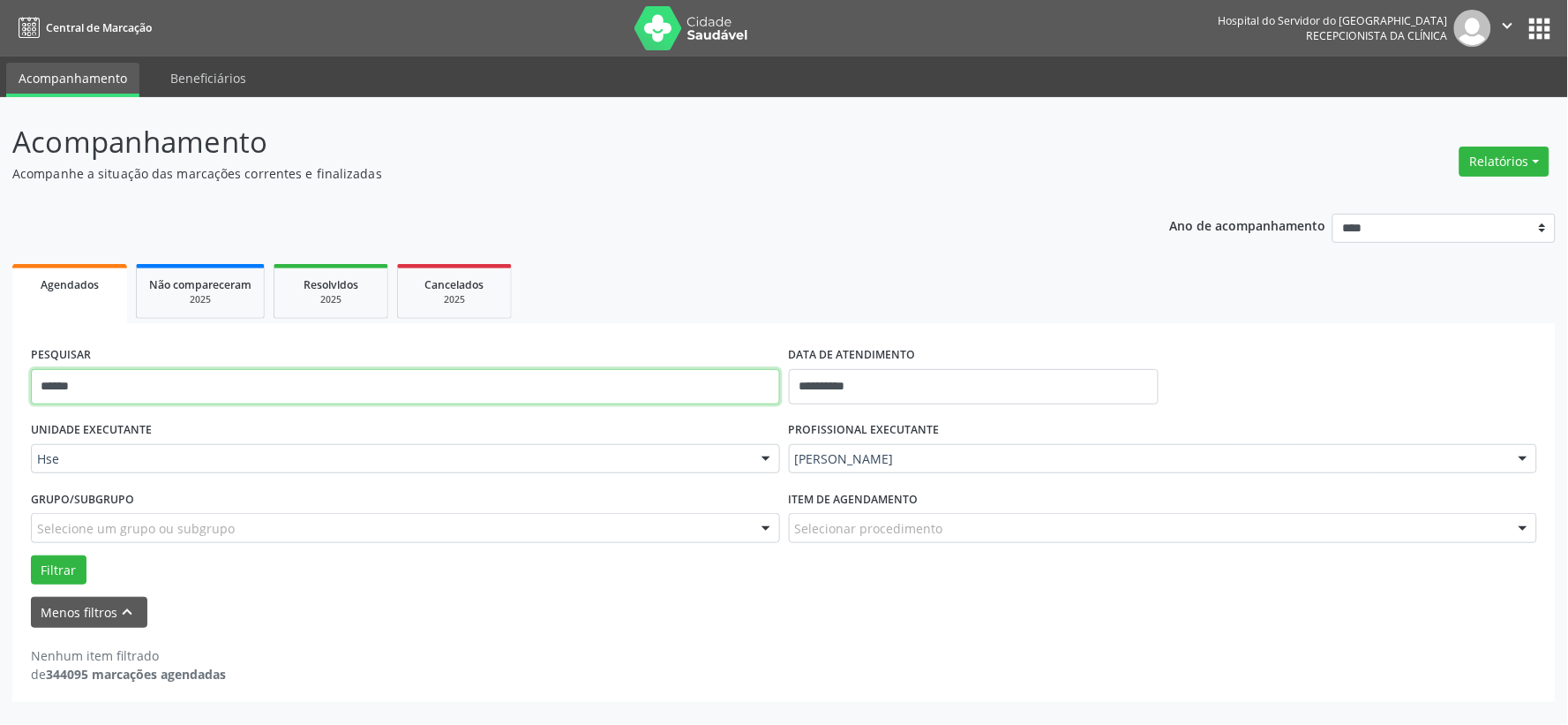
click at [419, 388] on input "******" at bounding box center [405, 386] width 749 height 36
click at [451, 370] on input "text" at bounding box center [405, 386] width 749 height 36
click at [571, 381] on input "text" at bounding box center [405, 386] width 749 height 36
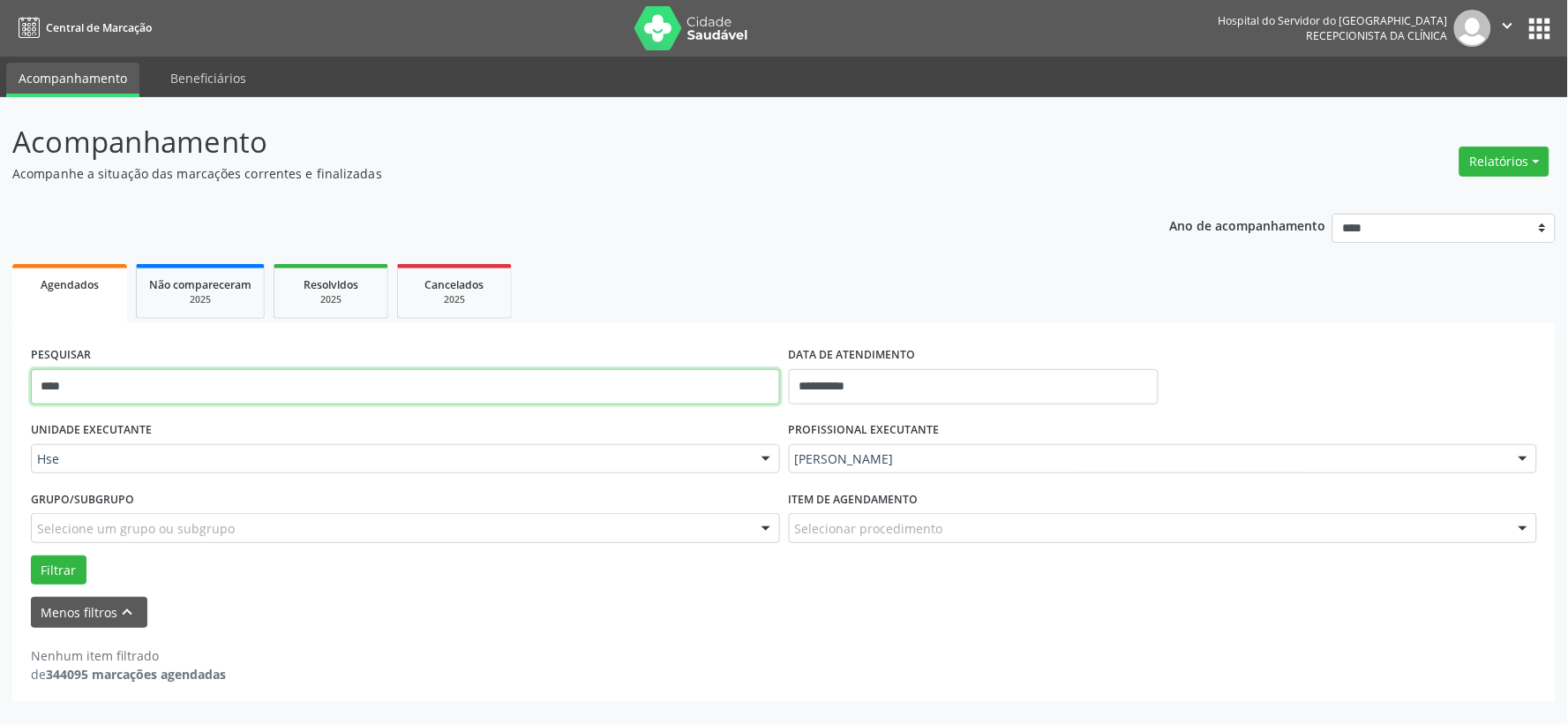
click at [31, 555] on button "Filtrar" at bounding box center [58, 570] width 55 height 30
click at [55, 385] on input "****" at bounding box center [405, 386] width 749 height 36
click at [31, 555] on button "Filtrar" at bounding box center [58, 570] width 55 height 30
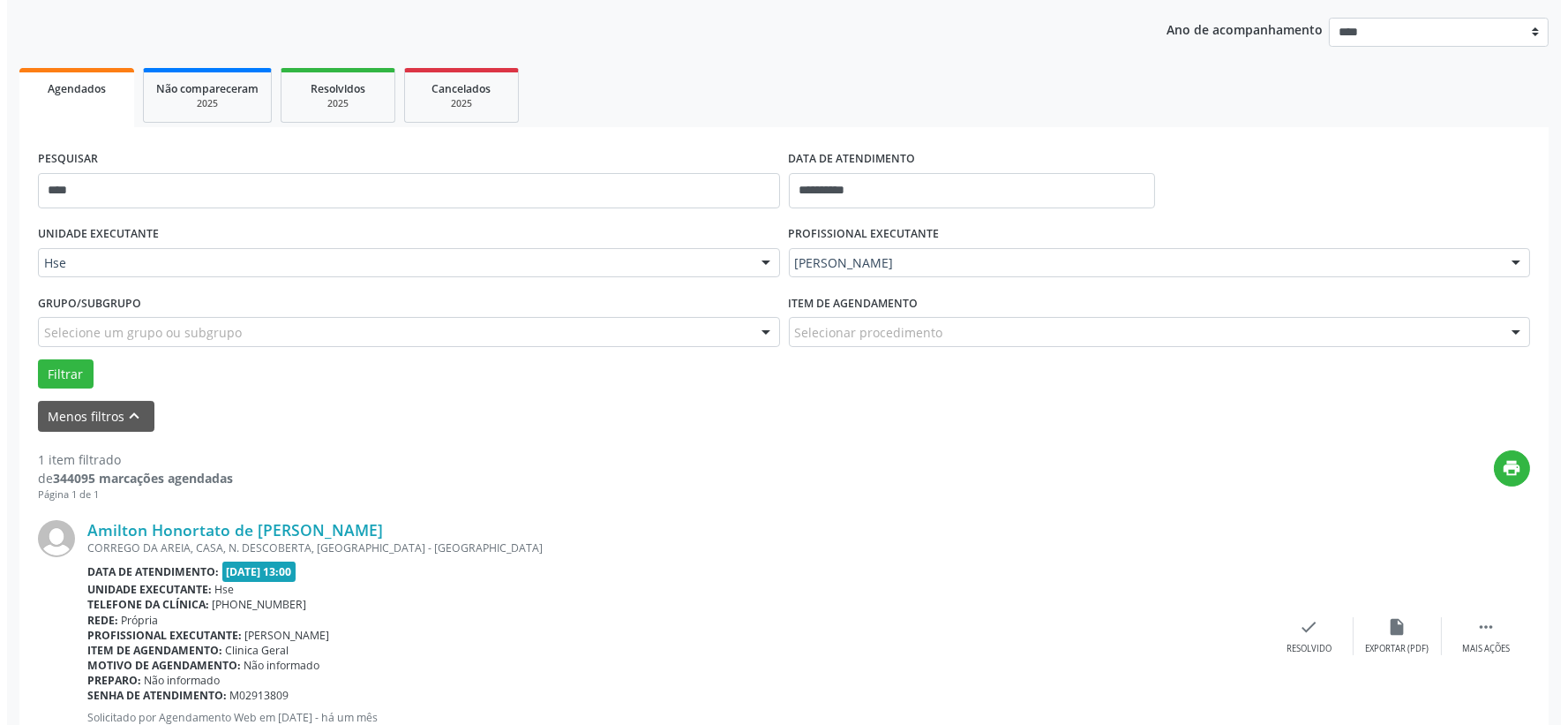
scroll to position [271, 0]
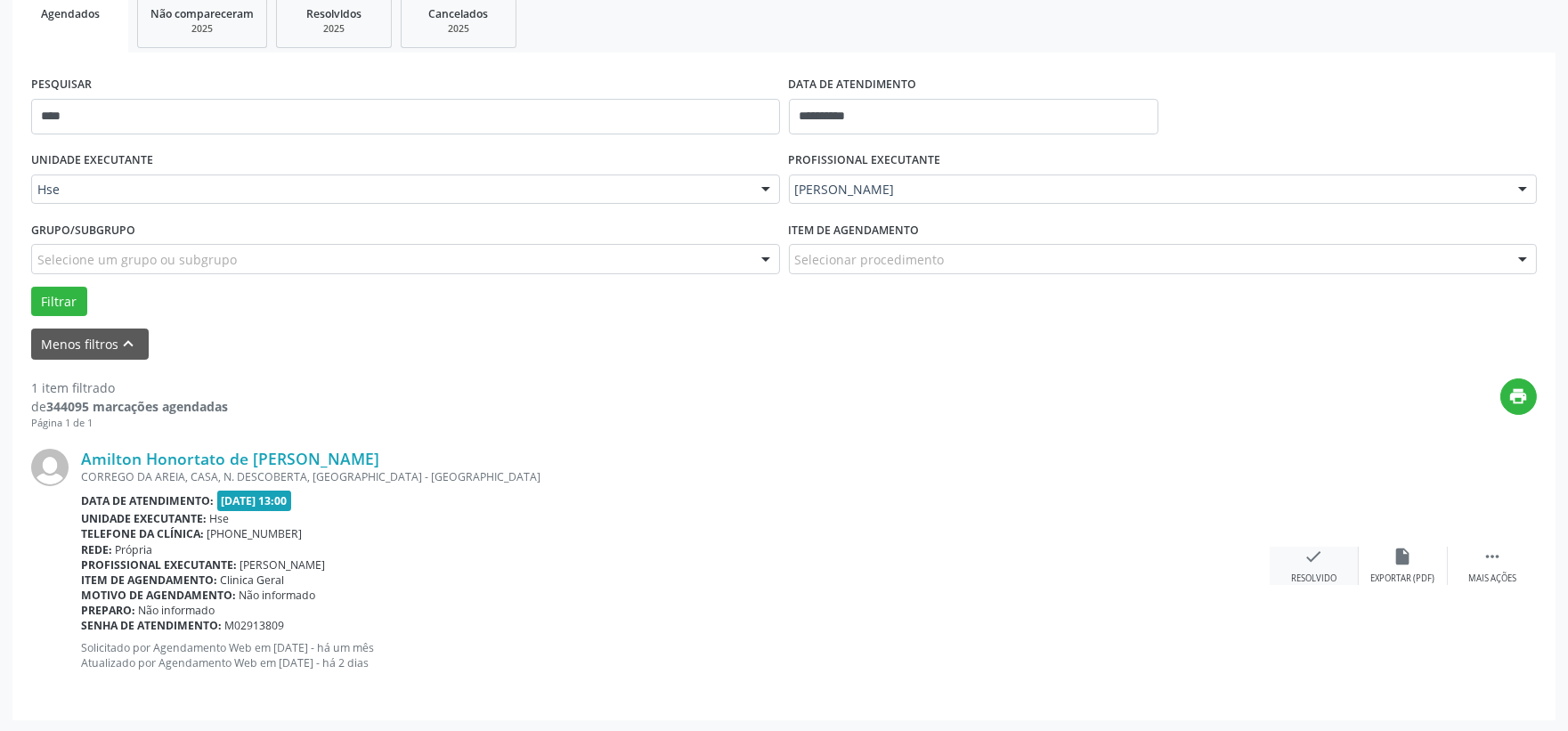
click at [1297, 566] on div "check Resolvido" at bounding box center [1315, 565] width 89 height 38
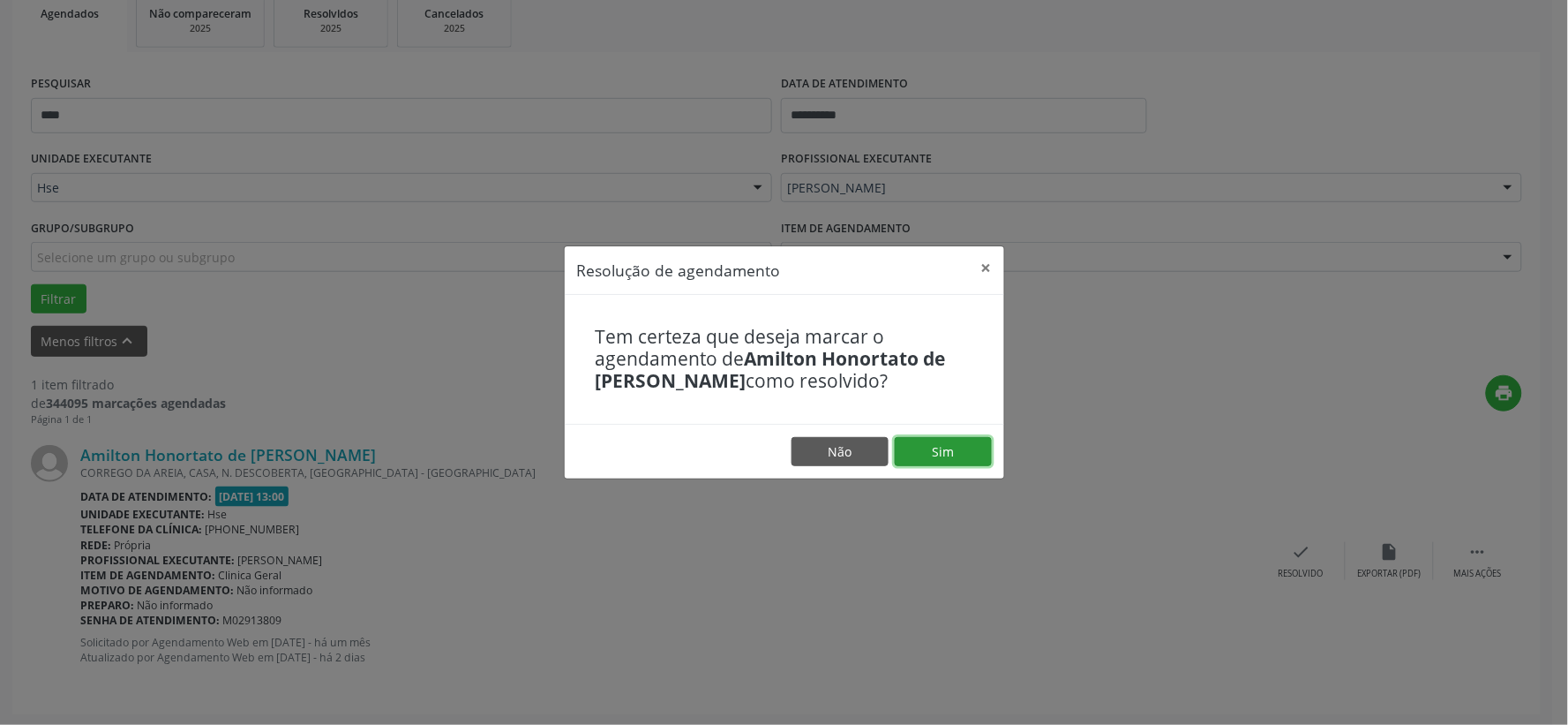
click at [941, 450] on button "Sim" at bounding box center [943, 452] width 97 height 30
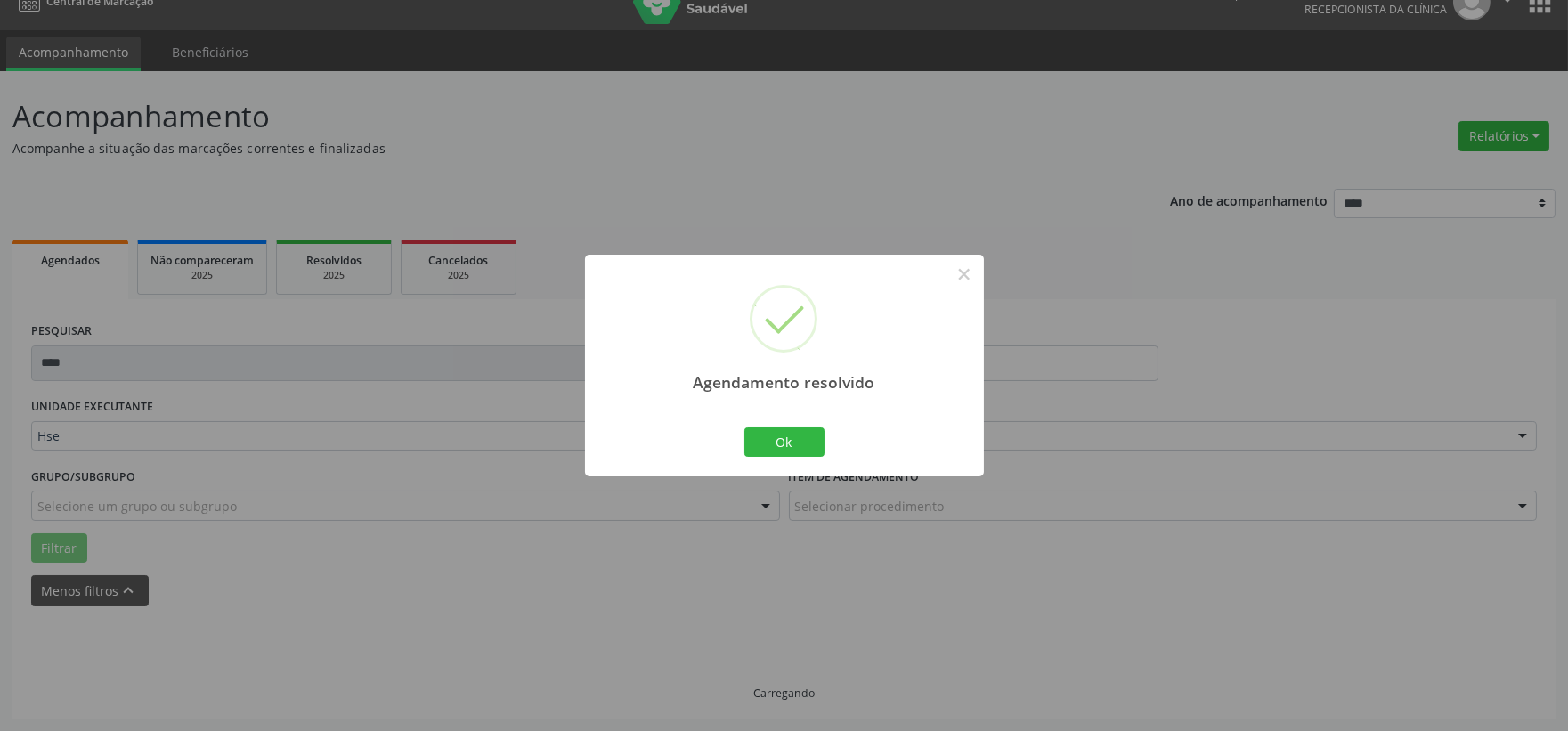
scroll to position [0, 0]
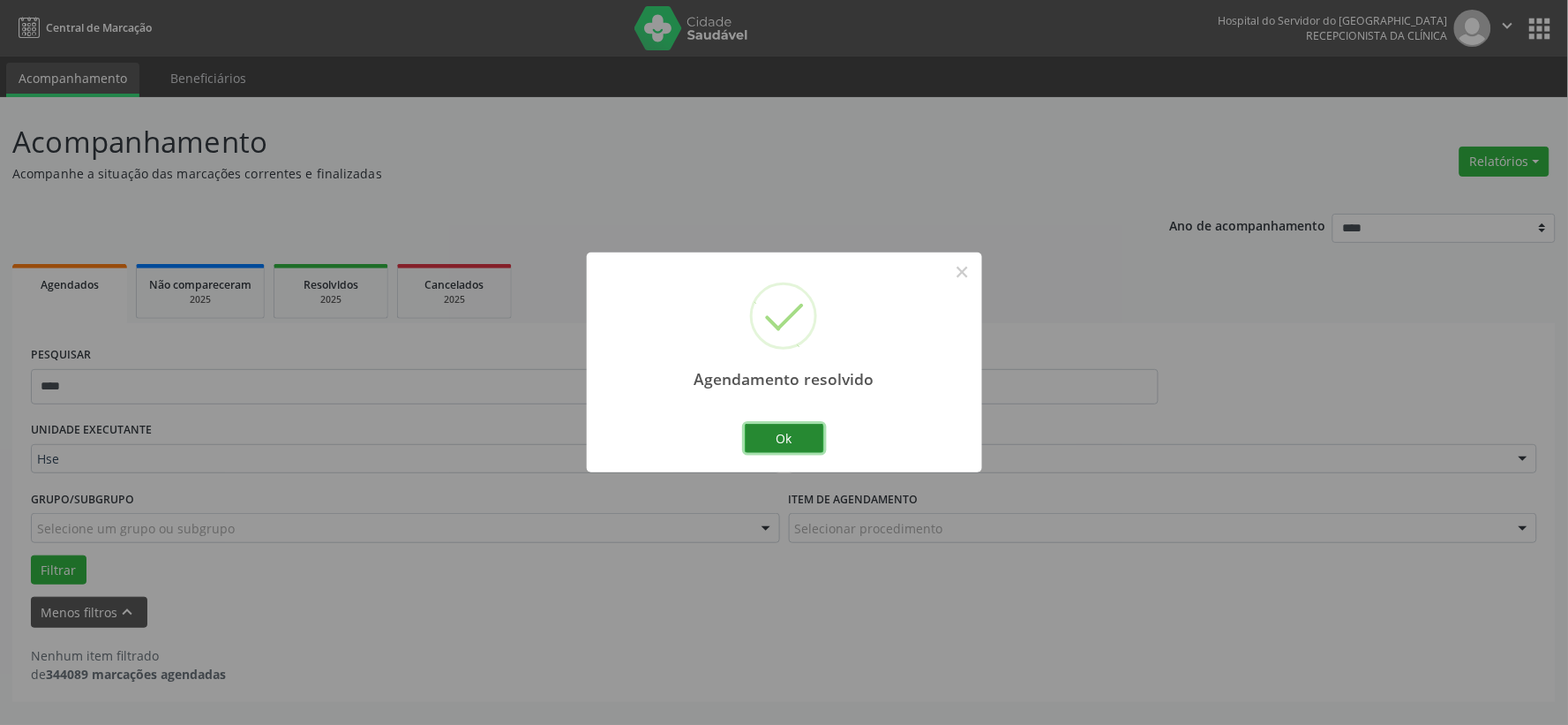
click at [796, 449] on button "Ok" at bounding box center [784, 439] width 79 height 30
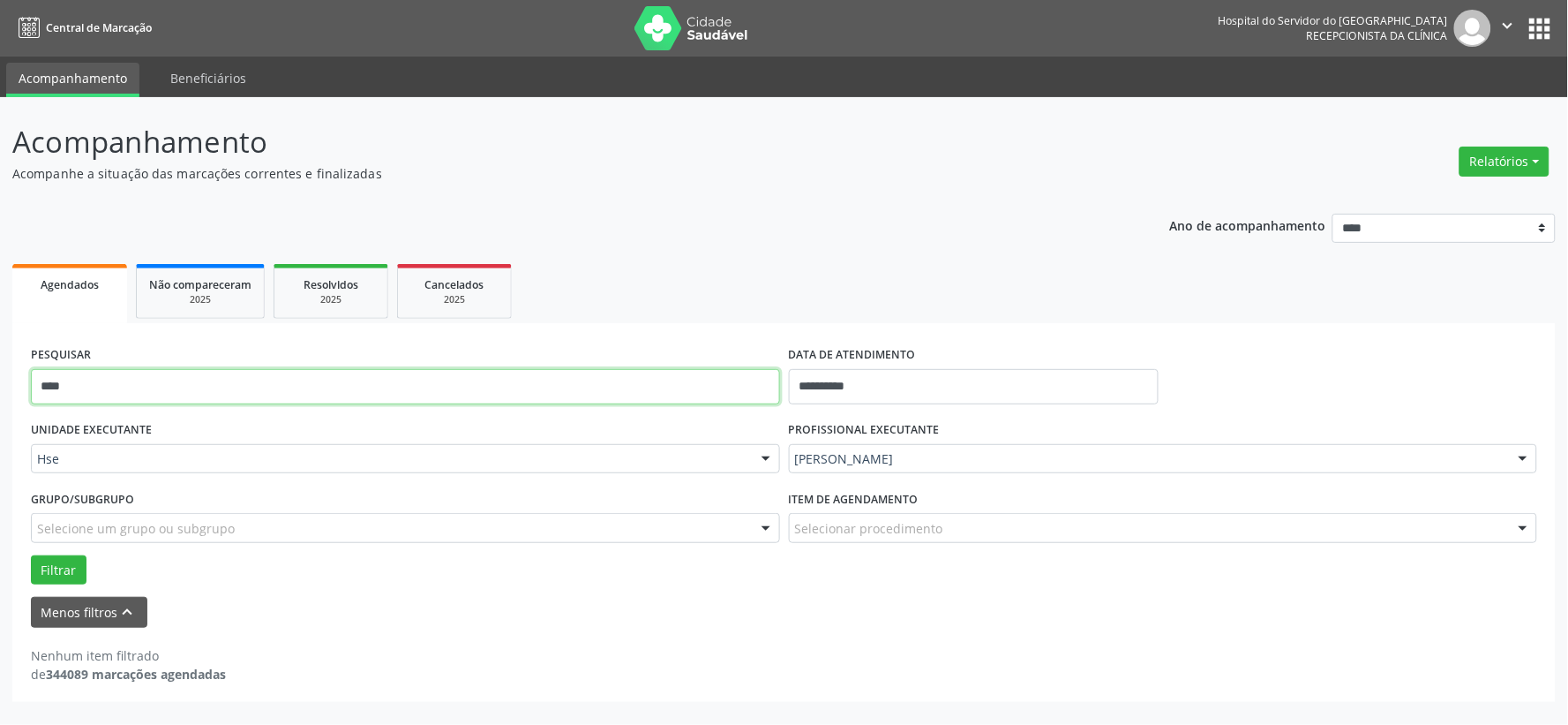
click at [656, 395] on input "****" at bounding box center [405, 386] width 749 height 36
click at [31, 555] on button "Filtrar" at bounding box center [58, 570] width 55 height 30
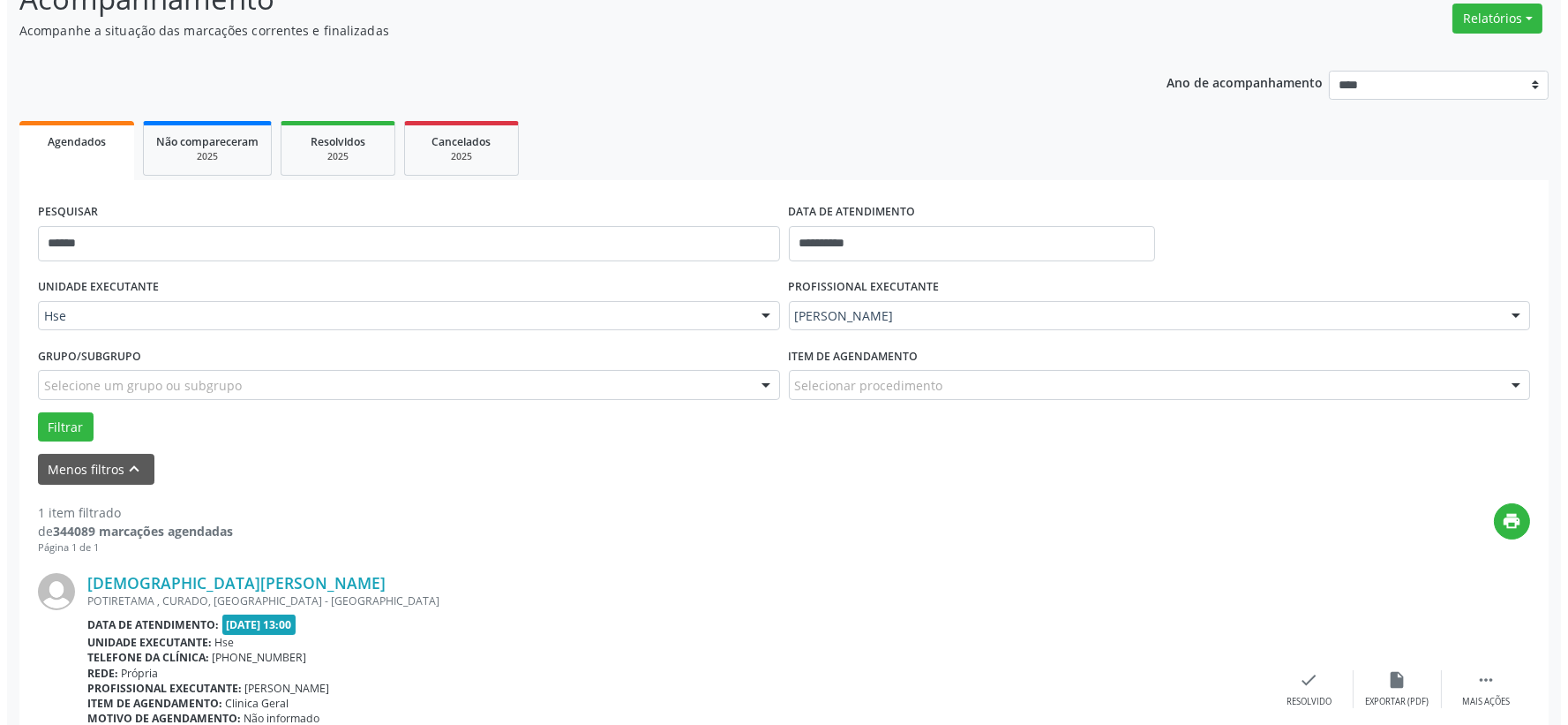
scroll to position [271, 0]
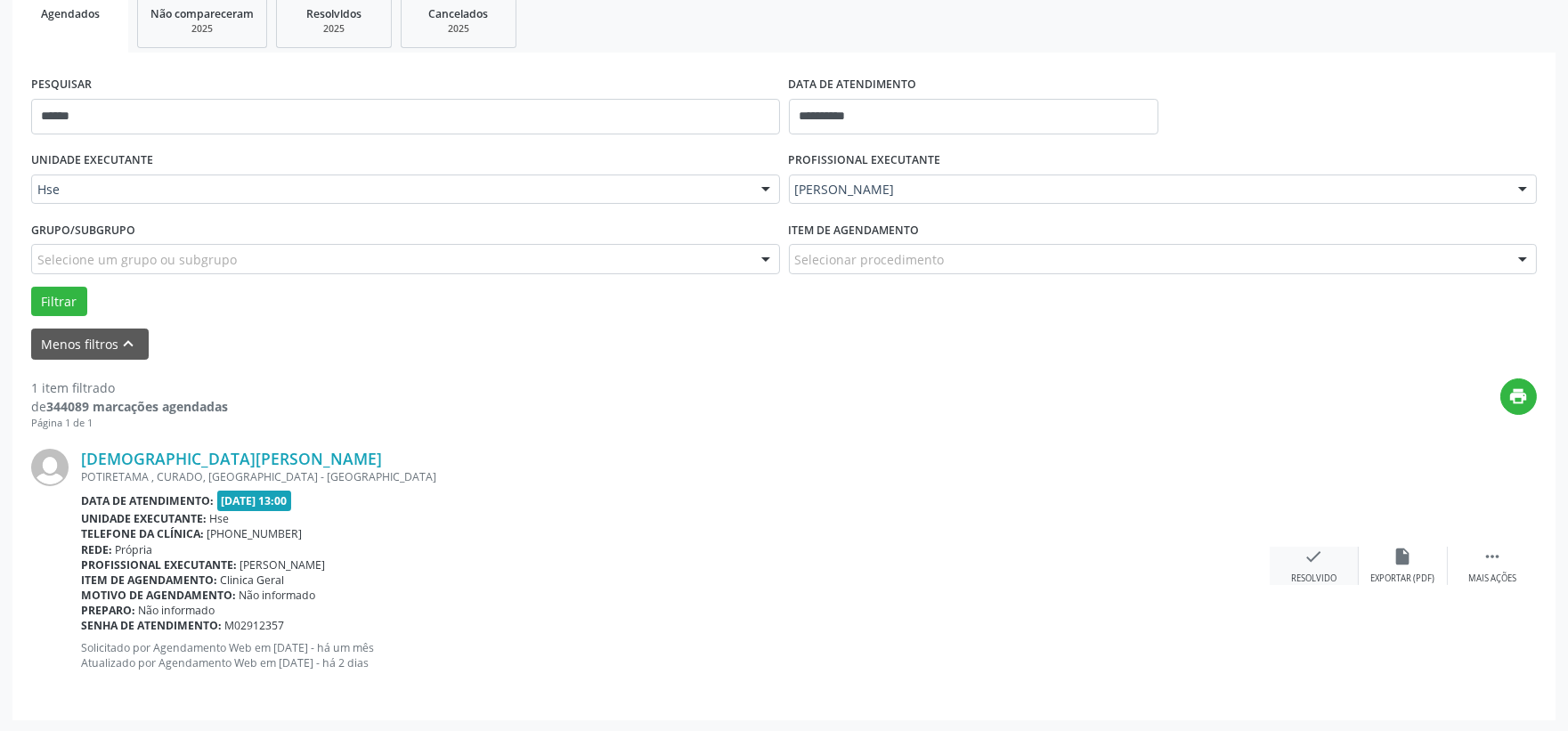
click at [1313, 566] on div "check Resolvido" at bounding box center [1315, 565] width 89 height 38
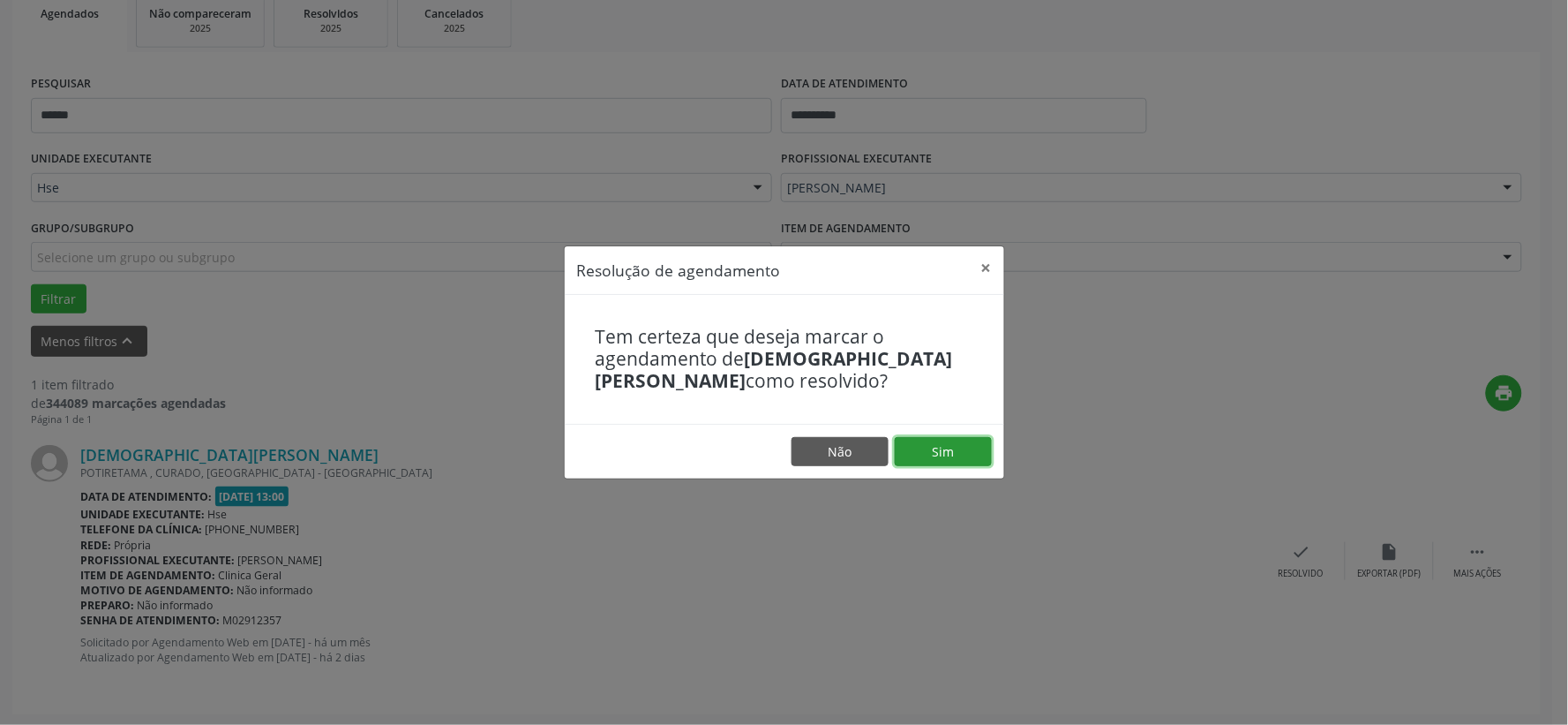
click at [967, 443] on button "Sim" at bounding box center [943, 452] width 97 height 30
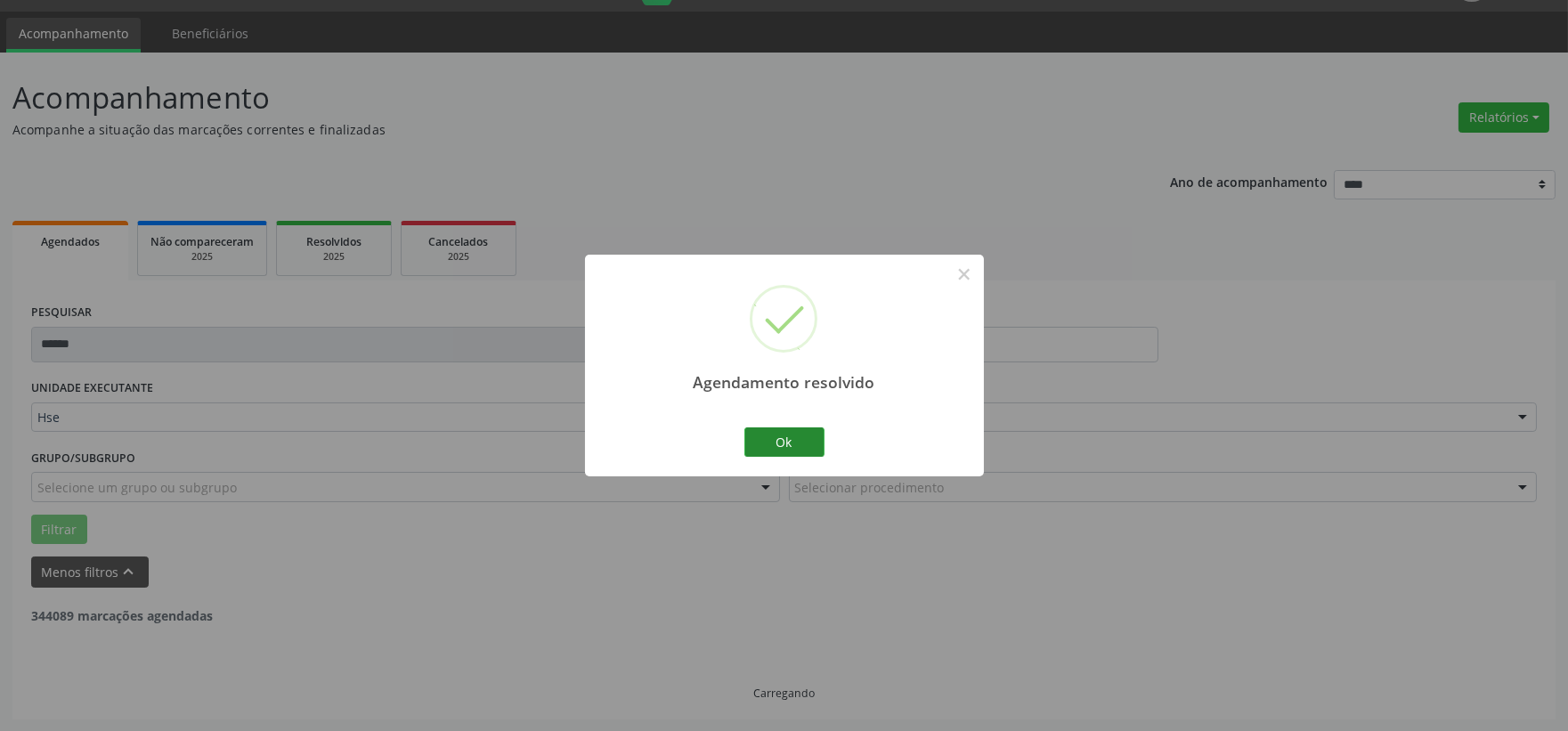
scroll to position [0, 0]
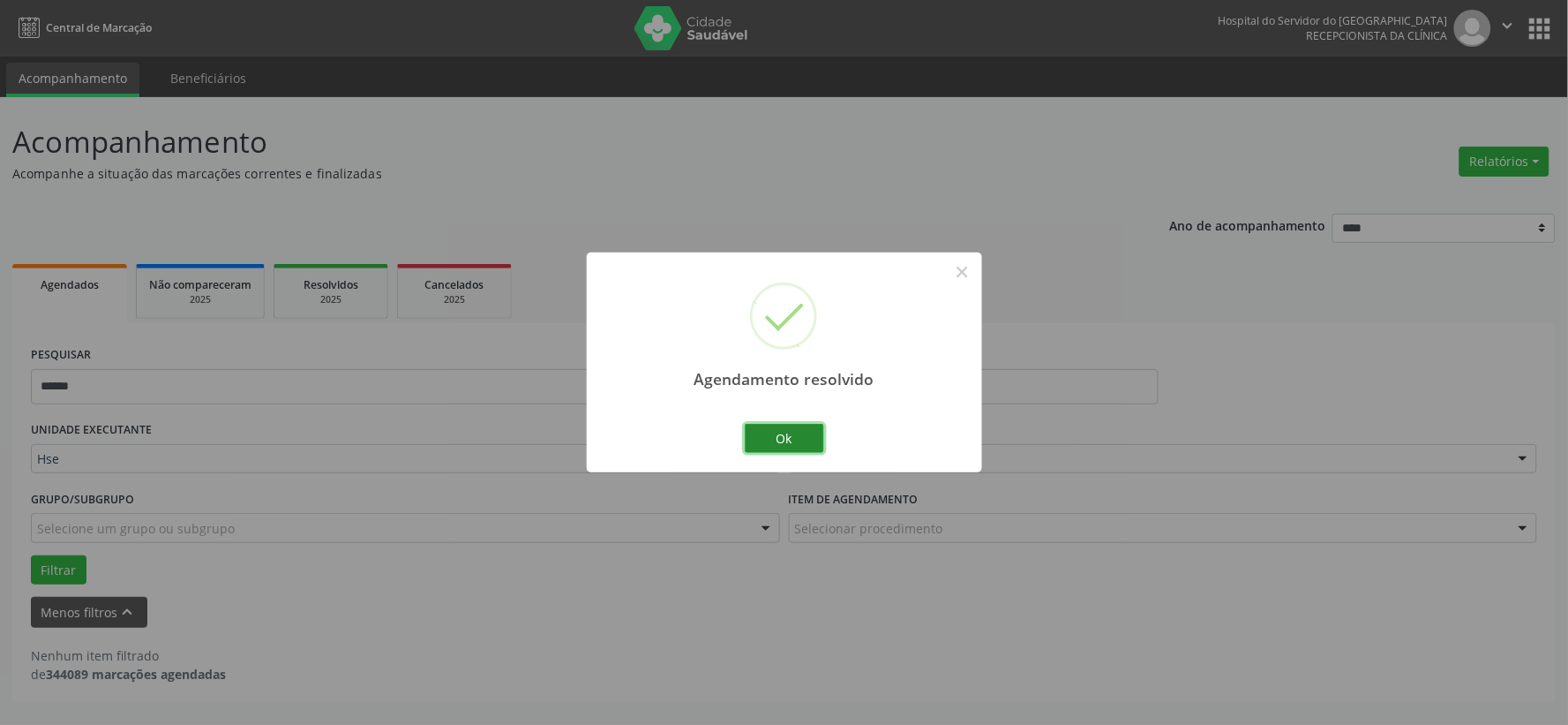
click at [786, 436] on button "Ok" at bounding box center [784, 439] width 79 height 30
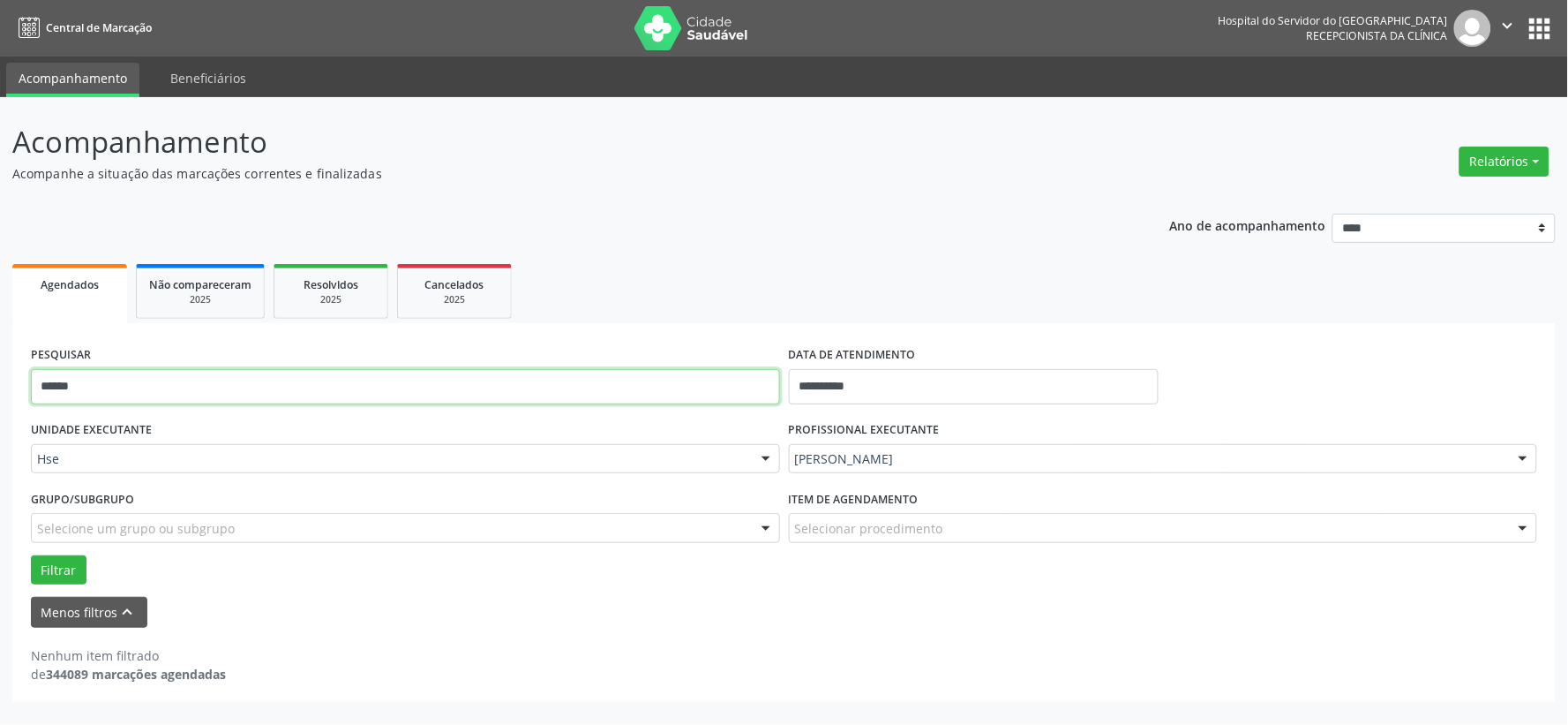
click at [513, 375] on input "******" at bounding box center [405, 386] width 749 height 36
click at [31, 555] on button "Filtrar" at bounding box center [58, 570] width 55 height 30
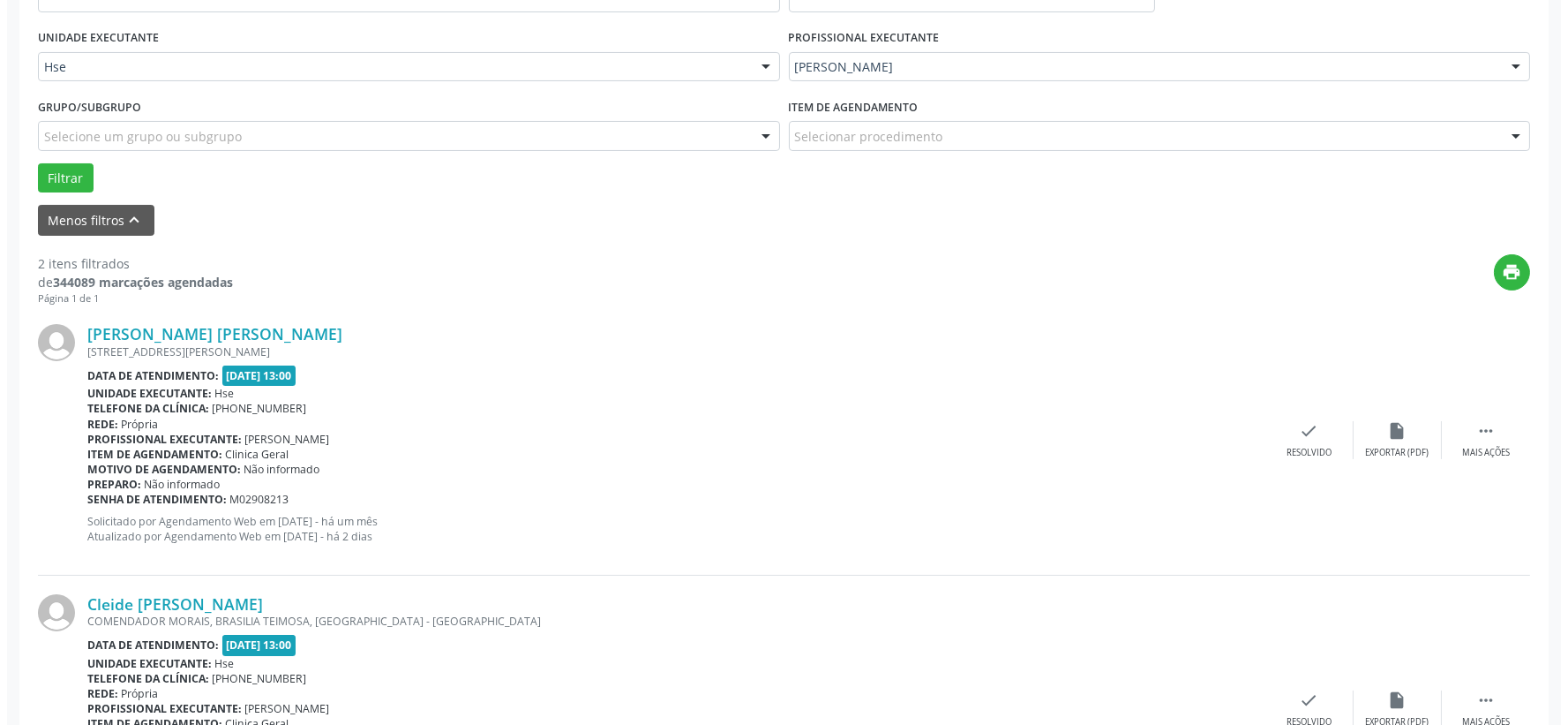
scroll to position [541, 0]
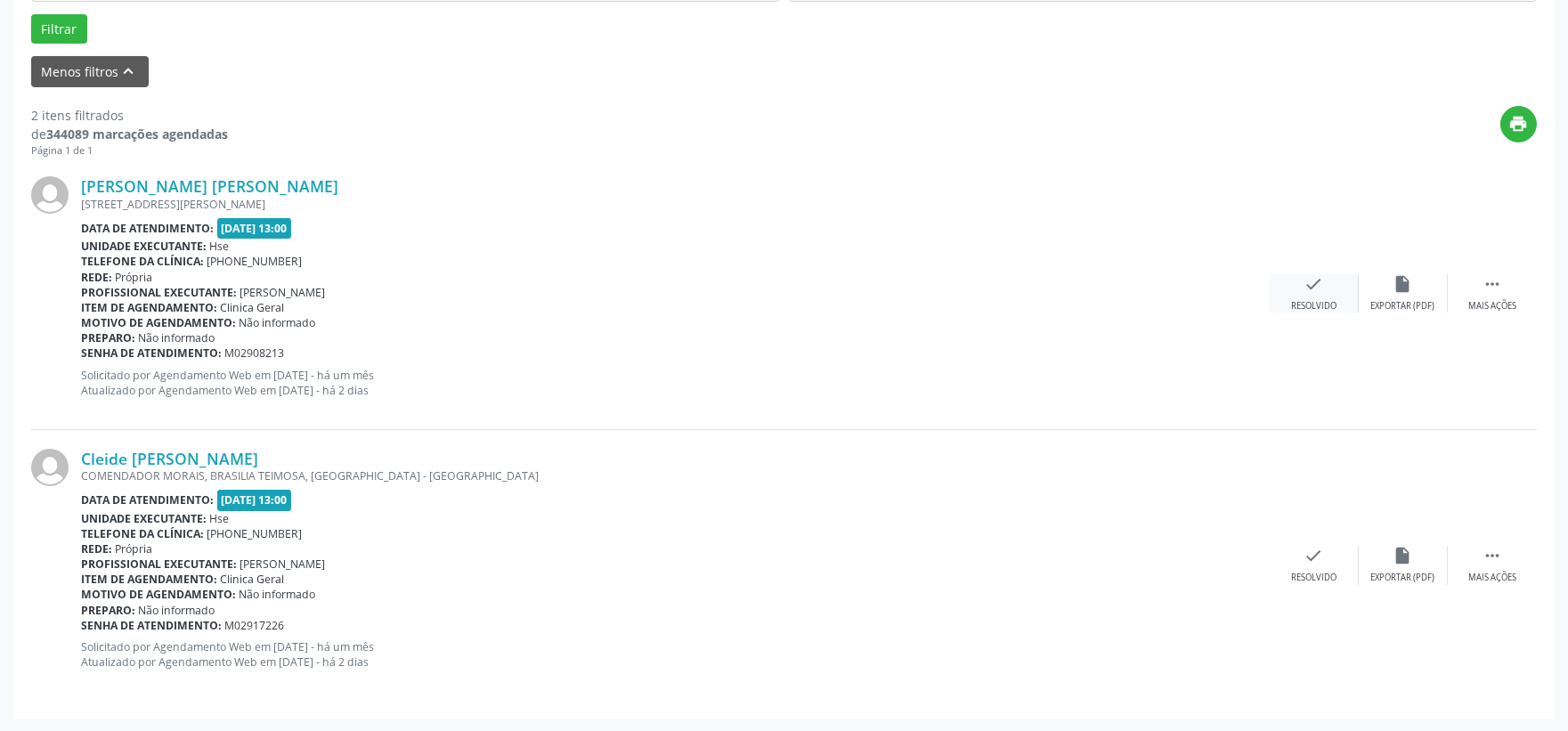
click at [1294, 286] on div "check Resolvido" at bounding box center [1315, 293] width 89 height 38
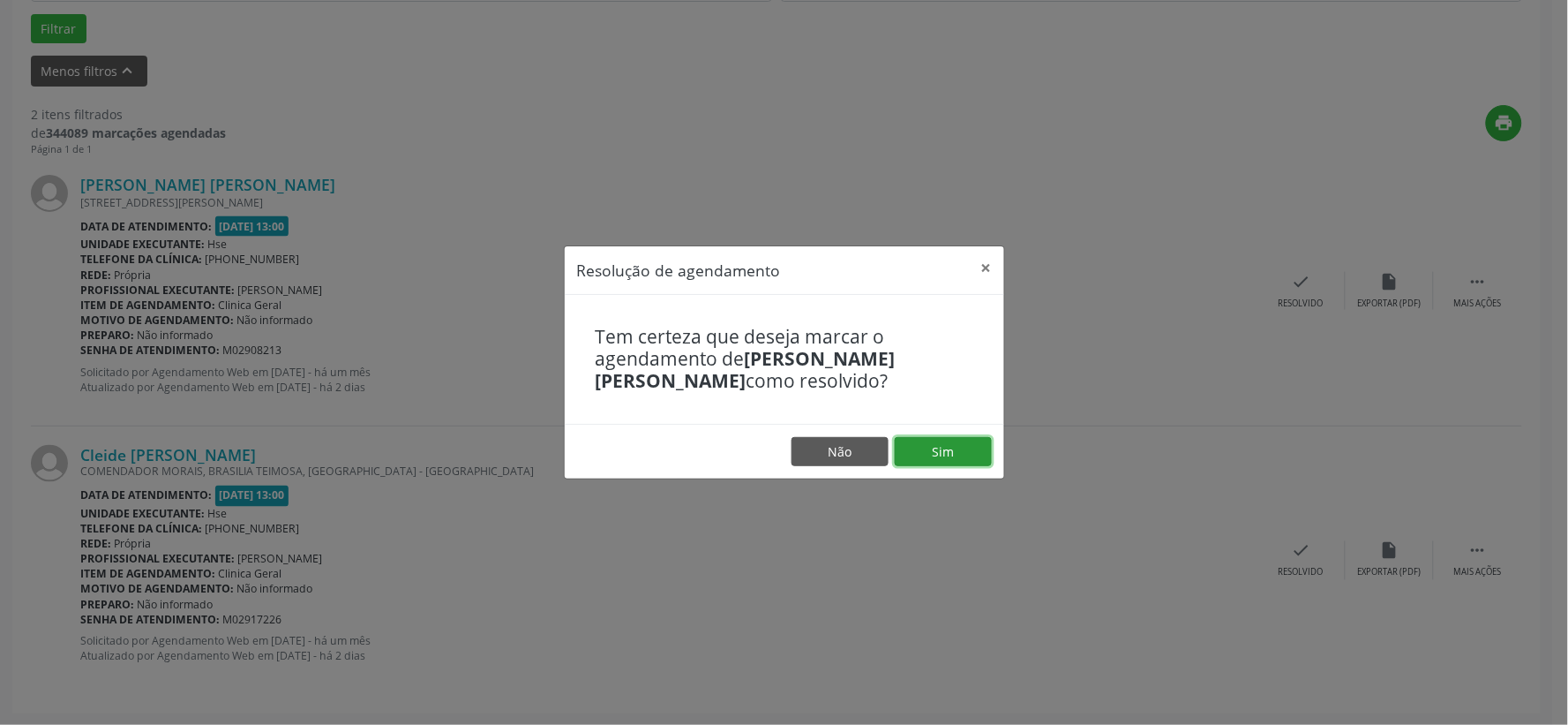
click at [964, 453] on button "Sim" at bounding box center [943, 452] width 97 height 30
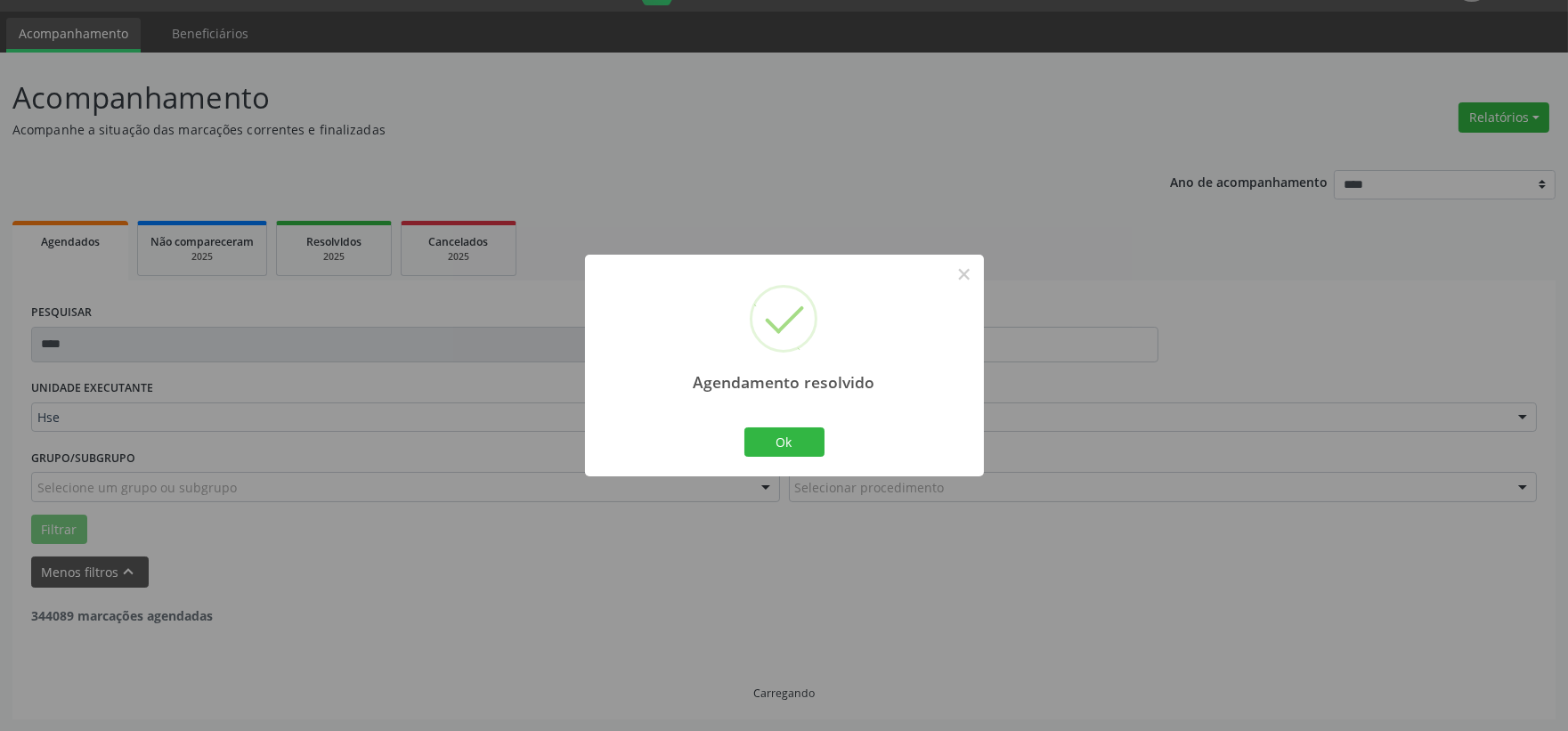
scroll to position [273, 0]
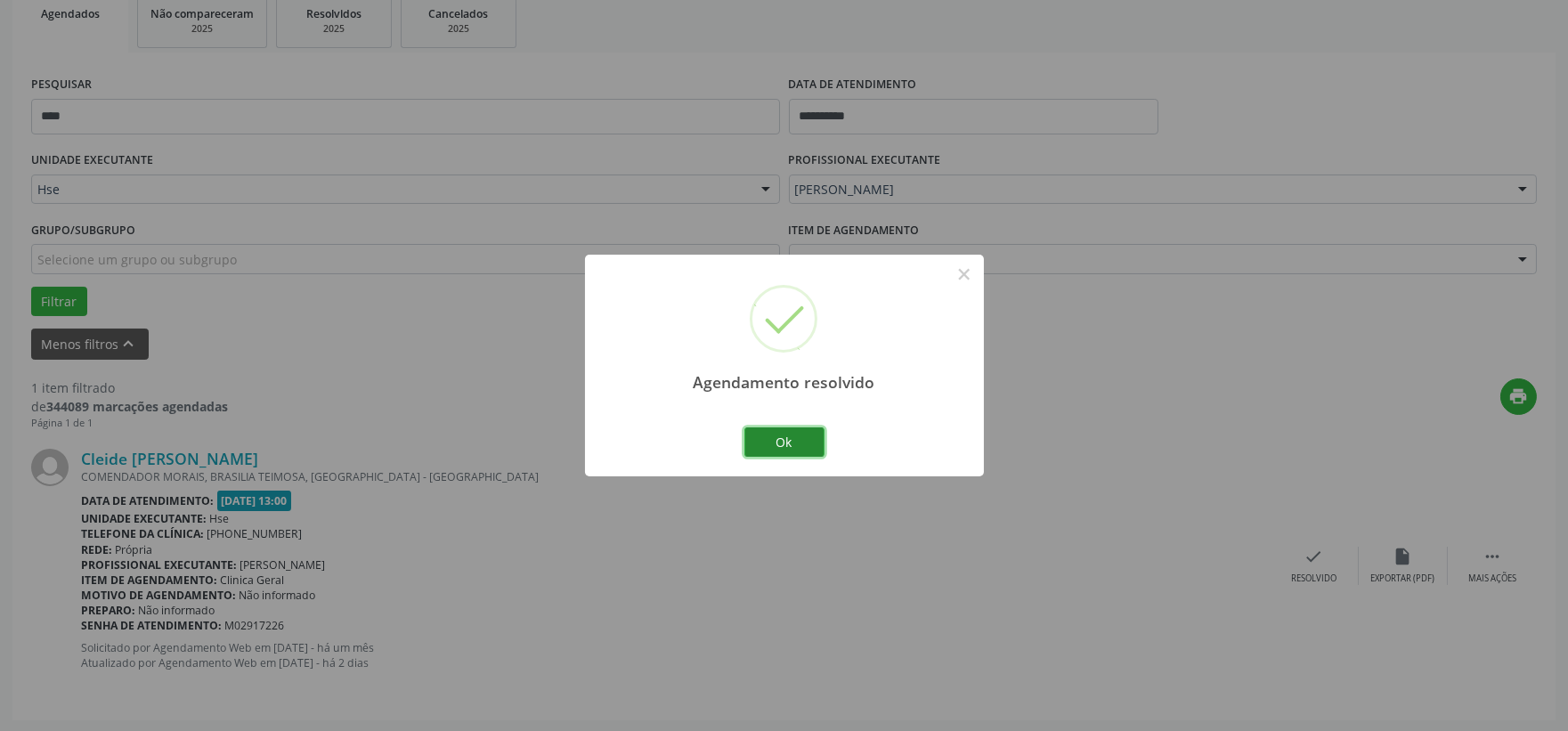
click at [797, 438] on button "Ok" at bounding box center [784, 443] width 80 height 30
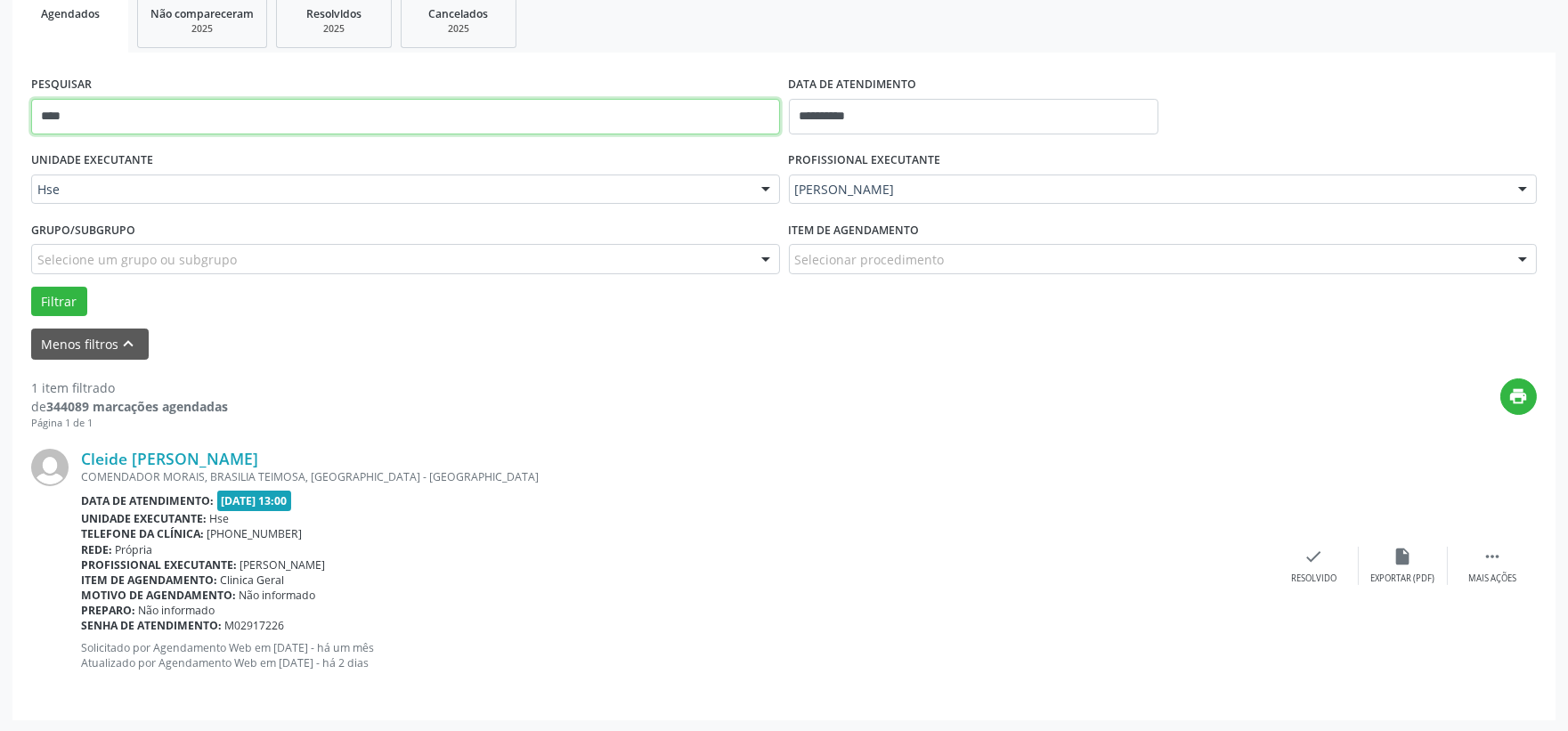
click at [254, 120] on input "****" at bounding box center [405, 117] width 748 height 36
click at [31, 286] on button "Filtrar" at bounding box center [59, 302] width 56 height 30
click at [1299, 568] on div "check Resolvido" at bounding box center [1315, 565] width 89 height 38
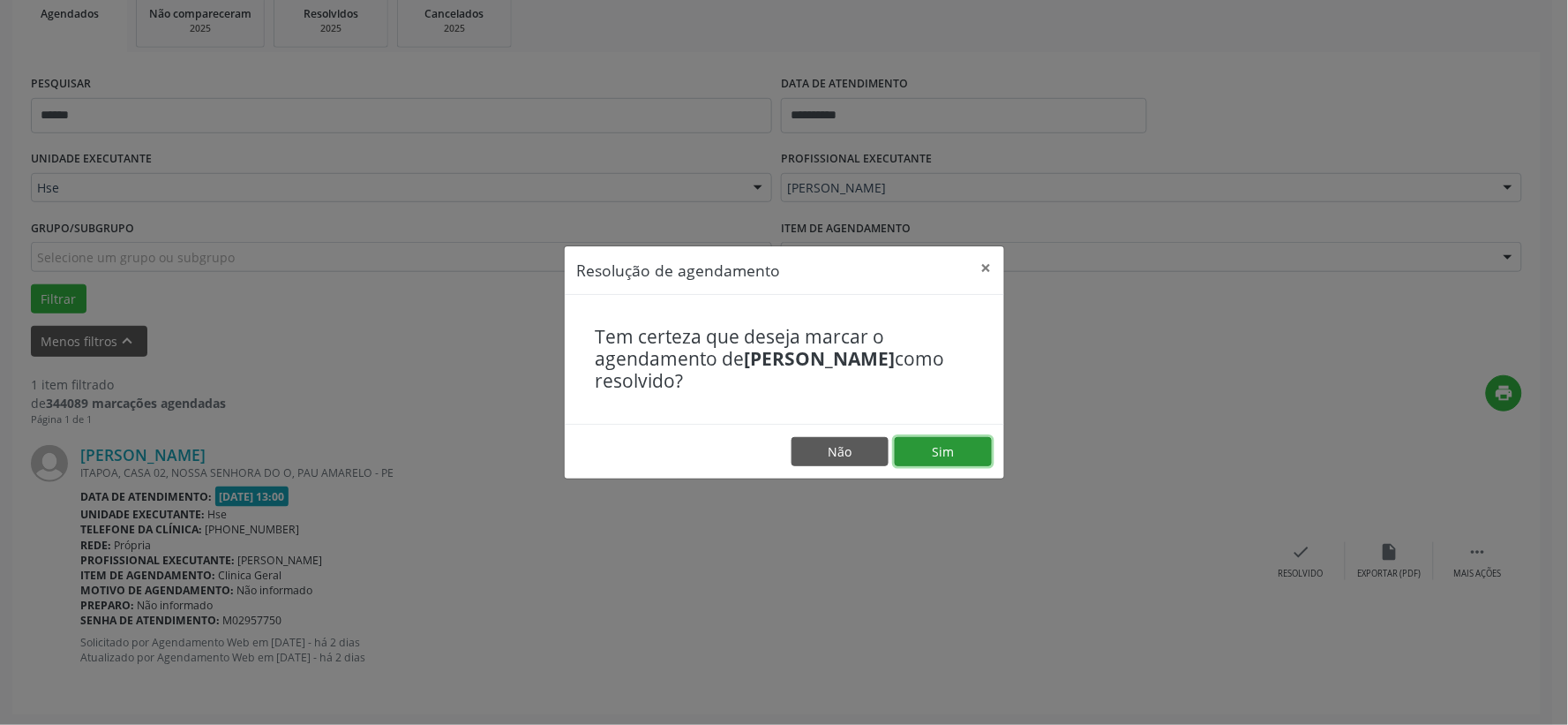
click at [953, 439] on button "Sim" at bounding box center [943, 452] width 97 height 30
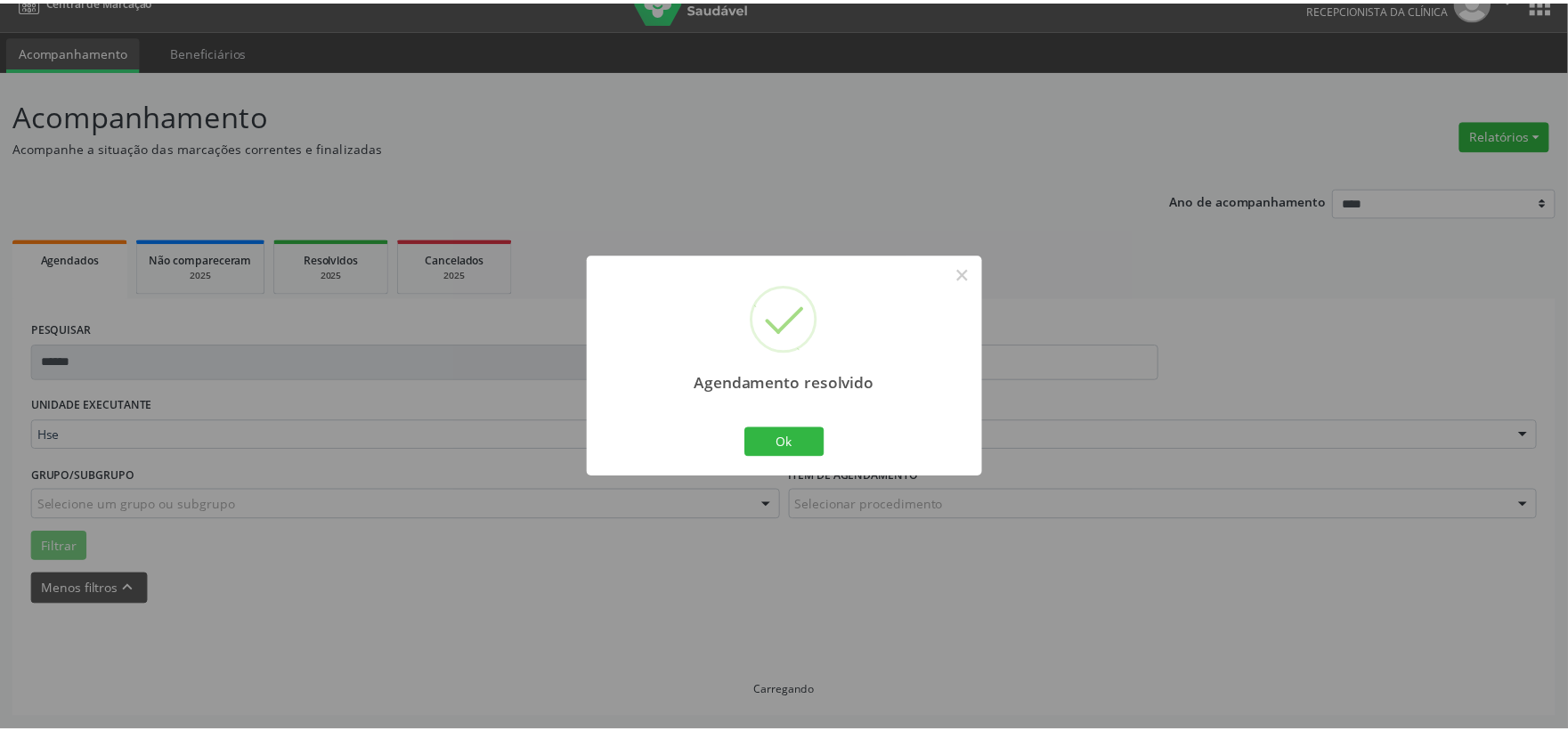
scroll to position [27, 0]
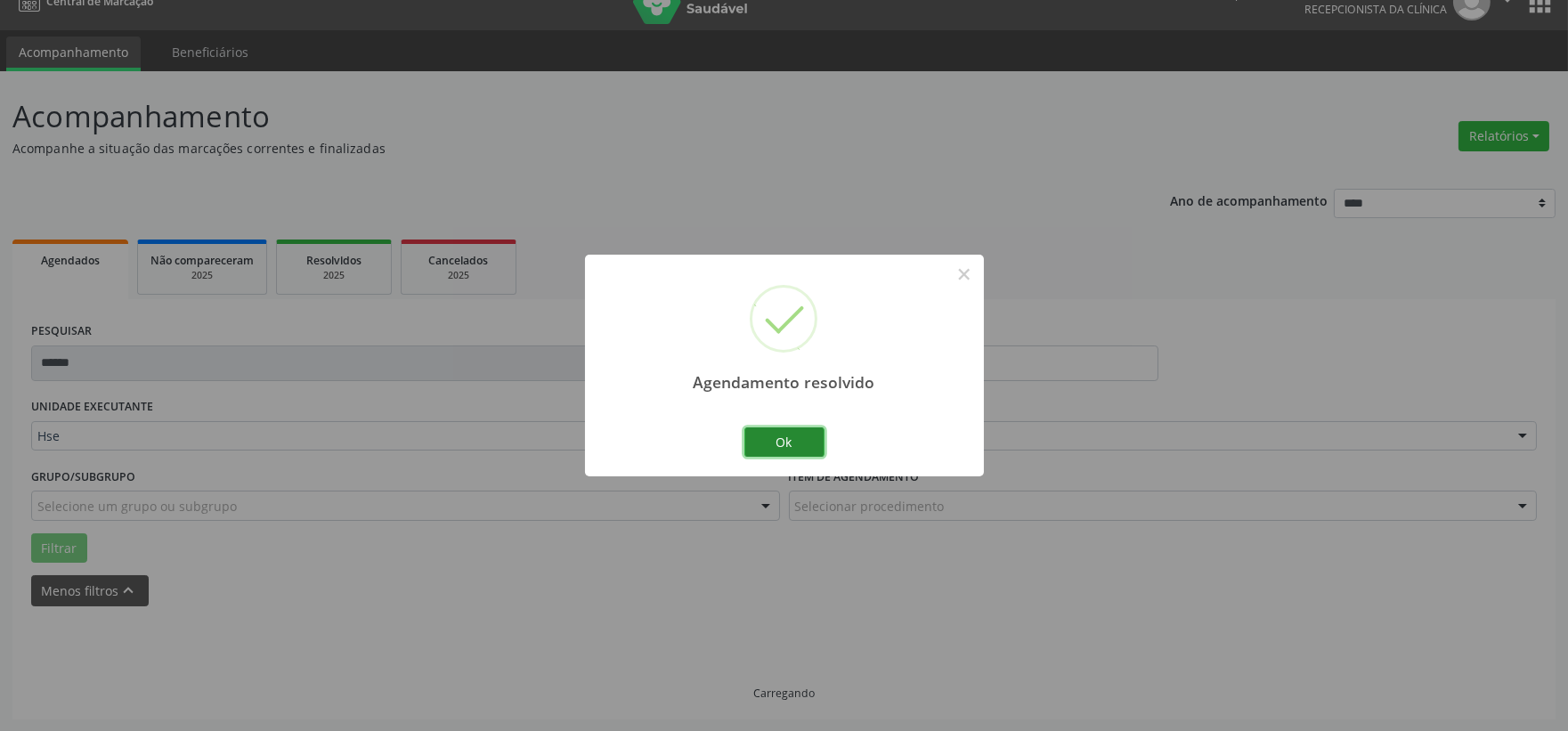
click at [786, 440] on button "Ok" at bounding box center [784, 443] width 80 height 30
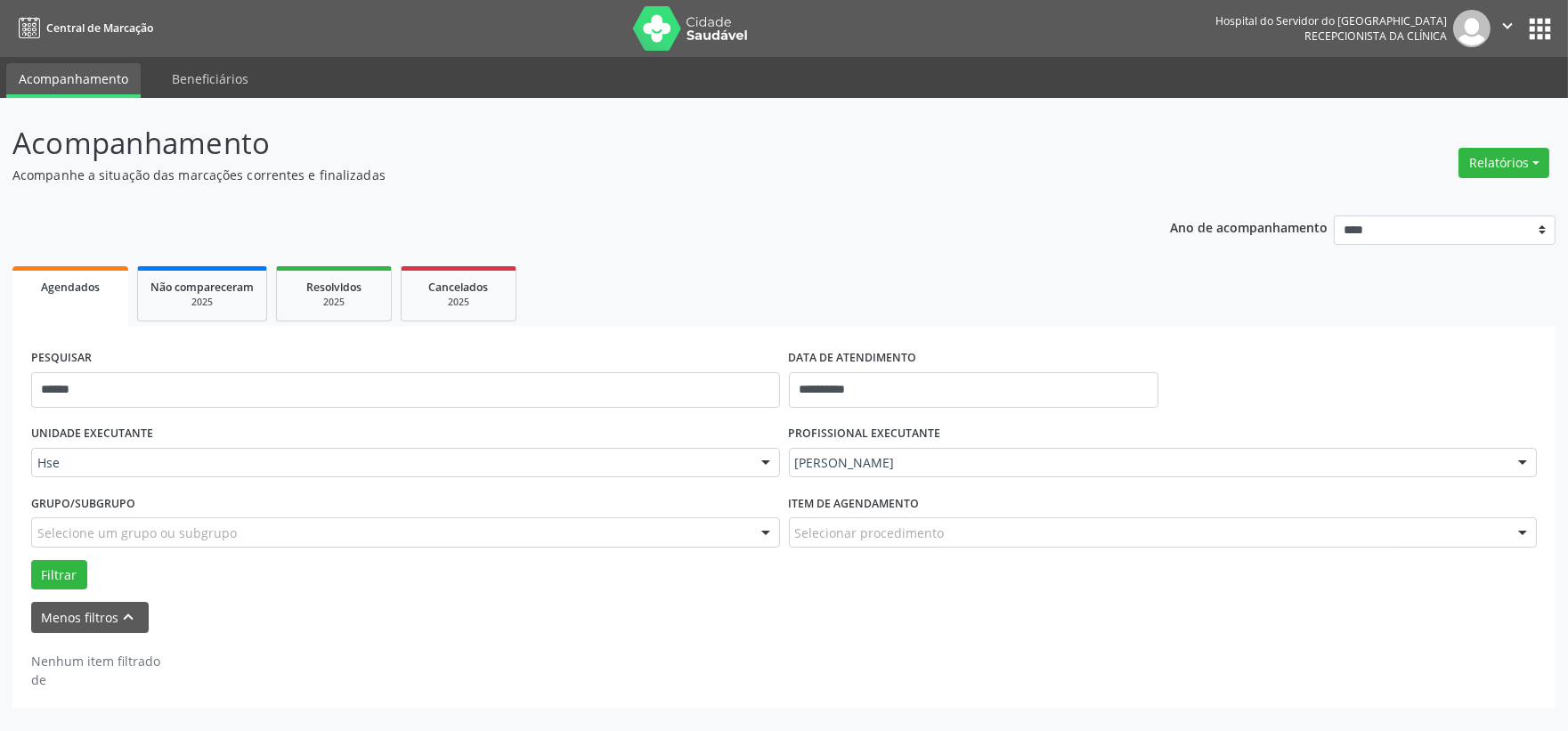
scroll to position [0, 0]
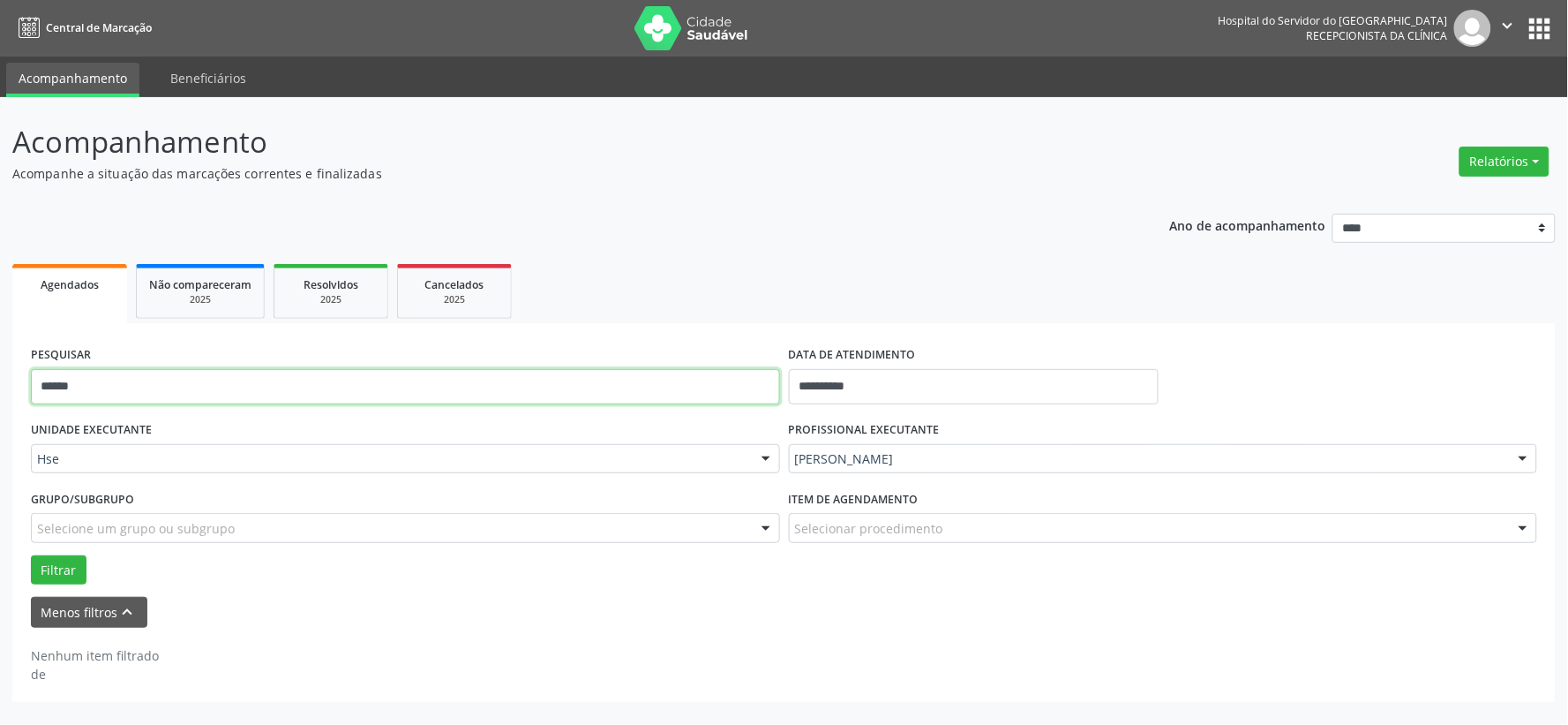
click at [550, 384] on input "******" at bounding box center [405, 386] width 749 height 36
click at [31, 555] on button "Filtrar" at bounding box center [58, 570] width 55 height 30
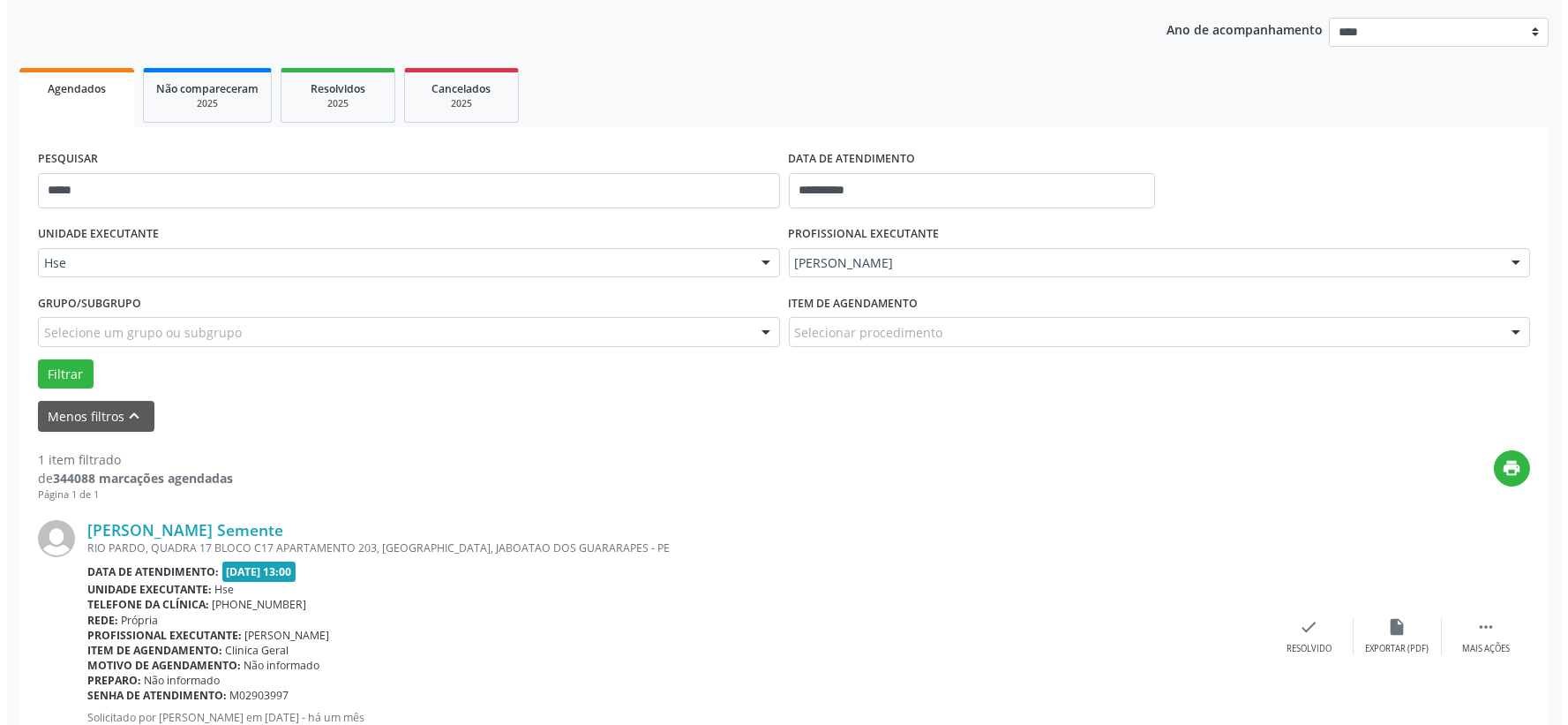
scroll to position [271, 0]
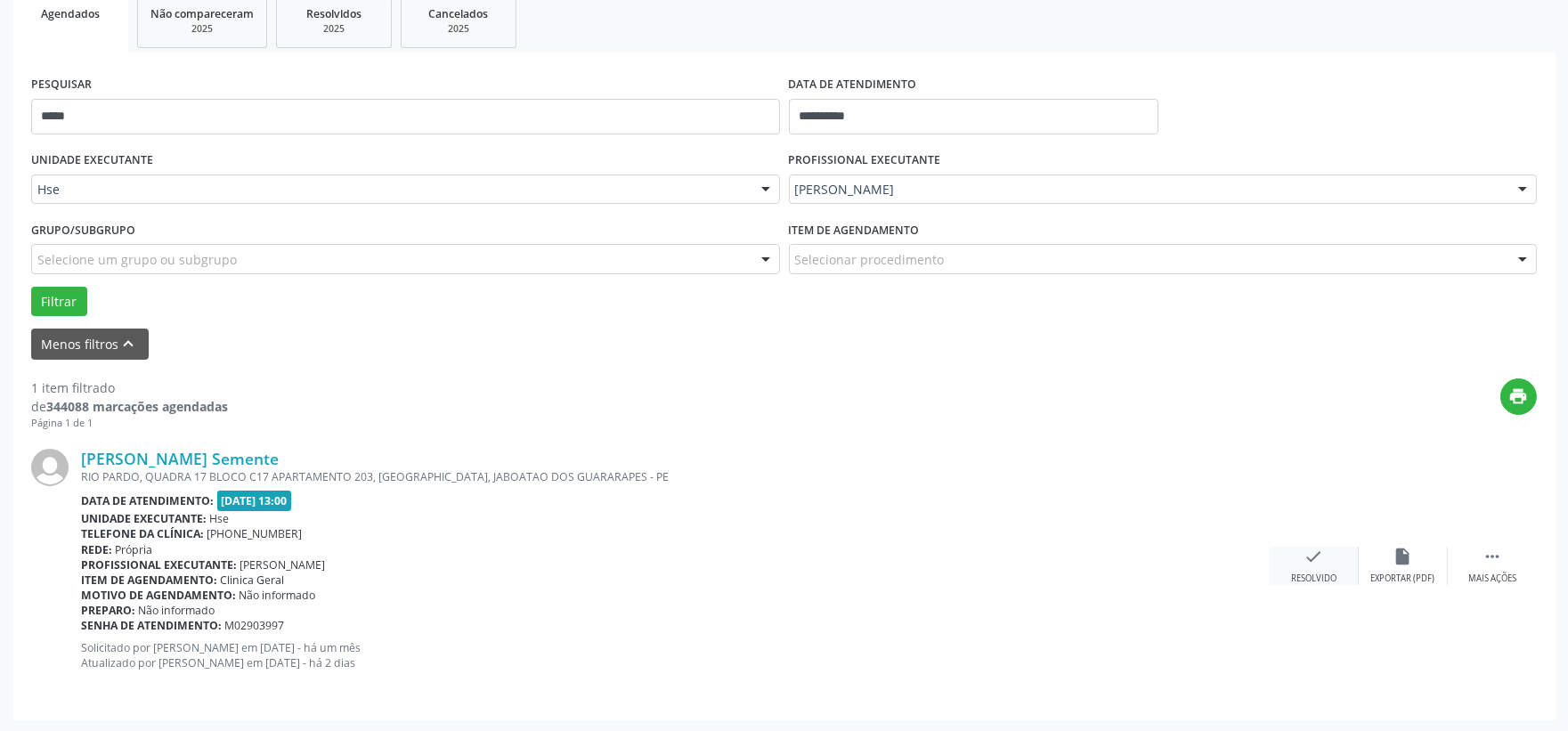
click at [1313, 561] on icon "check" at bounding box center [1314, 556] width 20 height 20
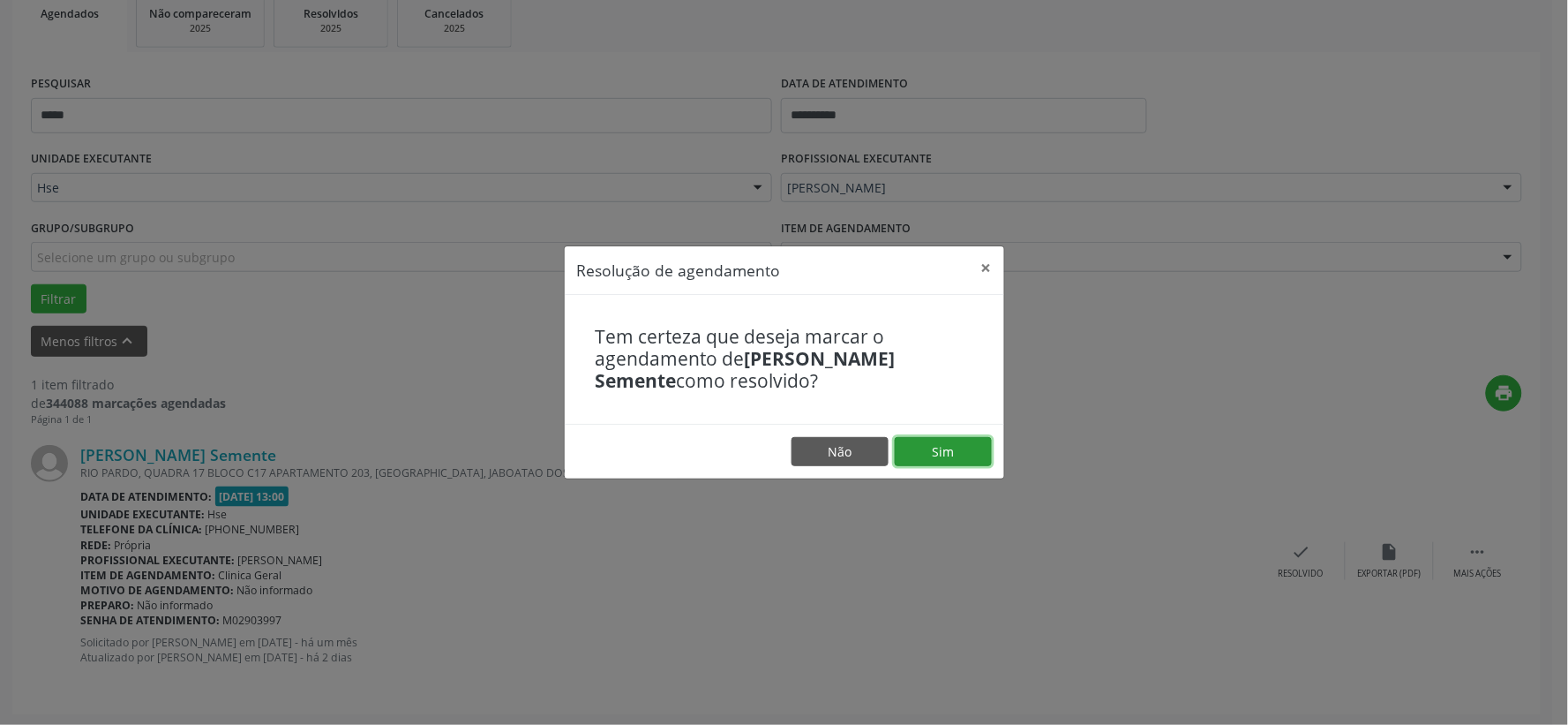
click at [947, 453] on button "Sim" at bounding box center [943, 452] width 97 height 30
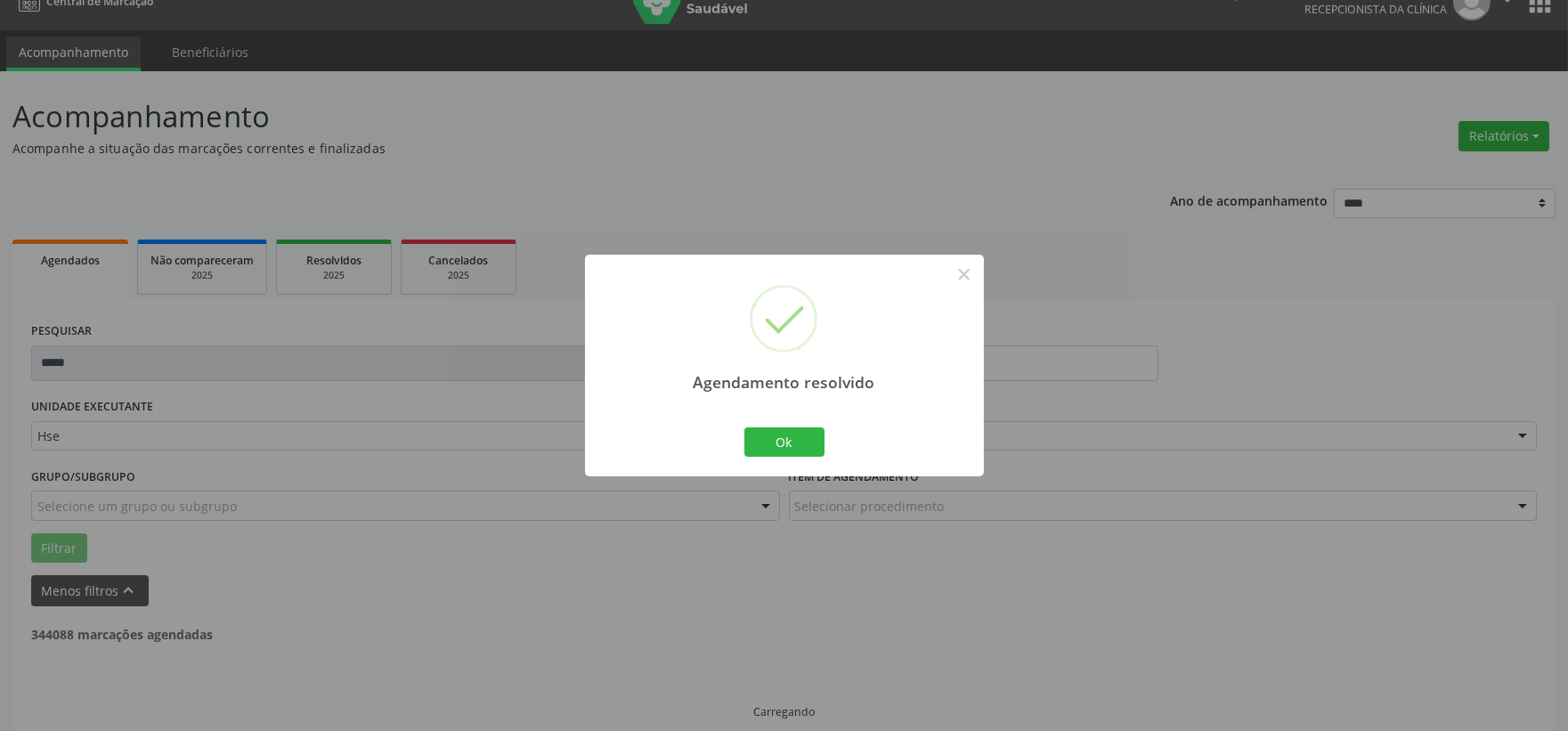
scroll to position [0, 0]
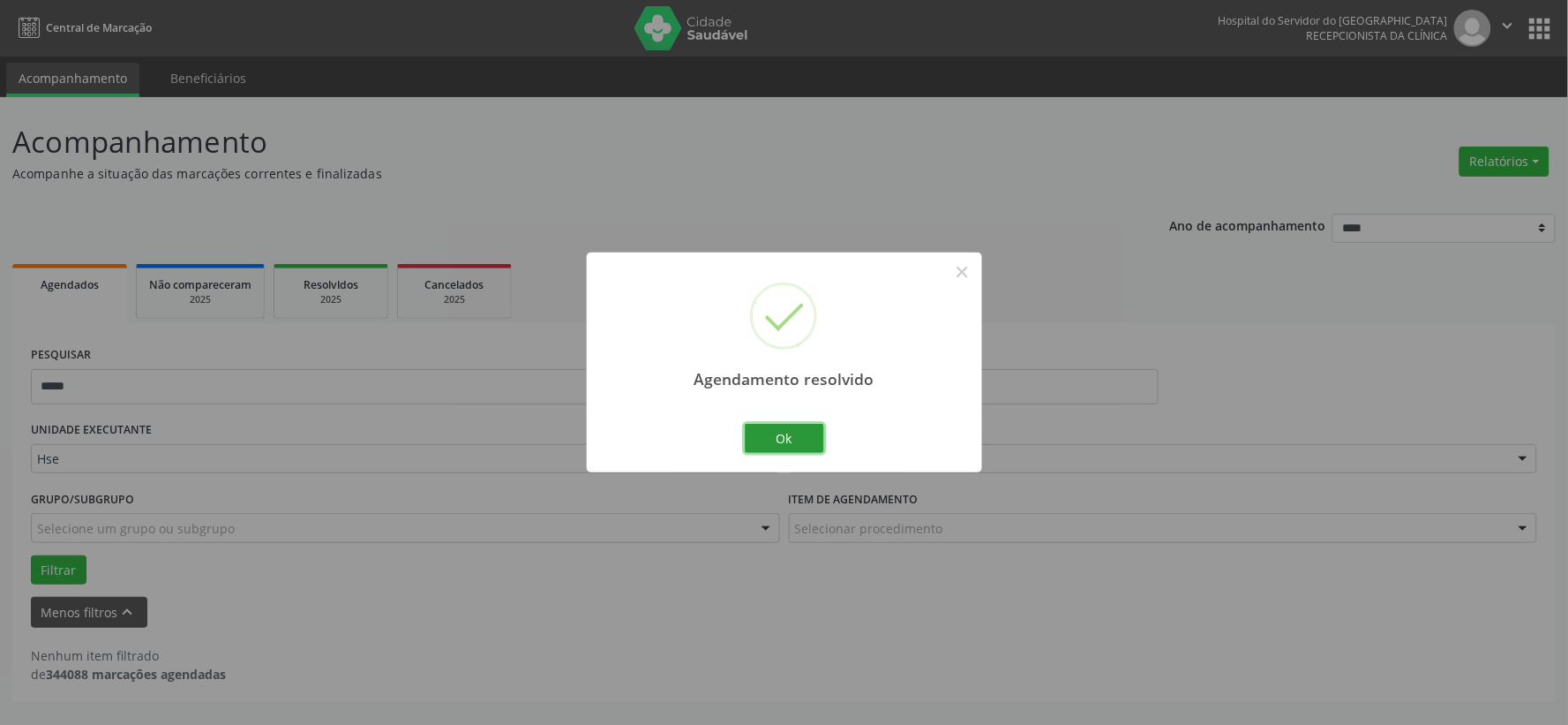
drag, startPoint x: 805, startPoint y: 431, endPoint x: 775, endPoint y: 418, distance: 32.7
click at [805, 431] on button "Ok" at bounding box center [784, 439] width 79 height 30
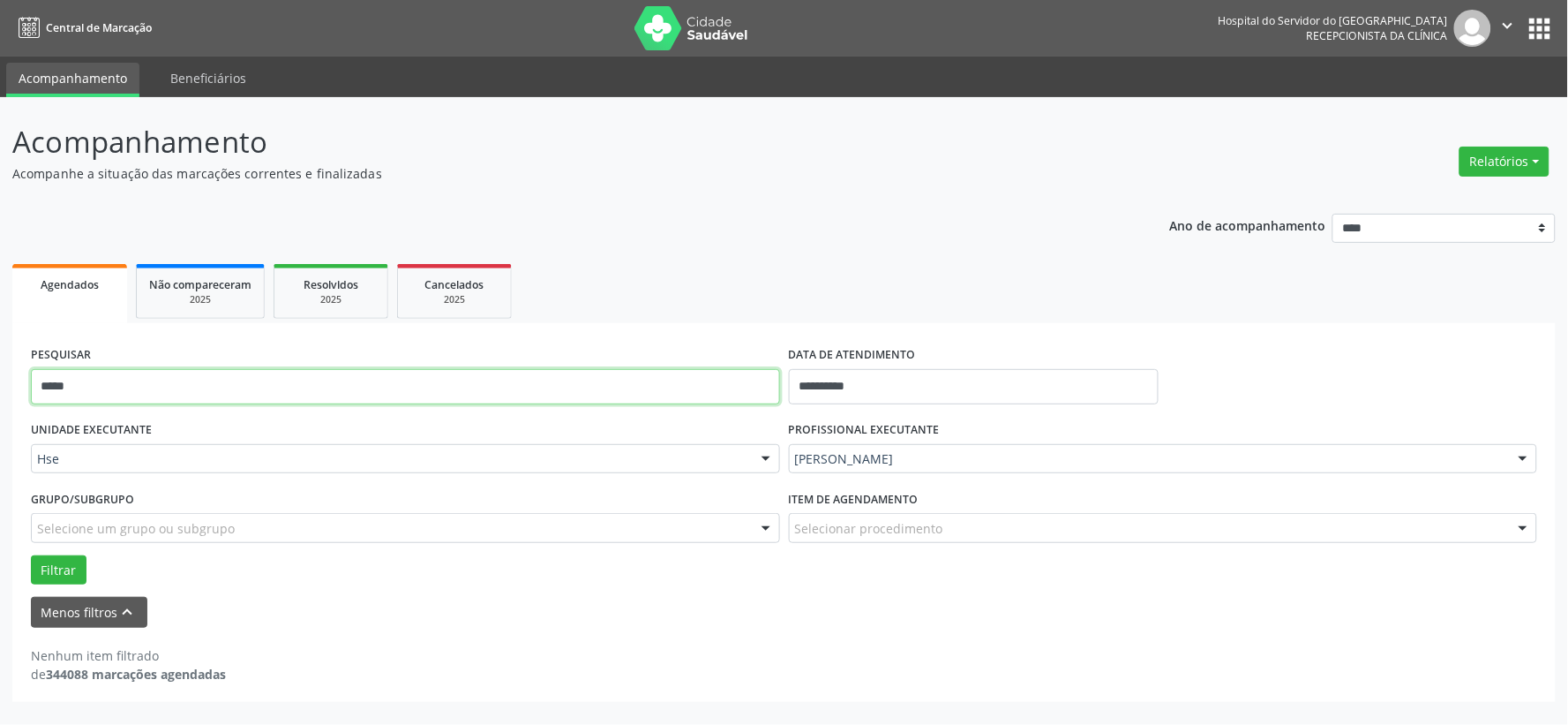
click at [709, 383] on input "*****" at bounding box center [405, 386] width 749 height 36
click at [31, 555] on button "Filtrar" at bounding box center [58, 570] width 55 height 30
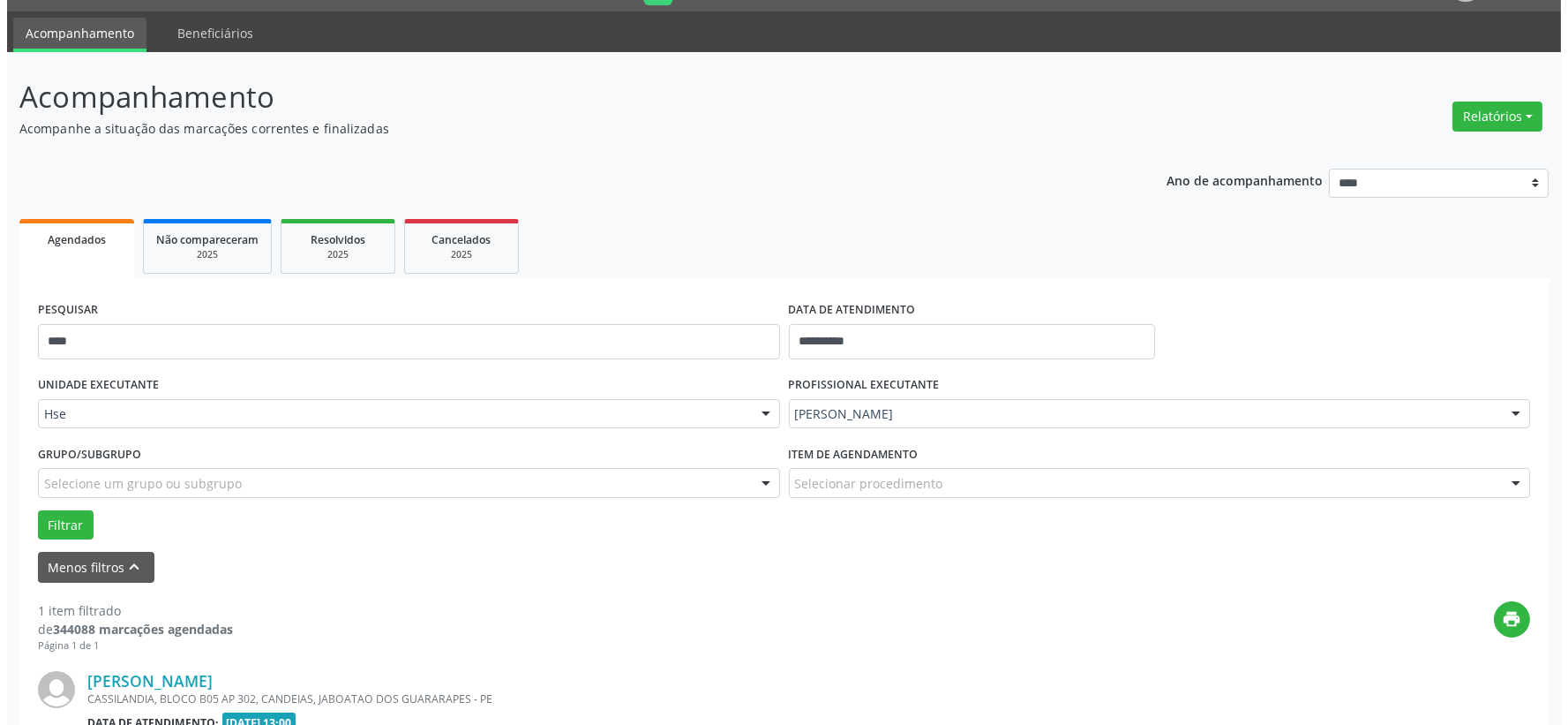
scroll to position [271, 0]
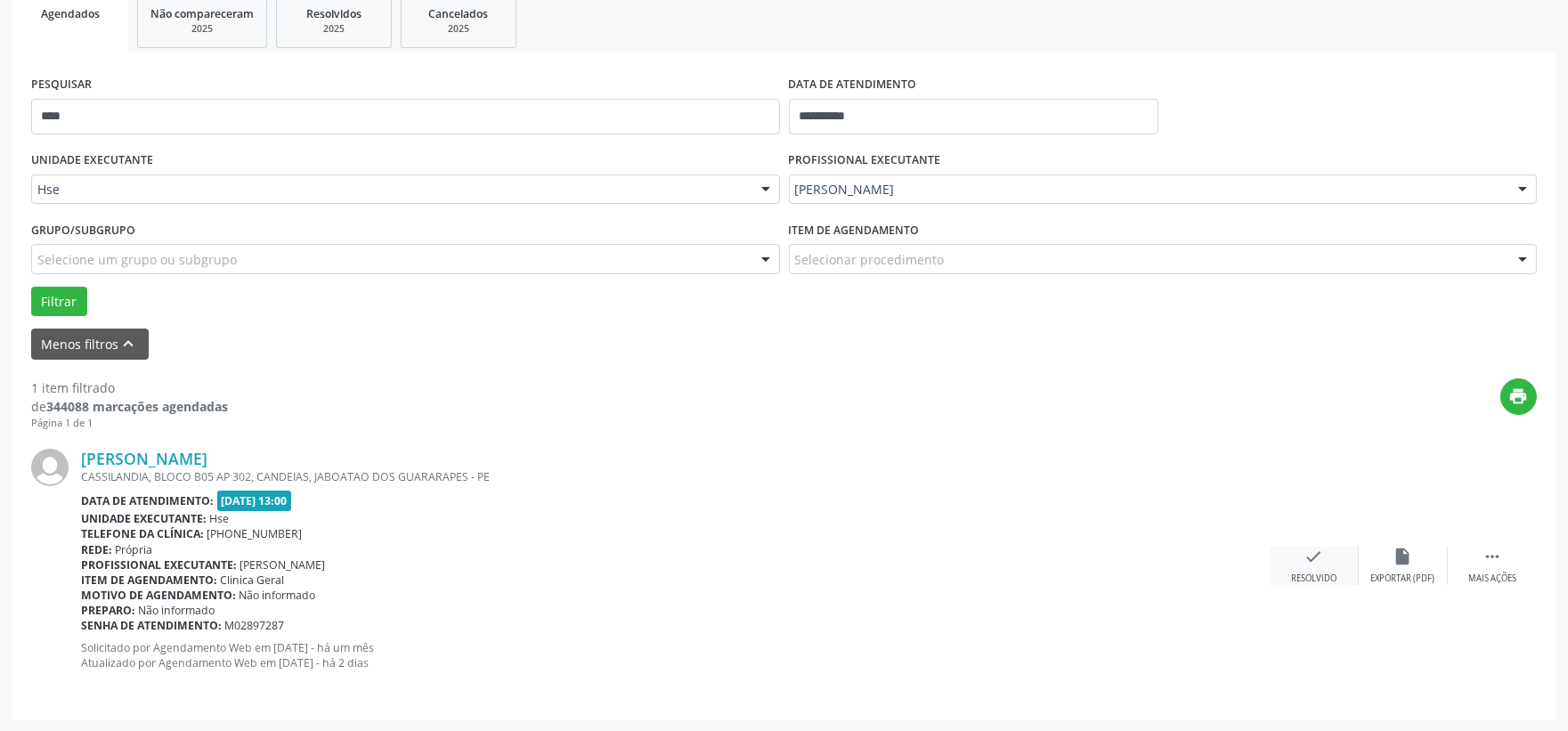
click at [1304, 564] on icon "check" at bounding box center [1314, 556] width 20 height 20
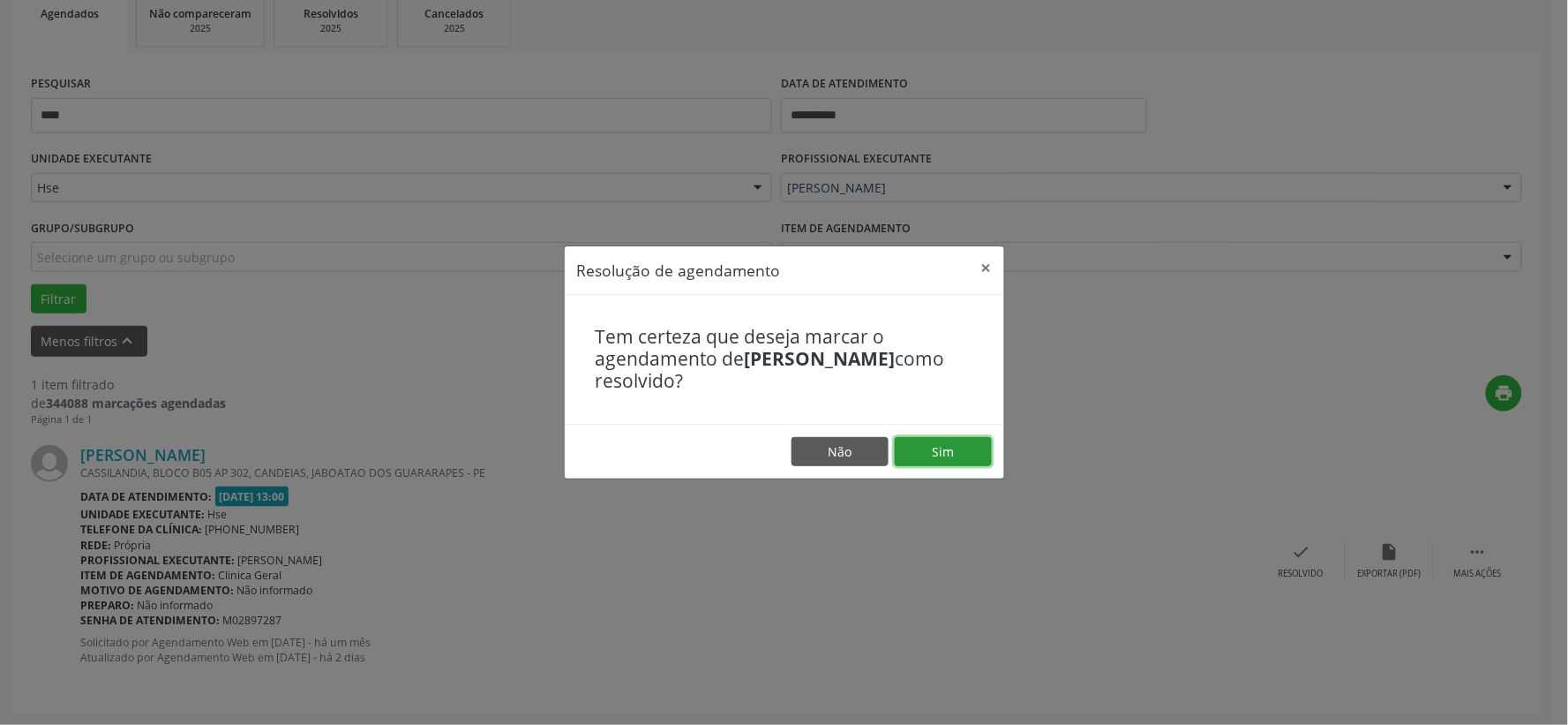
click at [939, 453] on button "Sim" at bounding box center [943, 452] width 97 height 30
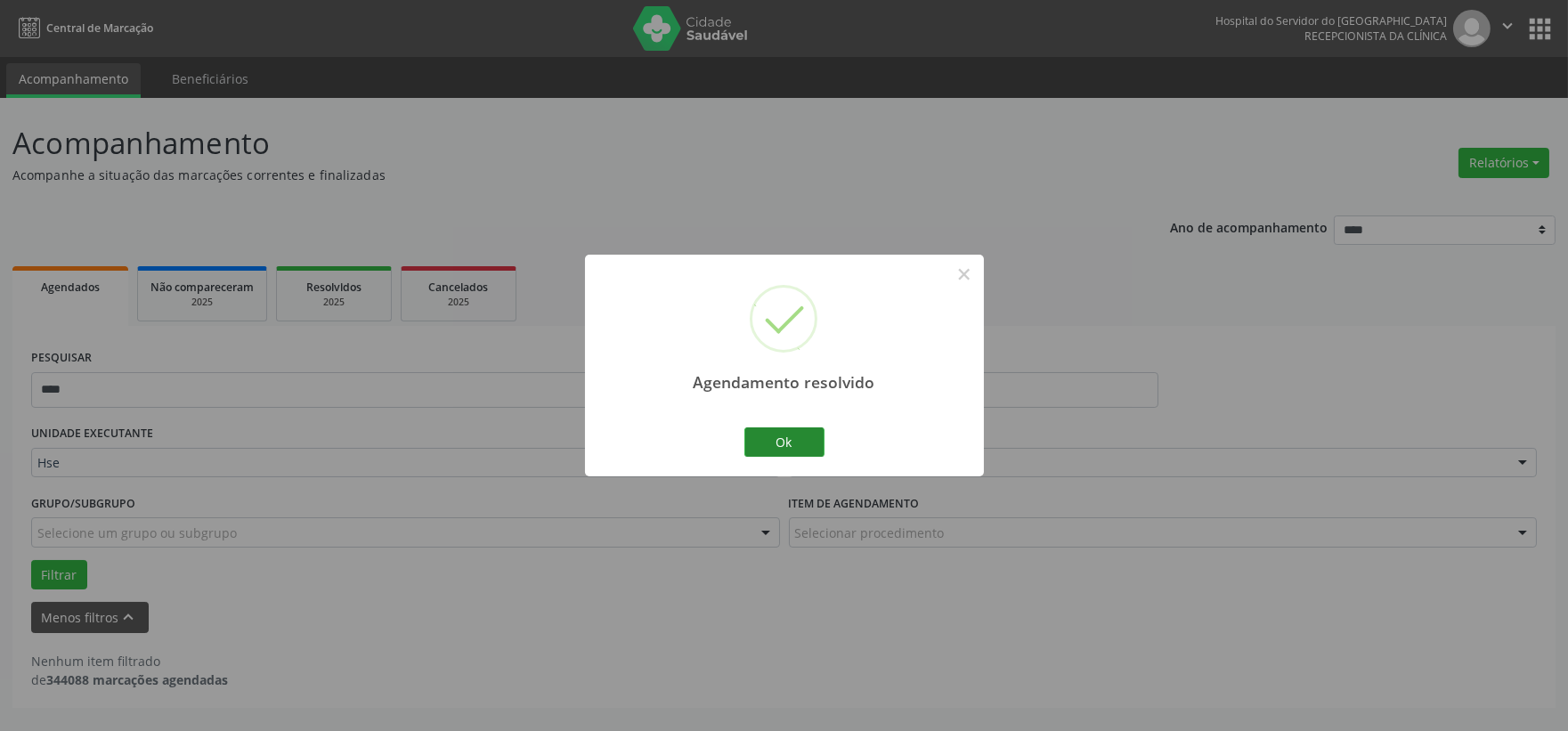
scroll to position [0, 0]
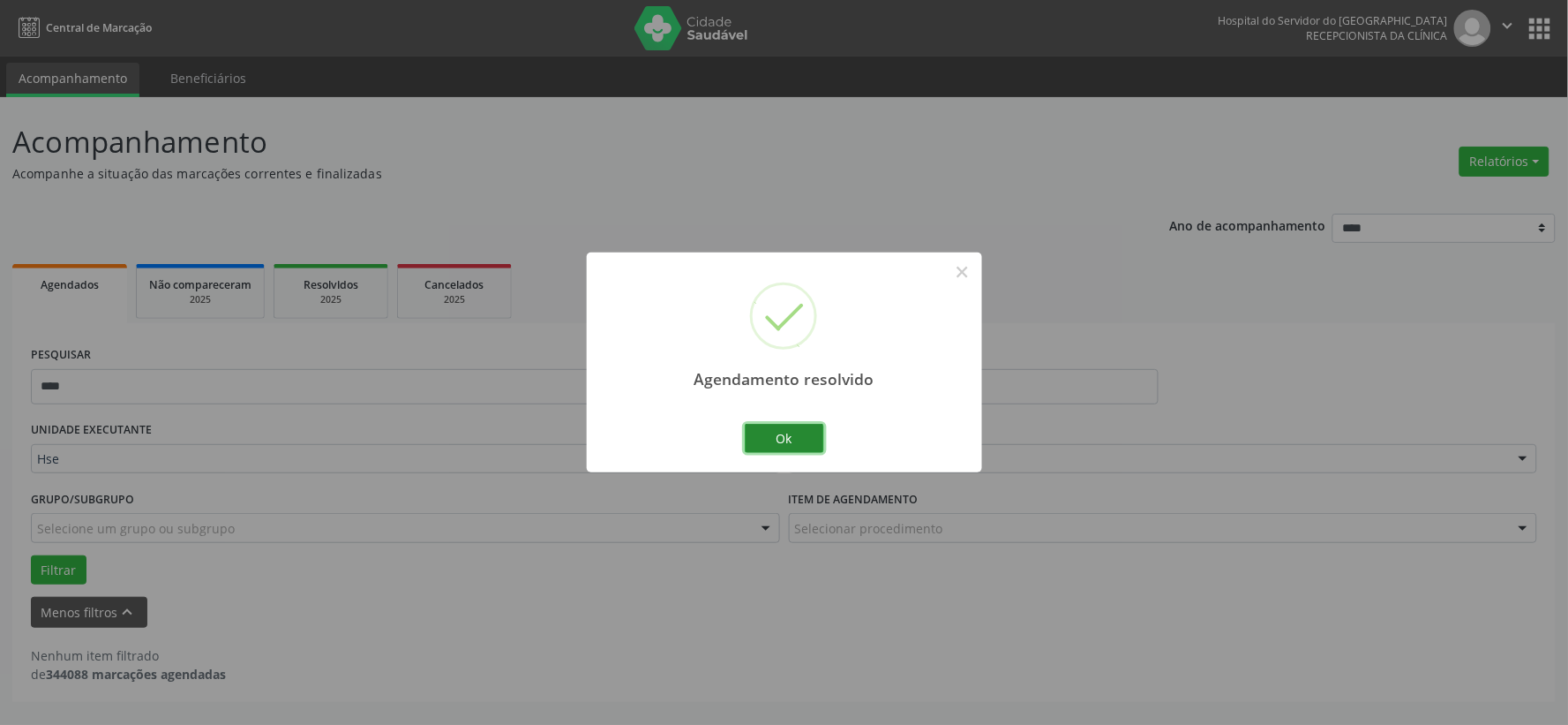
click at [791, 439] on button "Ok" at bounding box center [784, 439] width 79 height 30
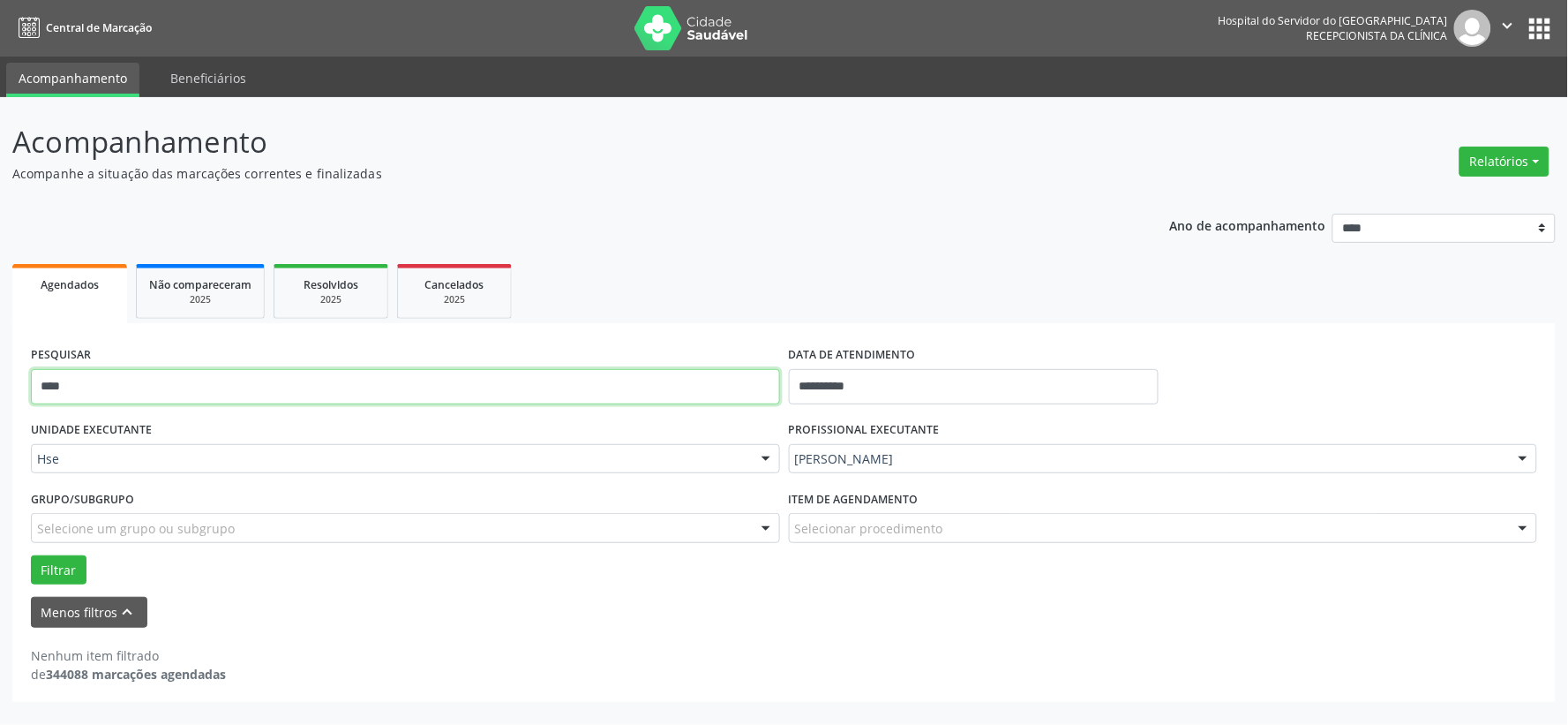
click at [530, 378] on input "****" at bounding box center [405, 386] width 749 height 36
drag, startPoint x: 530, startPoint y: 378, endPoint x: 545, endPoint y: 356, distance: 26.6
click at [530, 380] on input "****" at bounding box center [405, 386] width 749 height 36
click at [31, 555] on button "Filtrar" at bounding box center [58, 570] width 55 height 30
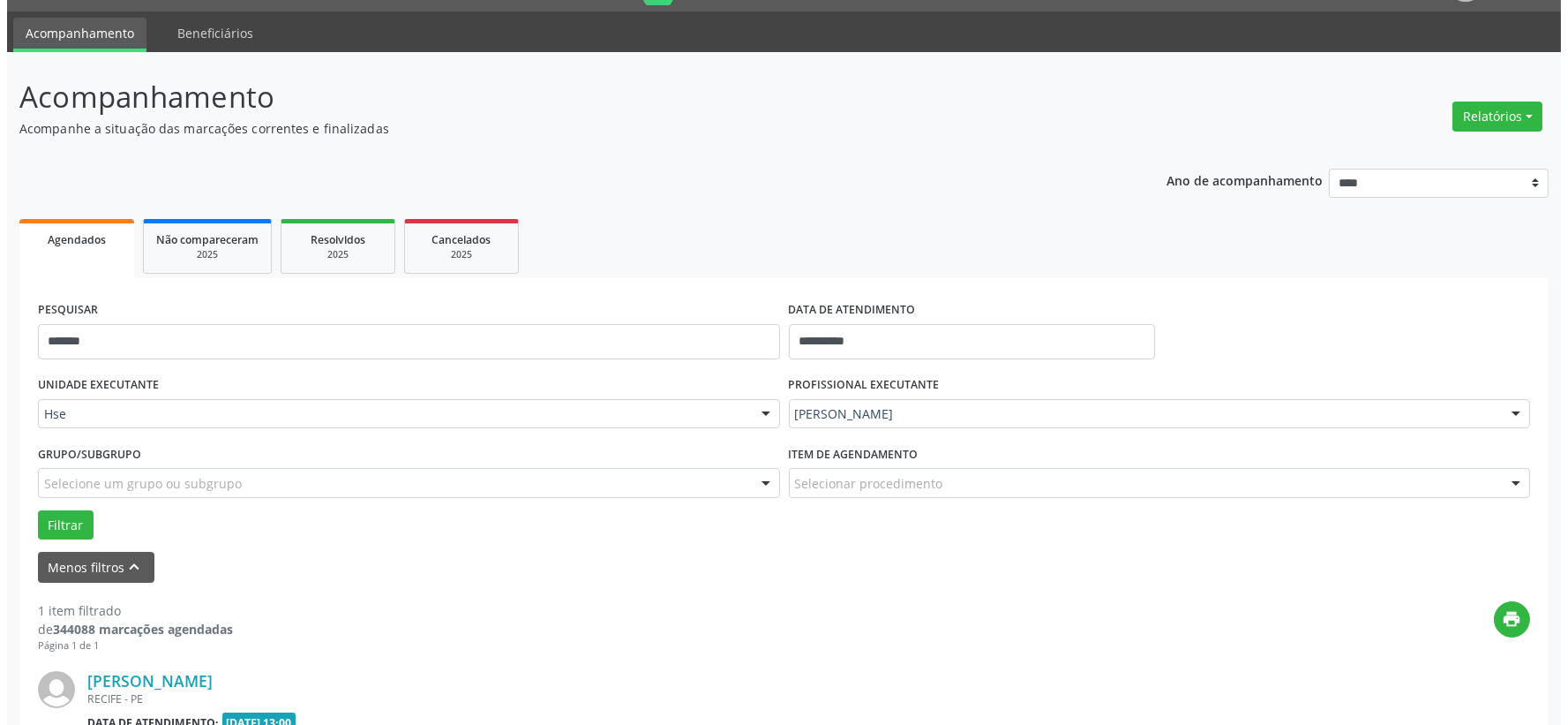
scroll to position [271, 0]
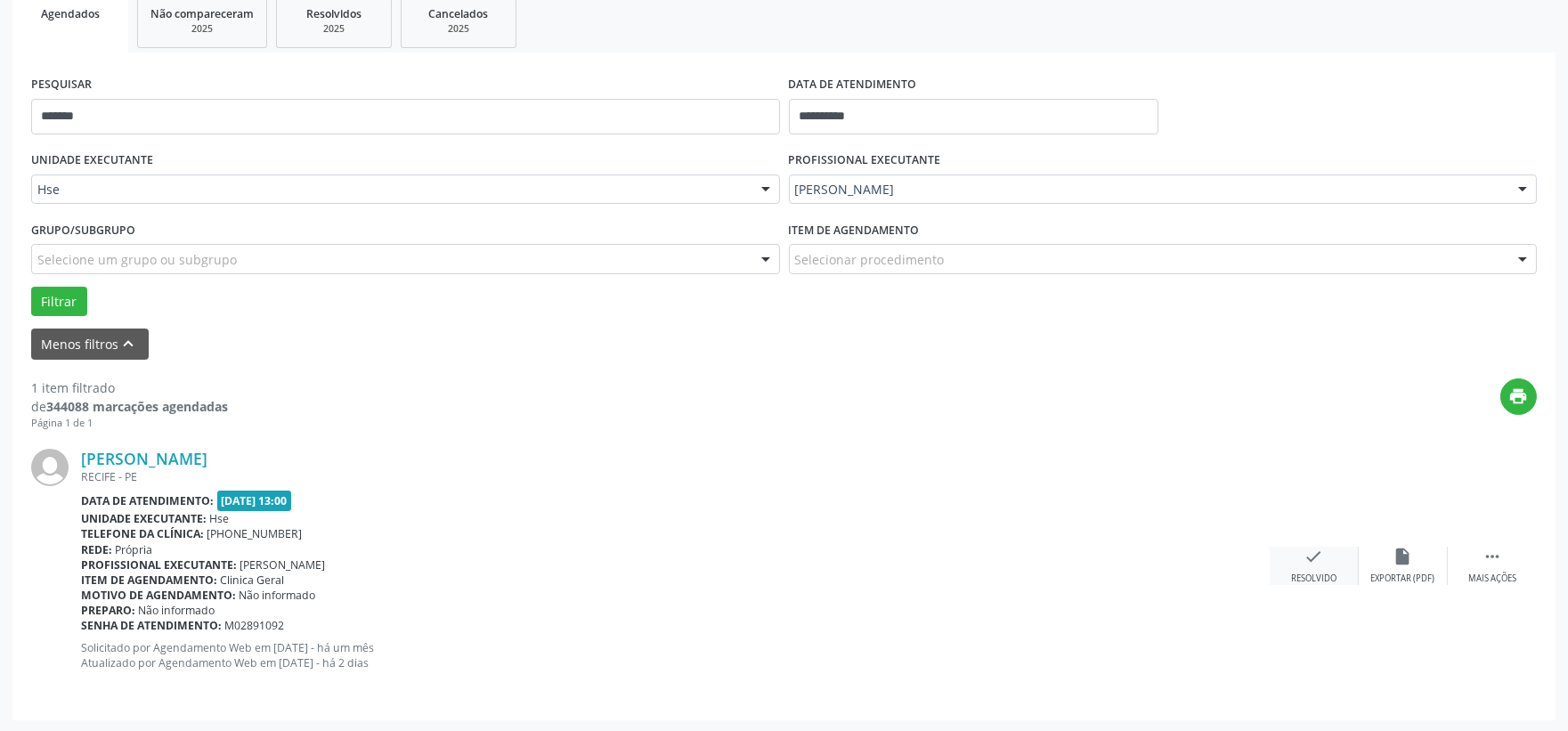
click at [1301, 559] on div "check Resolvido" at bounding box center [1315, 565] width 89 height 38
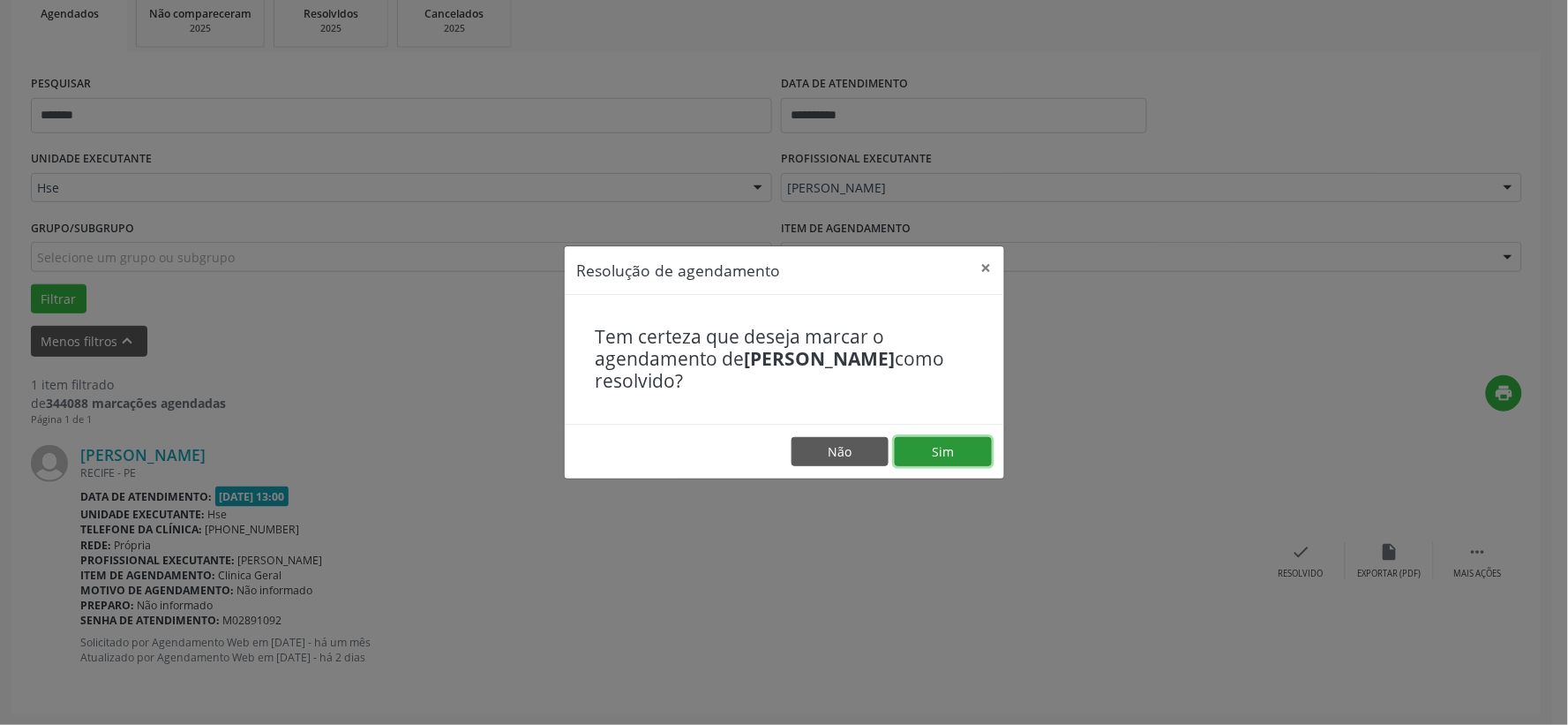
click at [960, 445] on button "Sim" at bounding box center [943, 452] width 97 height 30
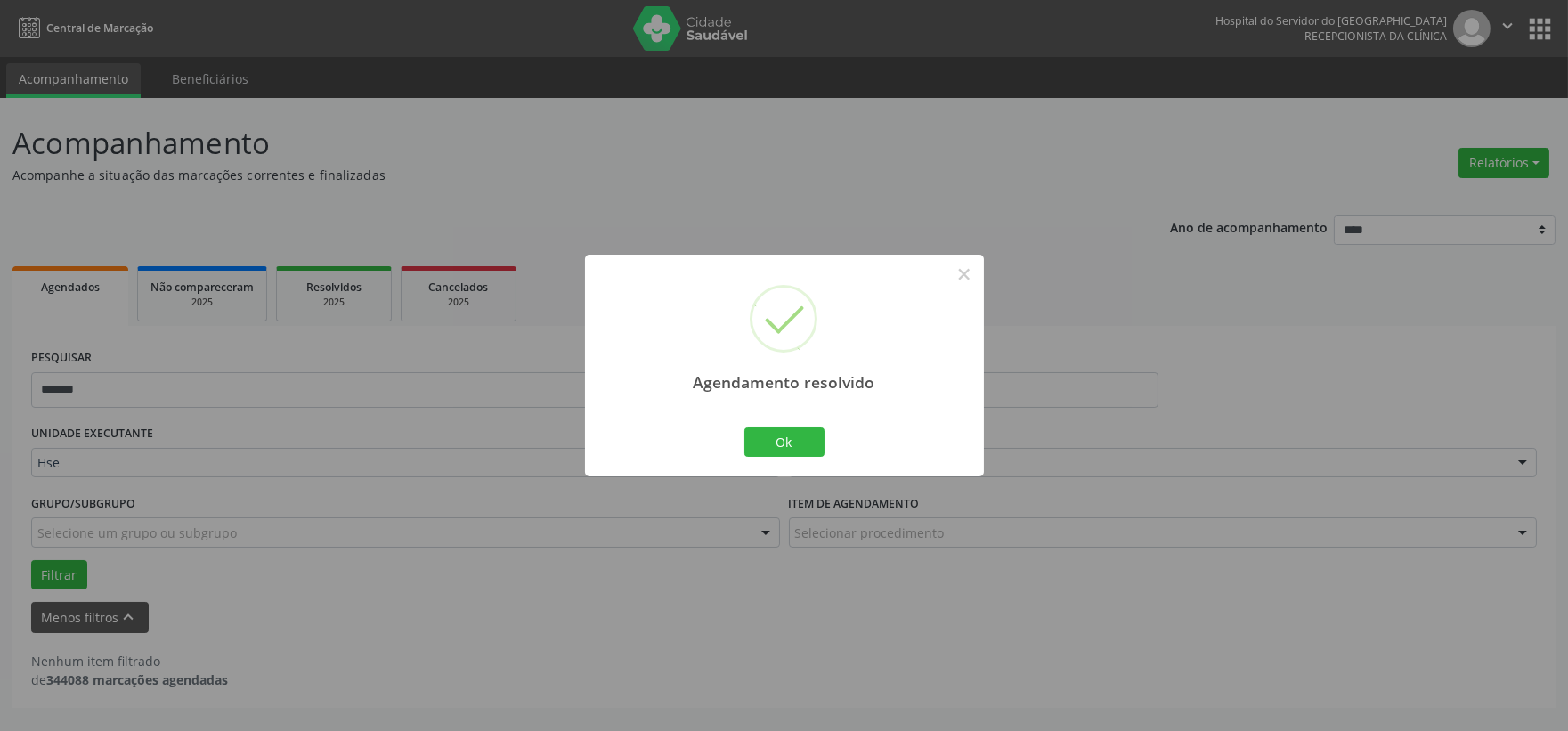
scroll to position [0, 0]
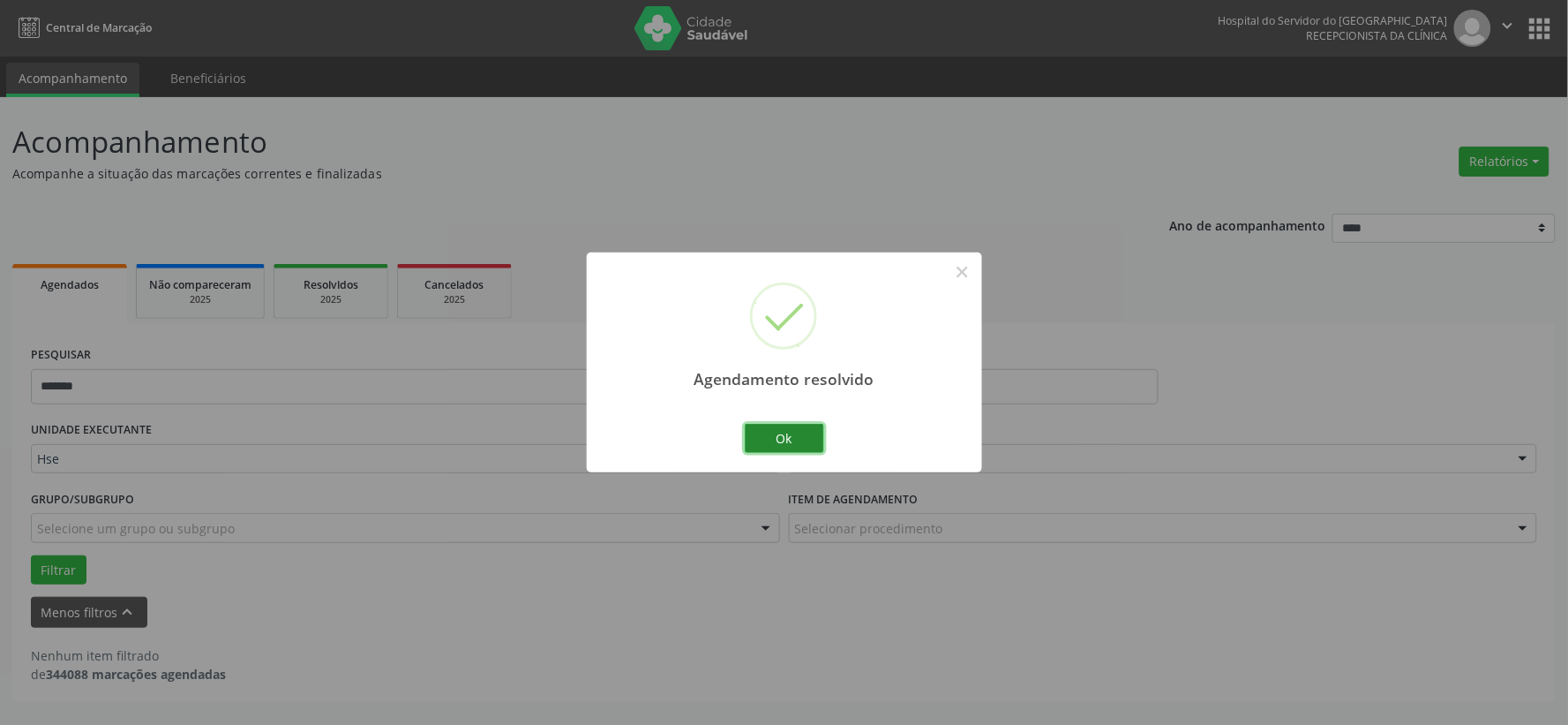
drag, startPoint x: 787, startPoint y: 433, endPoint x: 760, endPoint y: 404, distance: 39.6
click at [786, 433] on button "Ok" at bounding box center [784, 439] width 79 height 30
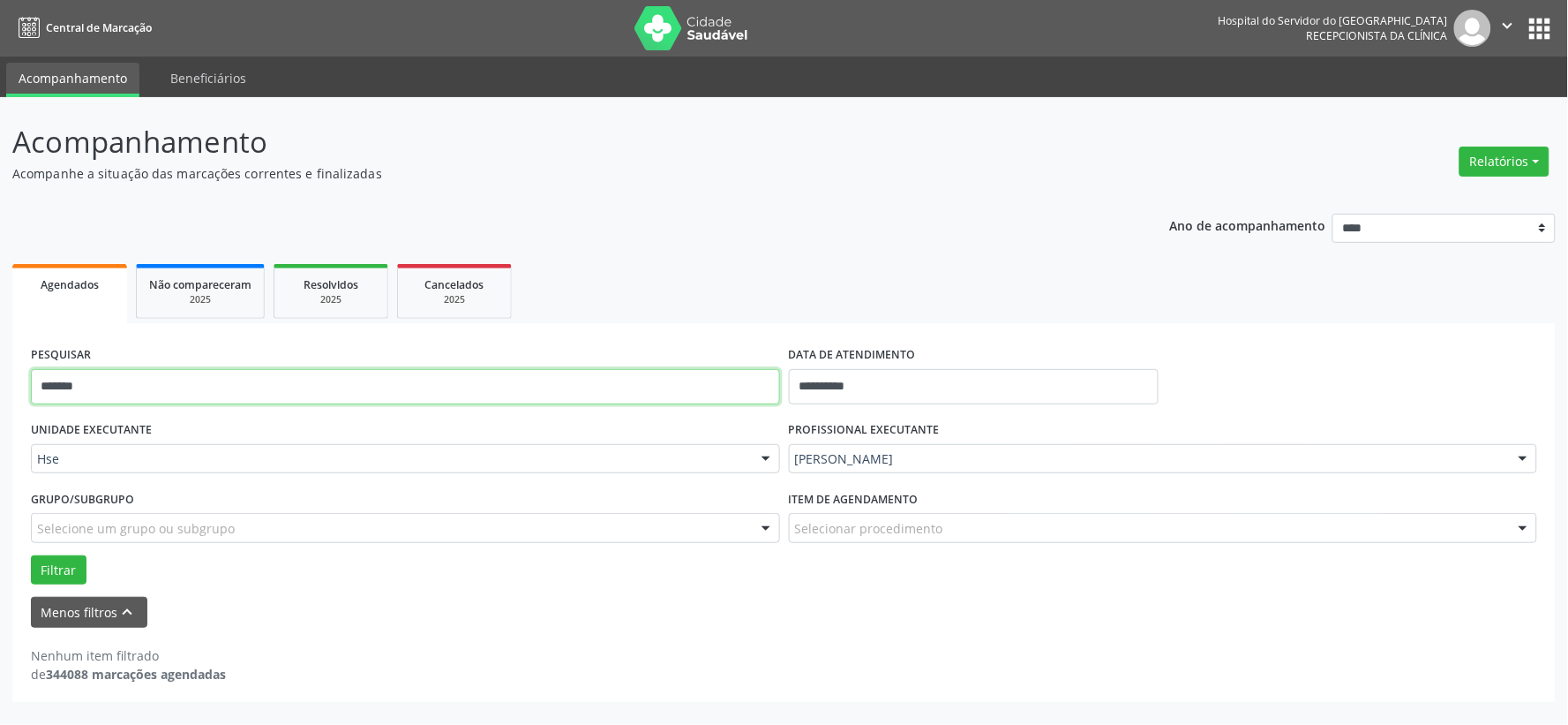
click at [753, 389] on input "*******" at bounding box center [405, 386] width 749 height 36
click at [31, 555] on button "Filtrar" at bounding box center [58, 570] width 55 height 30
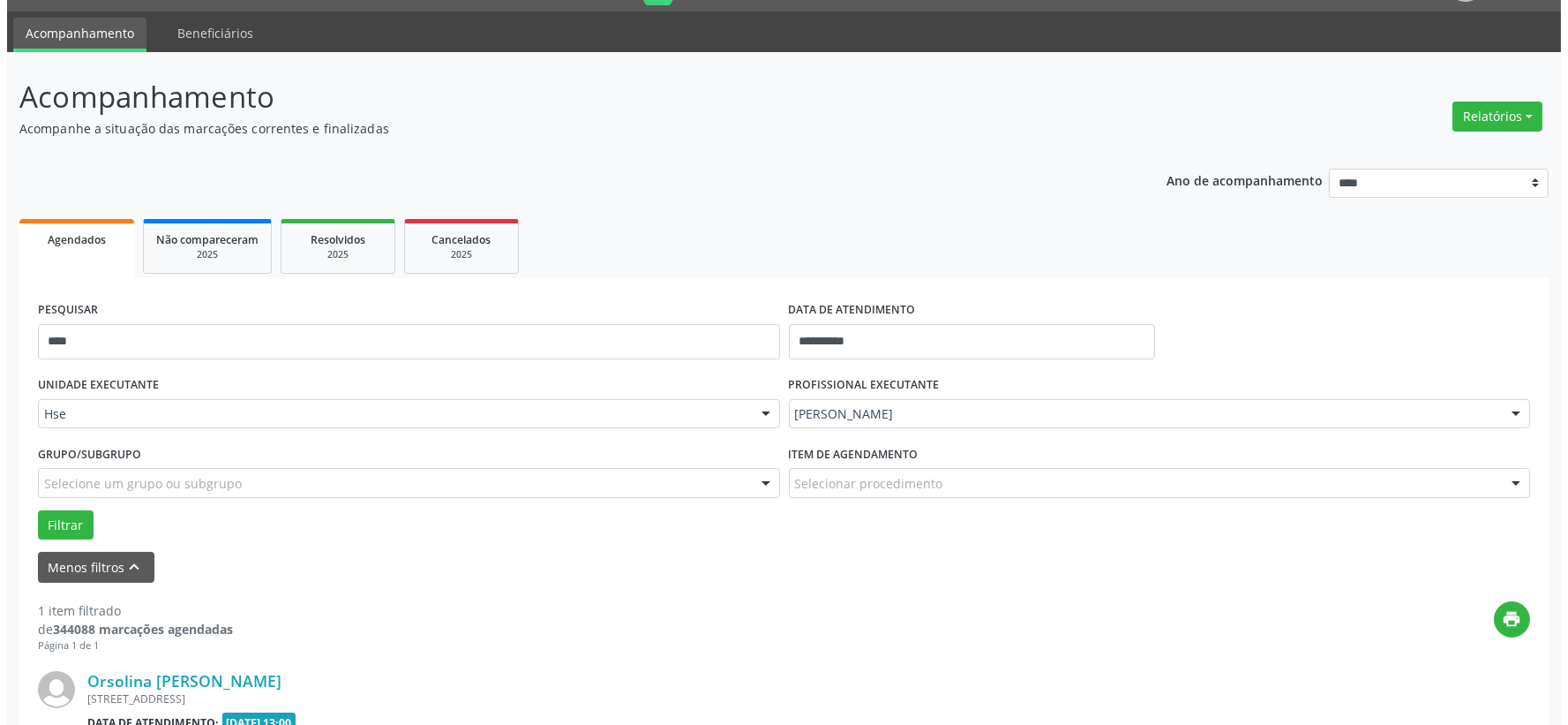
scroll to position [271, 0]
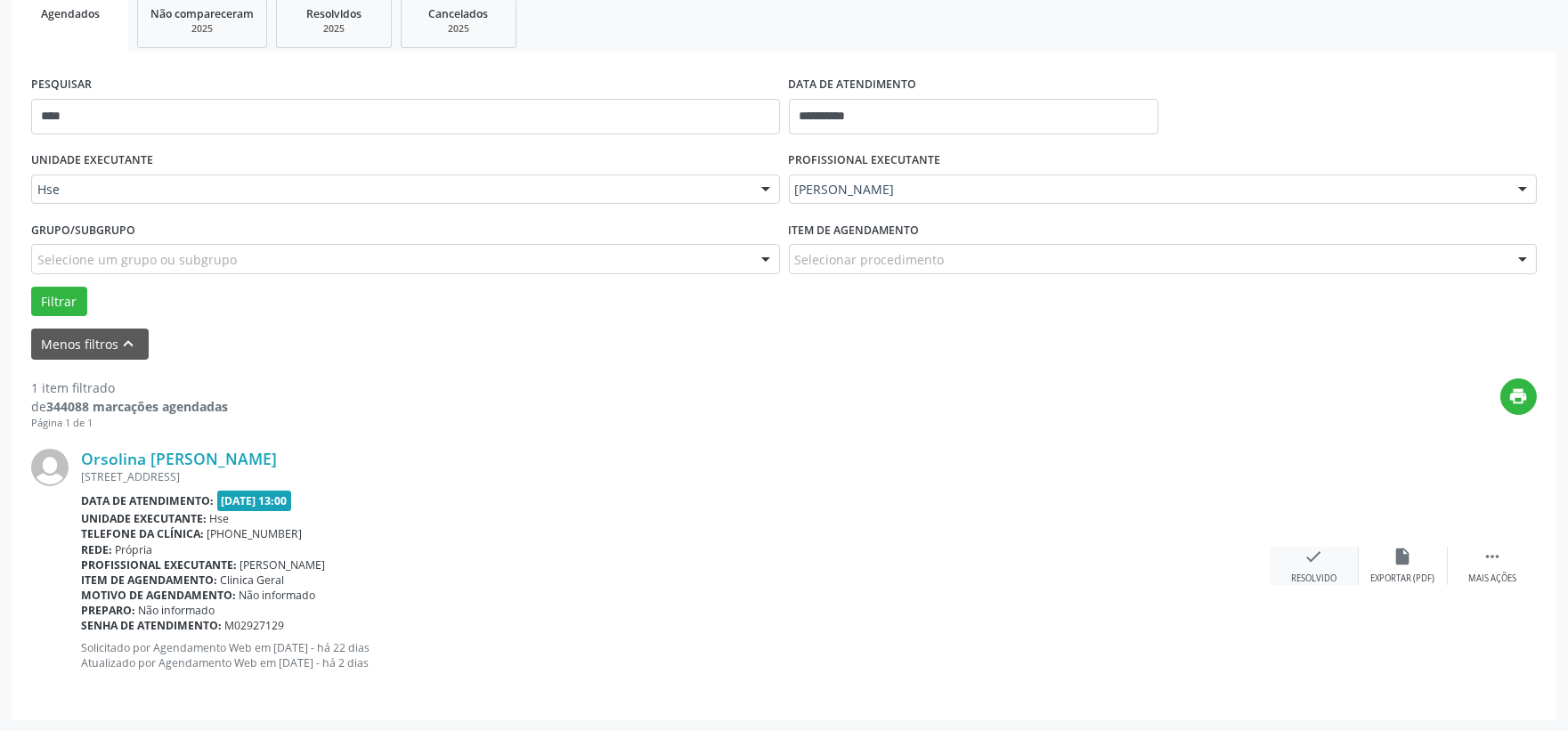
click at [1294, 565] on div "check Resolvido" at bounding box center [1315, 565] width 89 height 38
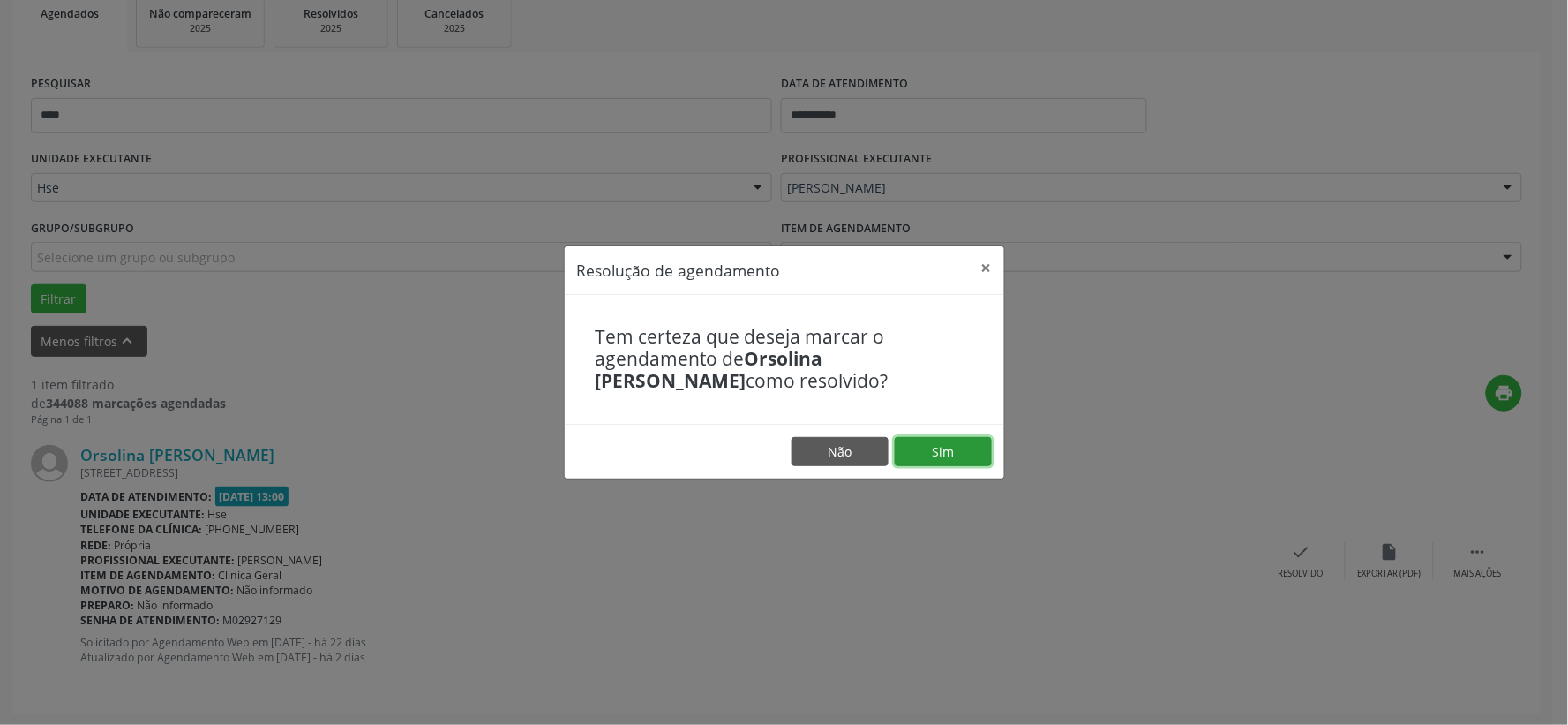
click at [945, 451] on button "Sim" at bounding box center [943, 452] width 97 height 30
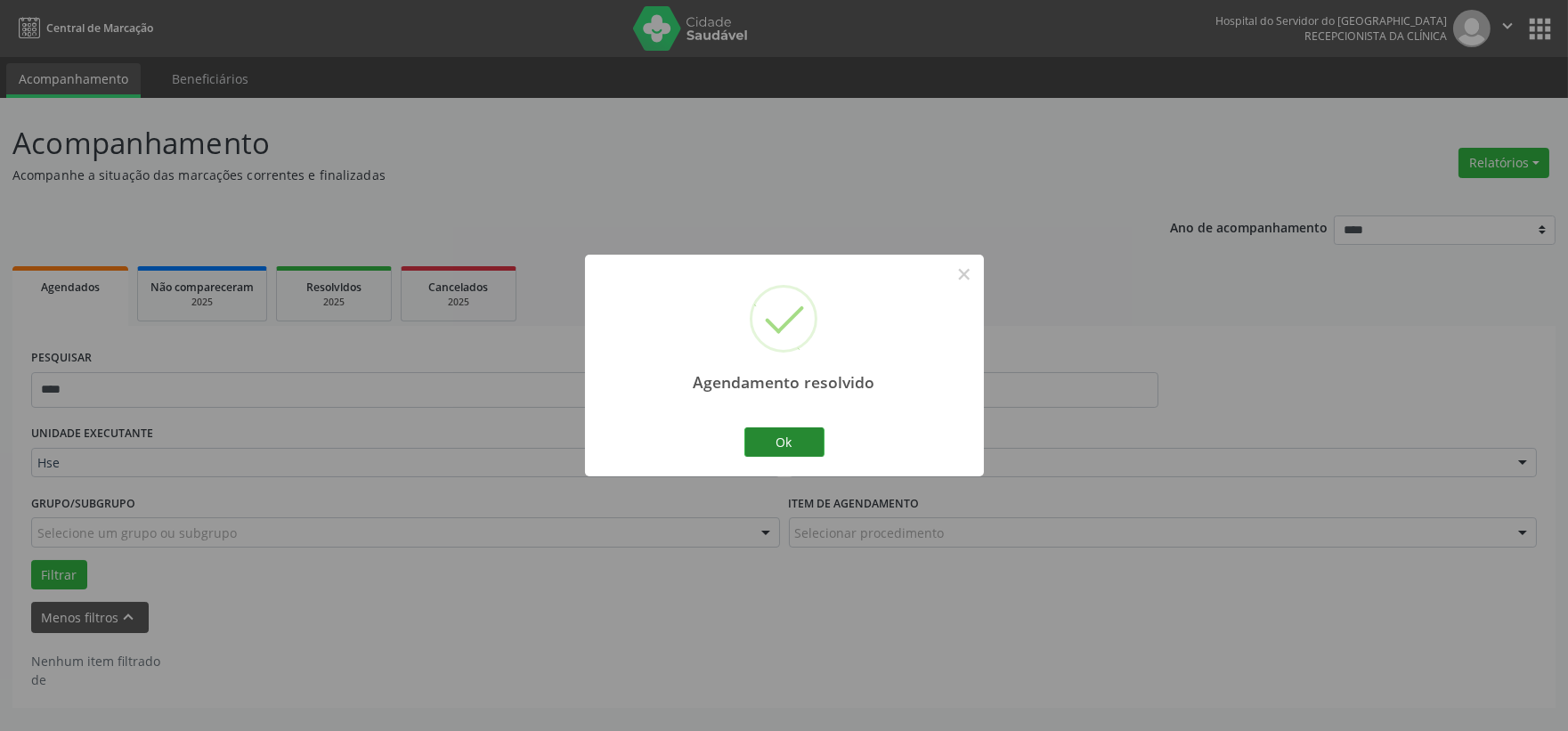
scroll to position [0, 0]
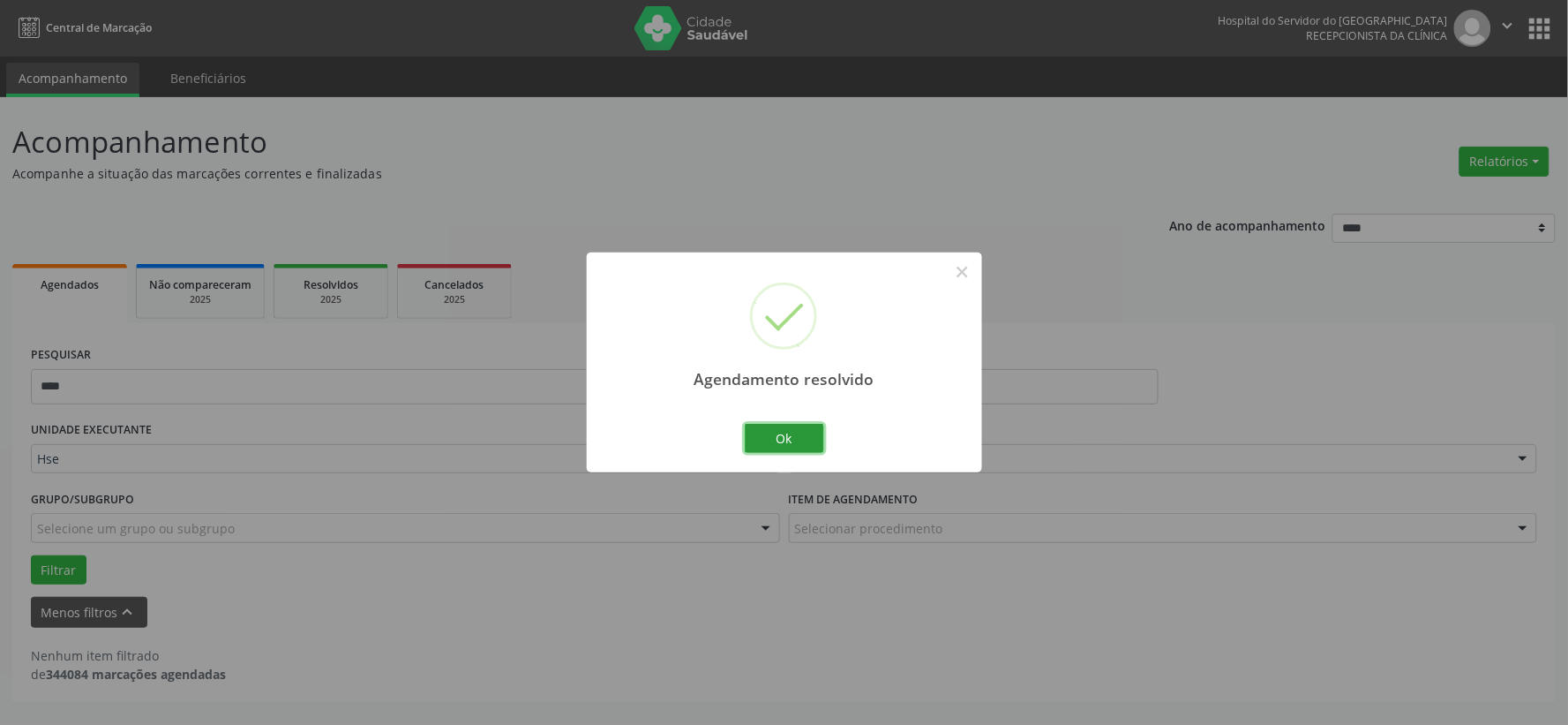
drag, startPoint x: 790, startPoint y: 431, endPoint x: 781, endPoint y: 430, distance: 9.1
click at [790, 431] on button "Ok" at bounding box center [784, 439] width 79 height 30
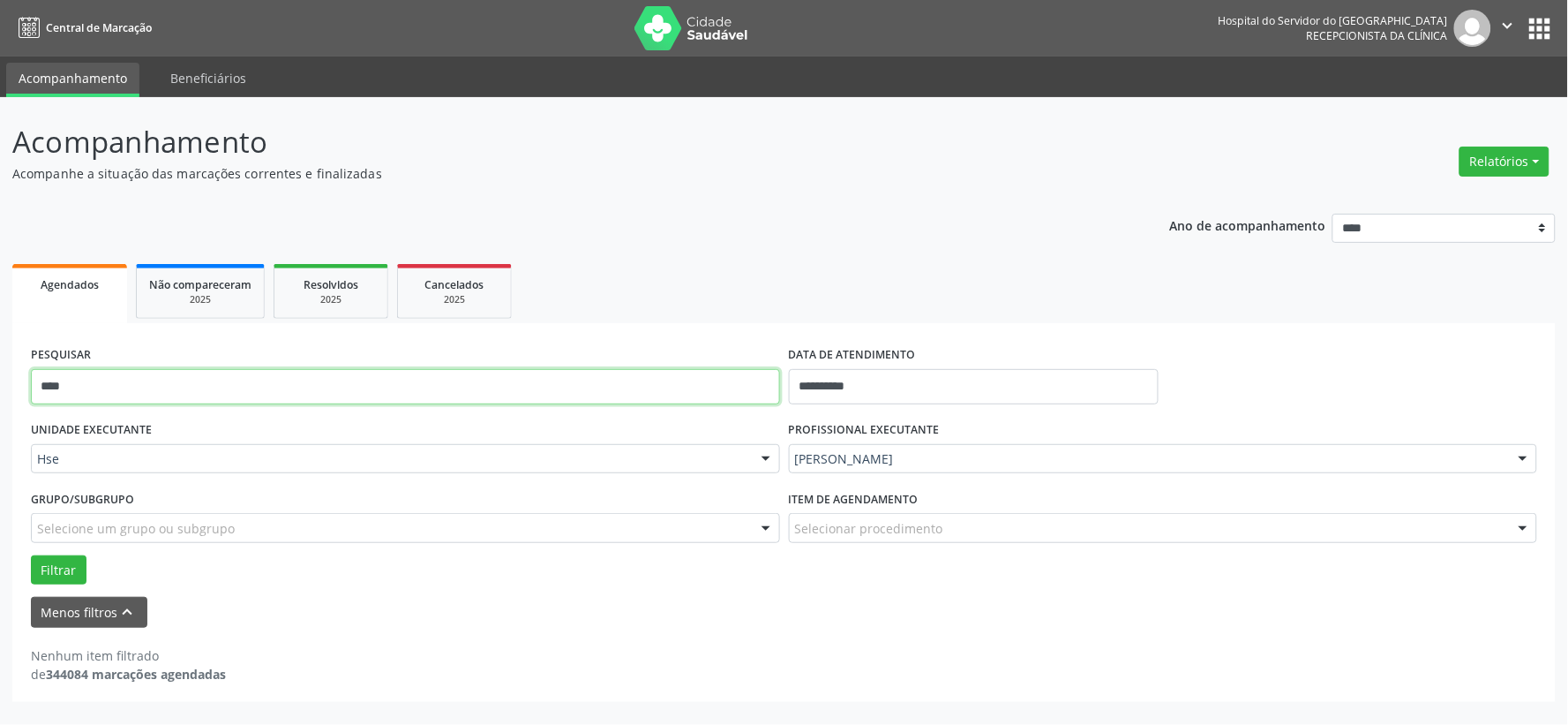
click at [688, 386] on input "****" at bounding box center [405, 386] width 749 height 36
click at [31, 555] on button "Filtrar" at bounding box center [58, 570] width 55 height 30
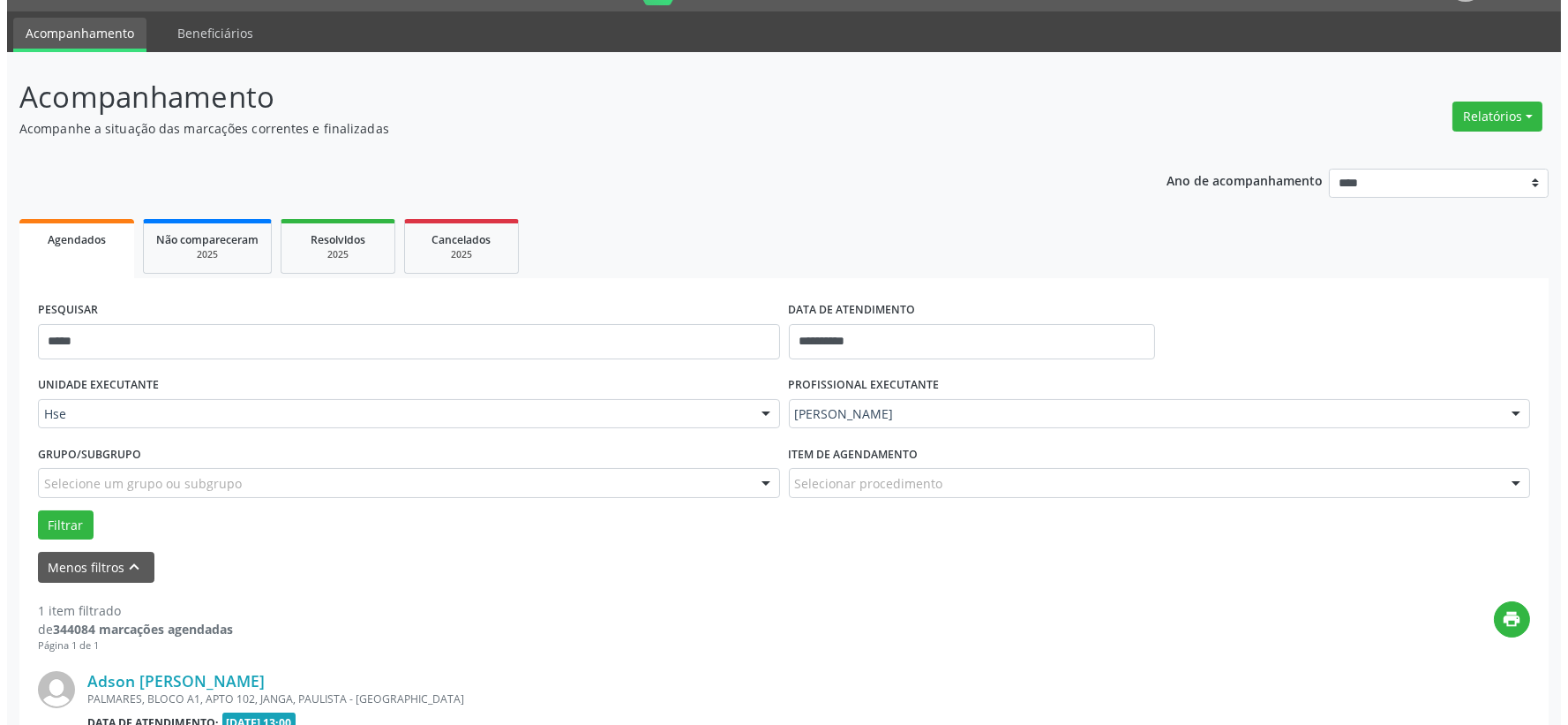
scroll to position [271, 0]
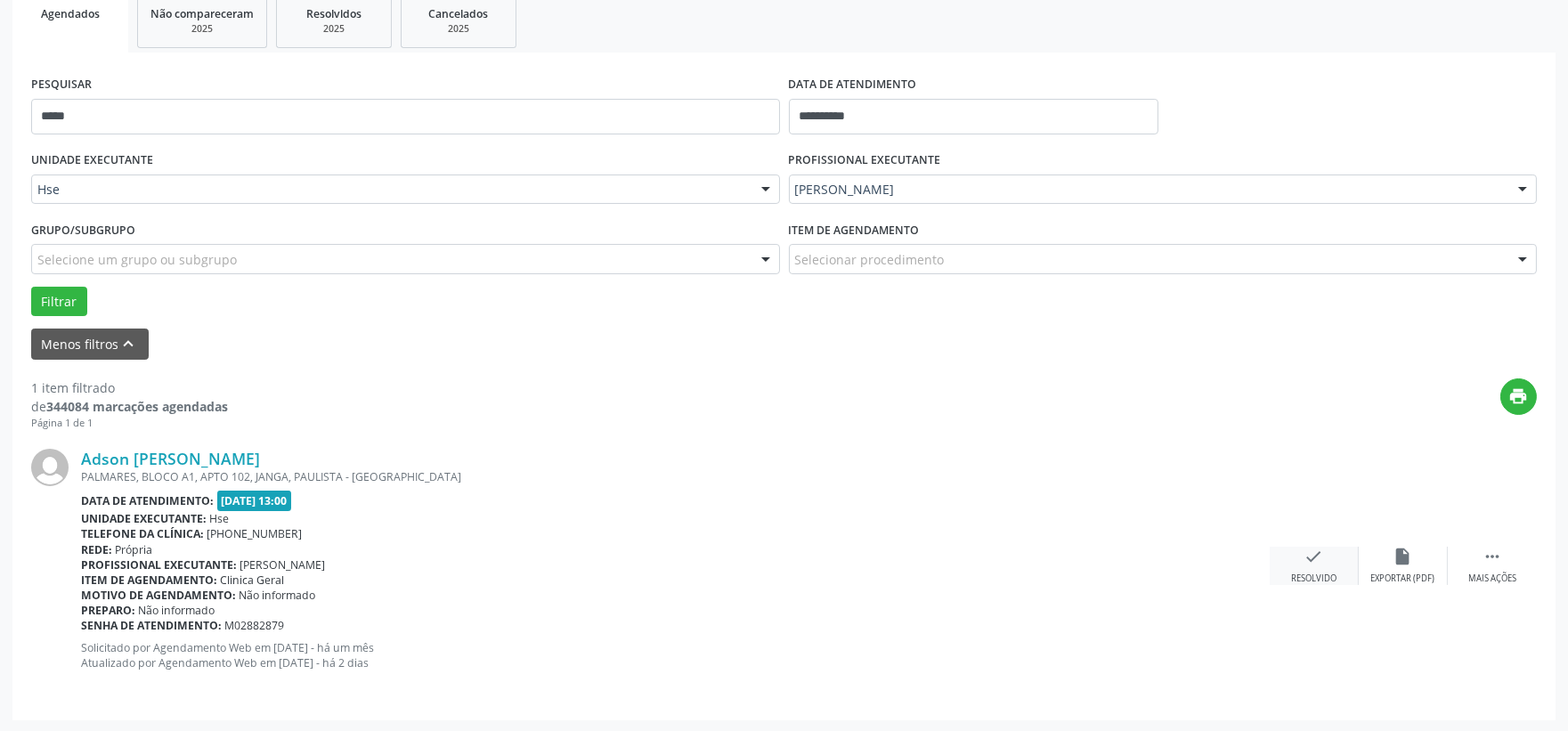
click at [1313, 561] on icon "check" at bounding box center [1314, 556] width 20 height 20
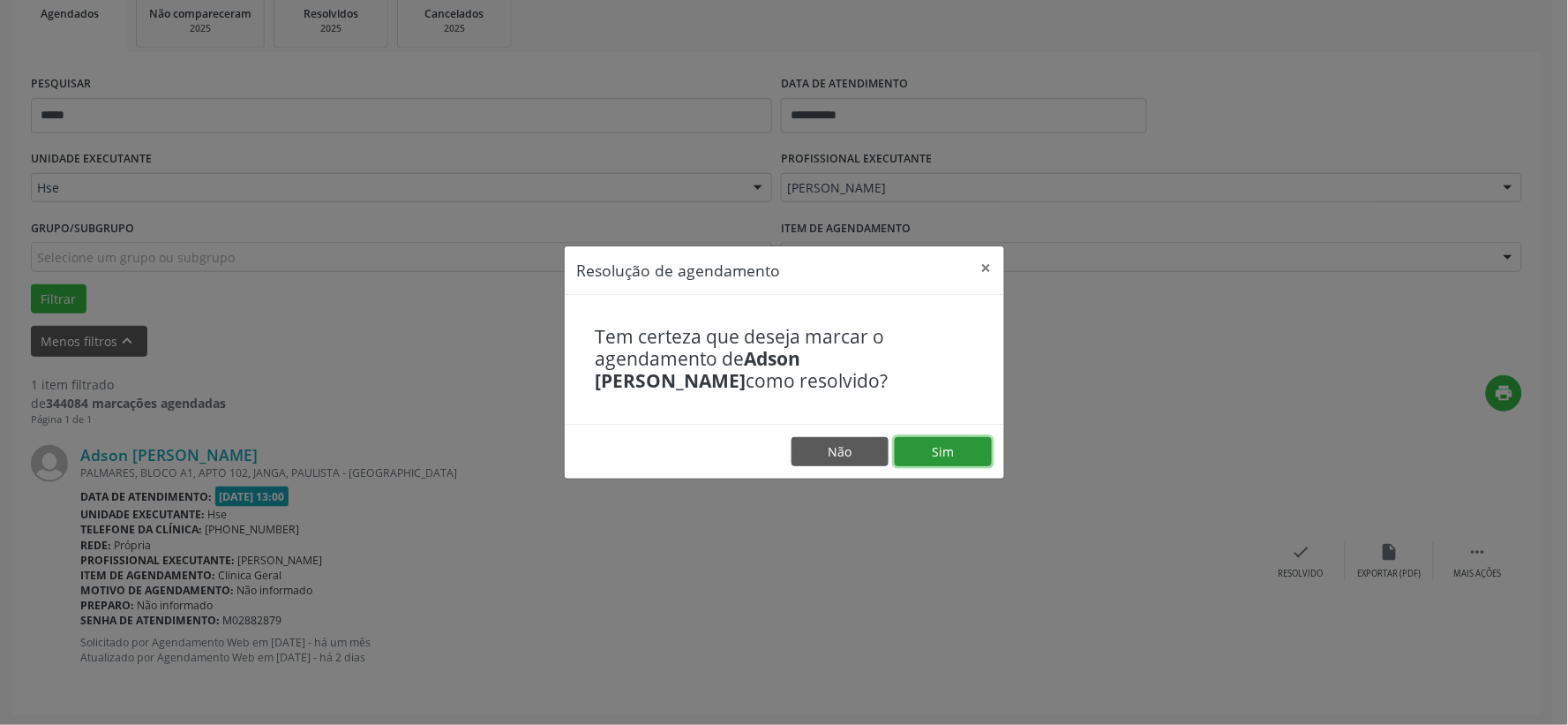
click at [967, 447] on button "Sim" at bounding box center [943, 452] width 97 height 30
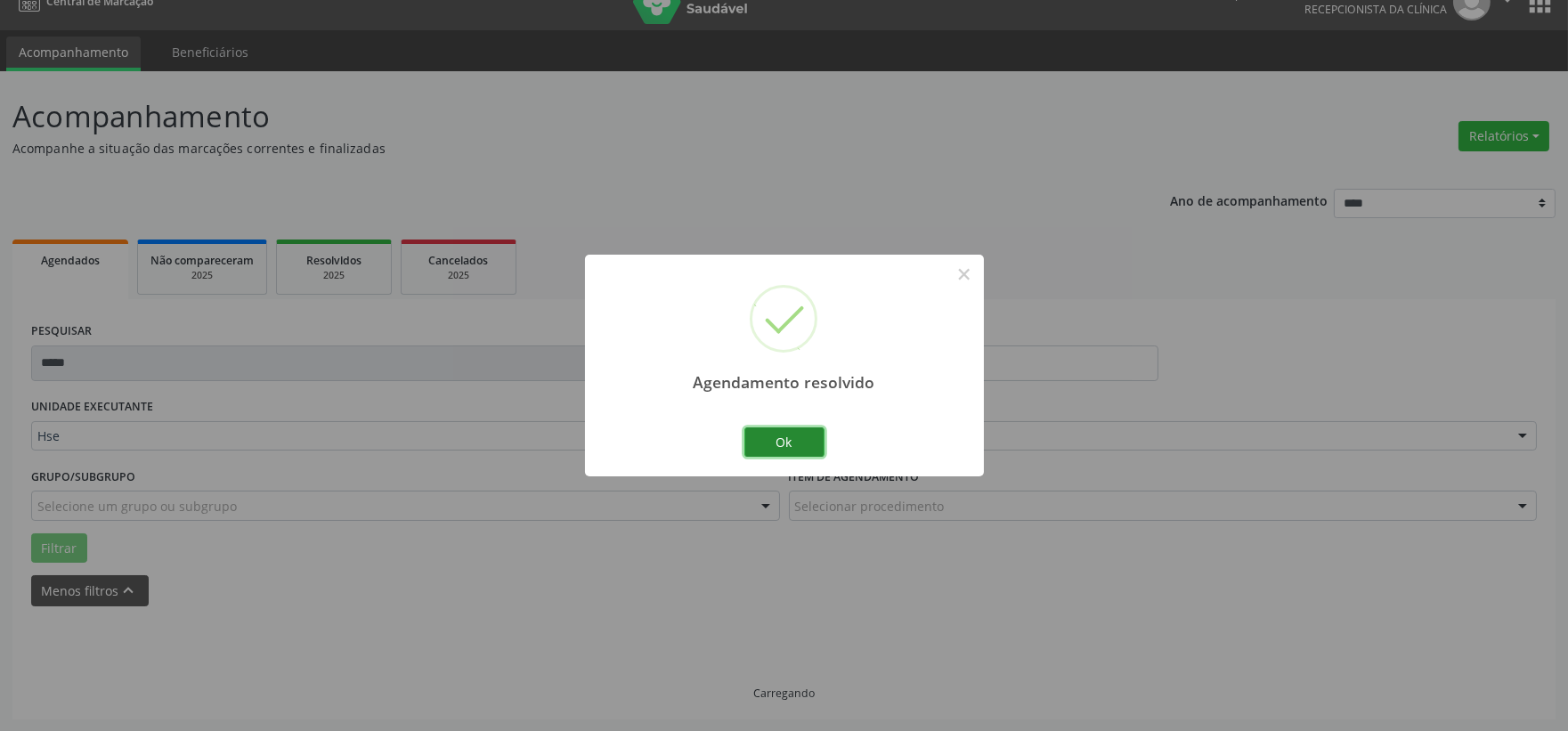
click at [786, 440] on button "Ok" at bounding box center [784, 443] width 80 height 30
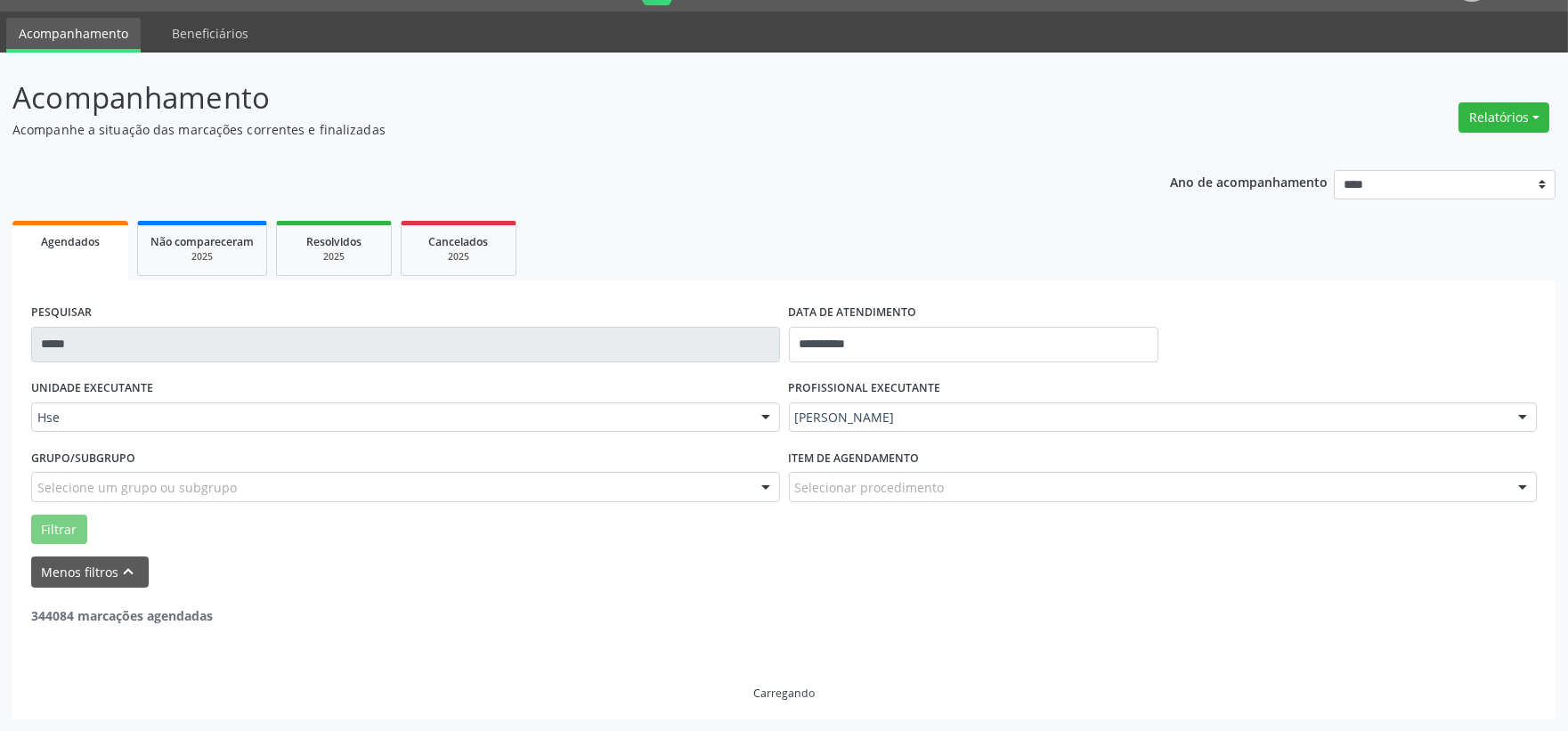
scroll to position [0, 0]
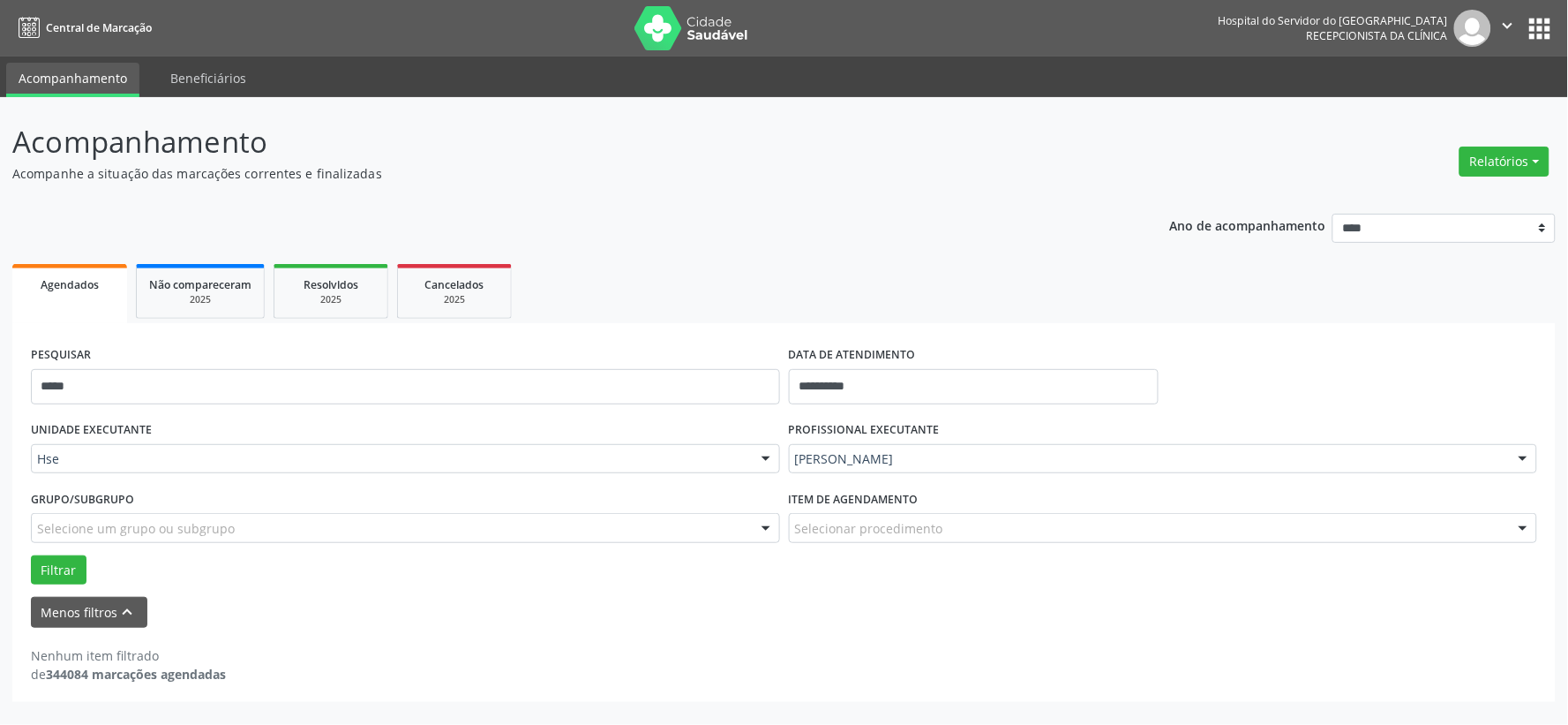
click at [625, 353] on div "PESQUISAR *****" at bounding box center [405, 379] width 758 height 75
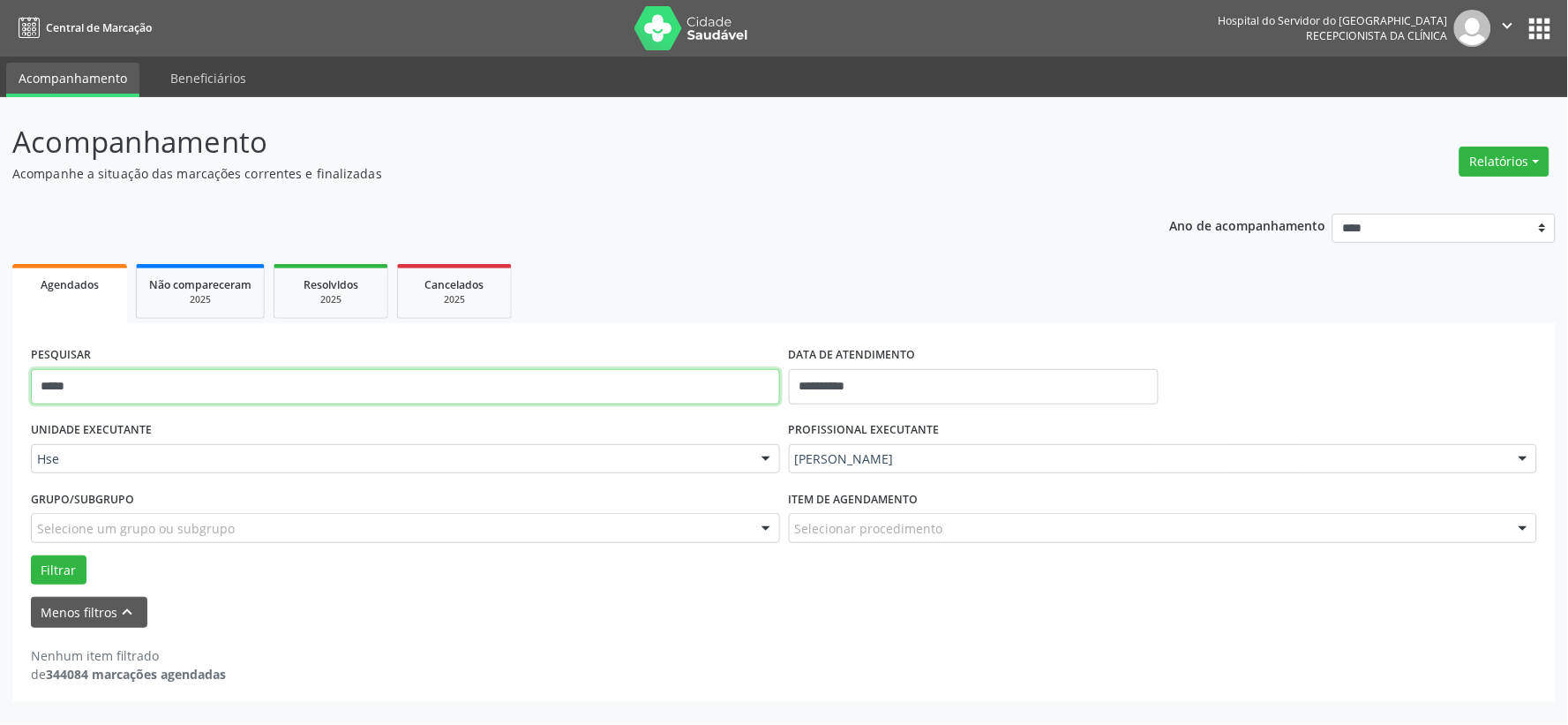
click at [628, 388] on input "*****" at bounding box center [405, 386] width 749 height 36
click at [627, 389] on input "*****" at bounding box center [405, 386] width 749 height 36
click at [625, 389] on input "*****" at bounding box center [405, 386] width 749 height 36
click at [625, 388] on input "*****" at bounding box center [405, 386] width 749 height 36
type input "******"
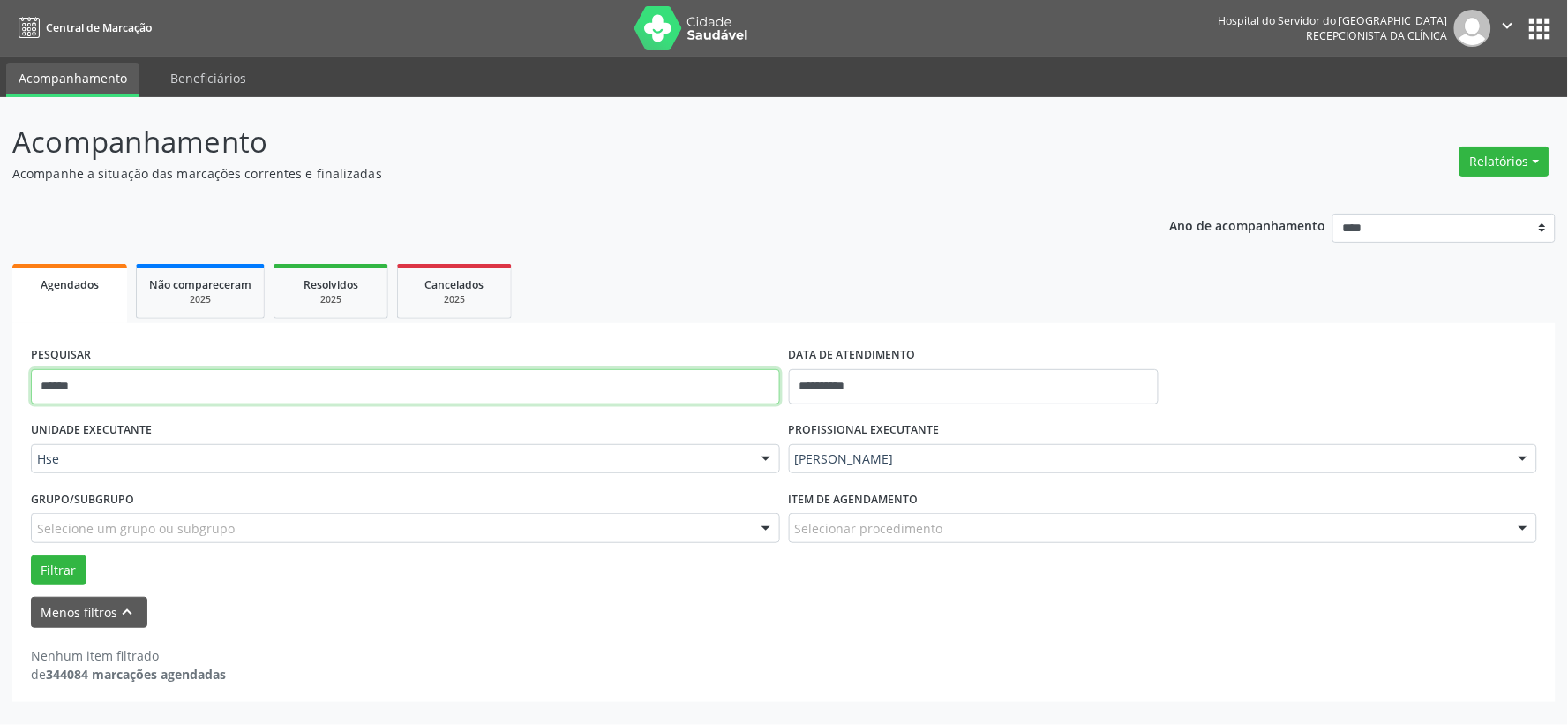
click at [31, 555] on button "Filtrar" at bounding box center [58, 570] width 55 height 30
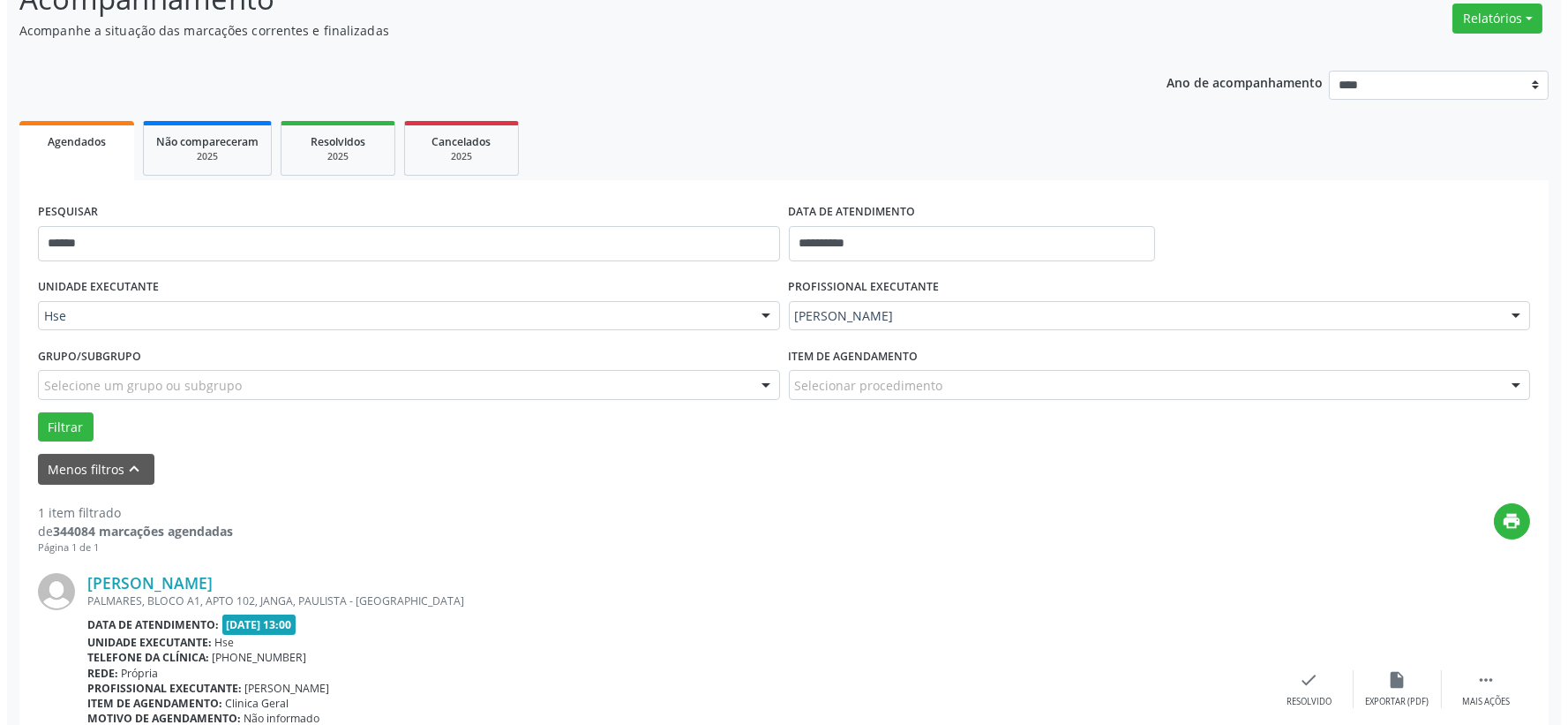
scroll to position [271, 0]
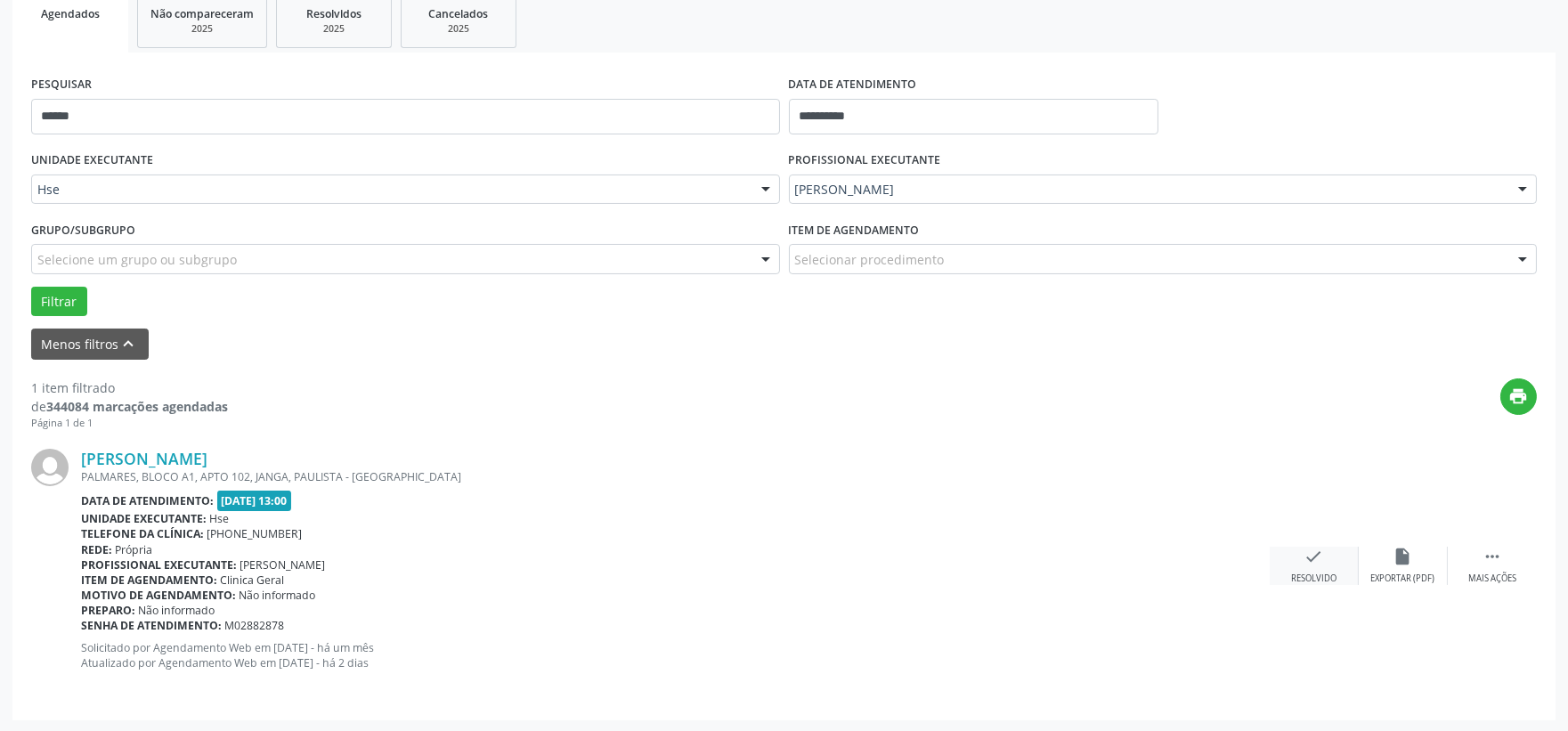
click at [1289, 565] on div "check Resolvido" at bounding box center [1315, 565] width 89 height 38
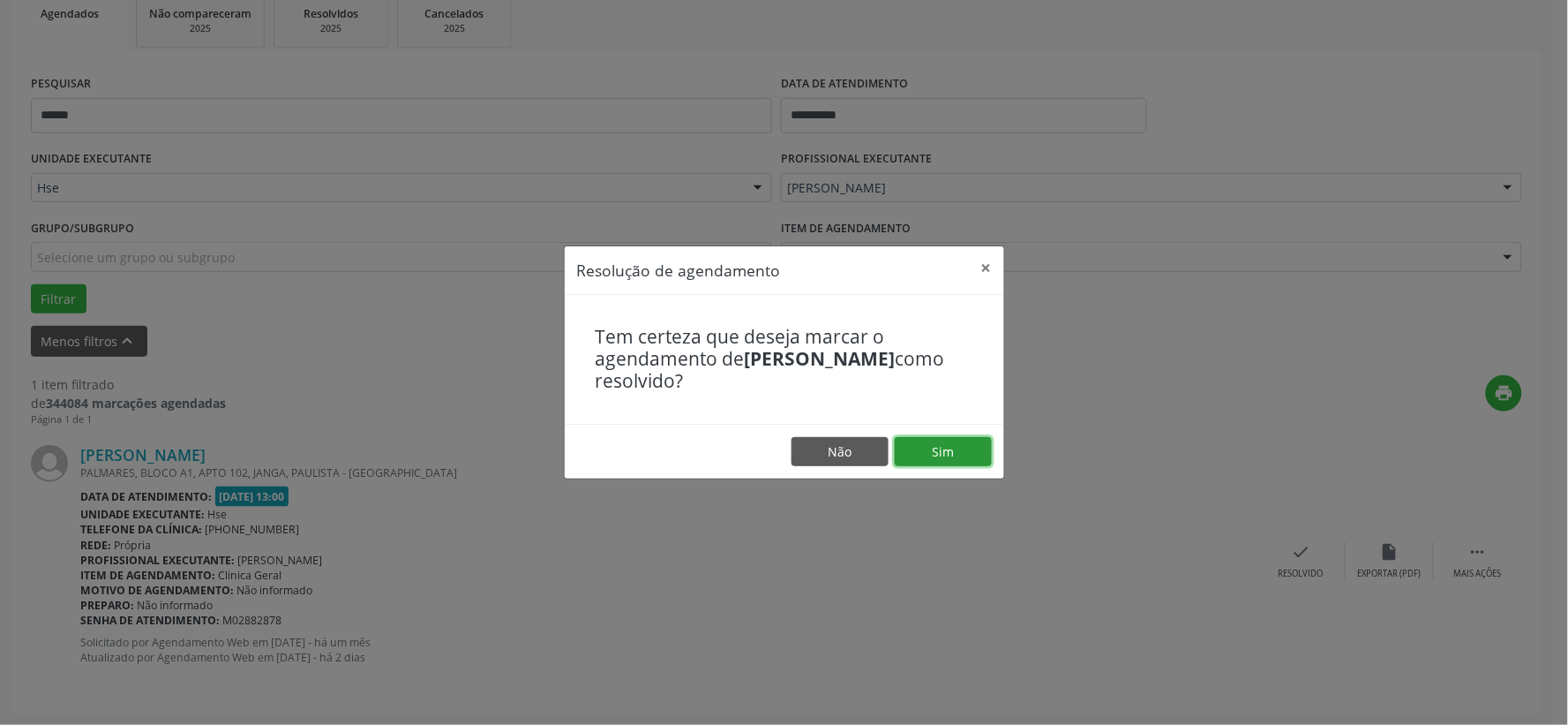
click at [950, 438] on button "Sim" at bounding box center [943, 452] width 97 height 30
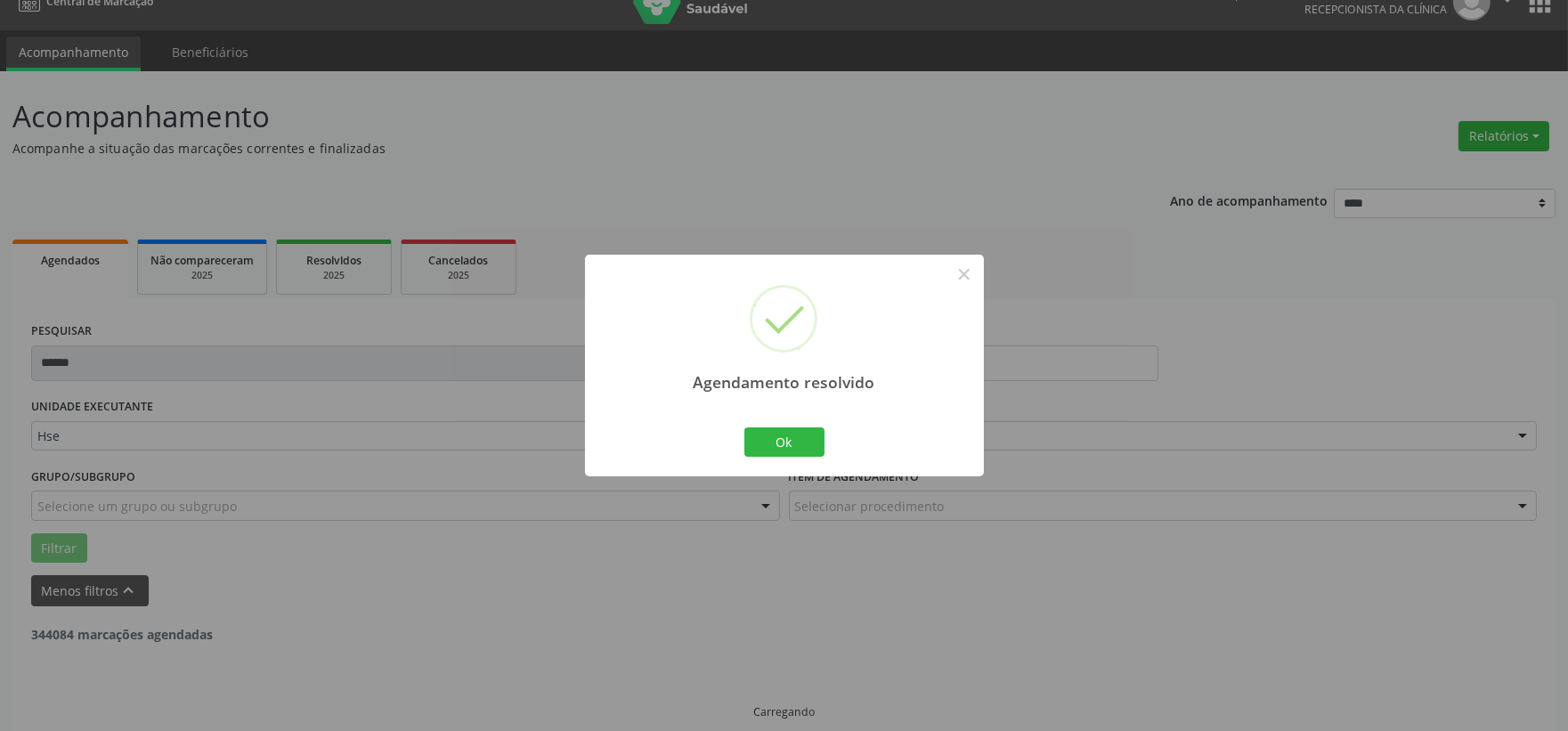
scroll to position [0, 0]
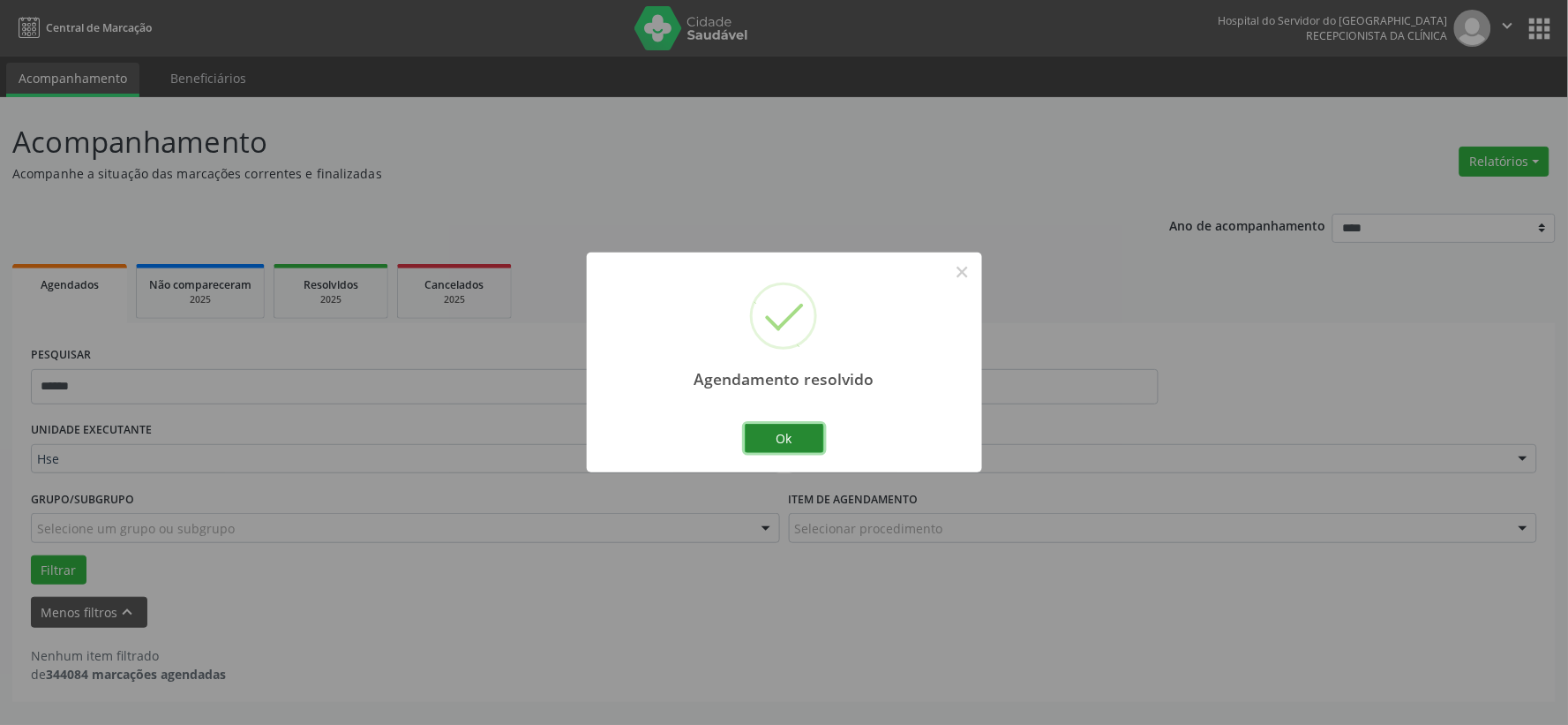
click at [796, 433] on button "Ok" at bounding box center [784, 439] width 79 height 30
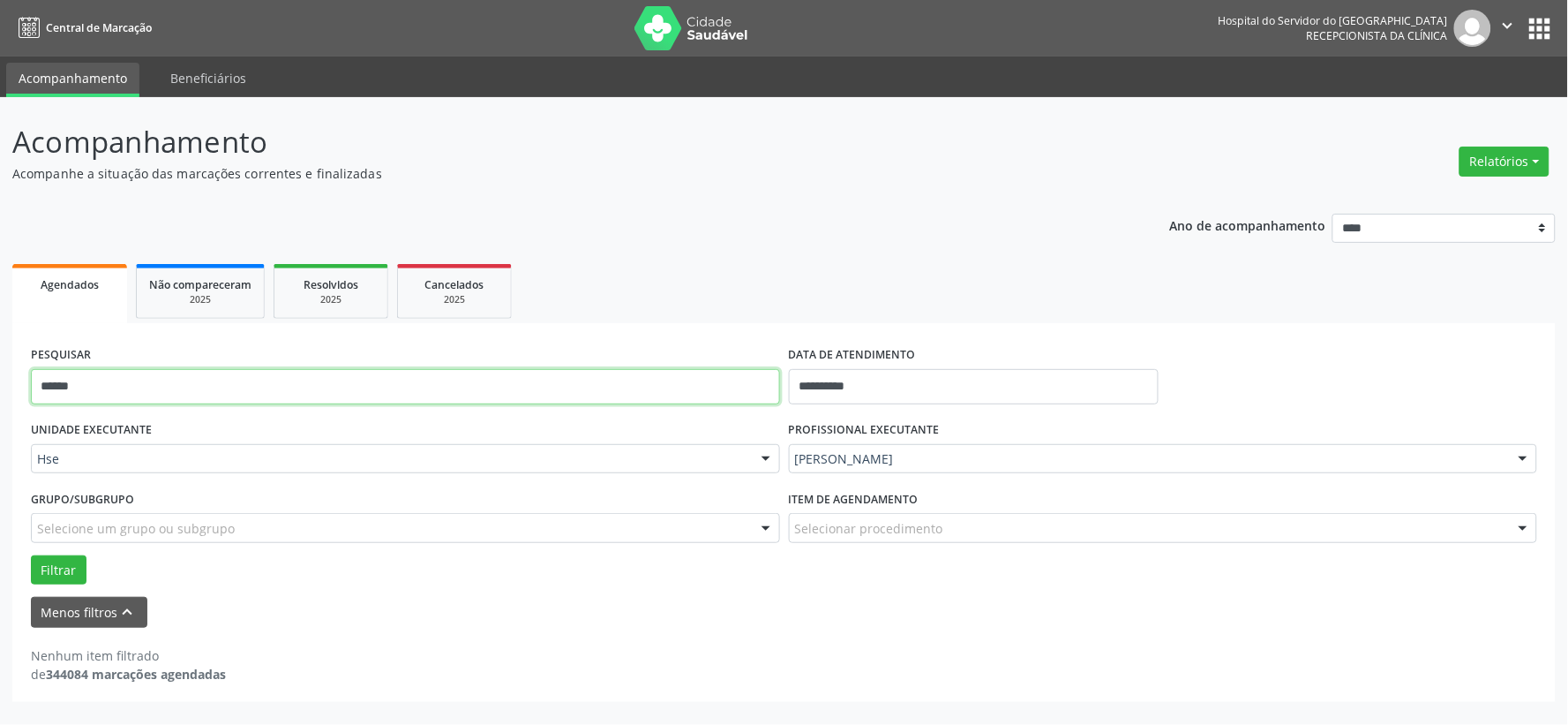
click at [743, 385] on input "******" at bounding box center [405, 386] width 749 height 36
click at [31, 555] on button "Filtrar" at bounding box center [58, 570] width 55 height 30
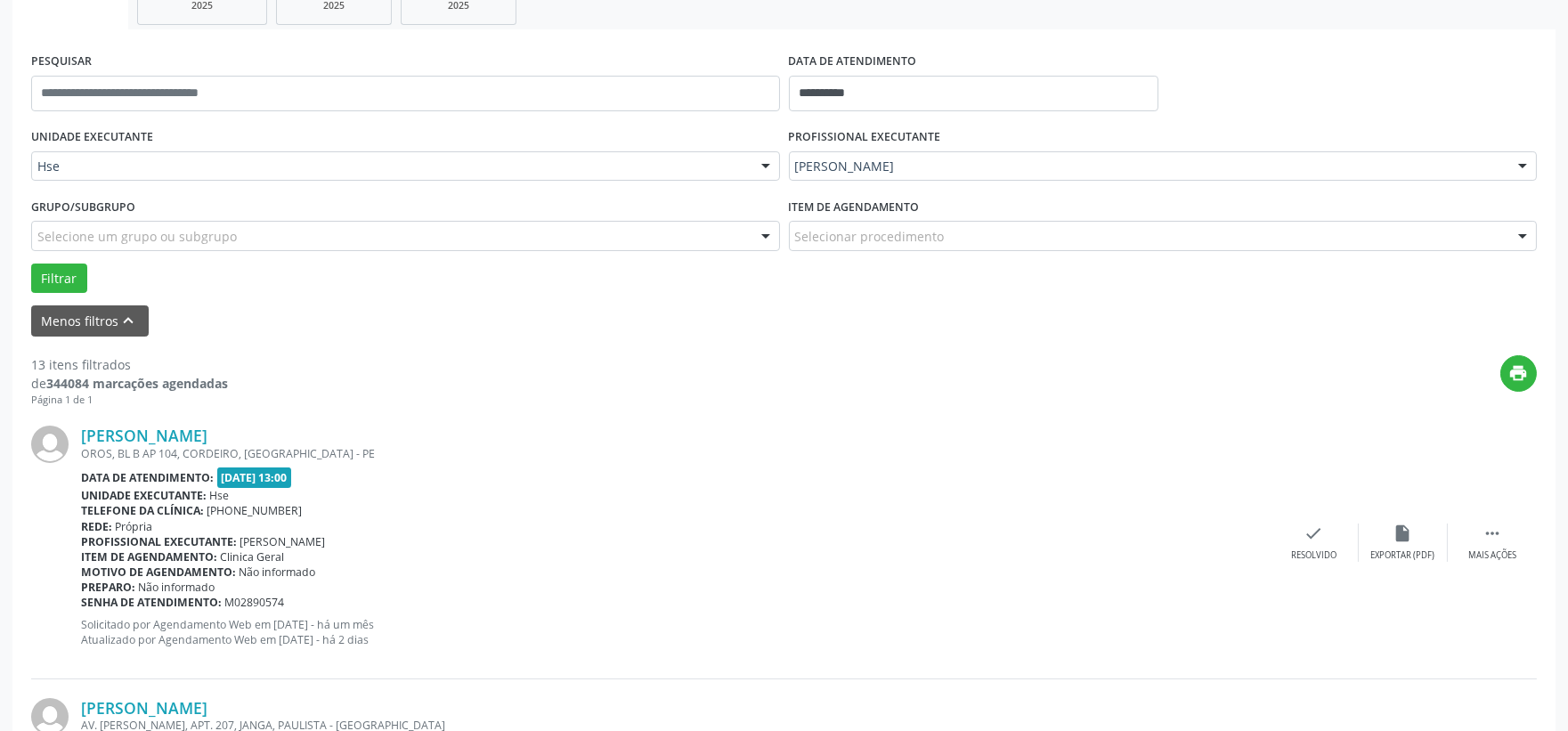
scroll to position [395, 0]
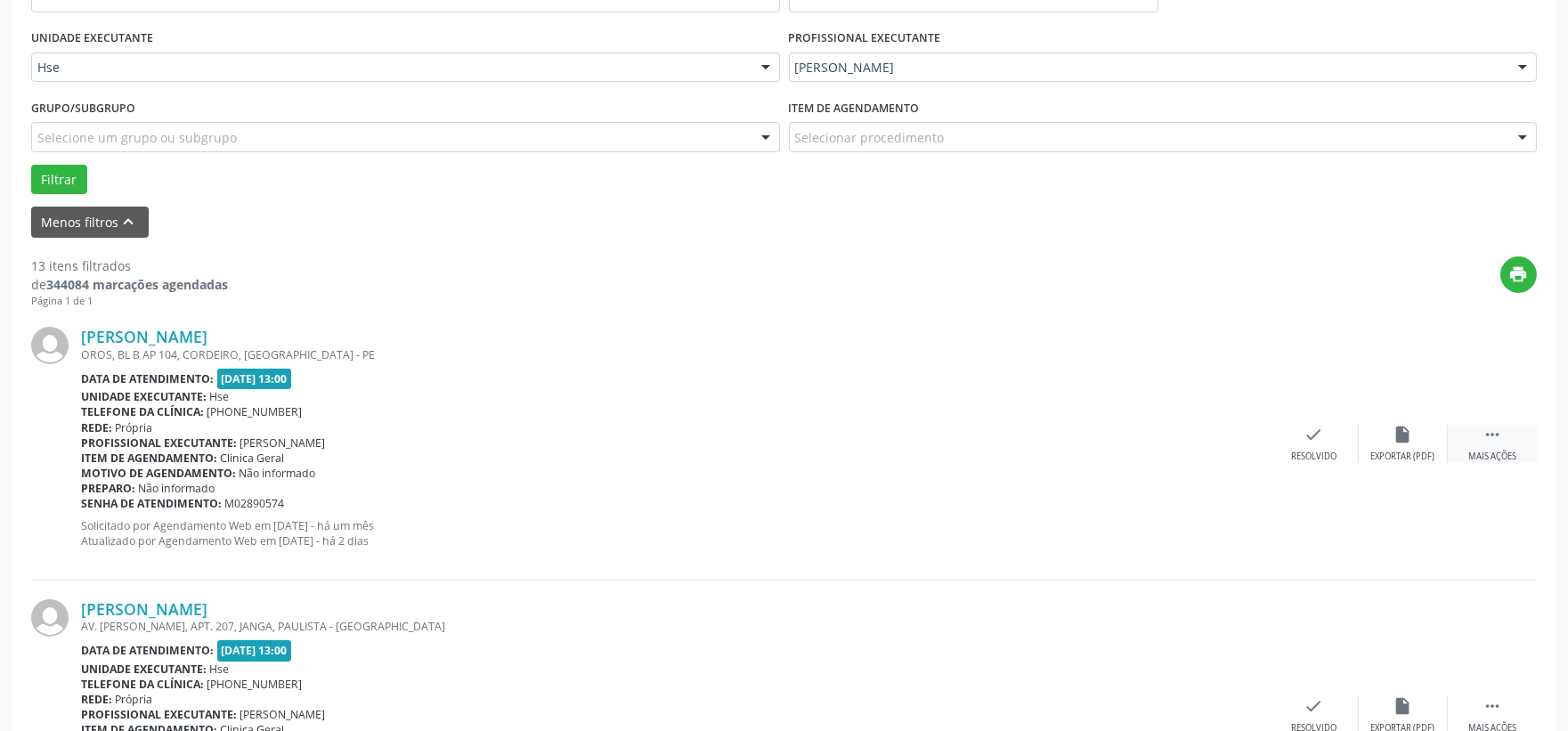
click at [1496, 428] on icon "" at bounding box center [1492, 434] width 20 height 20
click at [1399, 434] on icon "alarm_off" at bounding box center [1403, 434] width 20 height 20
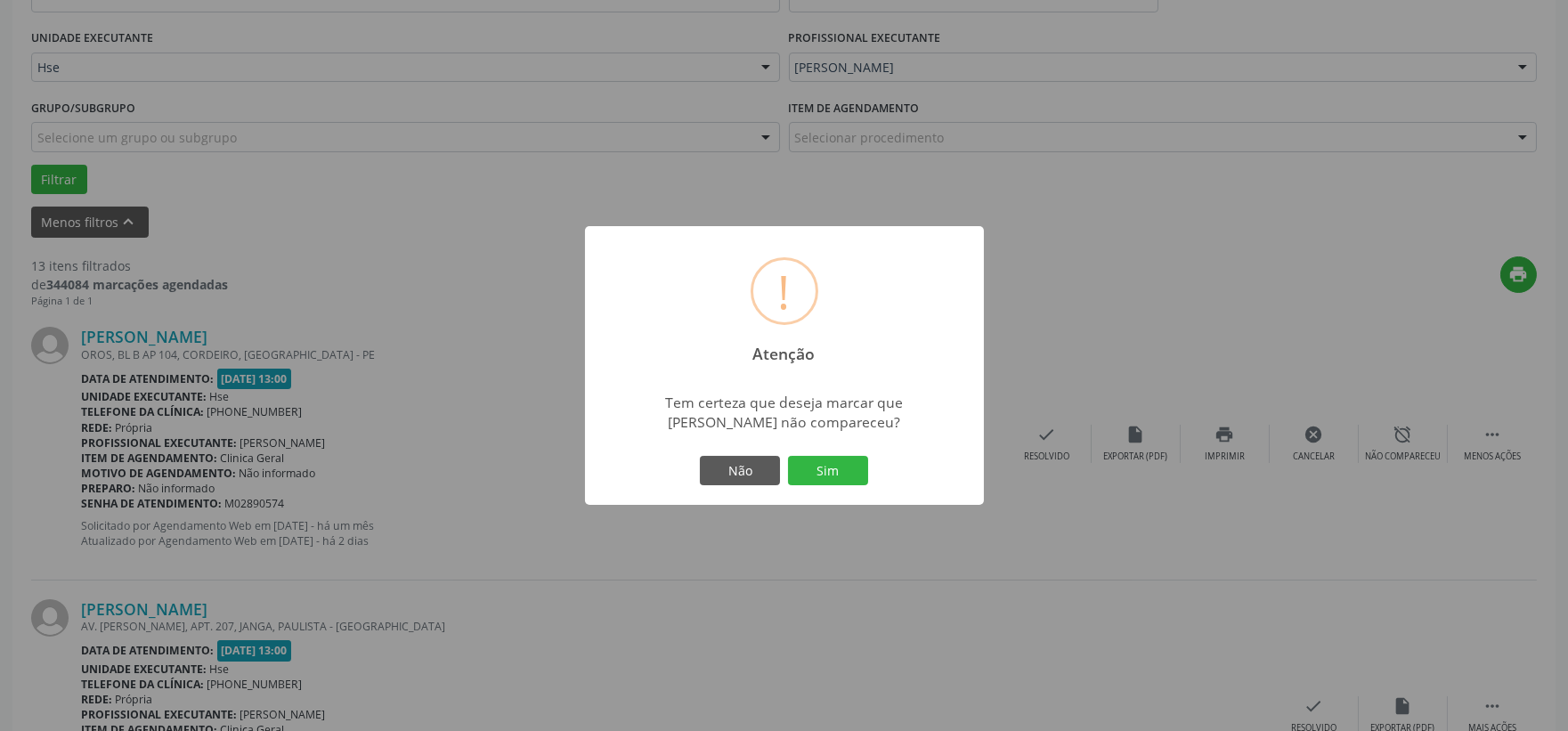
drag, startPoint x: 839, startPoint y: 478, endPoint x: 849, endPoint y: 467, distance: 14.9
click at [839, 478] on button "Sim" at bounding box center [828, 471] width 80 height 30
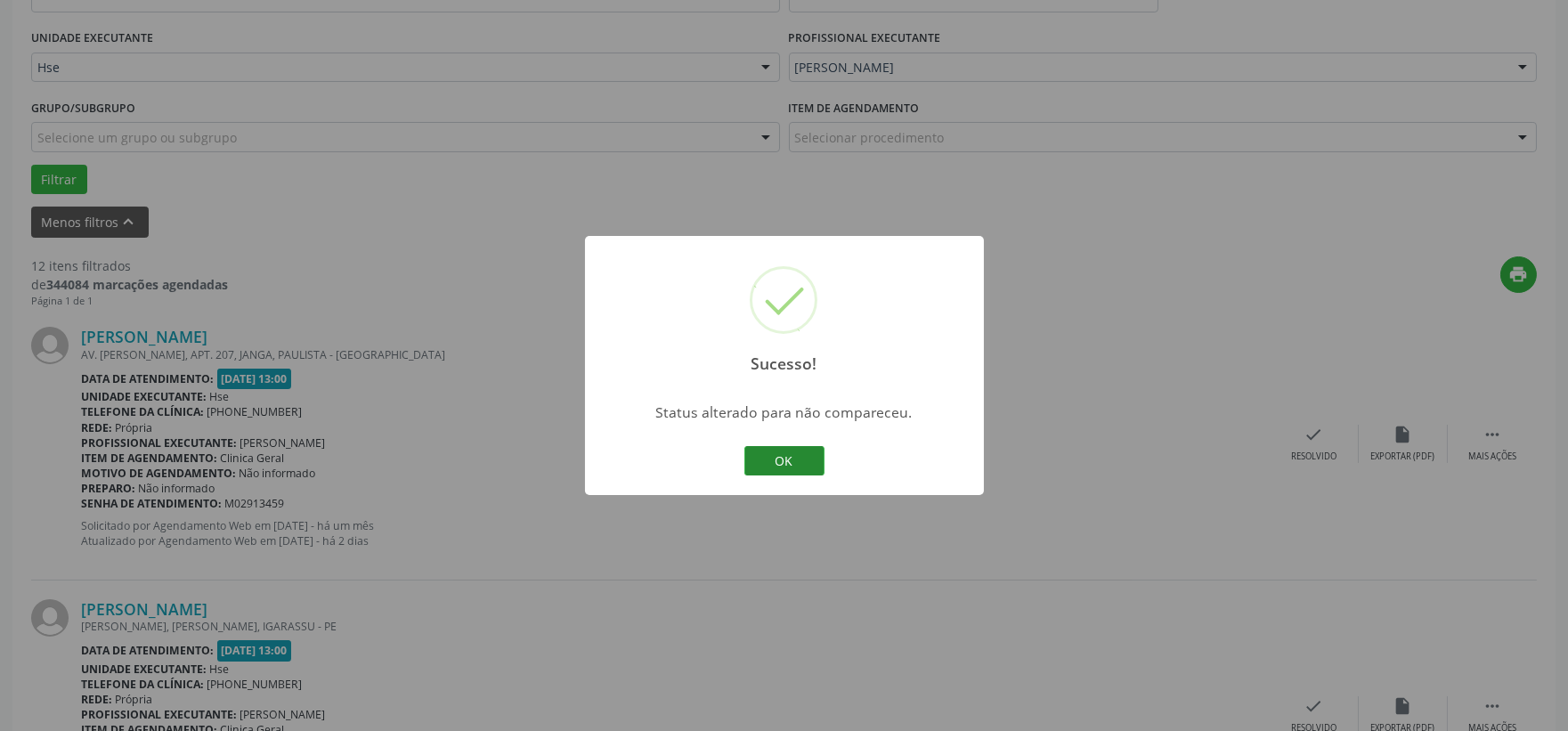
click at [795, 455] on button "OK" at bounding box center [784, 461] width 80 height 30
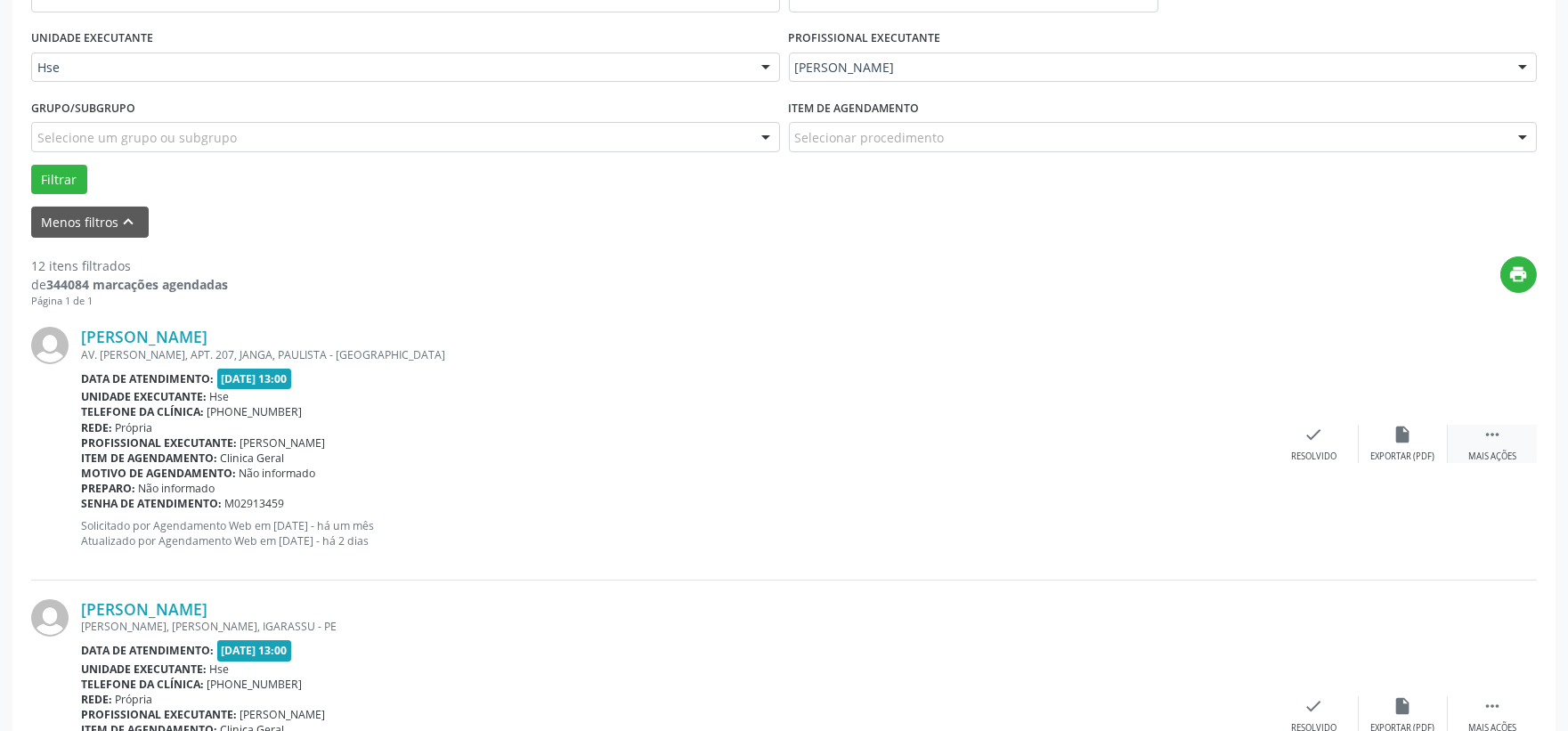
click at [1488, 442] on icon "" at bounding box center [1492, 434] width 20 height 20
click at [1382, 454] on div "Não compareceu" at bounding box center [1403, 456] width 76 height 12
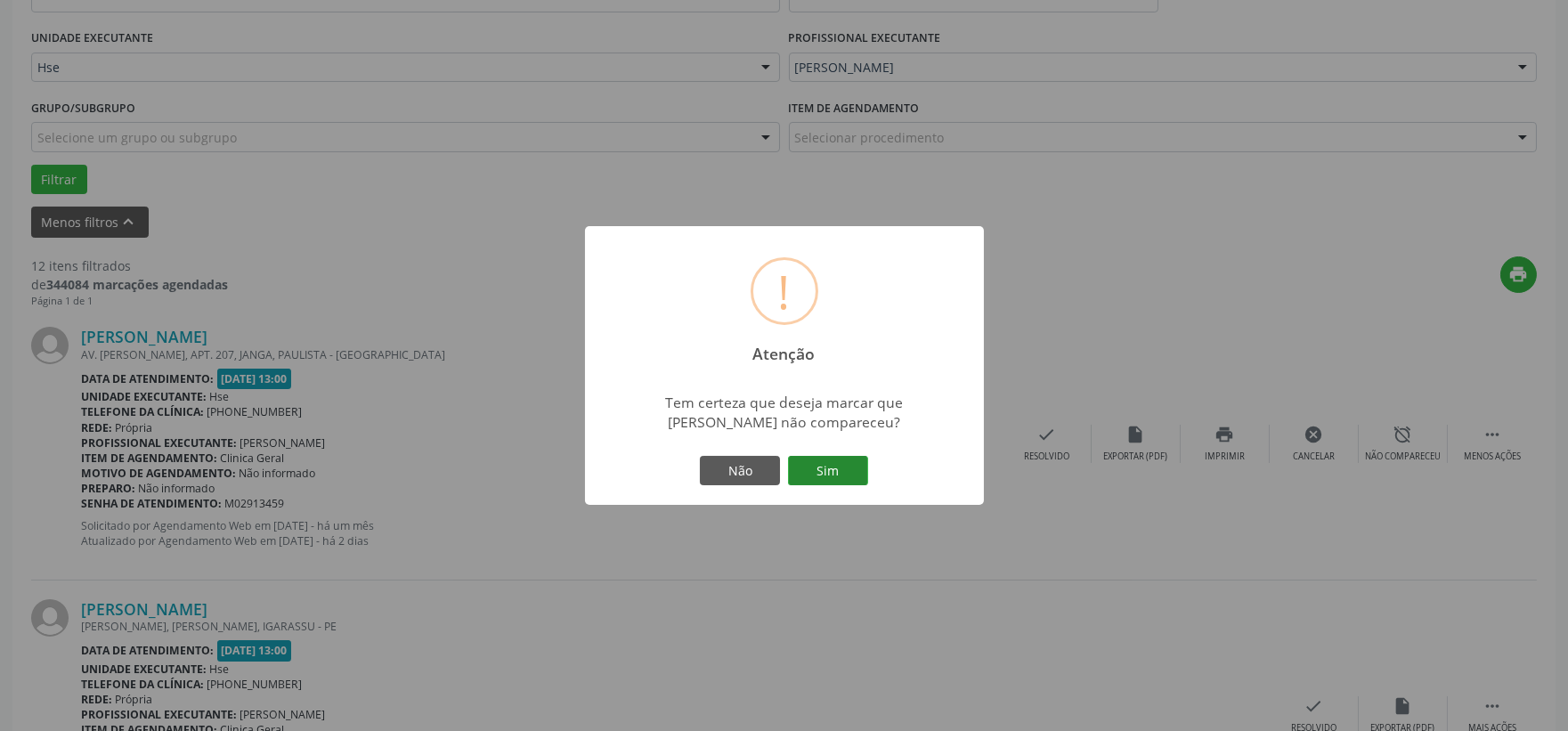
click at [811, 469] on button "Sim" at bounding box center [828, 471] width 80 height 30
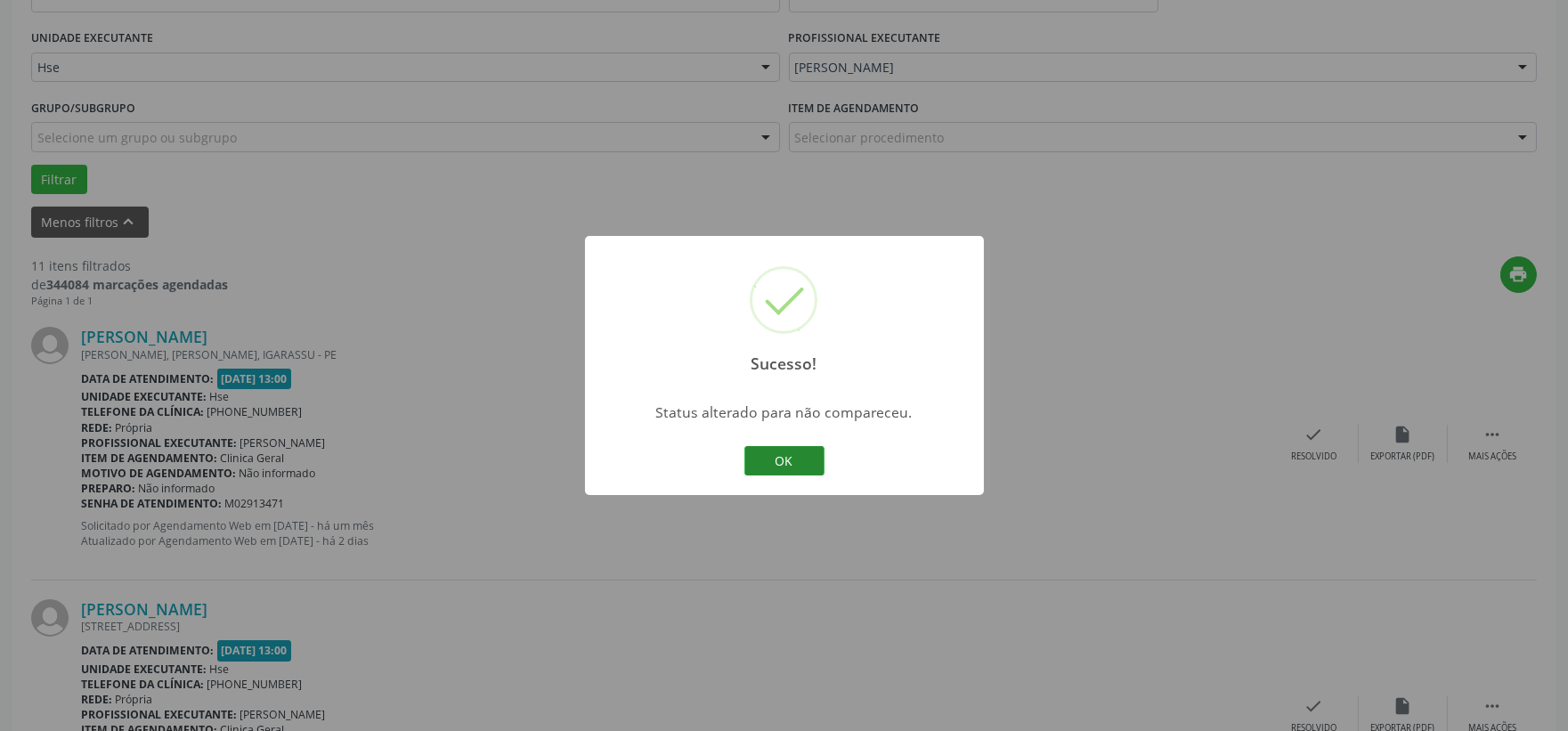
click at [804, 464] on button "OK" at bounding box center [784, 461] width 80 height 30
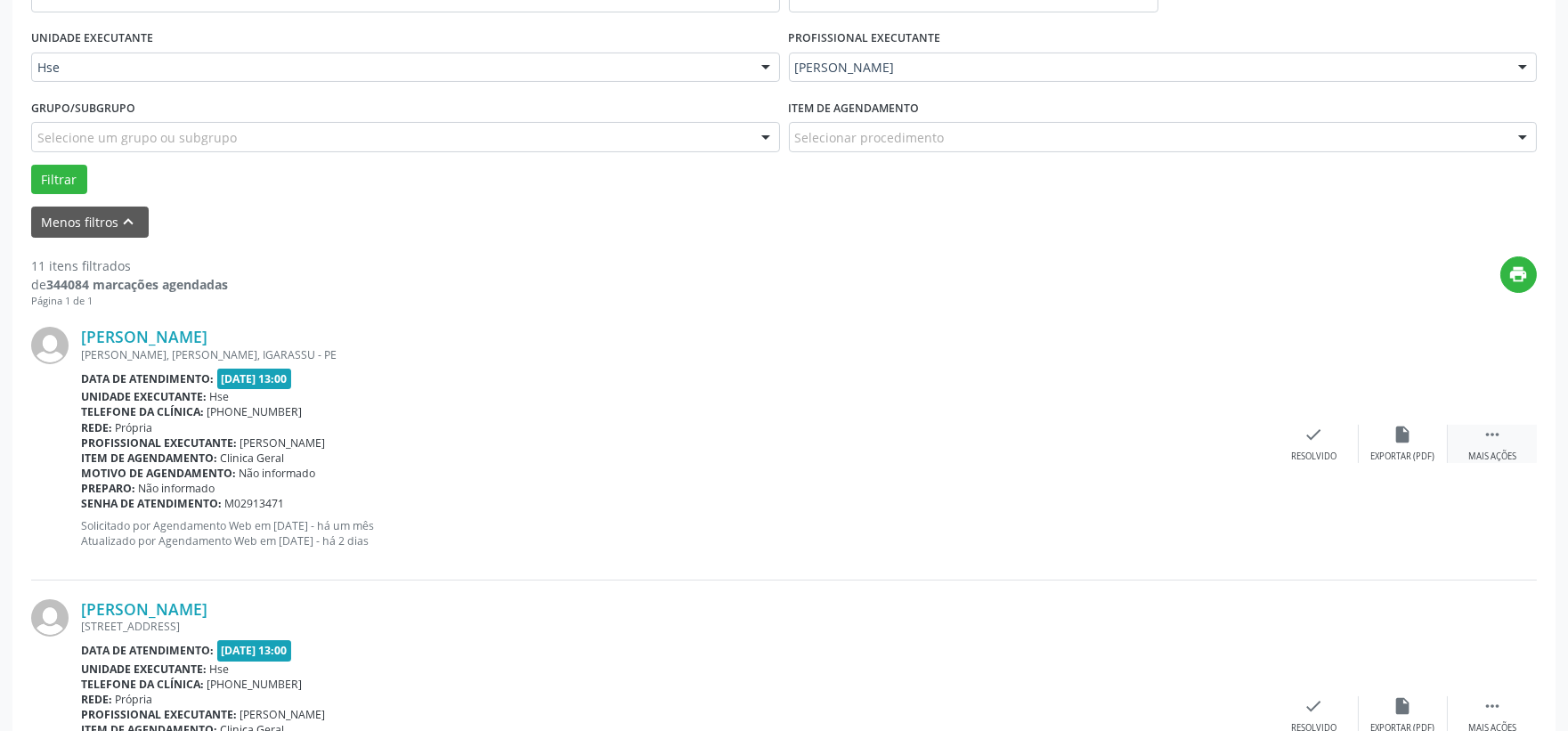
click at [1482, 454] on div "Mais ações" at bounding box center [1492, 456] width 48 height 12
click at [1414, 446] on div "alarm_off Não compareceu" at bounding box center [1403, 444] width 89 height 38
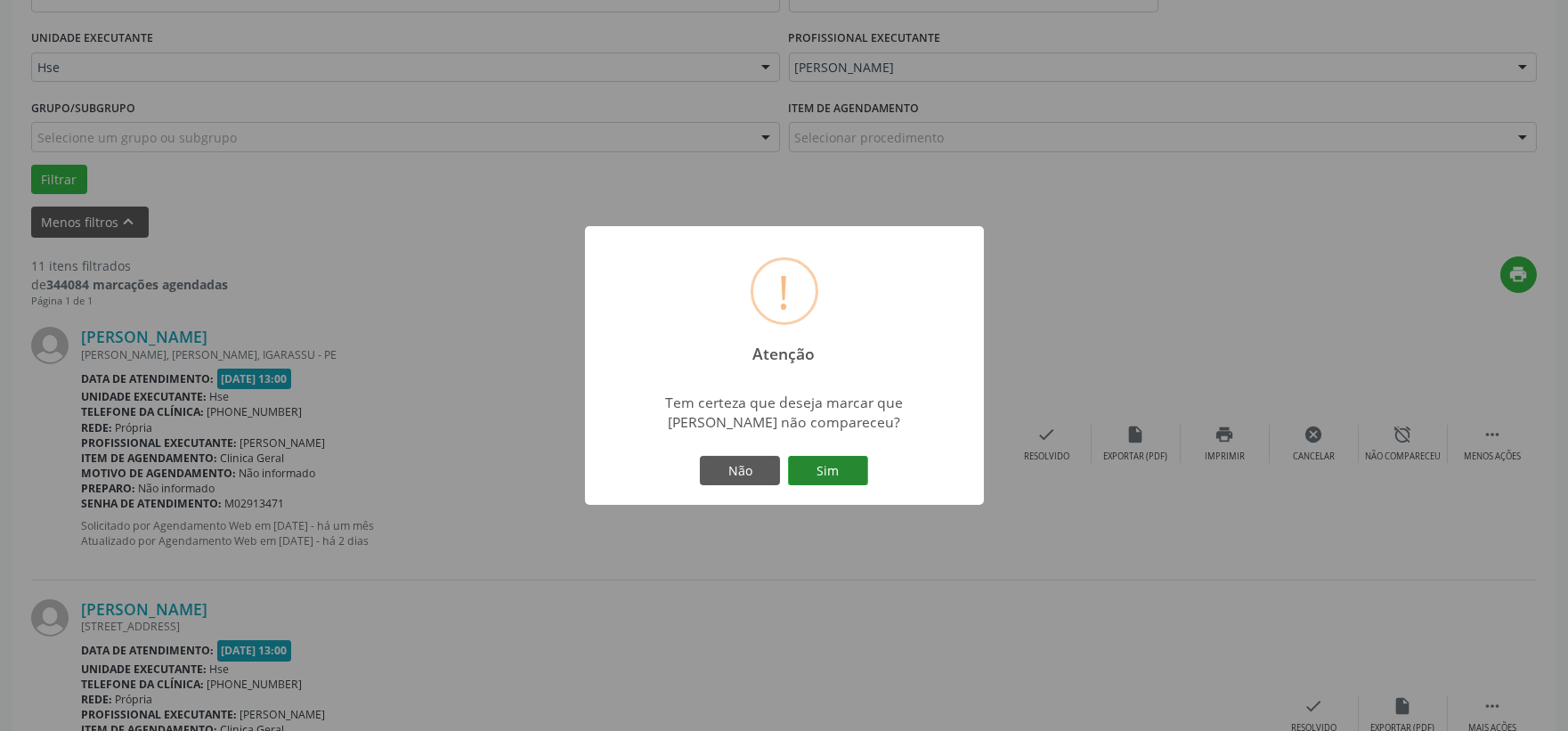
click at [815, 472] on button "Sim" at bounding box center [828, 471] width 80 height 30
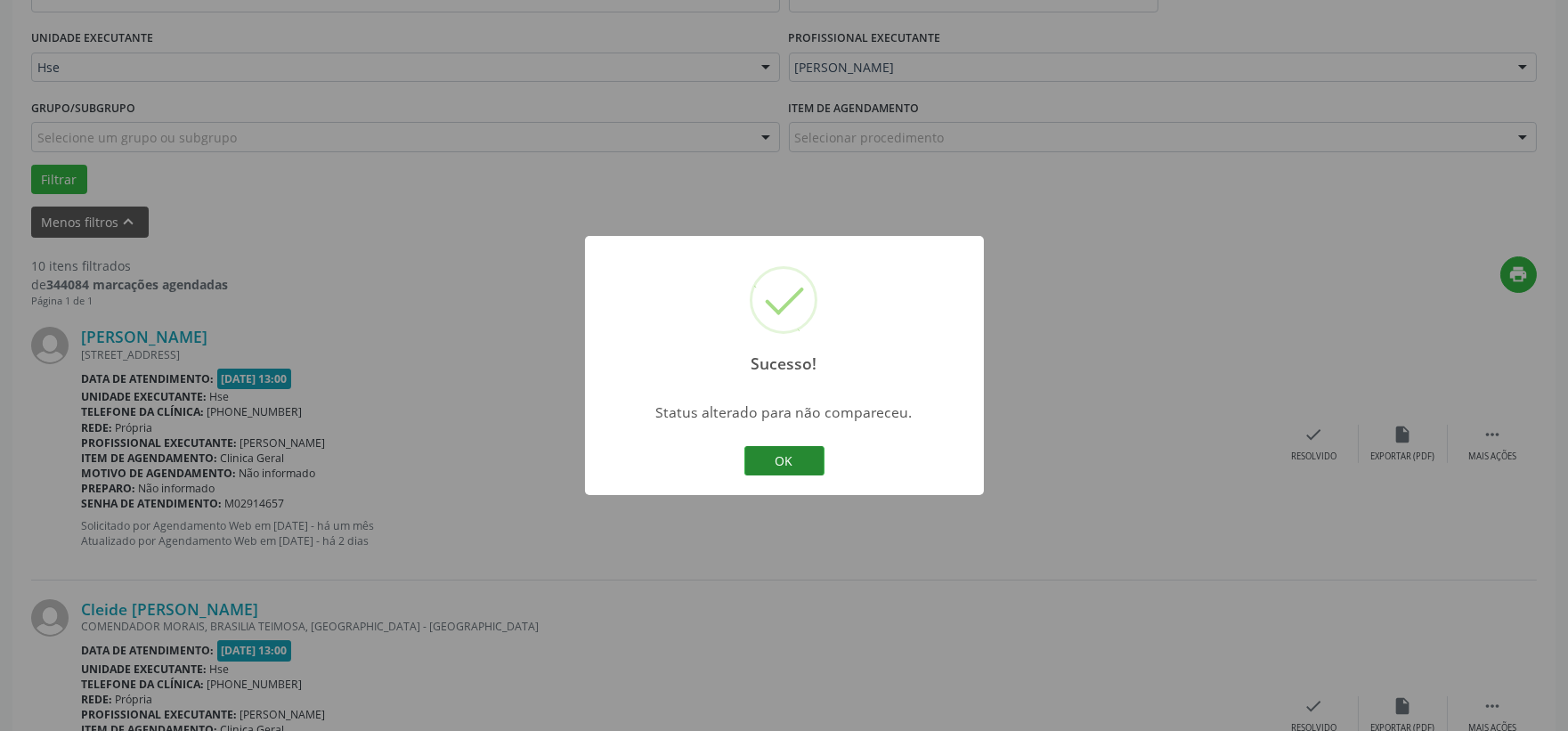
click at [766, 464] on button "OK" at bounding box center [784, 461] width 80 height 30
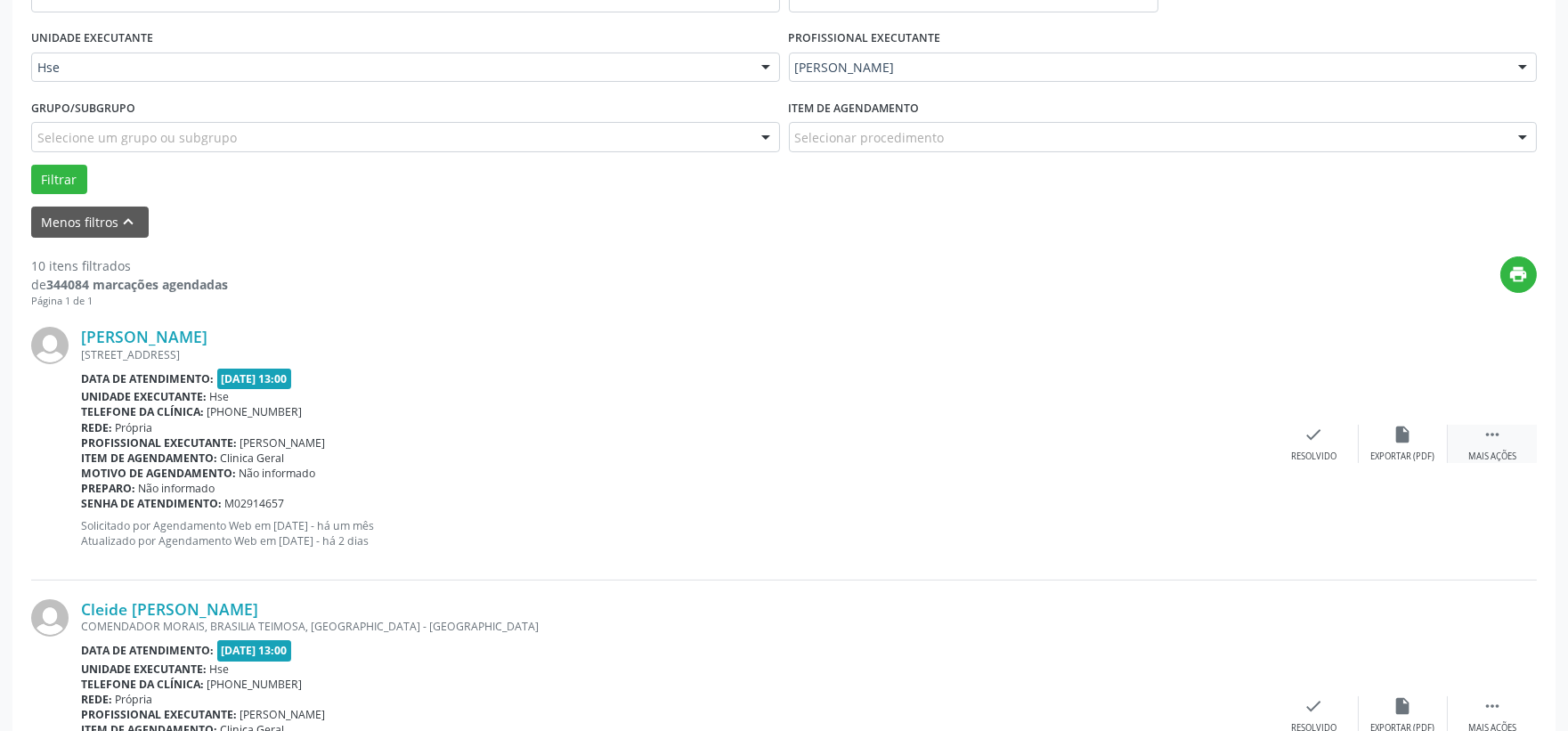
click at [1496, 441] on icon "" at bounding box center [1492, 434] width 20 height 20
click at [1410, 430] on icon "alarm_off" at bounding box center [1403, 434] width 20 height 20
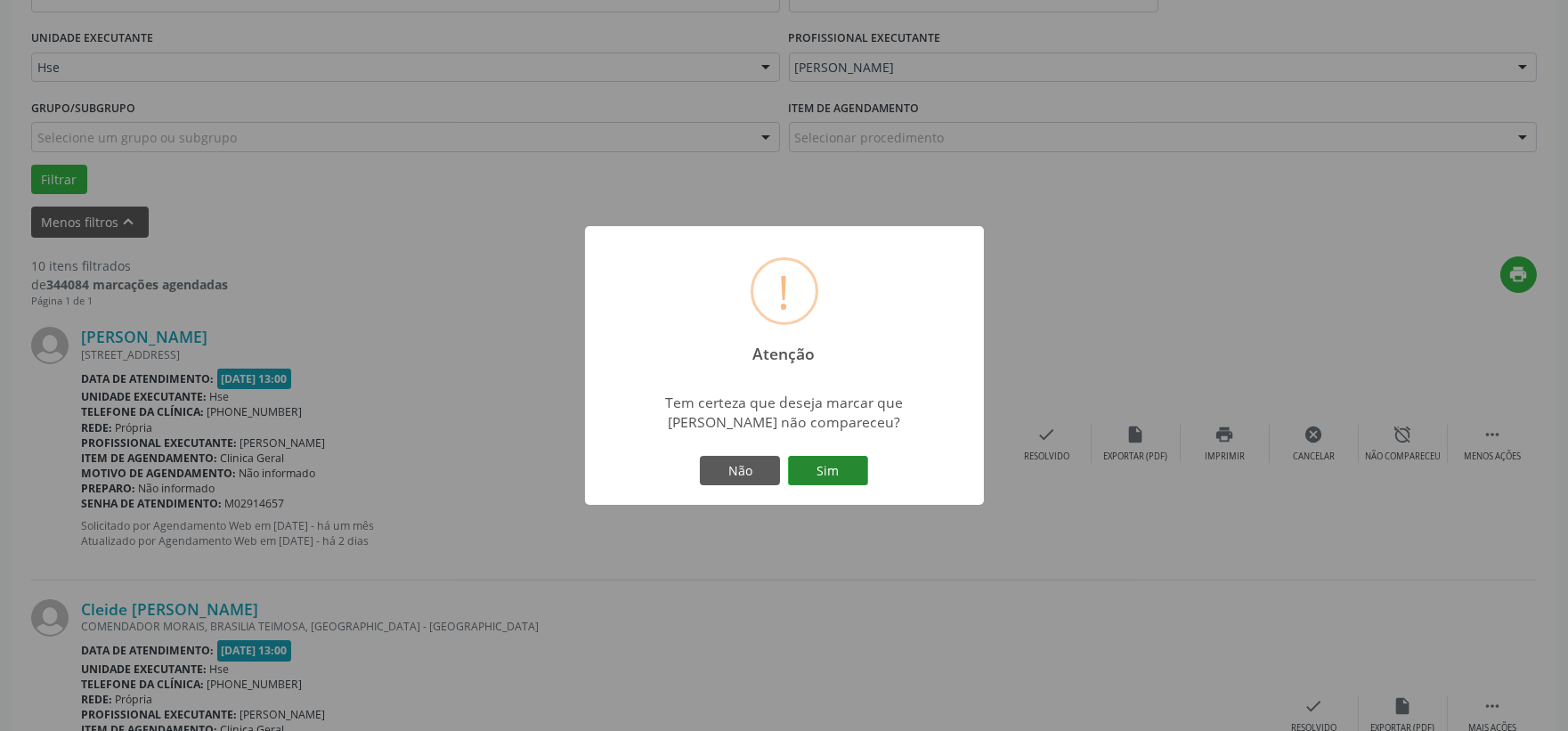
click at [853, 466] on button "Sim" at bounding box center [828, 471] width 80 height 30
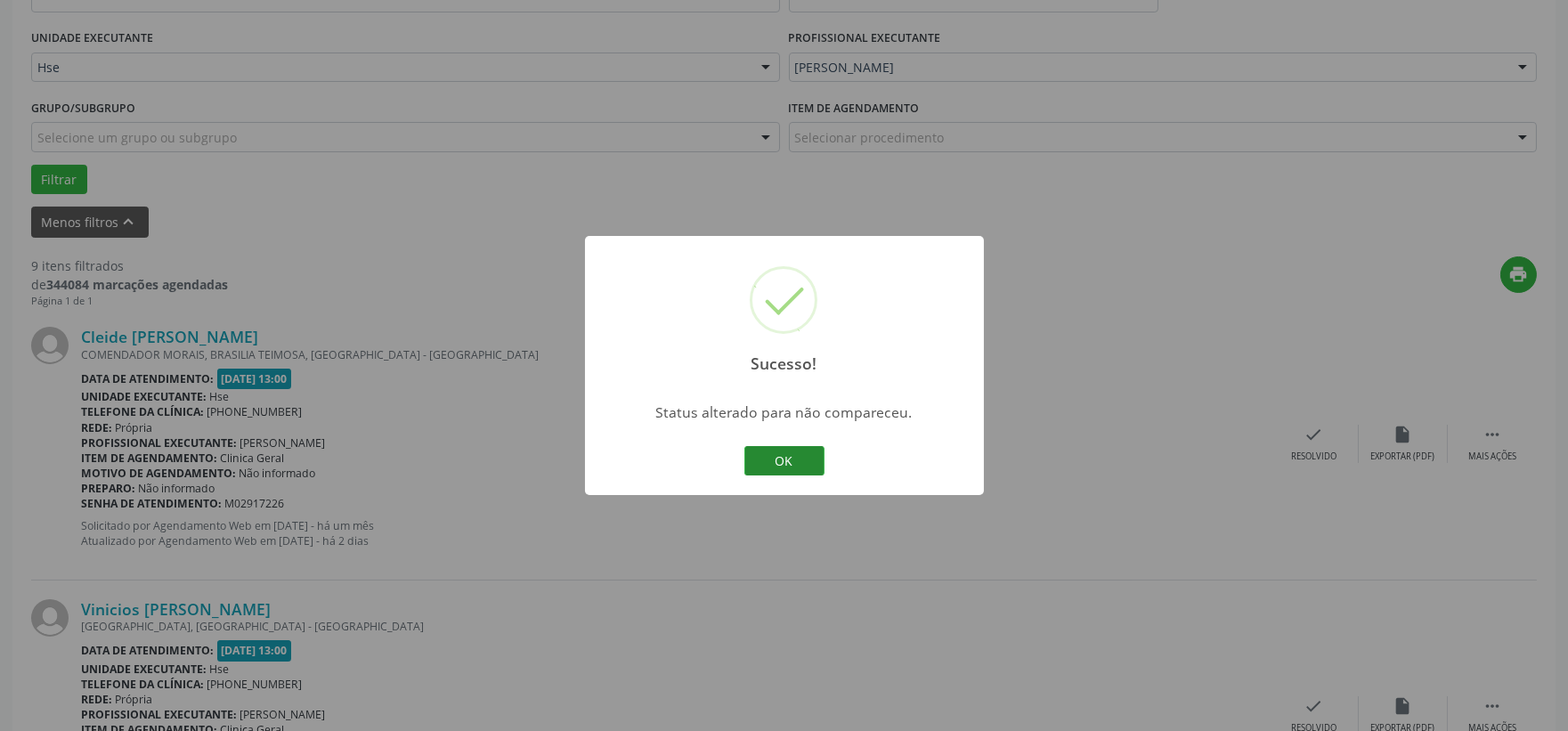
click at [821, 458] on button "OK" at bounding box center [784, 461] width 80 height 30
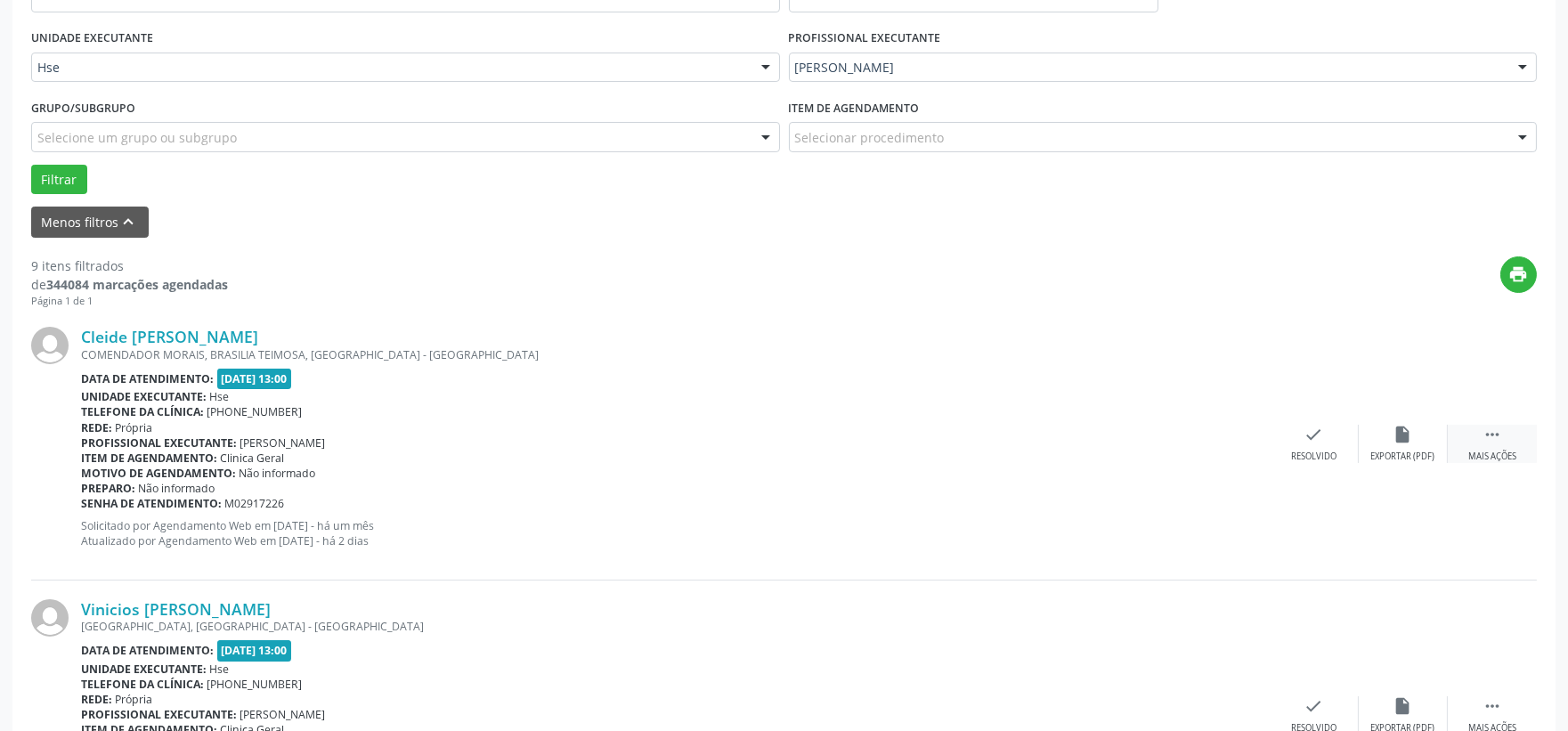
click at [1484, 446] on div " Mais ações" at bounding box center [1492, 444] width 89 height 38
click at [1383, 440] on div "alarm_off Não compareceu" at bounding box center [1403, 444] width 89 height 38
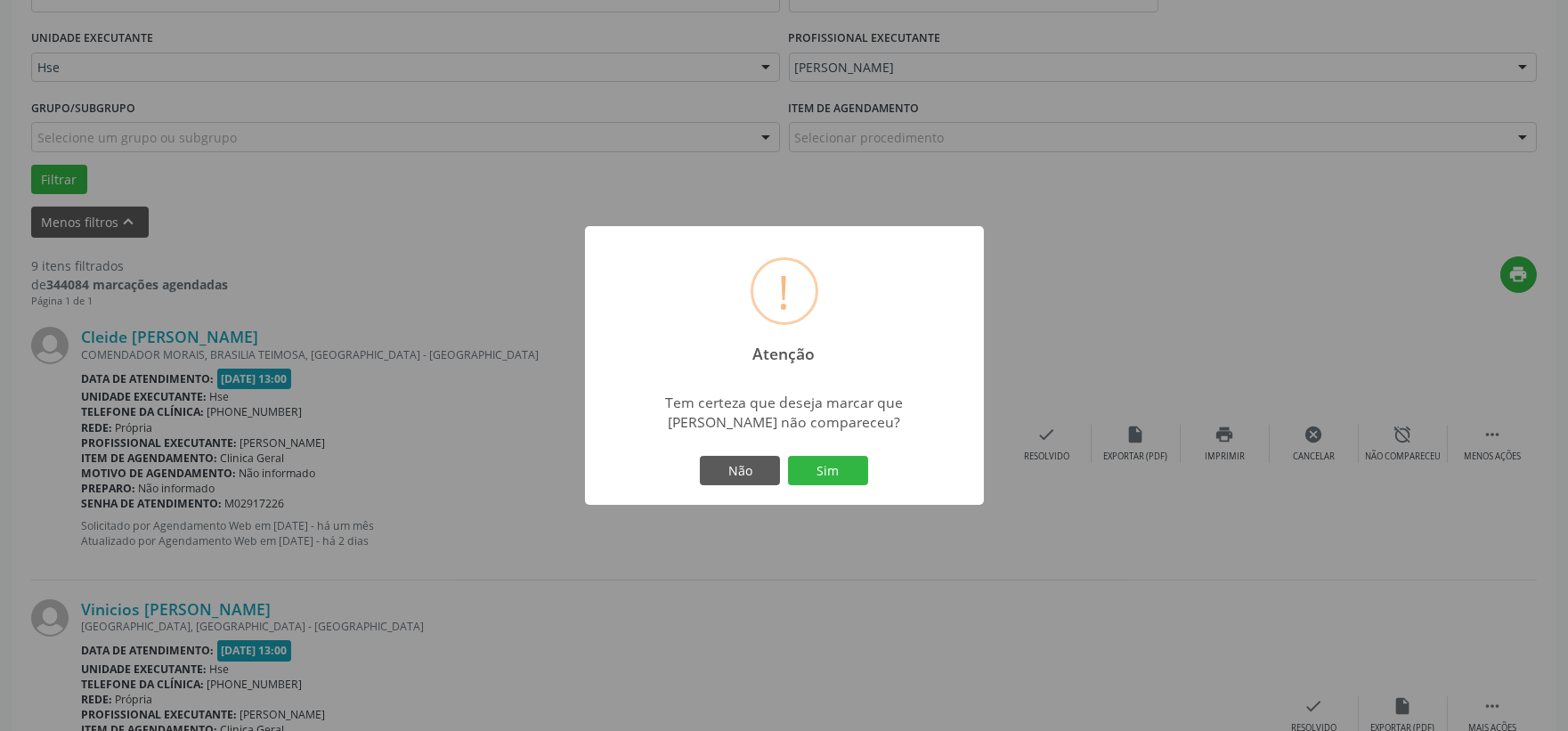
drag, startPoint x: 838, startPoint y: 466, endPoint x: 945, endPoint y: 430, distance: 112.9
click at [838, 466] on button "Sim" at bounding box center [828, 471] width 80 height 30
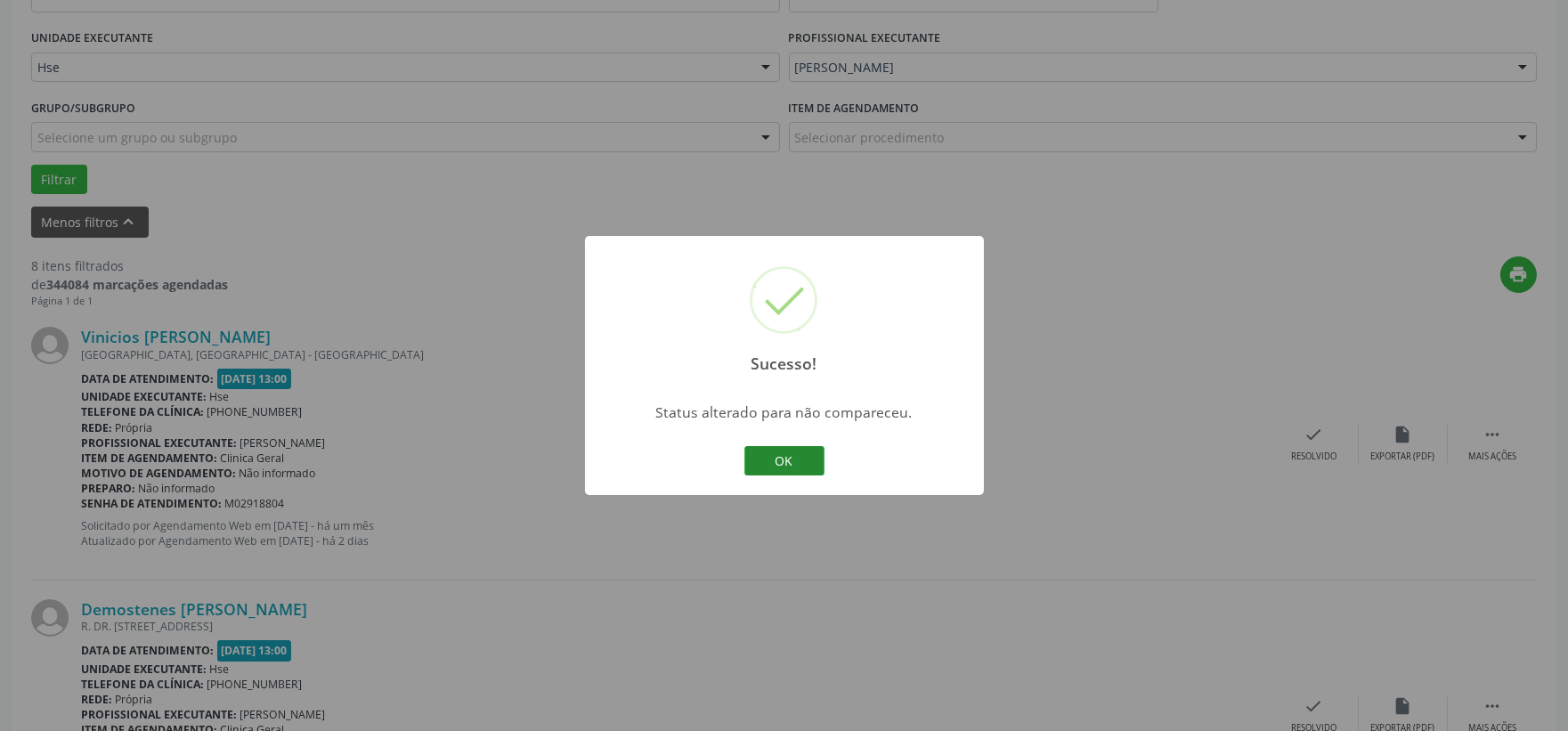
click at [781, 466] on button "OK" at bounding box center [784, 461] width 80 height 30
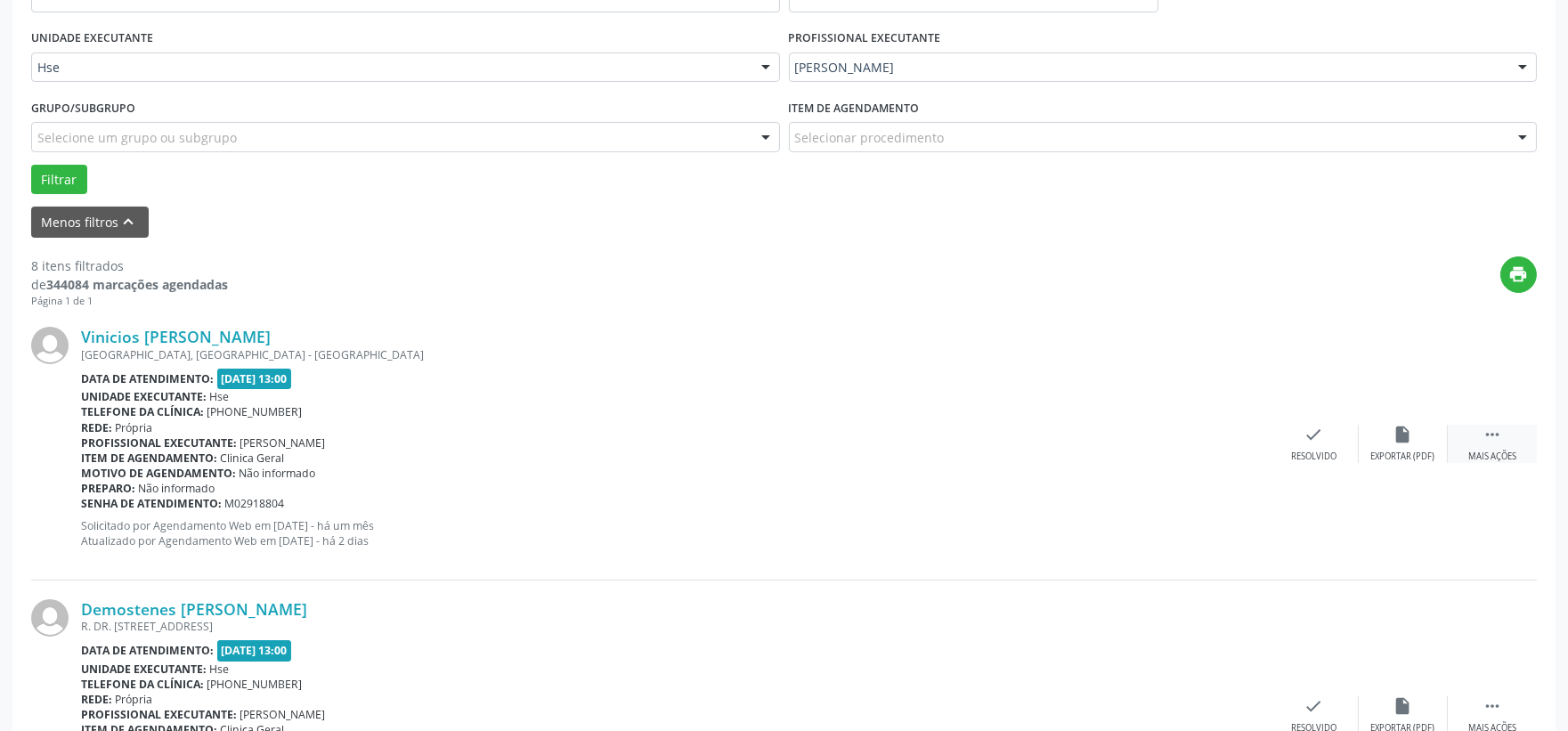
drag, startPoint x: 1494, startPoint y: 441, endPoint x: 1460, endPoint y: 450, distance: 35.2
click at [1494, 441] on icon "" at bounding box center [1492, 434] width 20 height 20
click at [1384, 454] on div "Não compareceu" at bounding box center [1403, 456] width 76 height 12
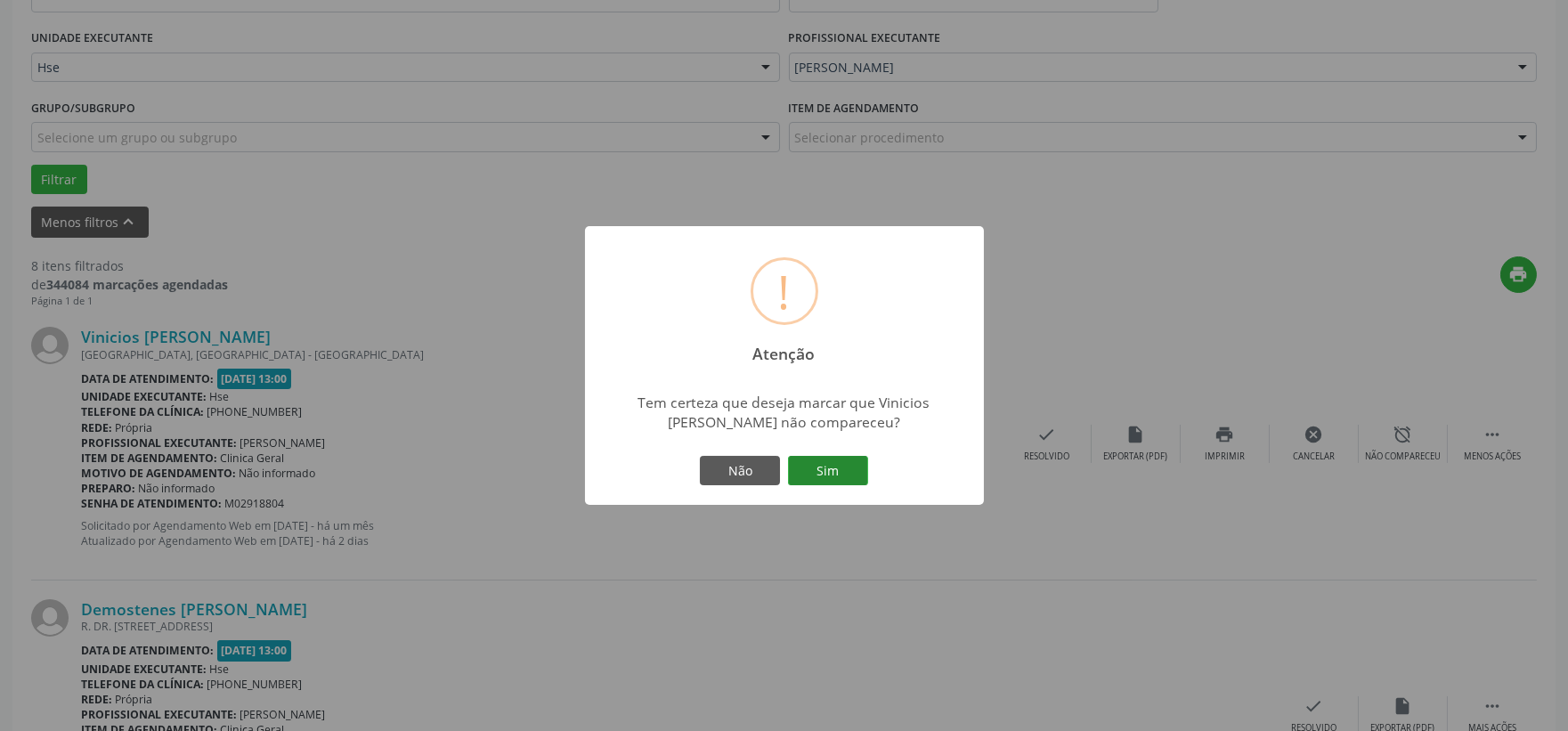
click at [820, 457] on button "Sim" at bounding box center [828, 471] width 80 height 30
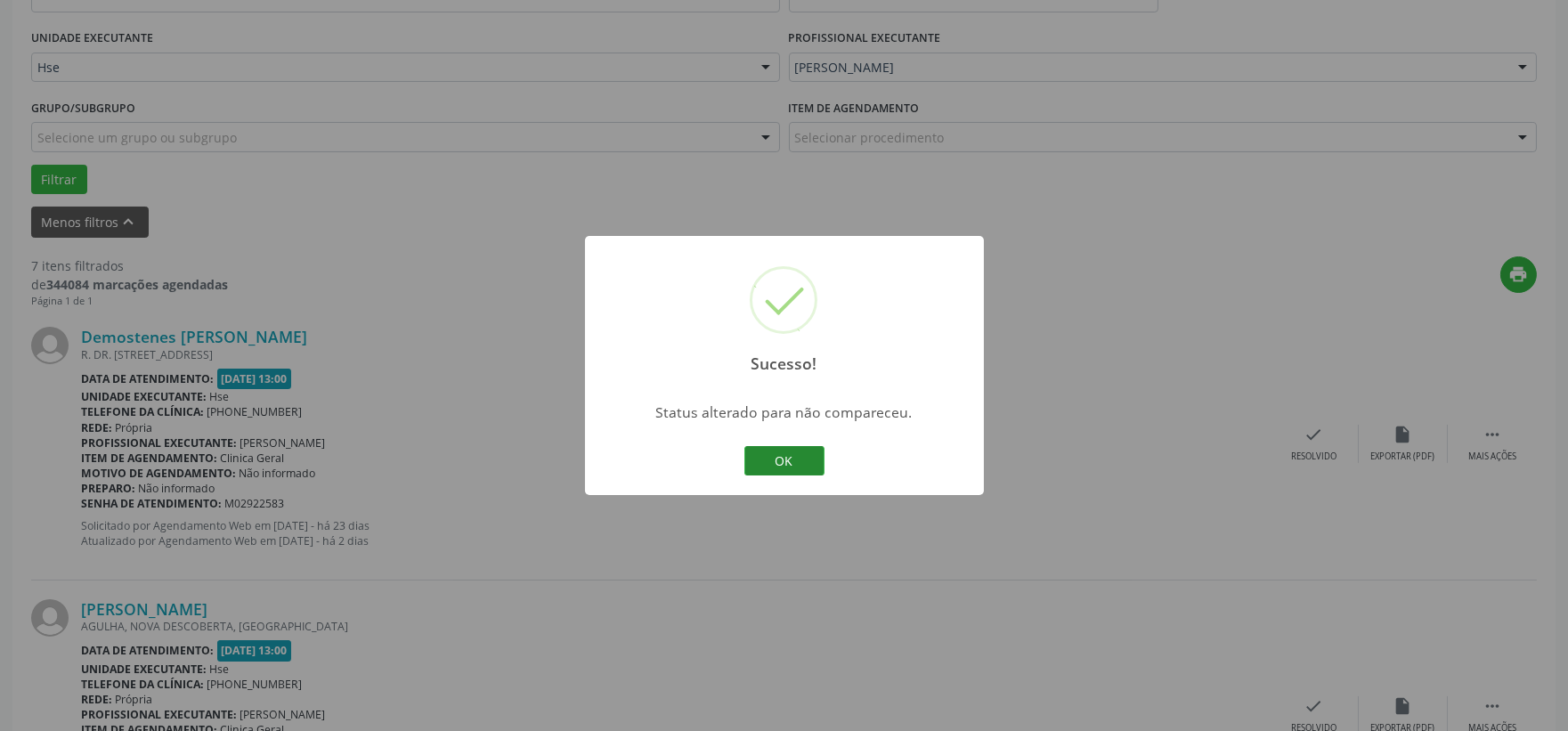
click at [766, 457] on button "OK" at bounding box center [784, 461] width 80 height 30
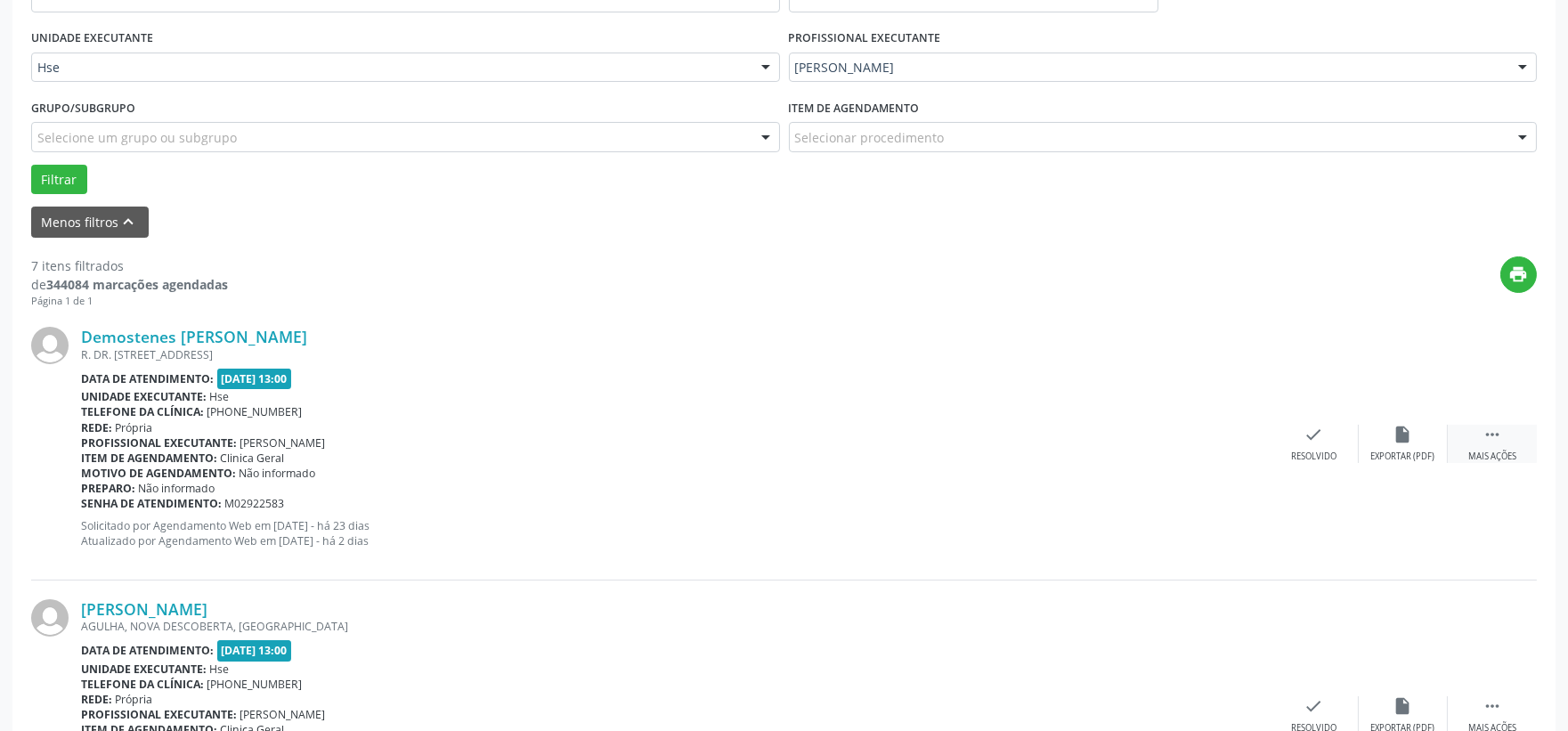
drag, startPoint x: 1478, startPoint y: 443, endPoint x: 1462, endPoint y: 454, distance: 19.4
click at [1478, 443] on div " Mais ações" at bounding box center [1492, 444] width 89 height 38
click at [1416, 459] on div "Não compareceu" at bounding box center [1403, 456] width 76 height 12
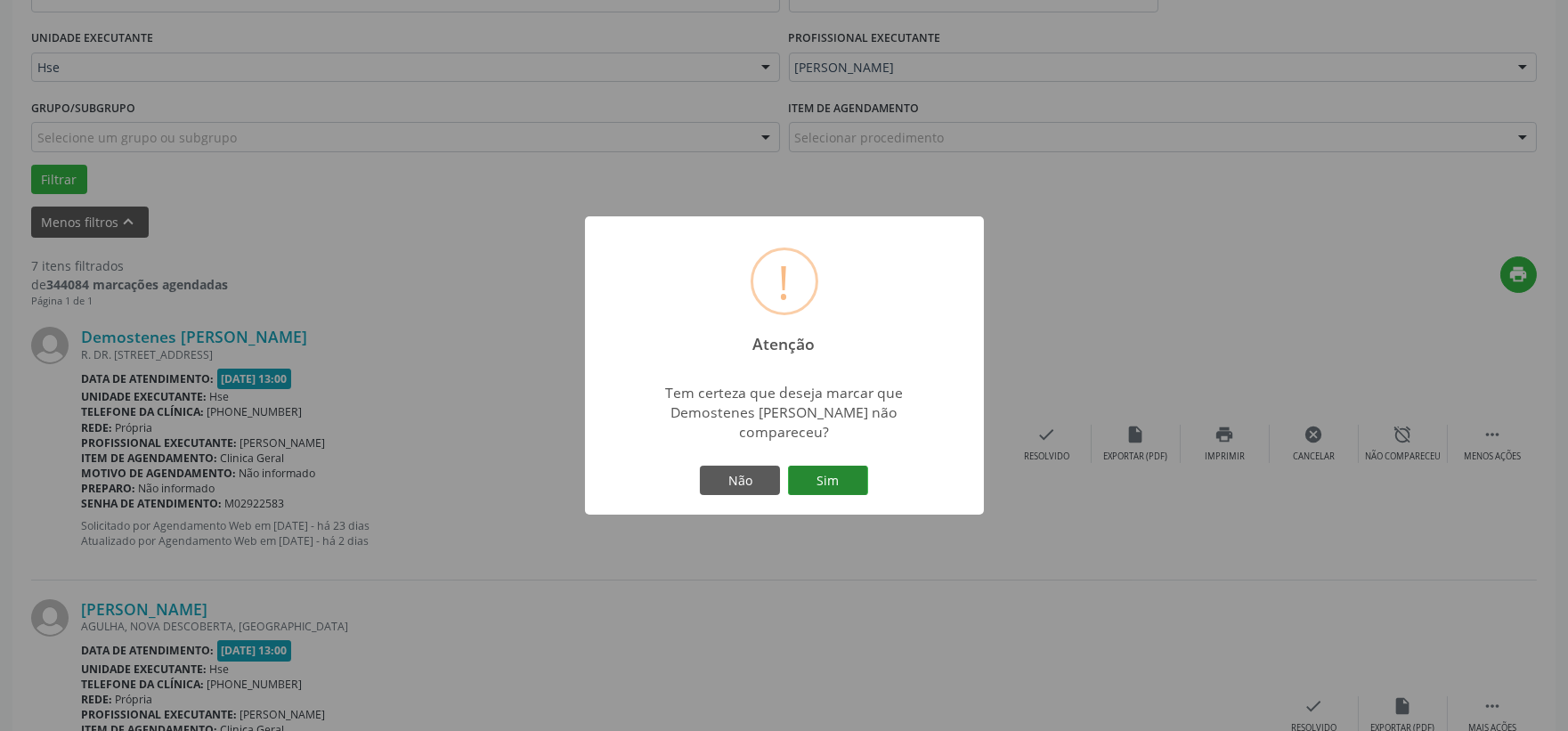
click at [820, 484] on button "Sim" at bounding box center [828, 481] width 80 height 30
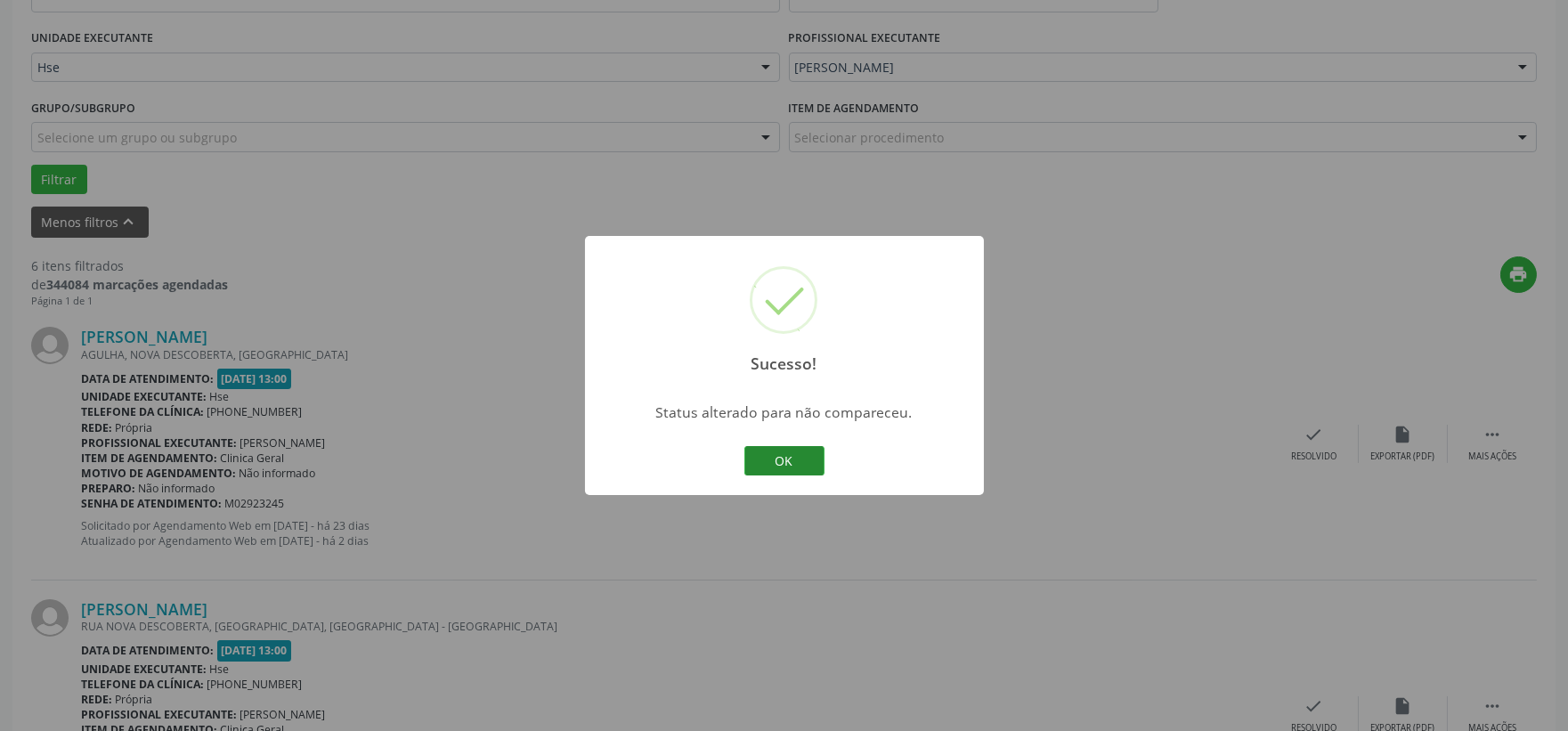
click at [778, 459] on button "OK" at bounding box center [784, 461] width 80 height 30
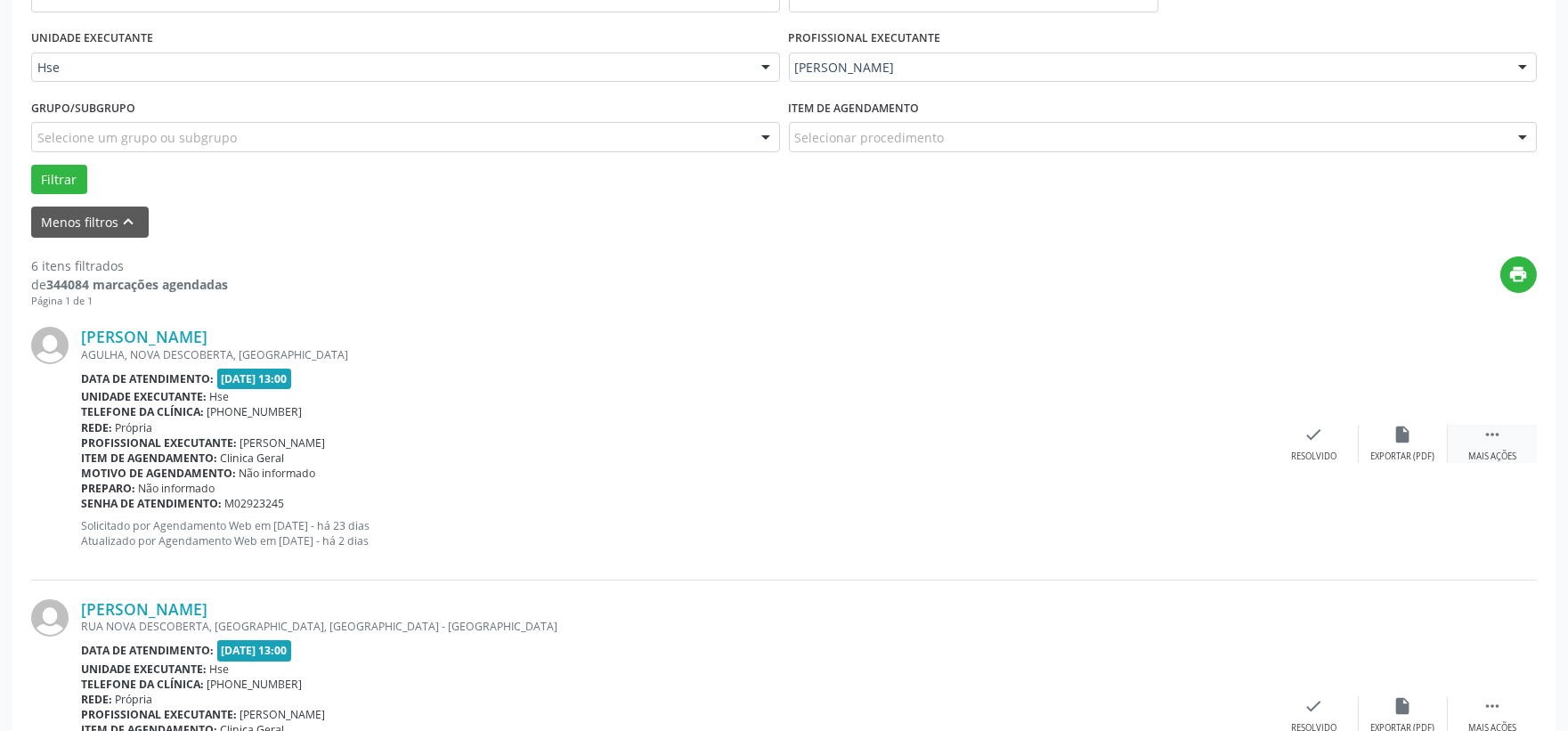
click at [1490, 443] on icon "" at bounding box center [1492, 434] width 20 height 20
click at [1388, 441] on div "alarm_off Não compareceu" at bounding box center [1403, 444] width 89 height 38
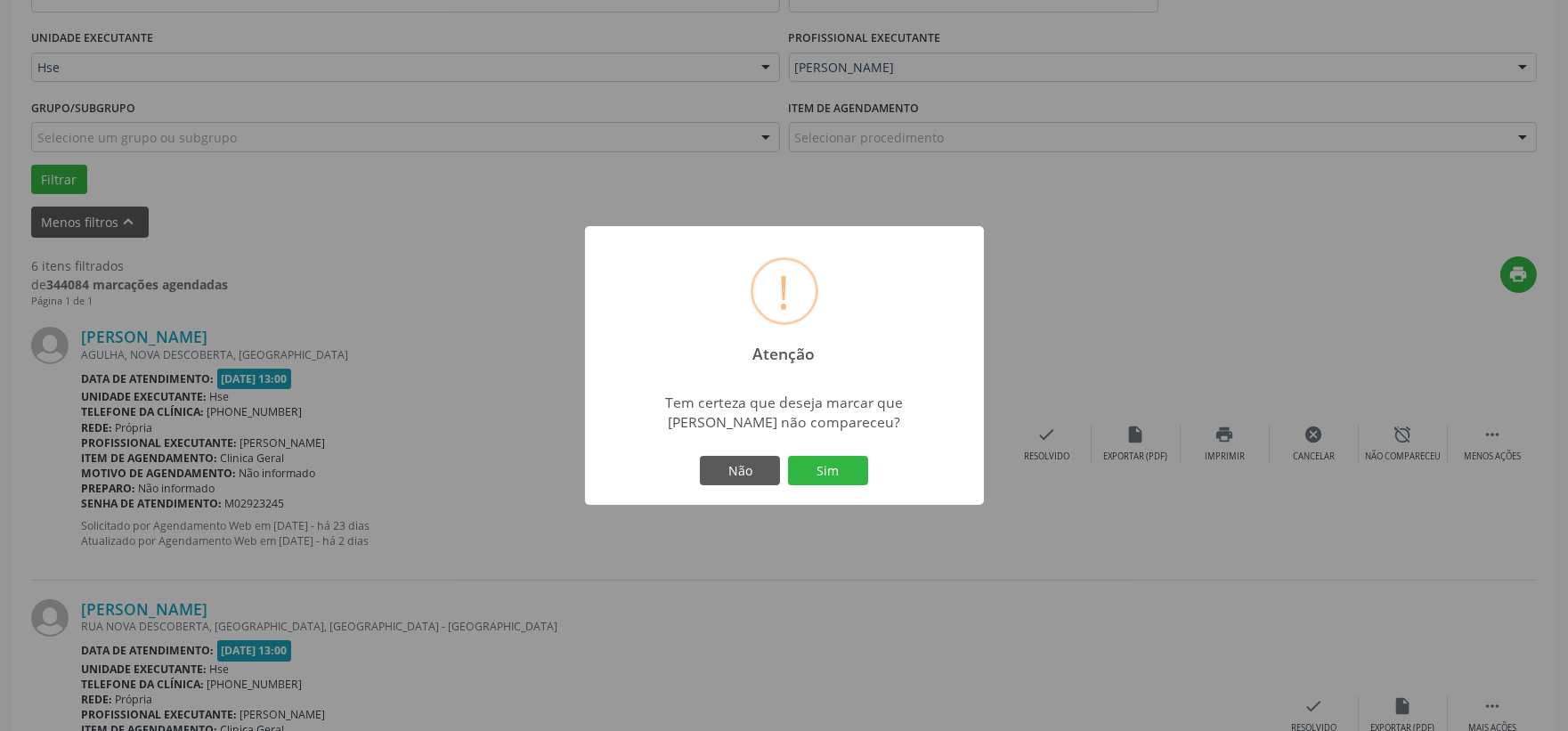
click at [785, 470] on div "Não Sim" at bounding box center [784, 470] width 176 height 37
click at [804, 470] on button "Sim" at bounding box center [828, 471] width 80 height 30
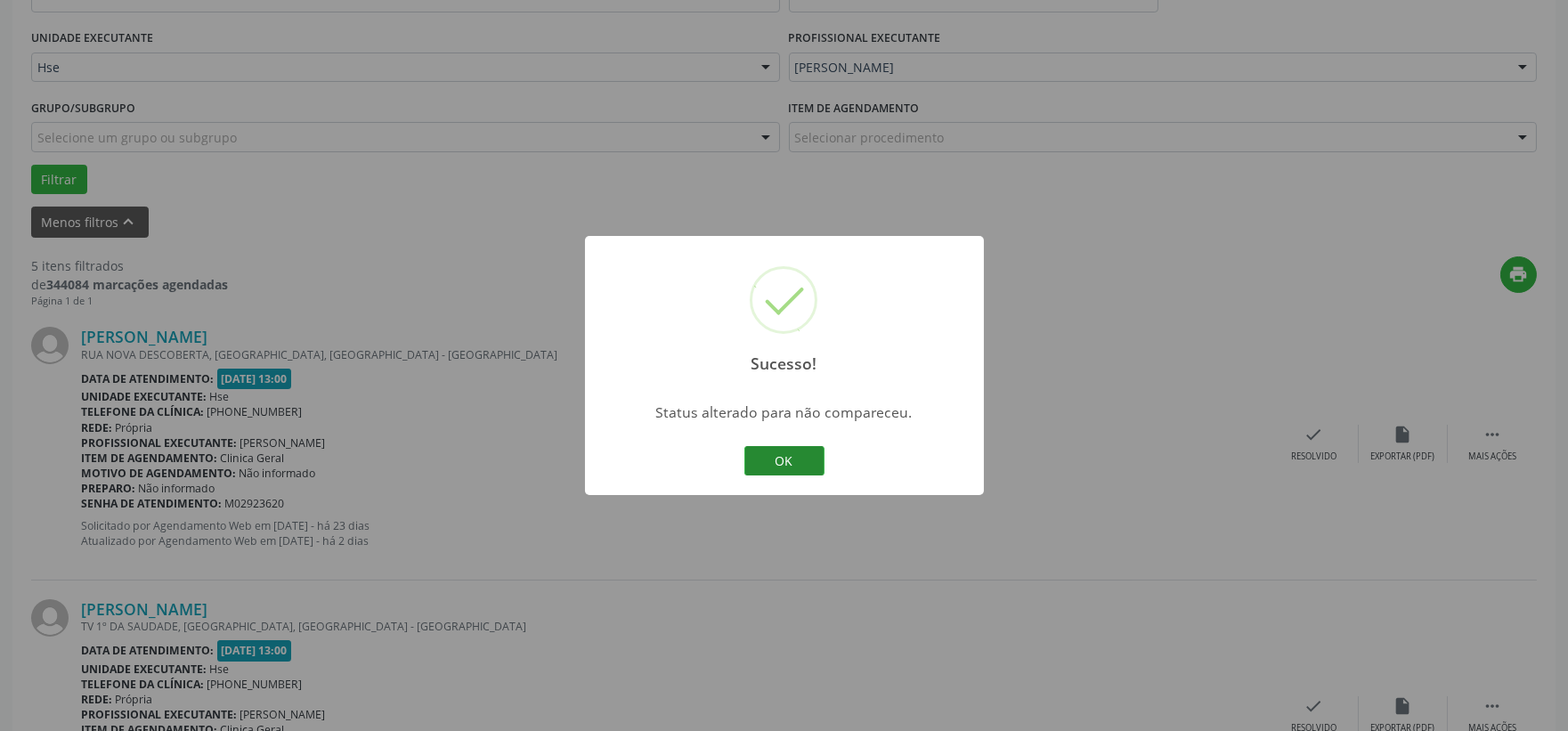
click at [795, 463] on button "OK" at bounding box center [784, 461] width 80 height 30
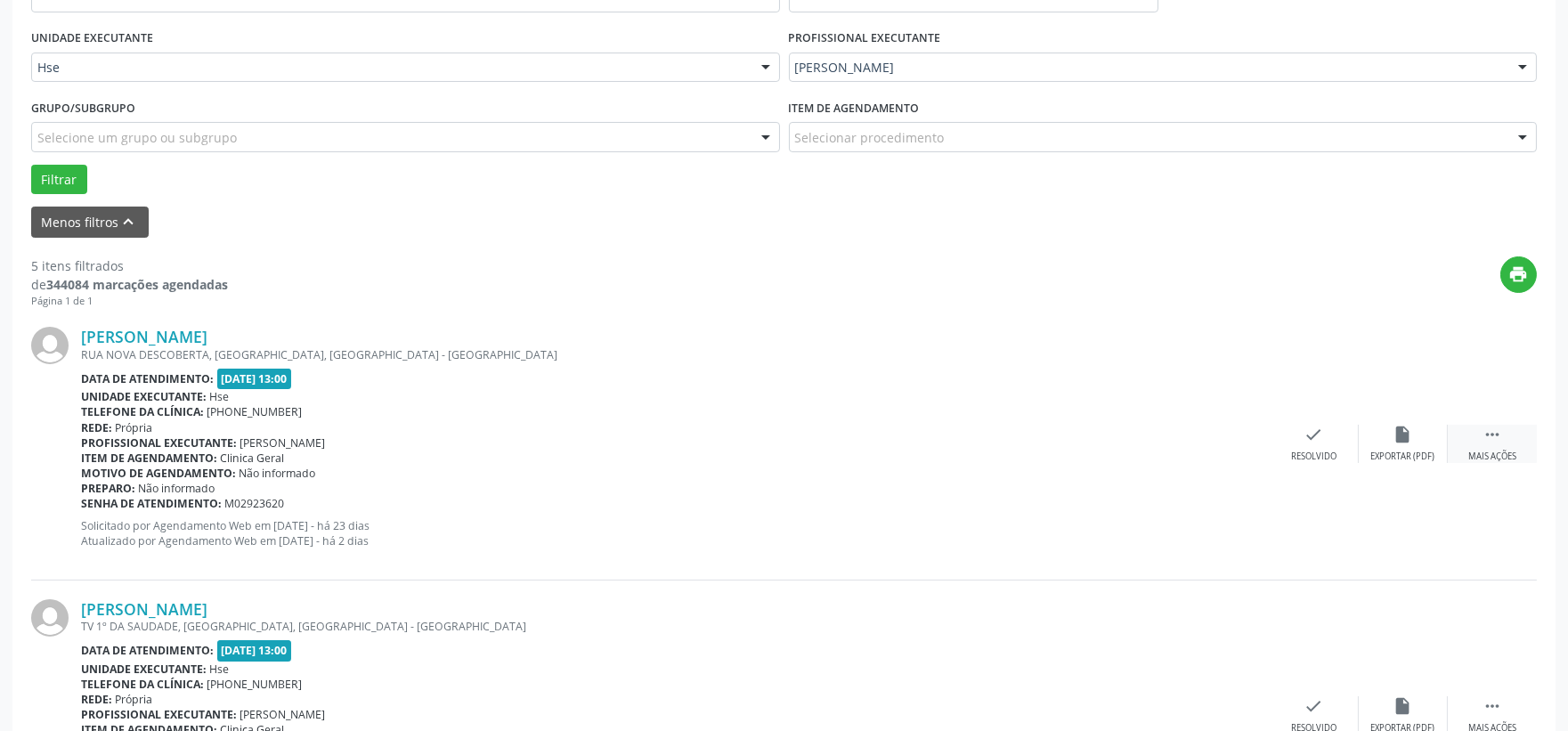
click at [1472, 428] on div " Mais ações" at bounding box center [1492, 444] width 89 height 38
click at [1437, 439] on div "alarm_off Não compareceu" at bounding box center [1403, 444] width 89 height 38
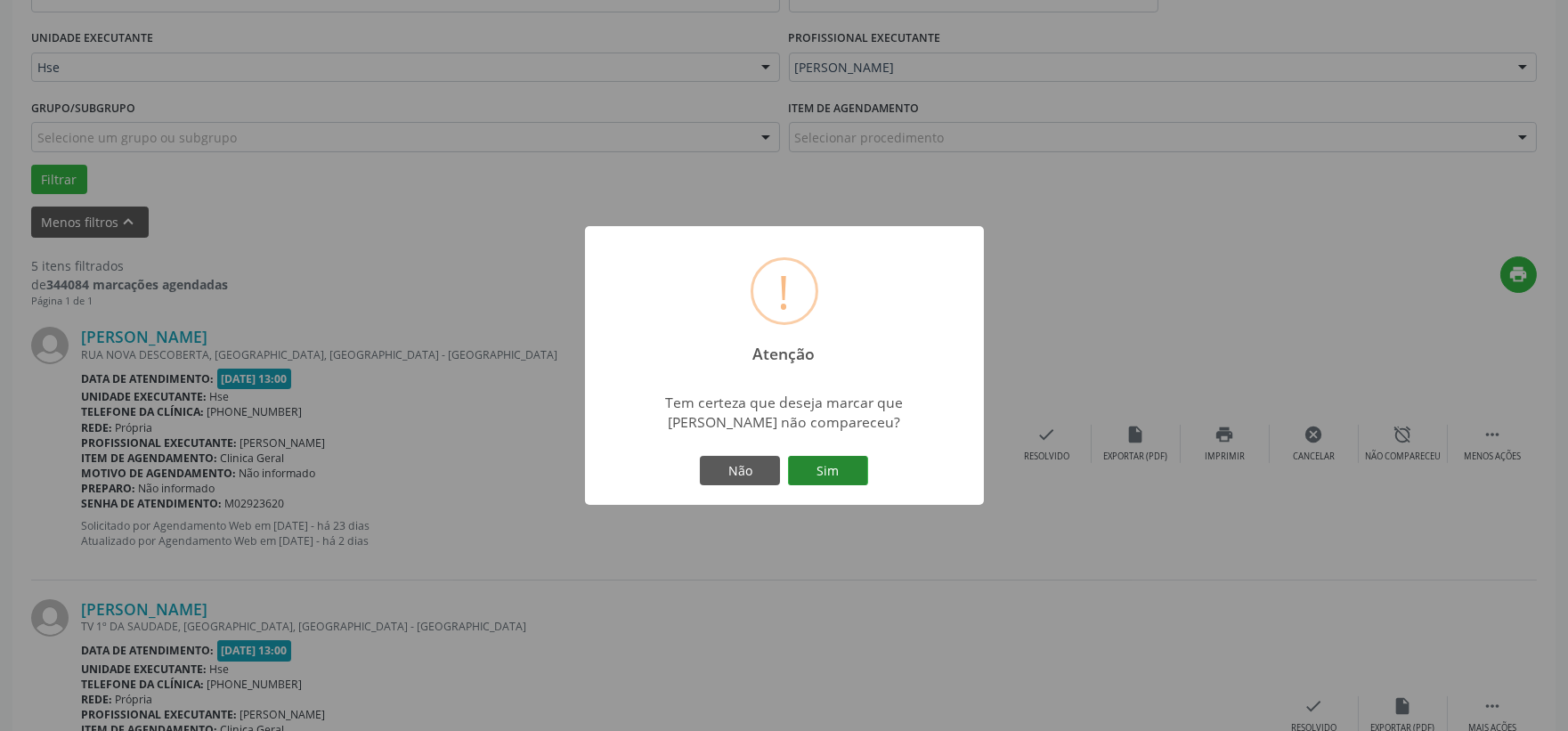
click at [823, 459] on button "Sim" at bounding box center [828, 471] width 80 height 30
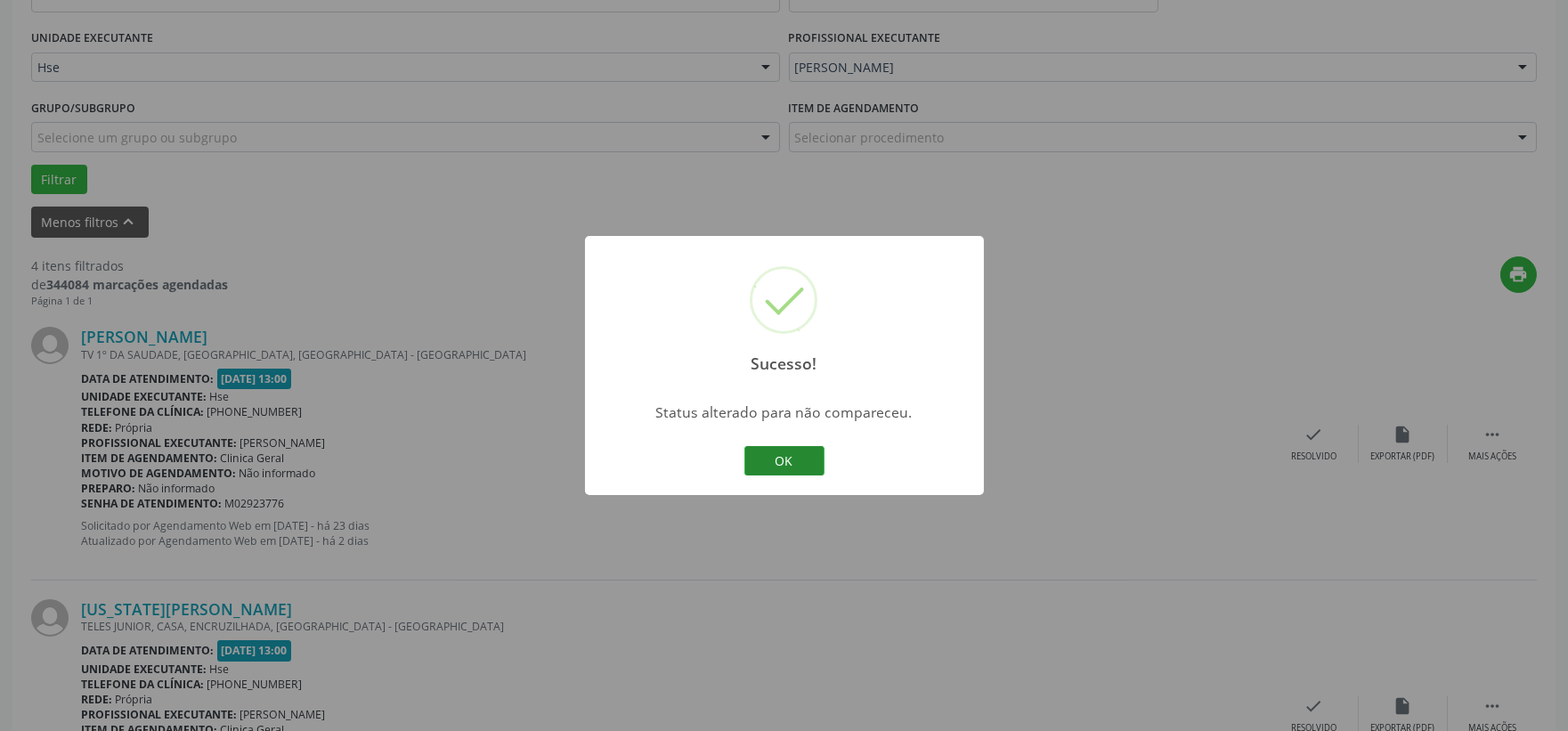
click at [769, 456] on button "OK" at bounding box center [784, 461] width 80 height 30
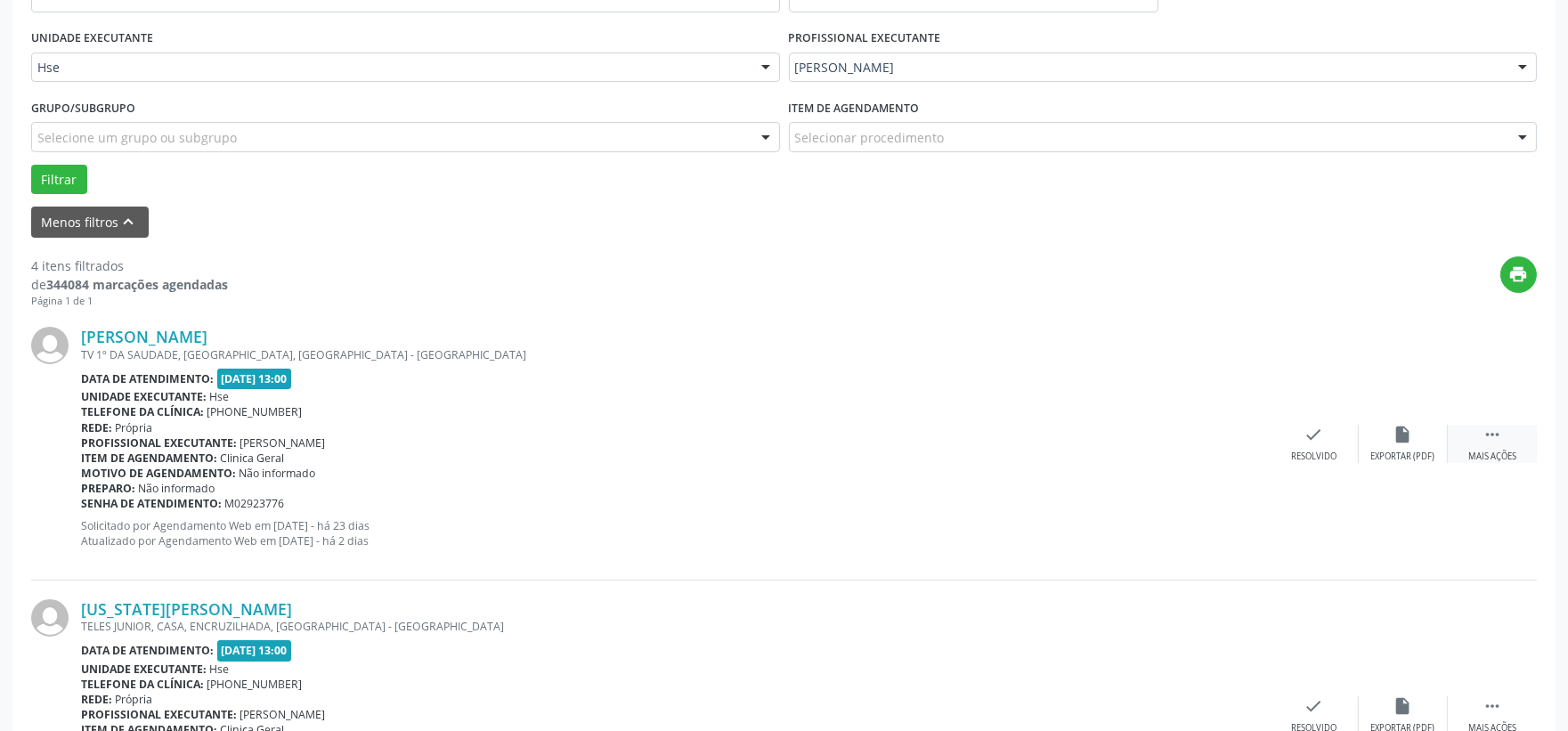
click at [1499, 443] on icon "" at bounding box center [1492, 434] width 20 height 20
click at [1413, 448] on div "alarm_off Não compareceu" at bounding box center [1403, 444] width 89 height 38
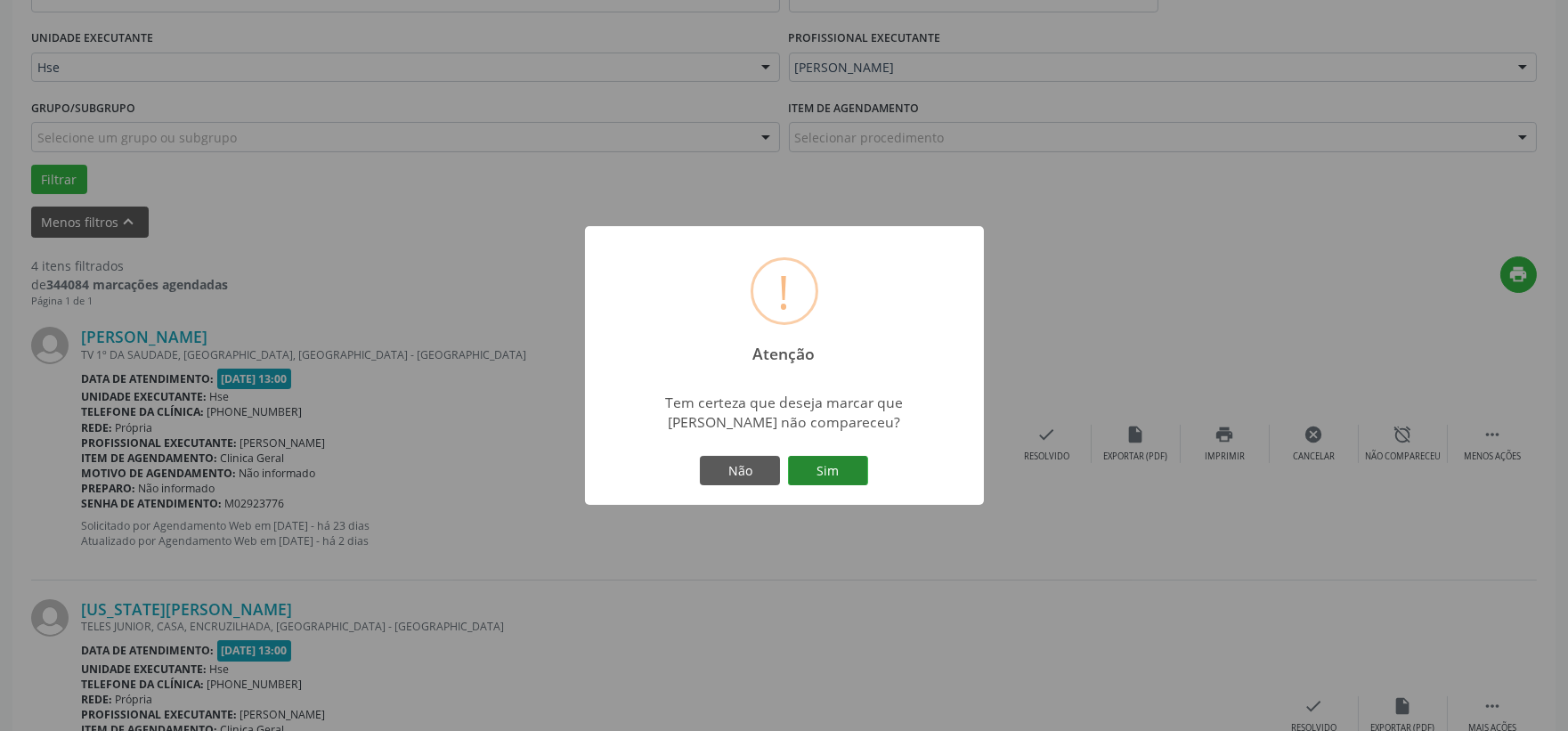
click at [862, 473] on button "Sim" at bounding box center [828, 471] width 80 height 30
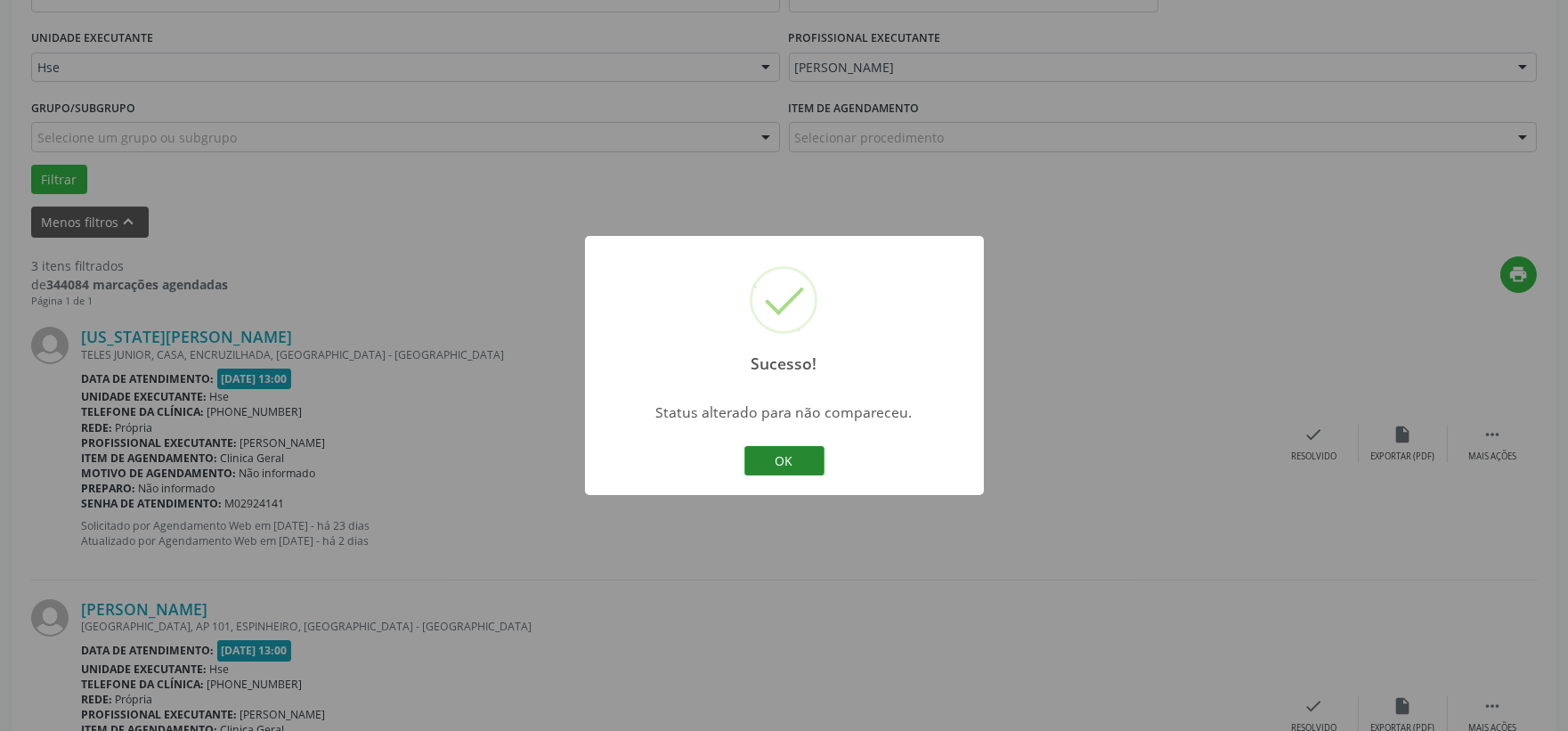
click at [788, 459] on button "OK" at bounding box center [784, 461] width 80 height 30
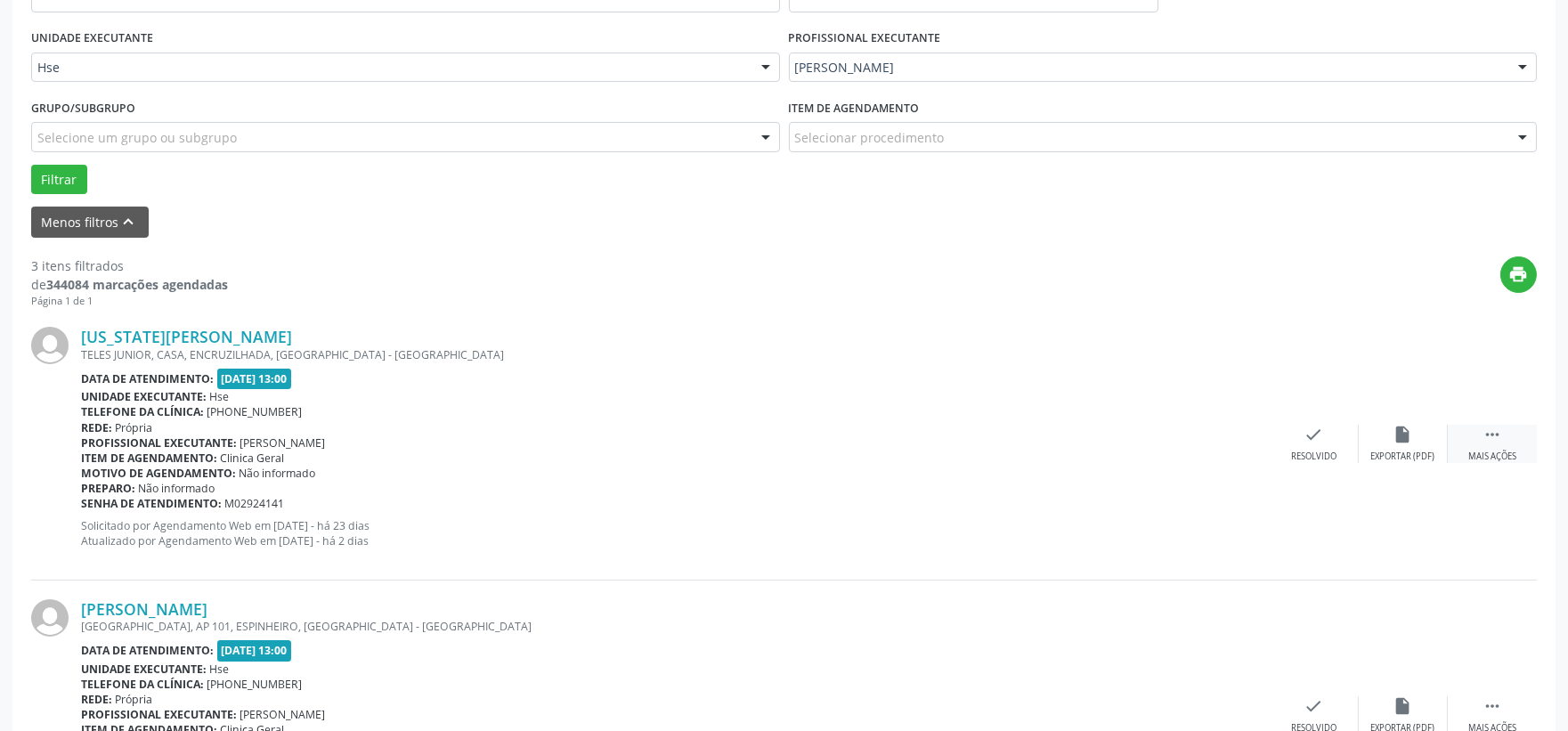
click at [1510, 432] on div " Mais ações" at bounding box center [1492, 444] width 89 height 38
click at [1423, 442] on div "alarm_off Não compareceu" at bounding box center [1403, 444] width 89 height 38
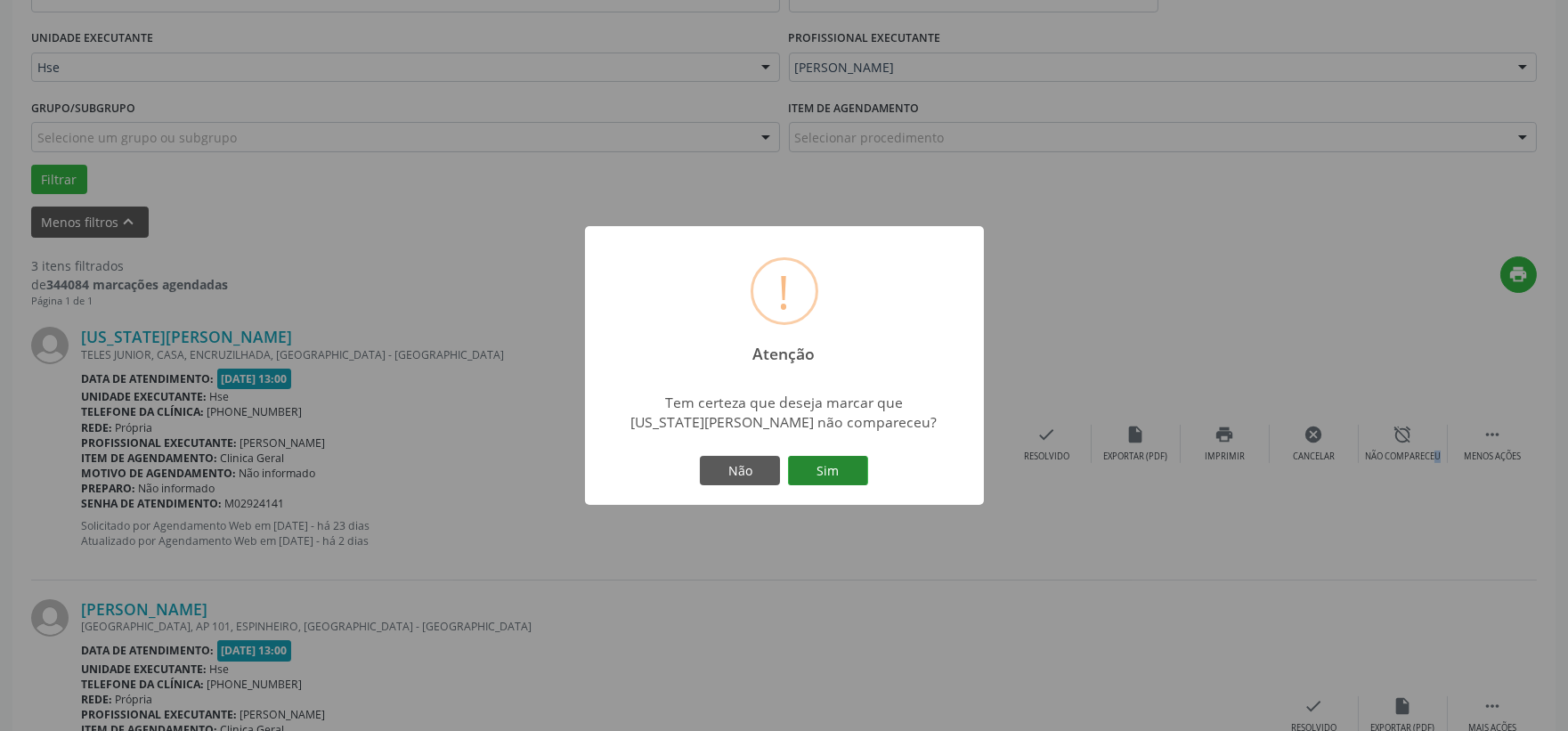
click at [842, 458] on button "Sim" at bounding box center [828, 471] width 80 height 30
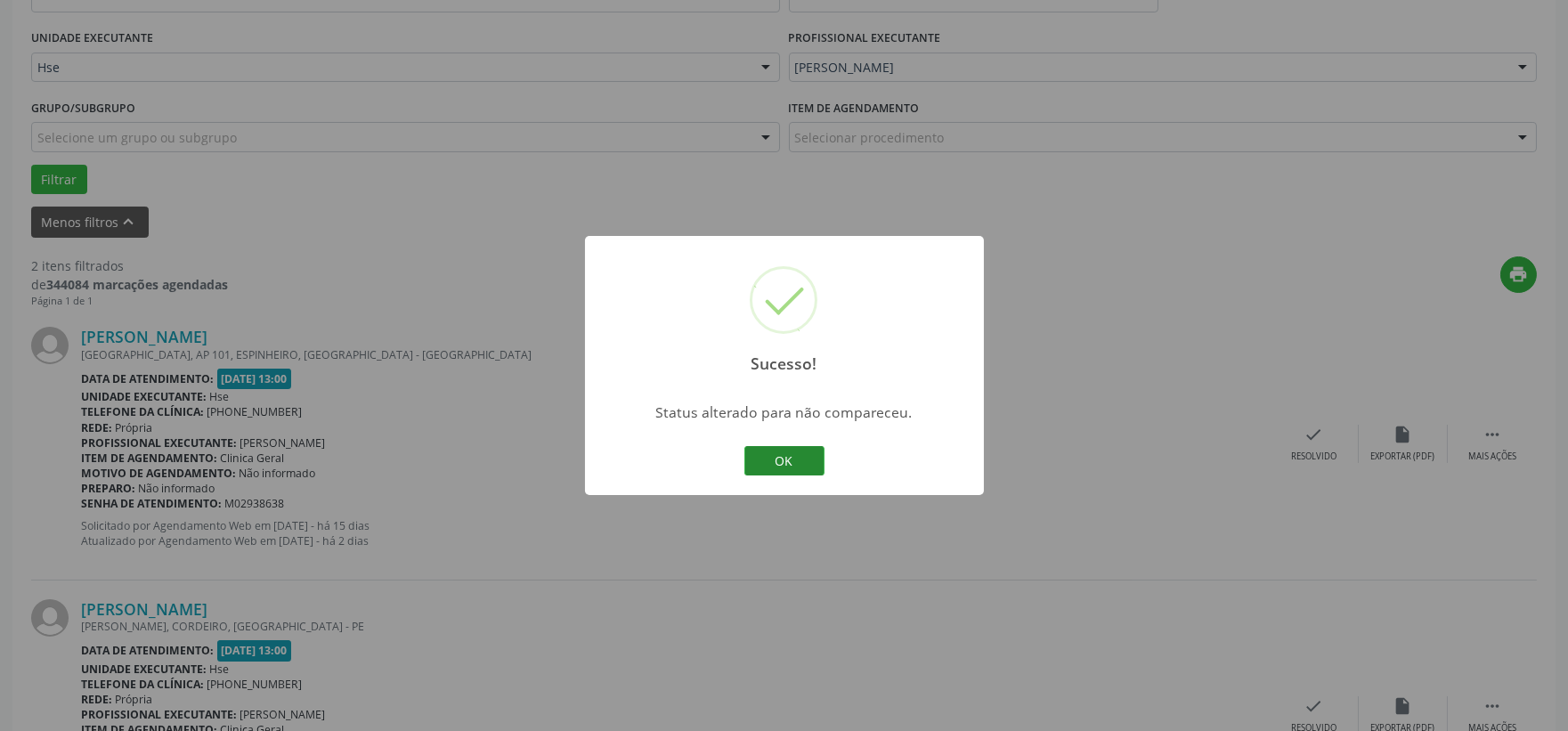
click at [780, 456] on button "OK" at bounding box center [784, 461] width 80 height 30
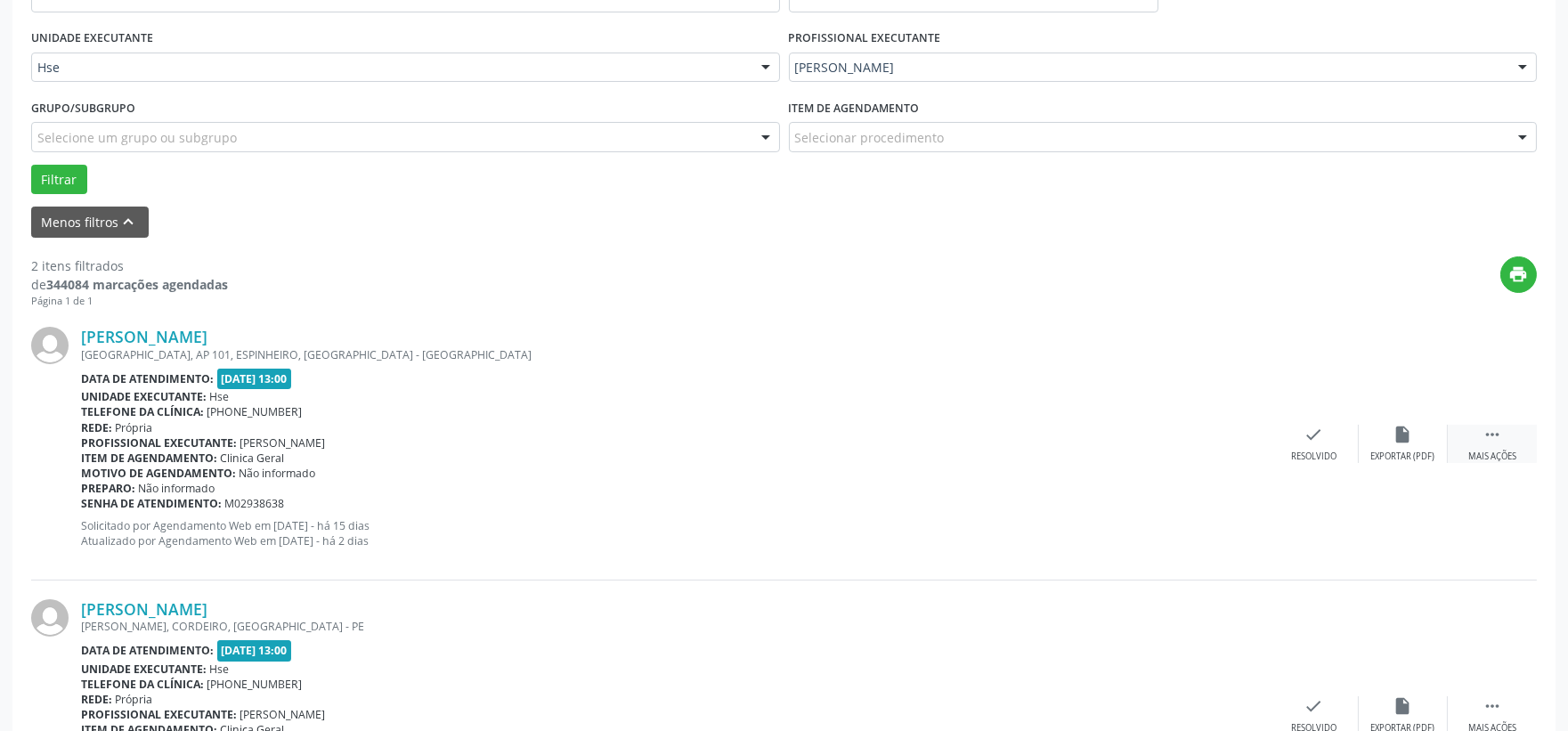
click at [1475, 429] on div " Mais ações" at bounding box center [1492, 444] width 89 height 38
click at [1386, 447] on div "alarm_off Não compareceu" at bounding box center [1403, 444] width 89 height 38
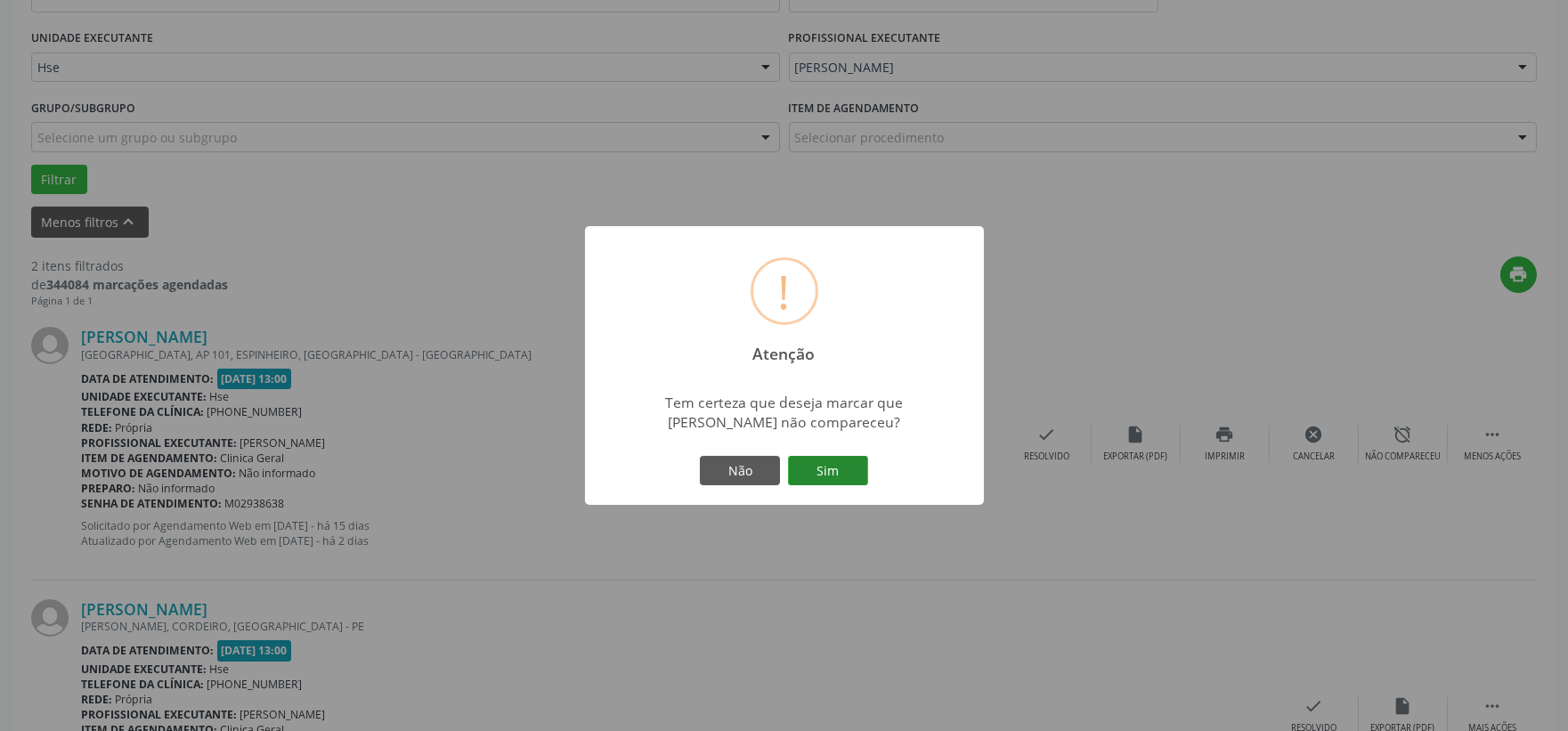
click at [826, 469] on button "Sim" at bounding box center [828, 471] width 80 height 30
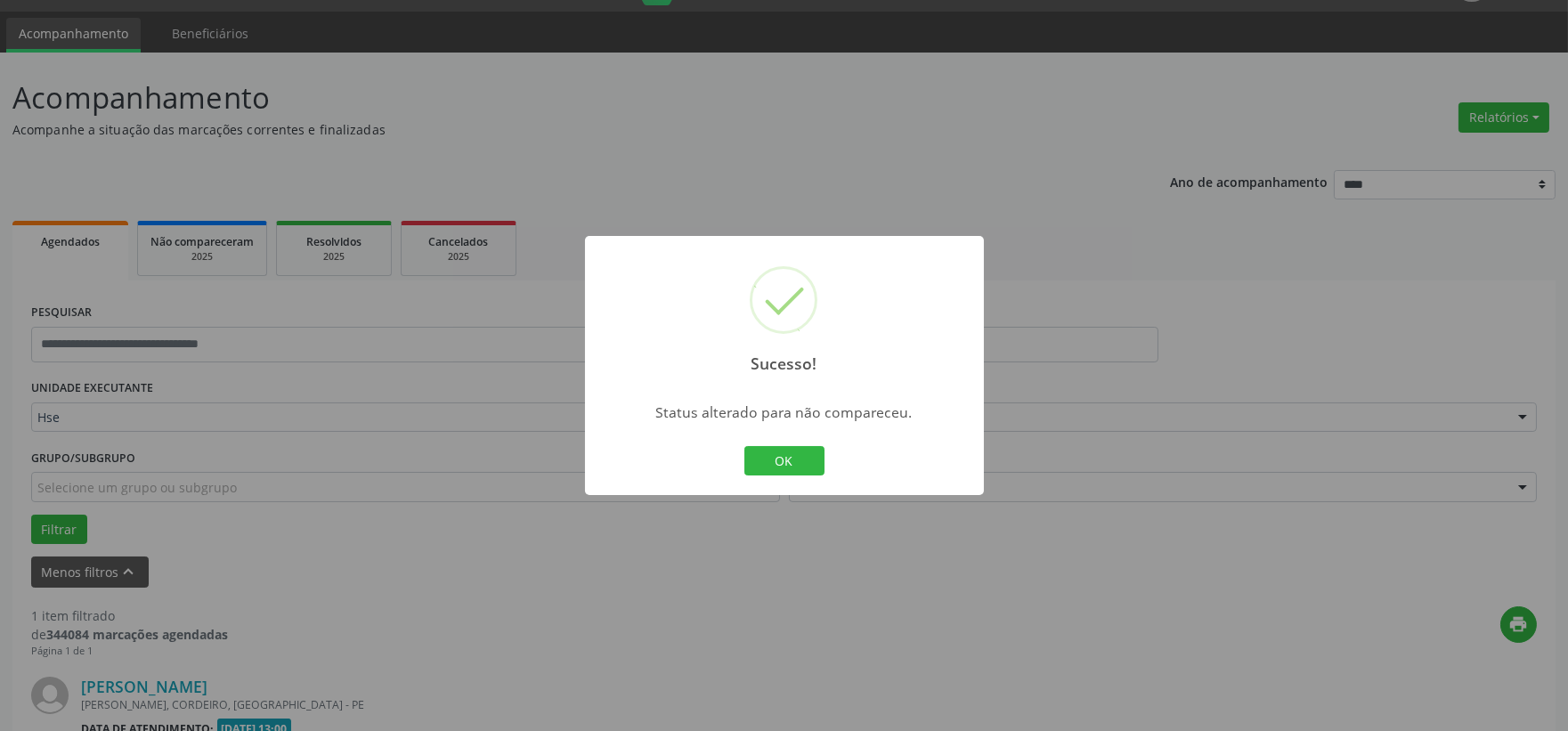
scroll to position [273, 0]
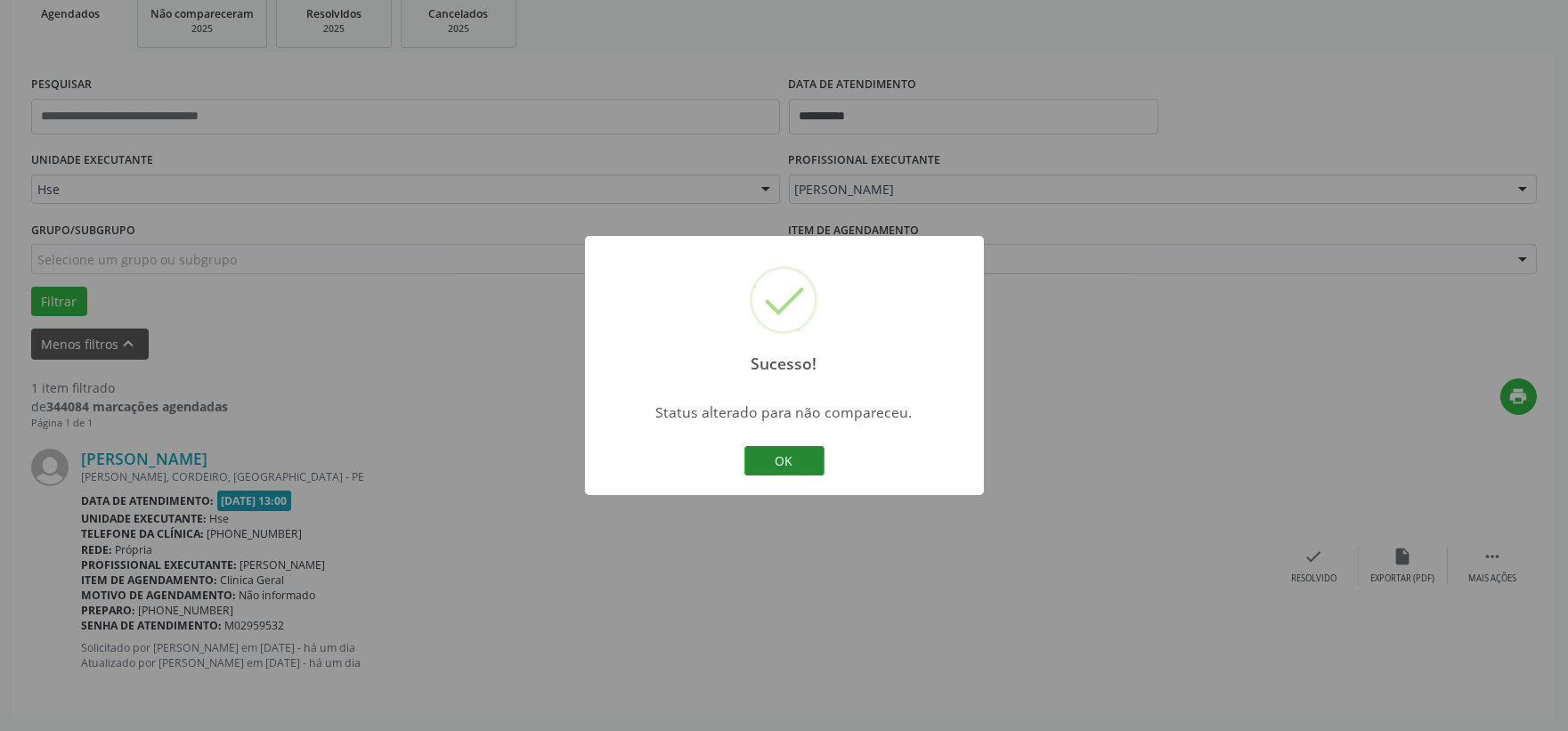
click at [792, 456] on button "OK" at bounding box center [784, 461] width 80 height 30
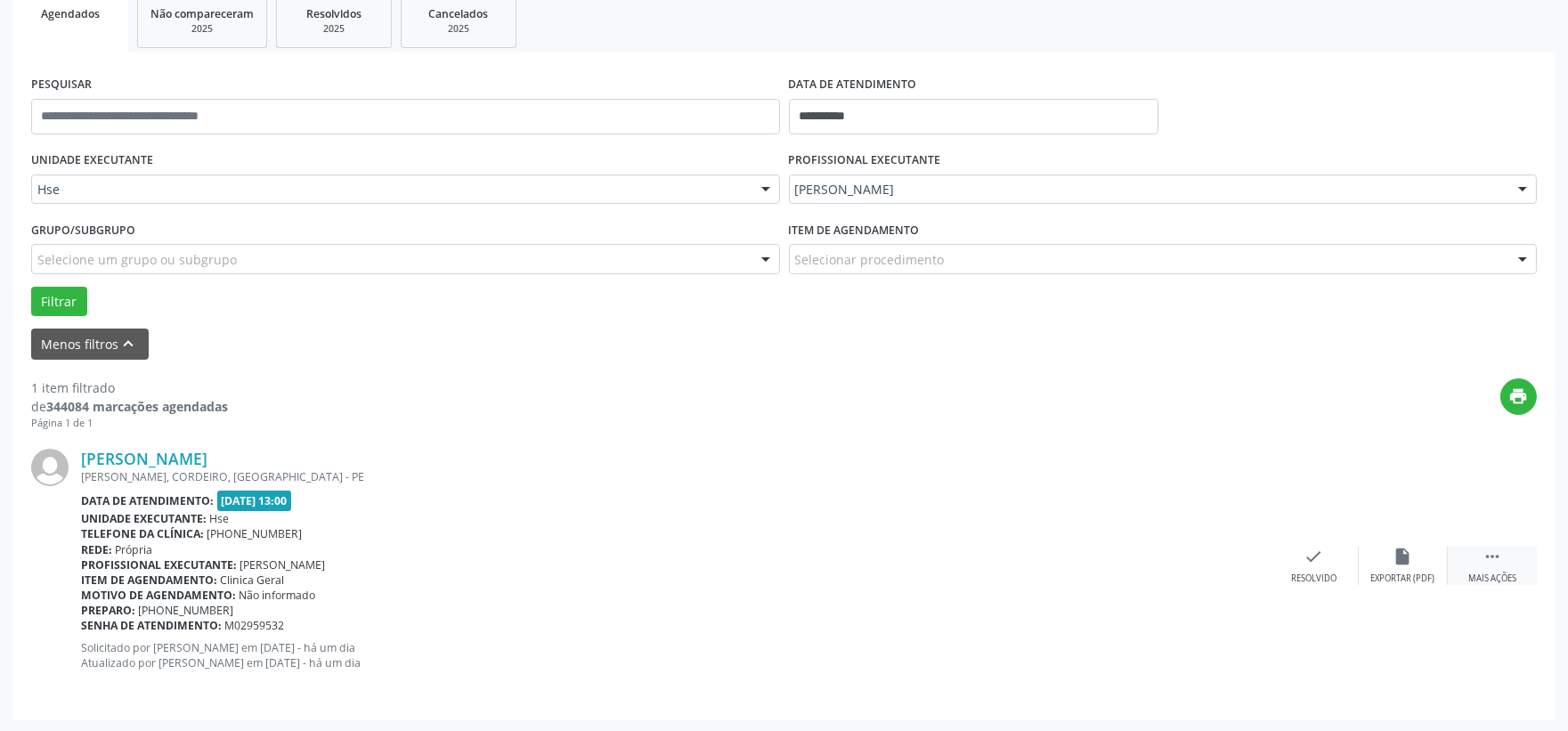
click at [1479, 559] on div " Mais ações" at bounding box center [1492, 565] width 89 height 38
click at [1402, 561] on icon "alarm_off" at bounding box center [1403, 556] width 20 height 20
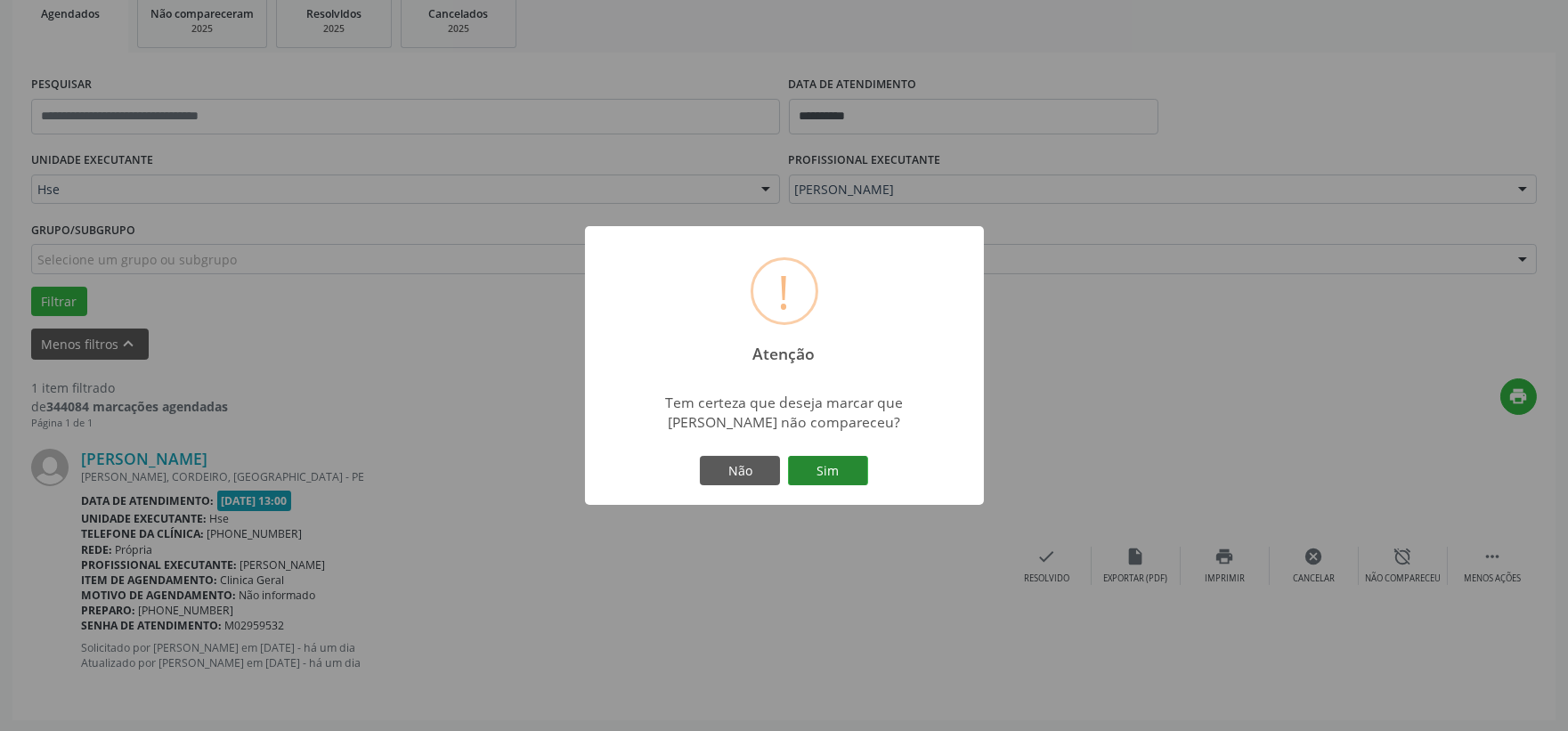
click at [823, 456] on button "Sim" at bounding box center [828, 471] width 80 height 30
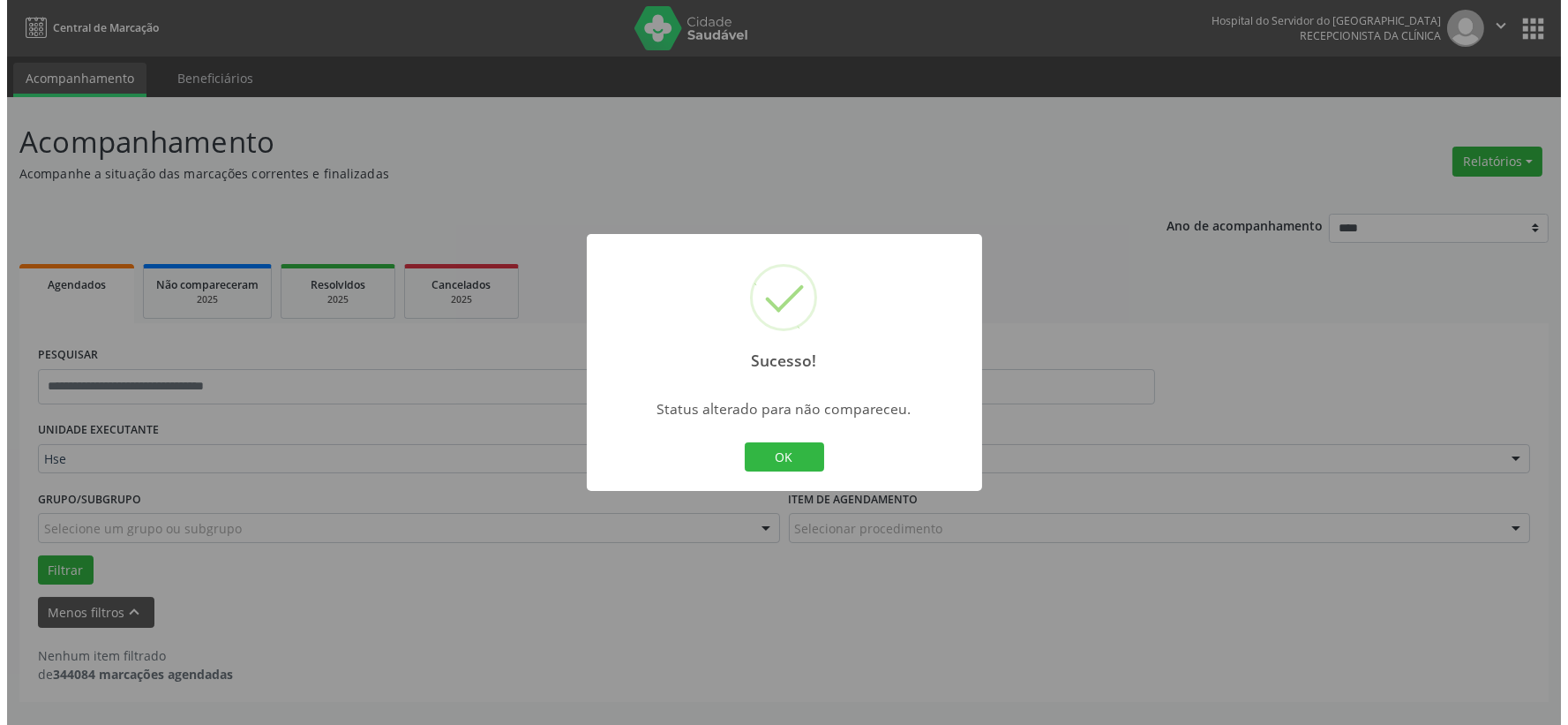
scroll to position [0, 0]
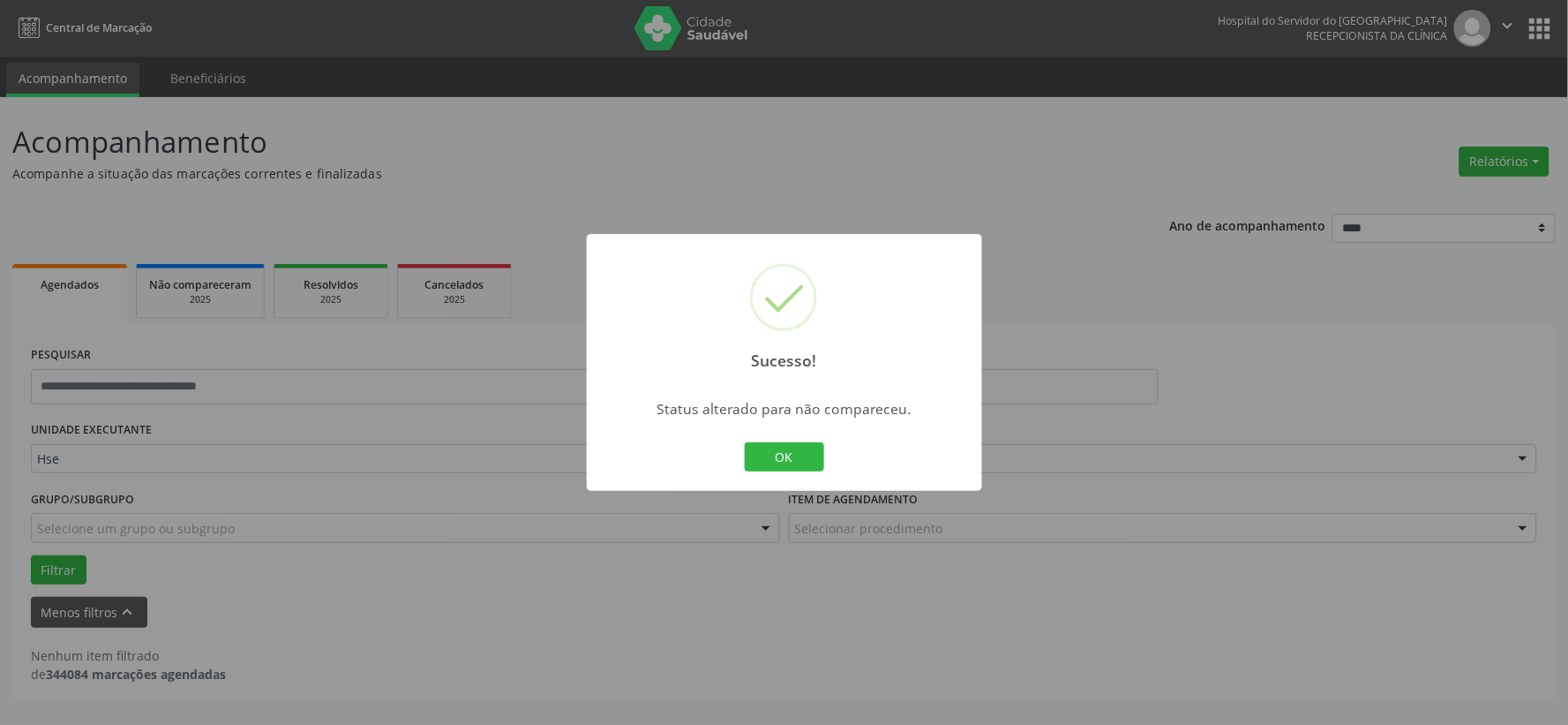
click at [779, 472] on div "OK Cancel" at bounding box center [784, 457] width 87 height 37
click at [785, 455] on button "OK" at bounding box center [784, 457] width 79 height 30
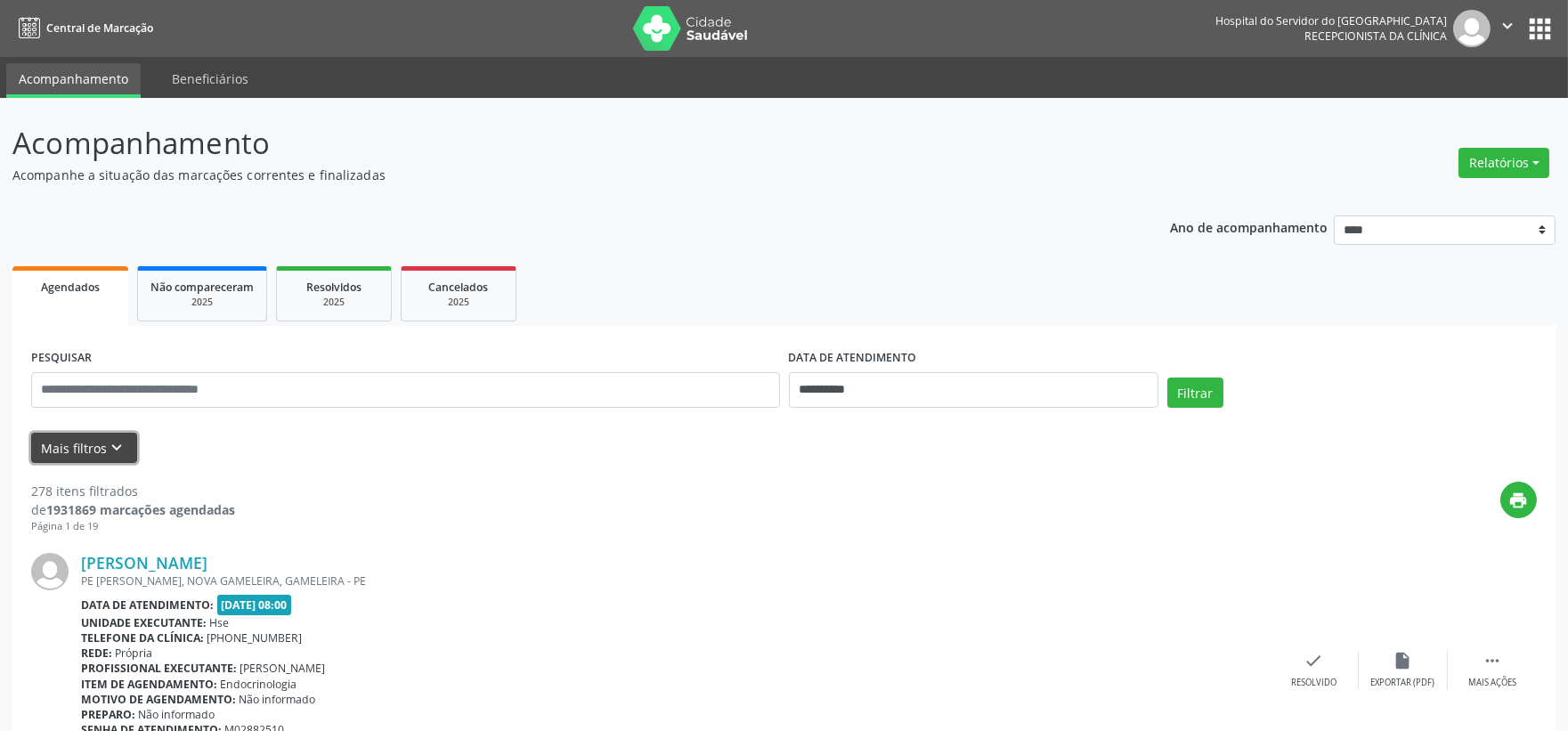
click at [122, 441] on icon "keyboard_arrow_down" at bounding box center [118, 448] width 20 height 20
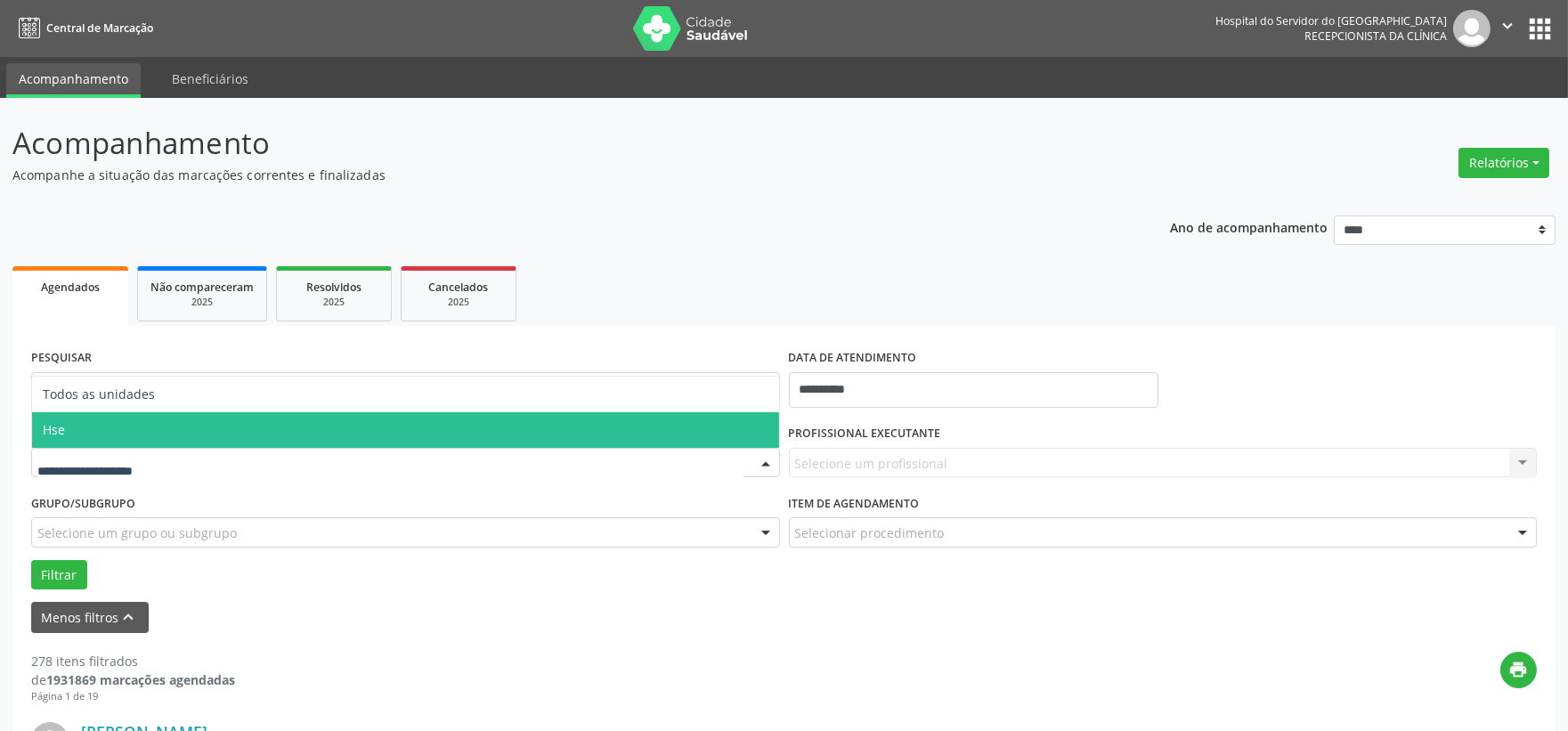
click at [101, 437] on span "Hse" at bounding box center [406, 430] width 747 height 36
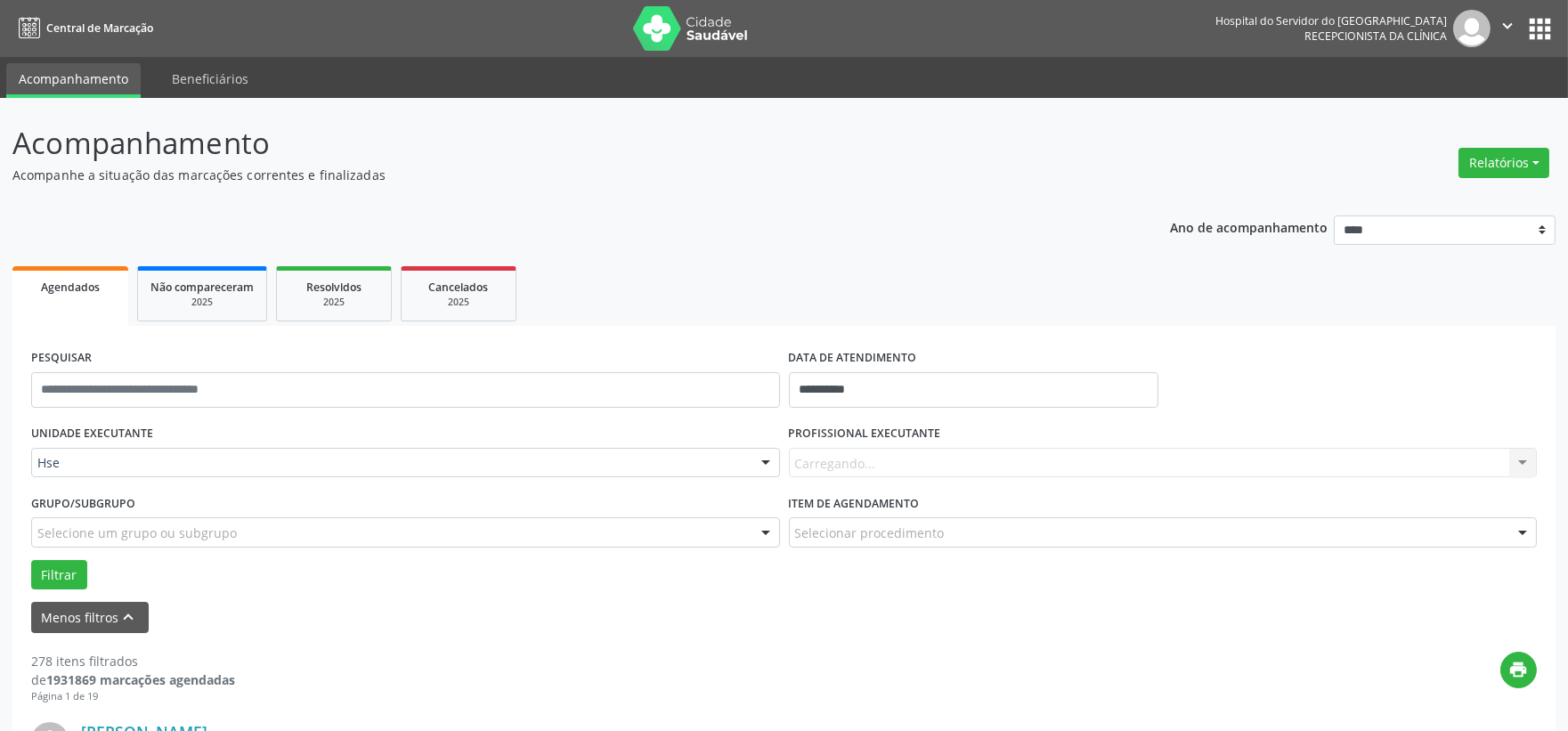
click at [860, 459] on div "Carregando... Nenhum resultado encontrado para: " " Não há nenhuma opção para s…" at bounding box center [1163, 463] width 748 height 30
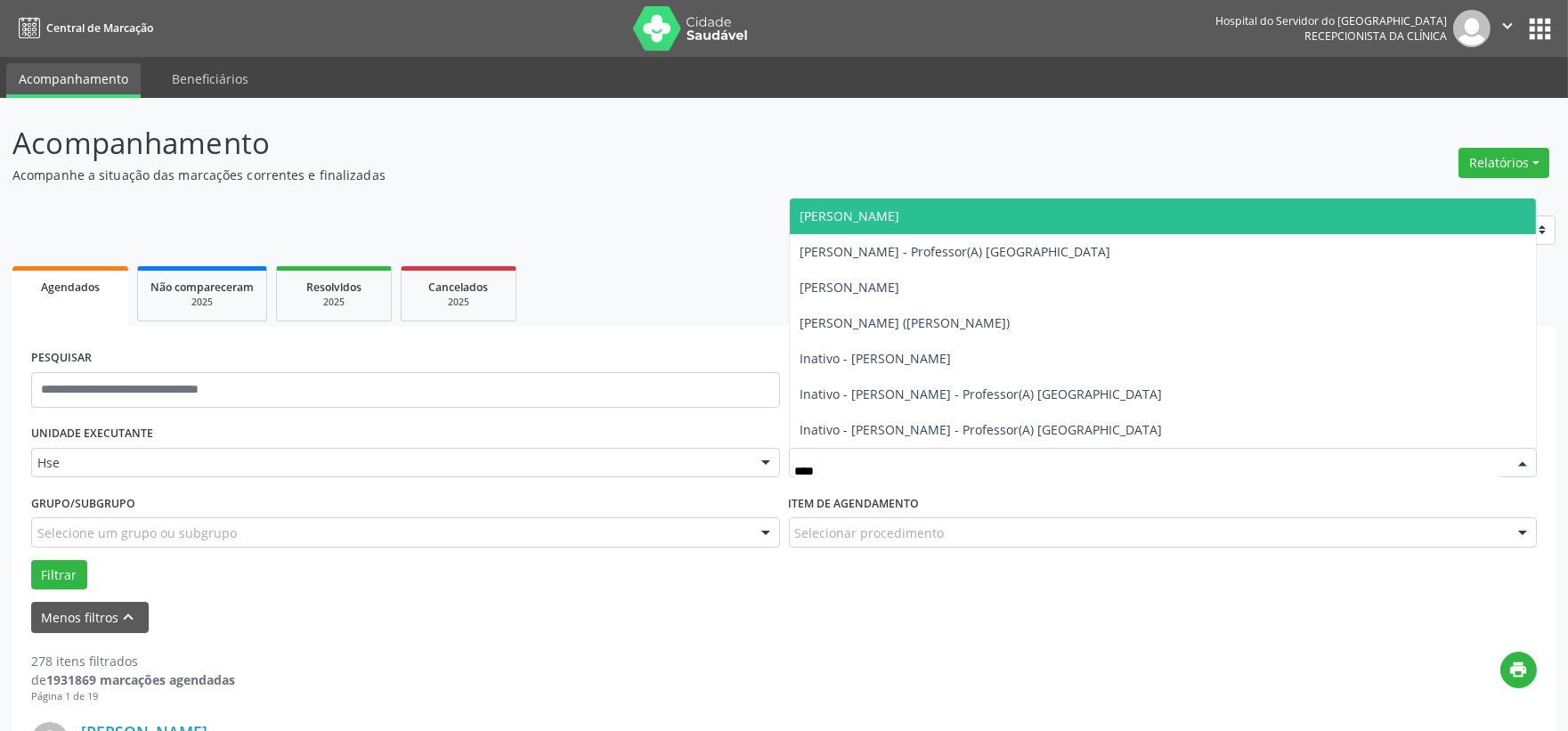
type input "*****"
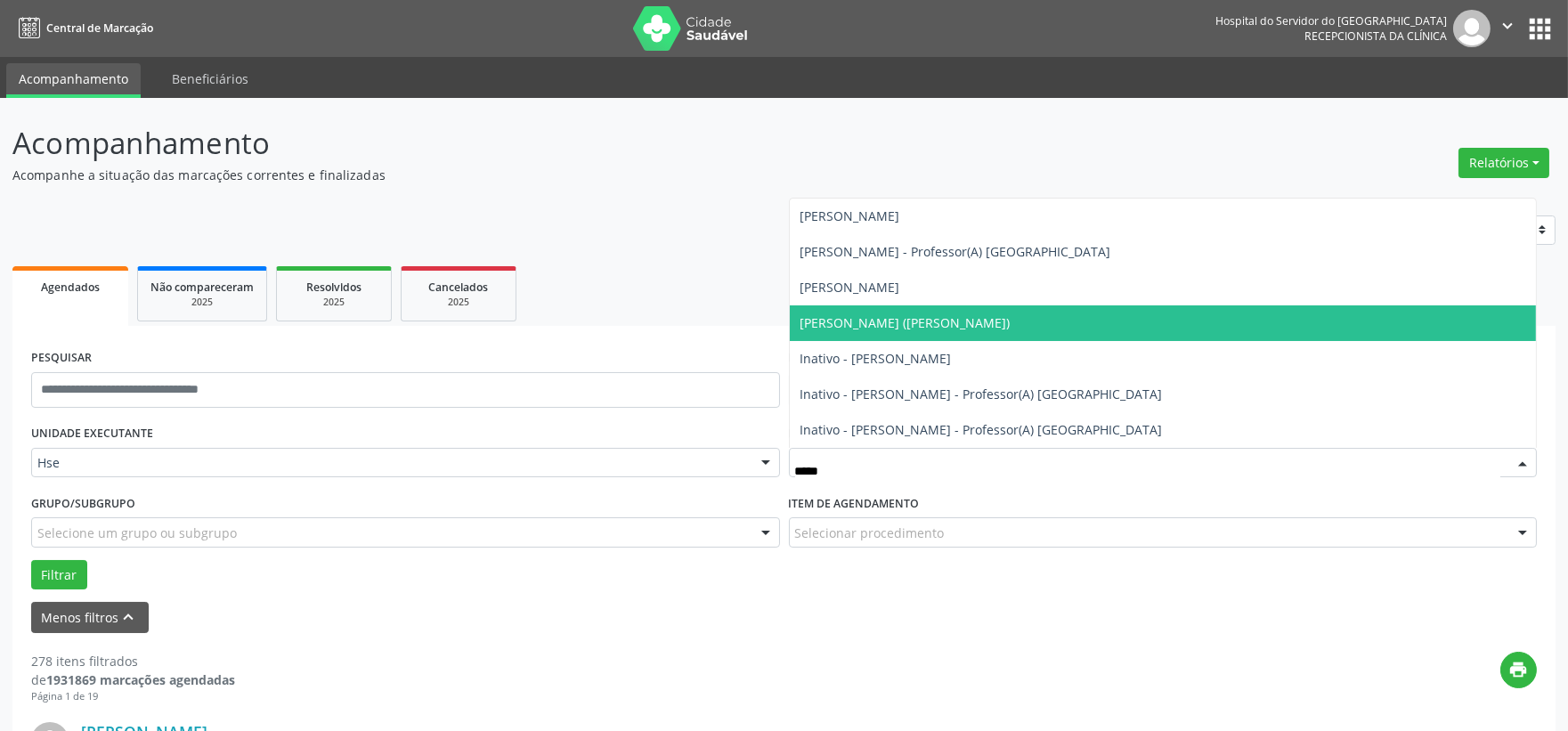
click at [876, 316] on span "[PERSON_NAME] ([PERSON_NAME])" at bounding box center [906, 322] width 211 height 17
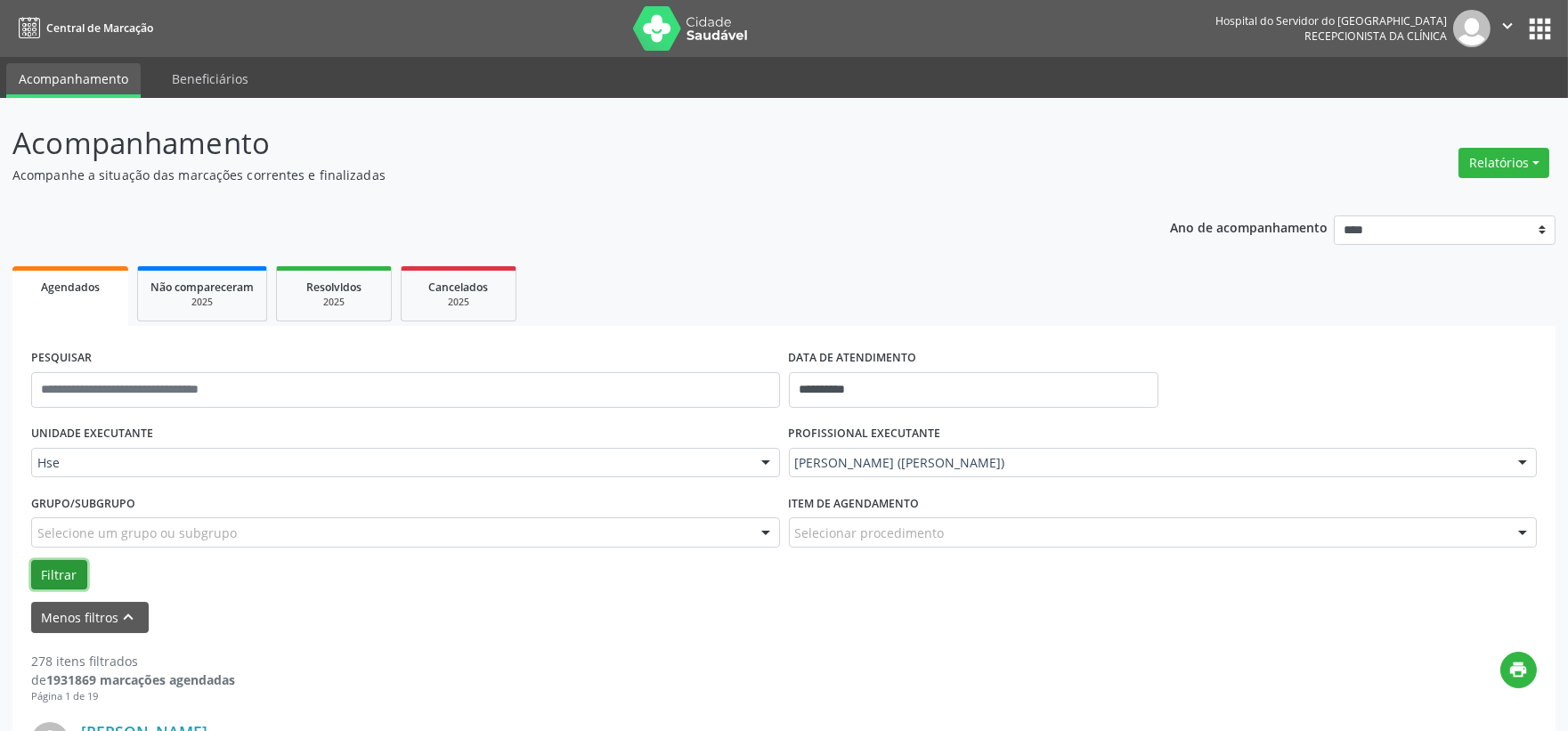
click at [76, 564] on button "Filtrar" at bounding box center [59, 575] width 56 height 30
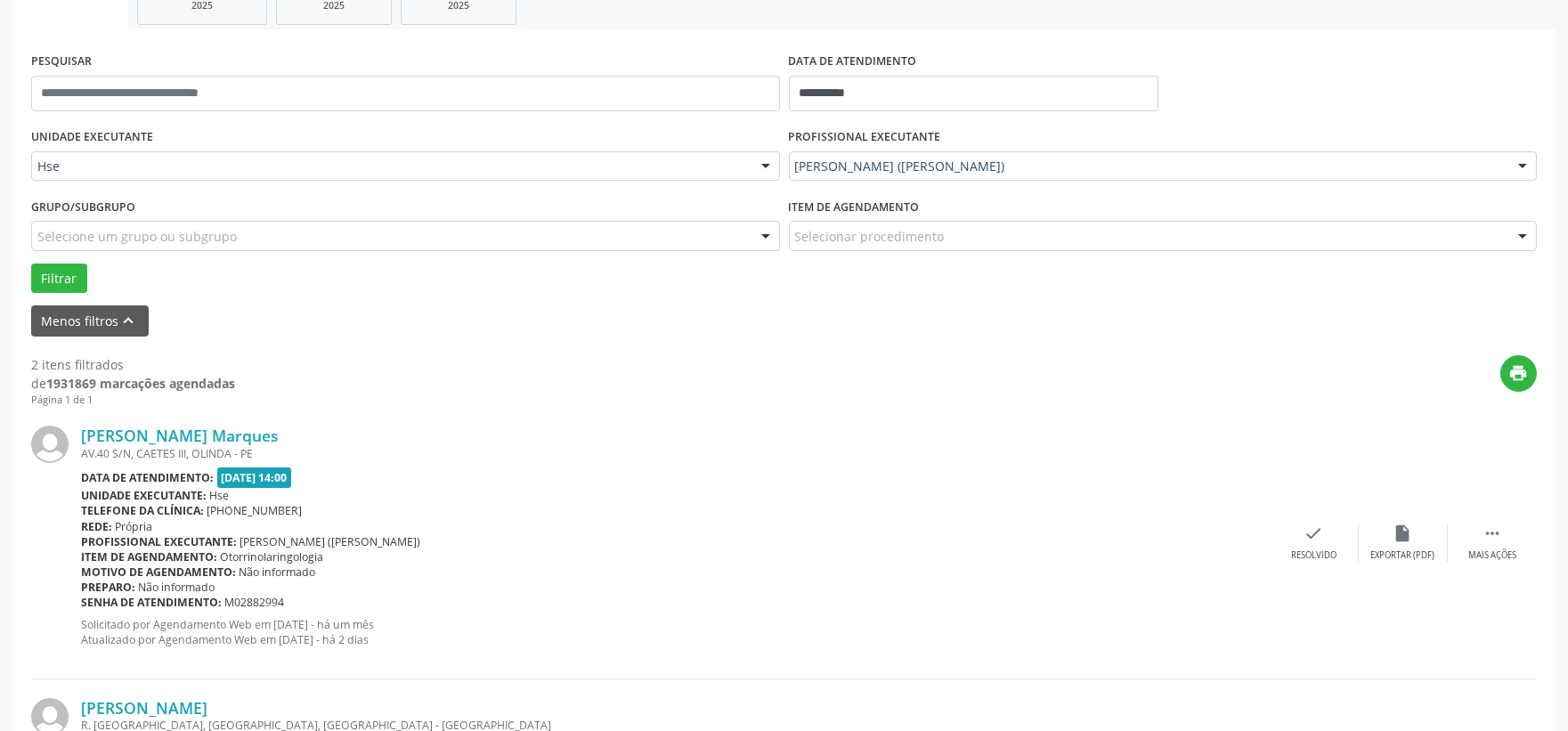
scroll to position [395, 0]
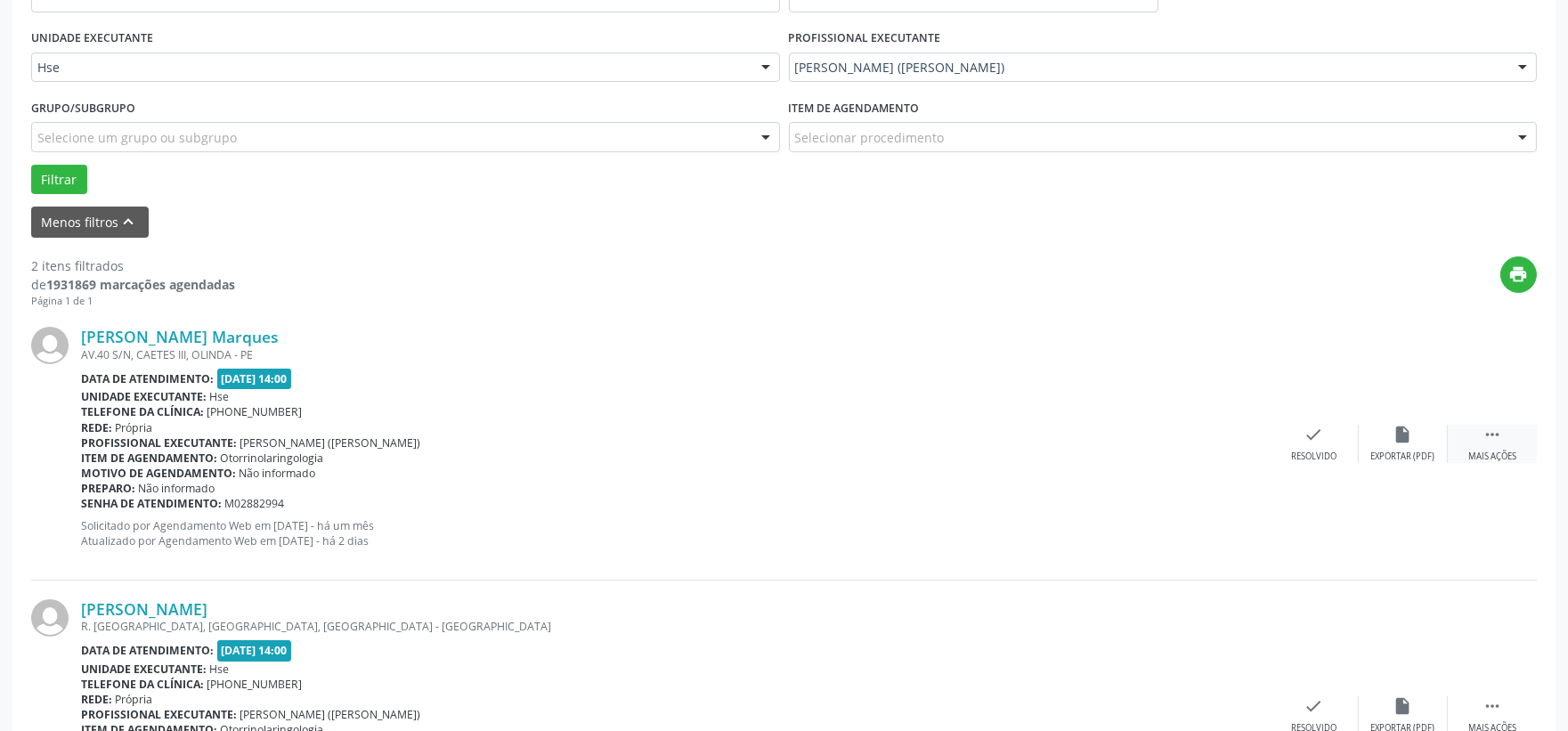
click at [1475, 439] on div " Mais ações" at bounding box center [1492, 444] width 89 height 38
click at [1408, 442] on icon "alarm_off" at bounding box center [1403, 434] width 20 height 20
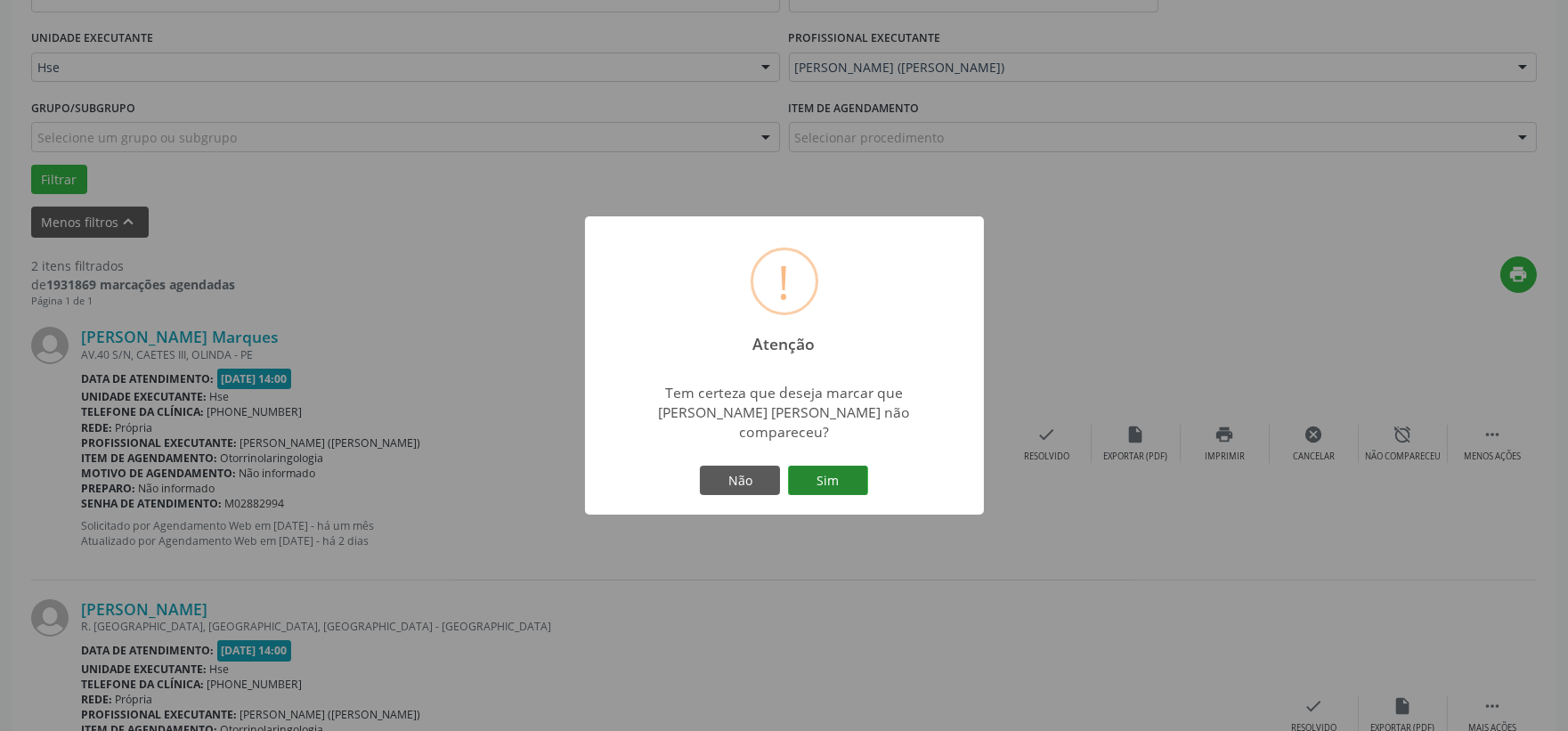
click at [853, 472] on button "Sim" at bounding box center [828, 481] width 80 height 30
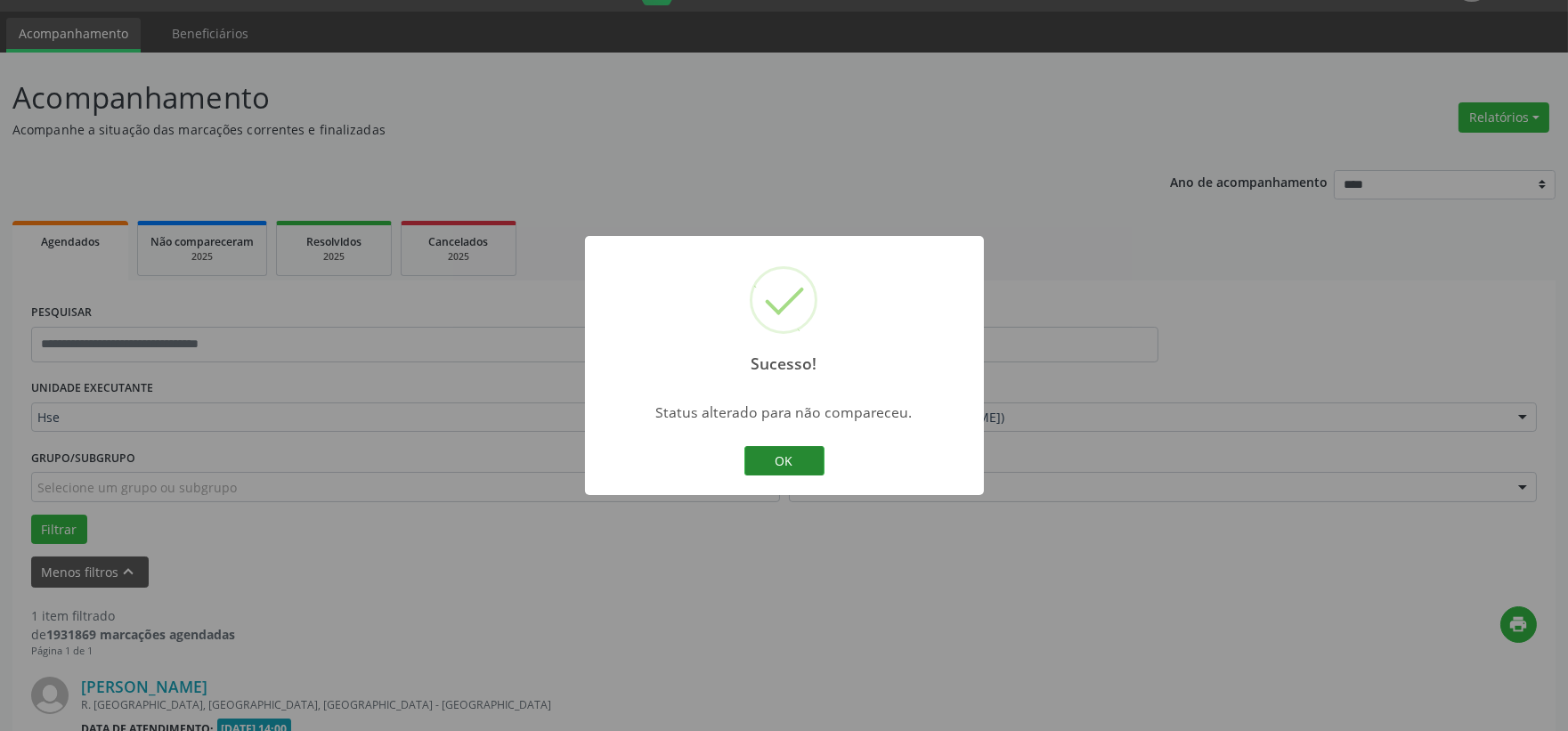
scroll to position [273, 0]
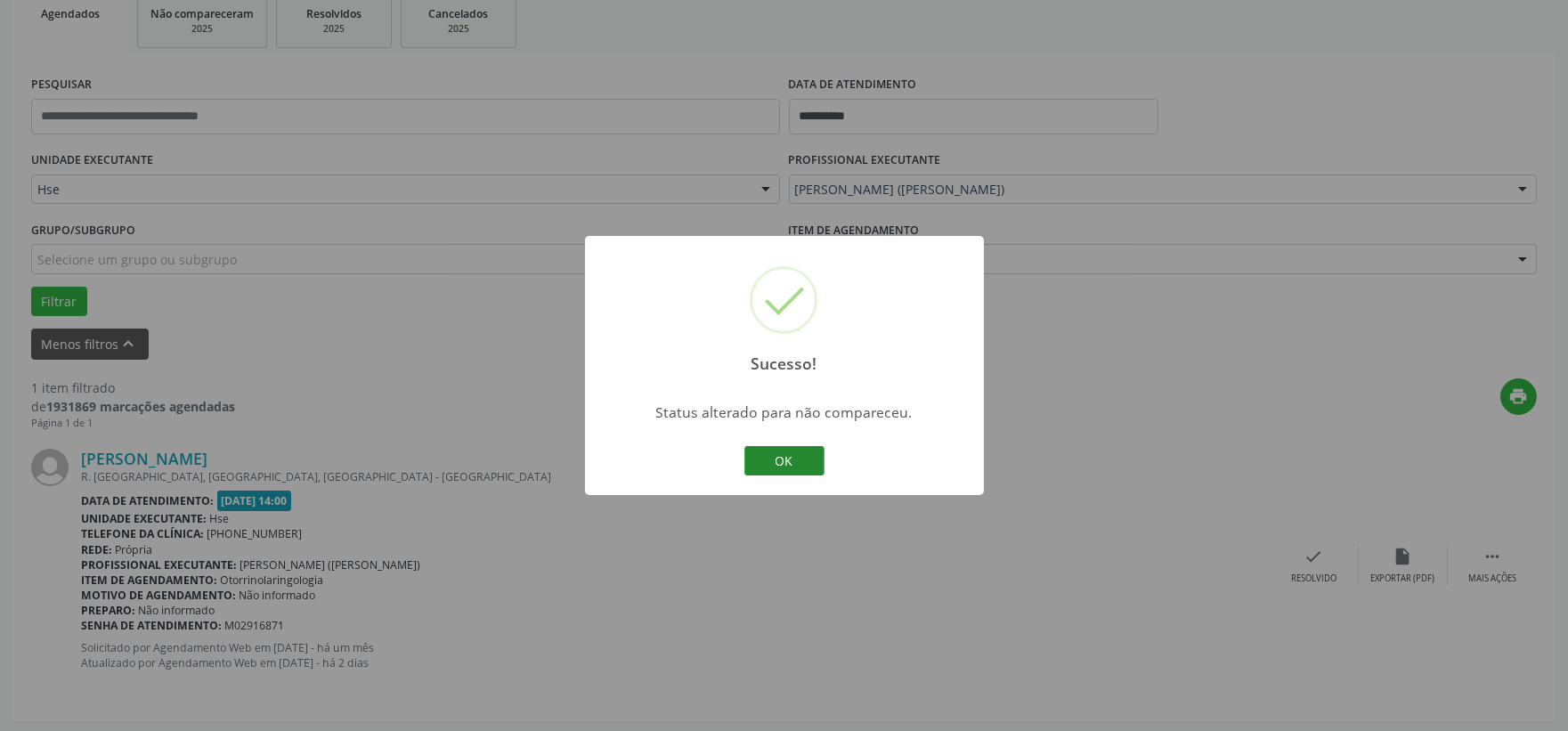
click at [806, 459] on button "OK" at bounding box center [784, 461] width 80 height 30
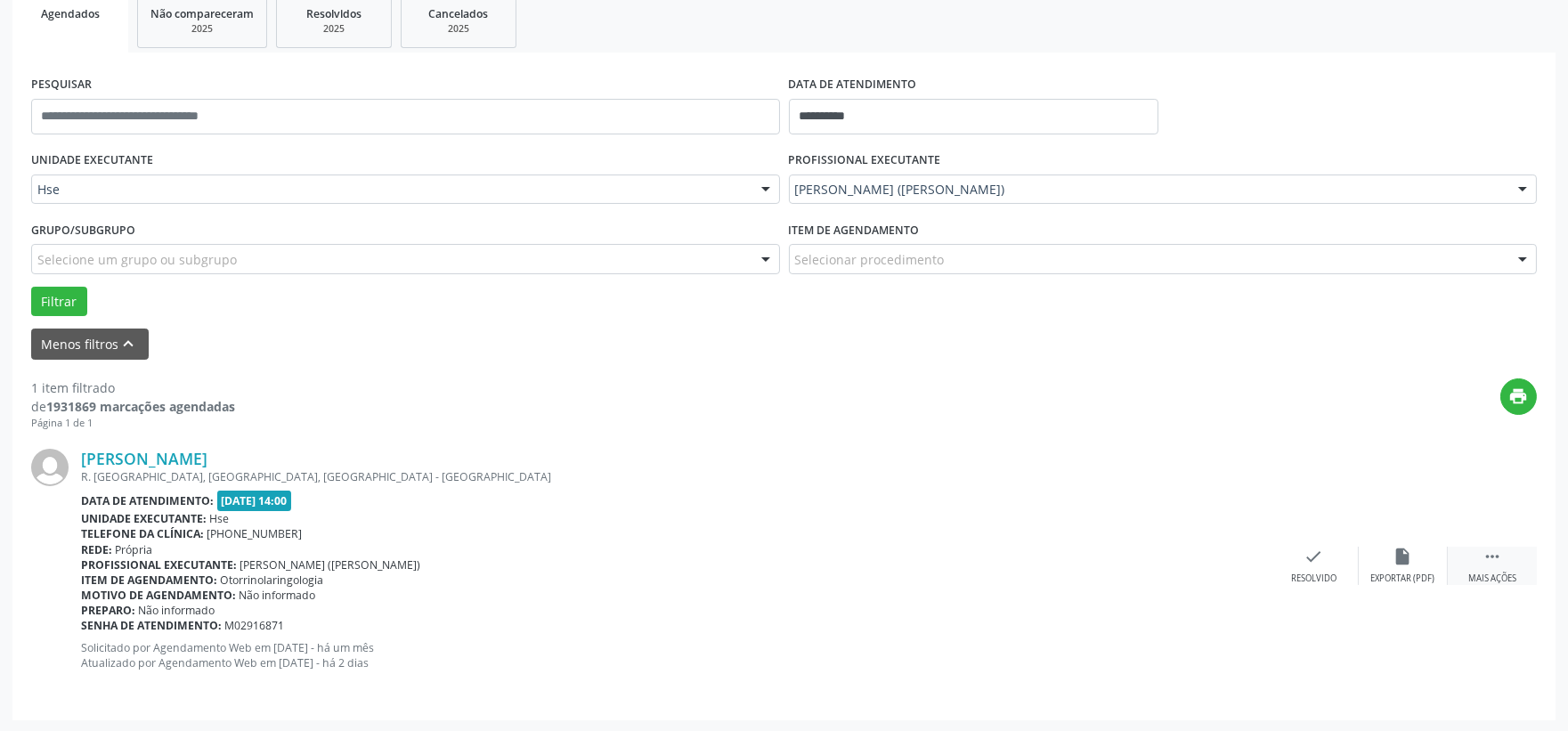
click at [1494, 559] on icon "" at bounding box center [1492, 556] width 20 height 20
click at [1412, 558] on icon "alarm_off" at bounding box center [1403, 556] width 20 height 20
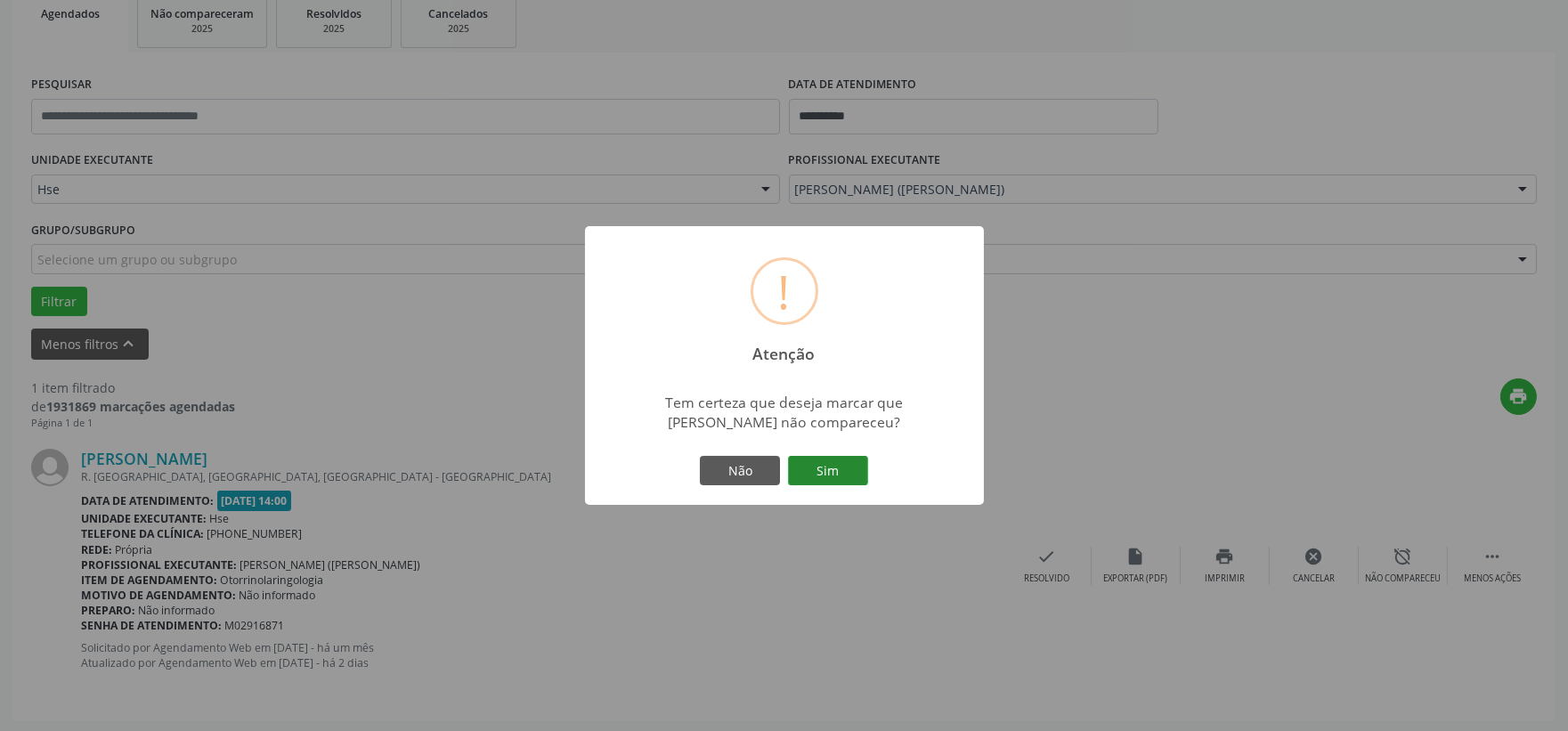
click at [848, 466] on button "Sim" at bounding box center [828, 471] width 80 height 30
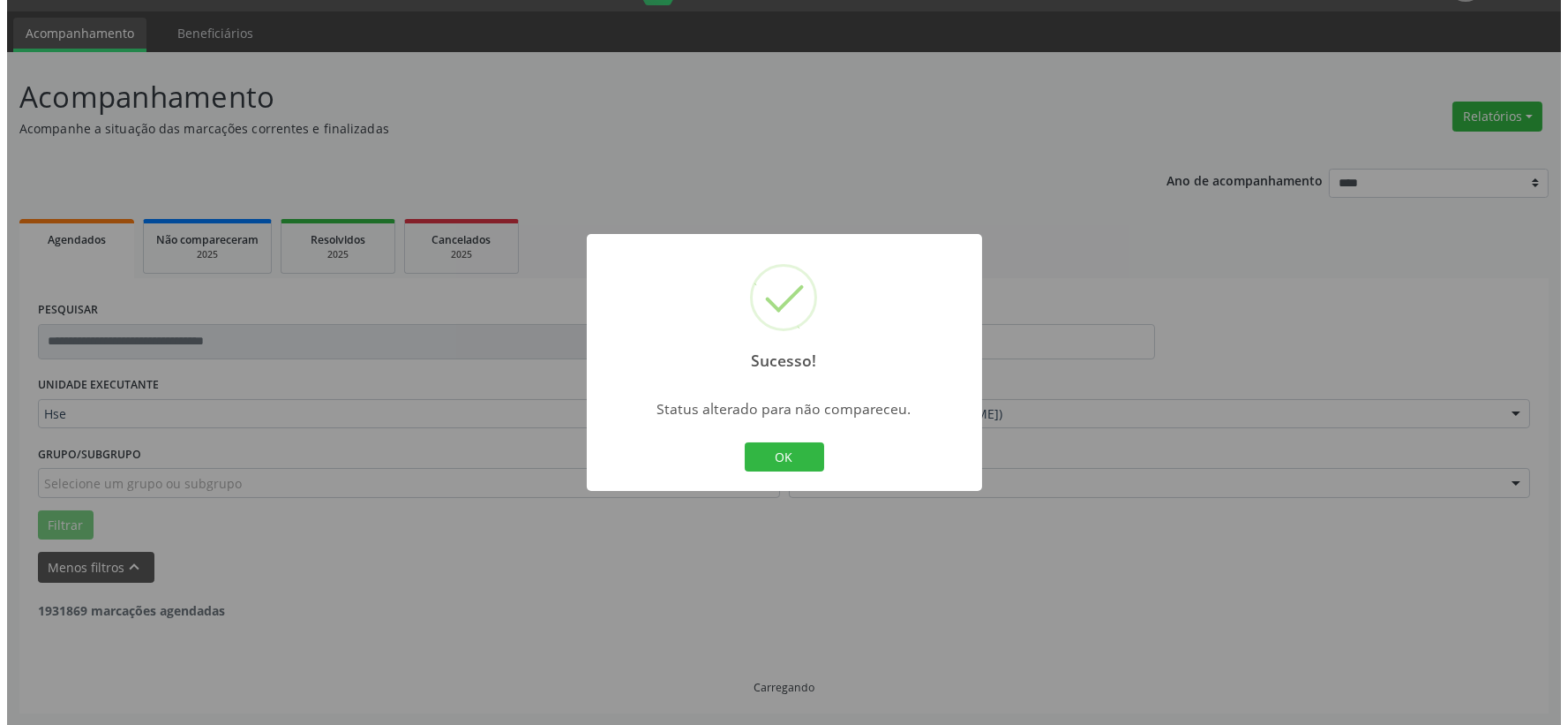
scroll to position [0, 0]
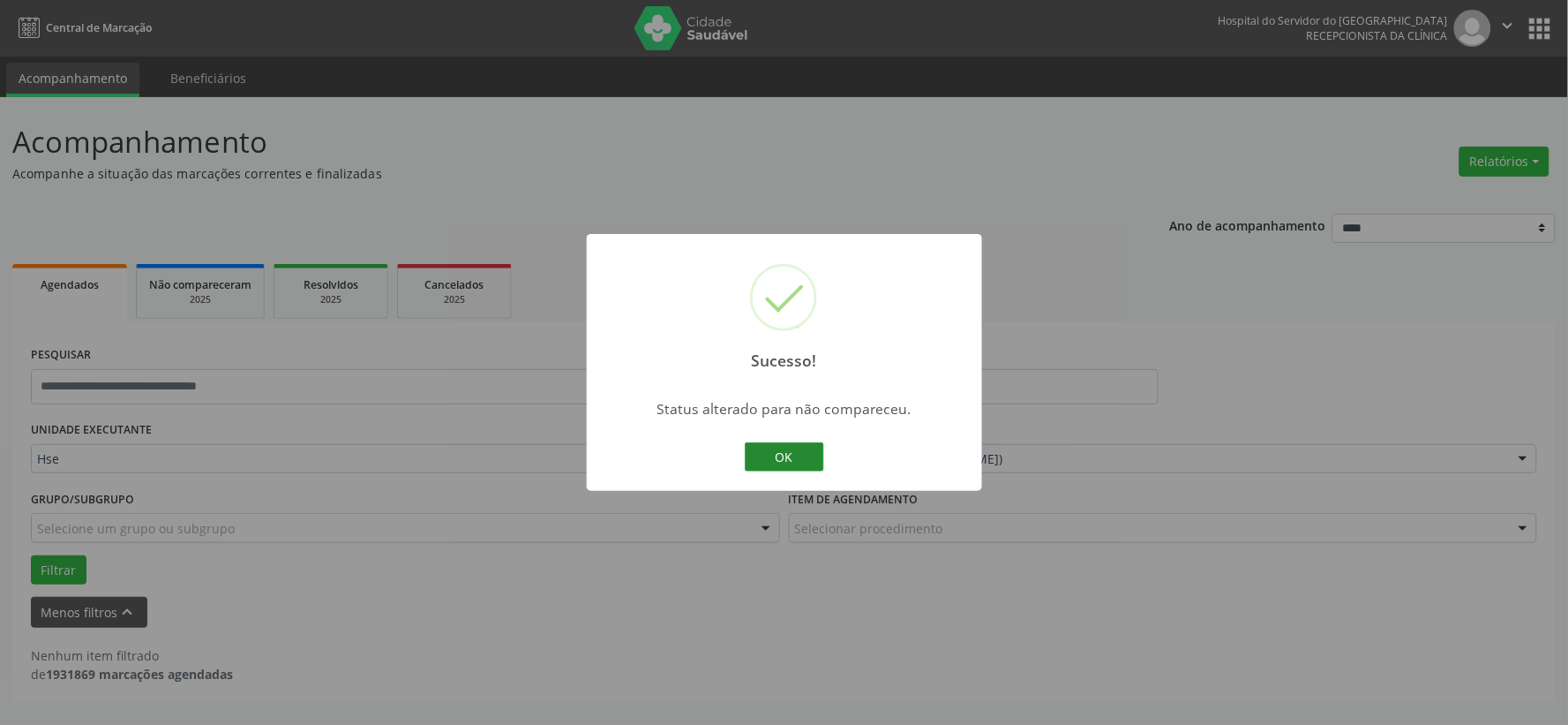
click at [776, 464] on button "OK" at bounding box center [784, 457] width 79 height 30
